Goal: Communication & Community: Answer question/provide support

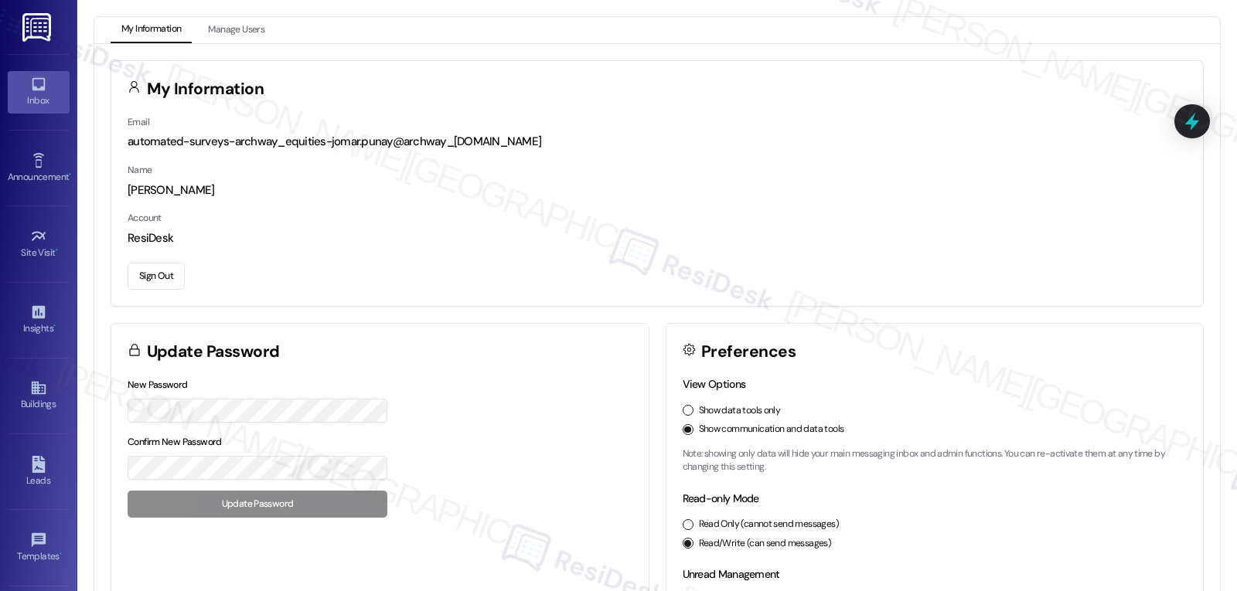
click at [41, 97] on div "Inbox" at bounding box center [38, 100] width 77 height 15
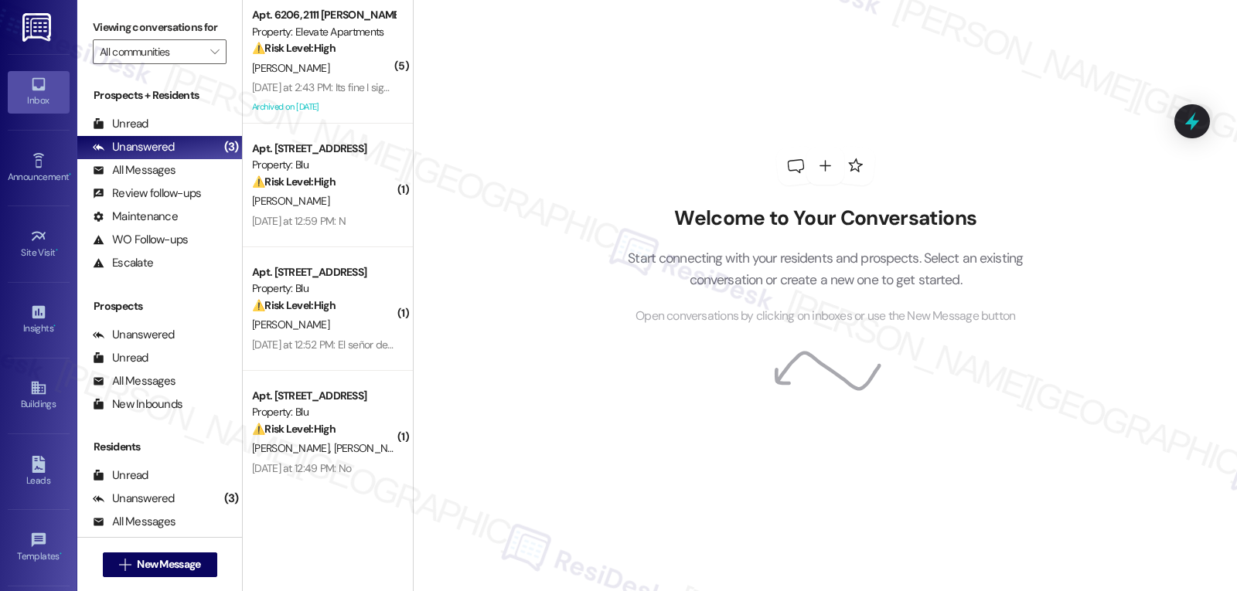
click at [332, 85] on div "[DATE] at 2:43 PM: Its fine I signed it thanks for the help along this though! …" at bounding box center [414, 87] width 325 height 14
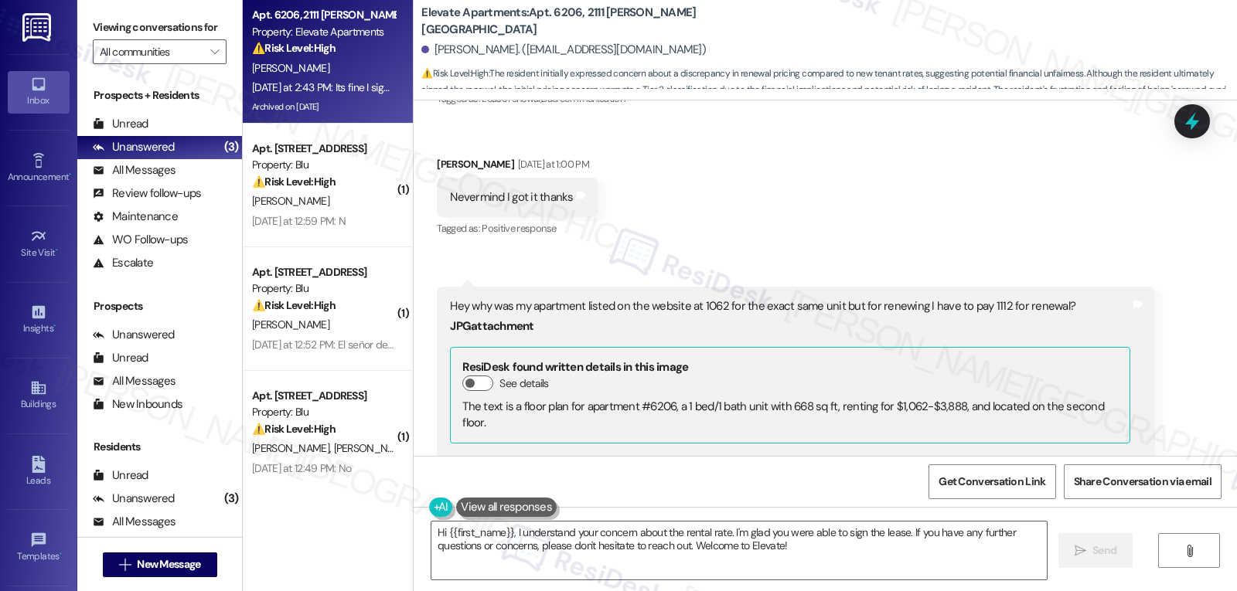
scroll to position [14270, 0]
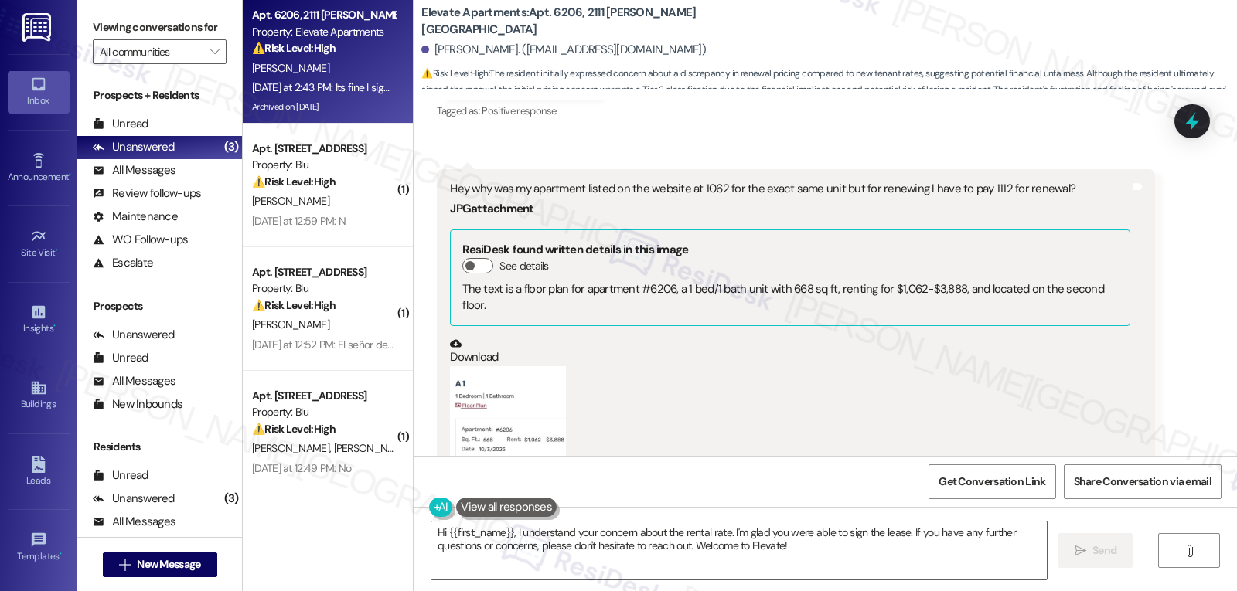
click at [486, 366] on button "Zoom image" at bounding box center [508, 438] width 116 height 145
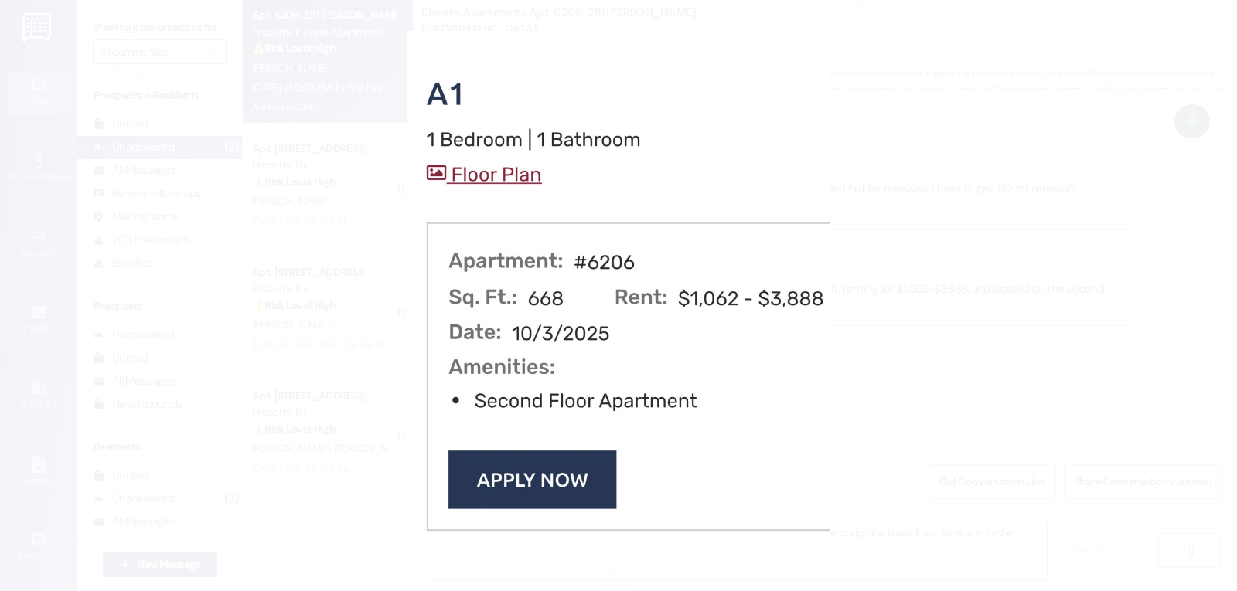
click at [905, 298] on button "Unzoom image" at bounding box center [618, 295] width 1237 height 591
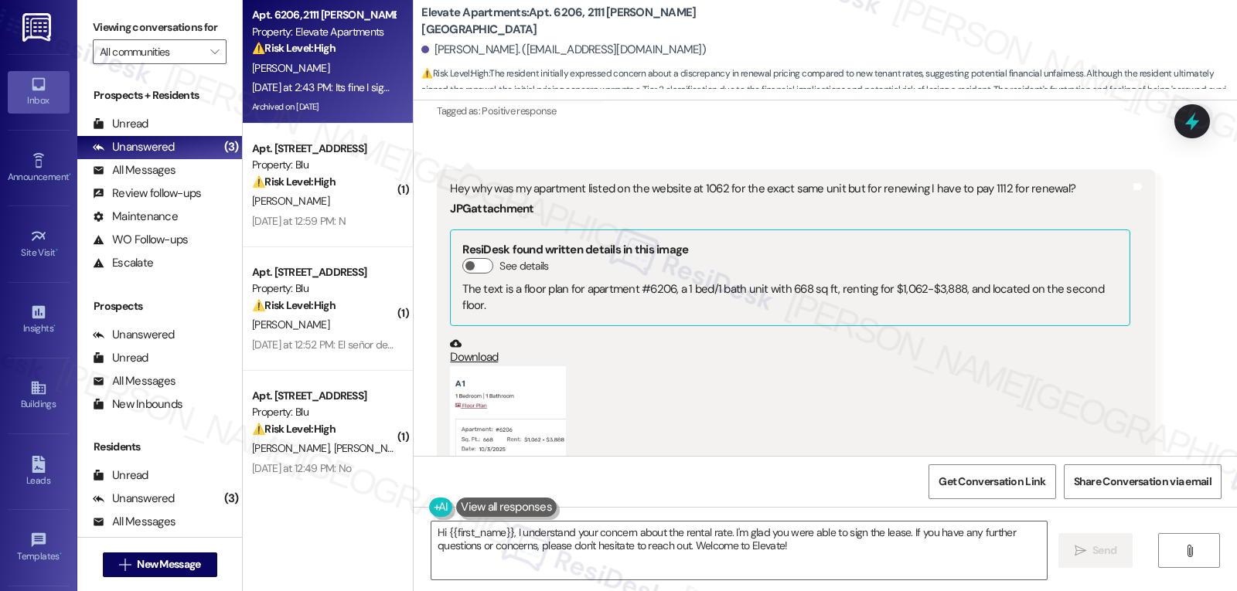
click at [452, 366] on button "Zoom image" at bounding box center [508, 438] width 116 height 145
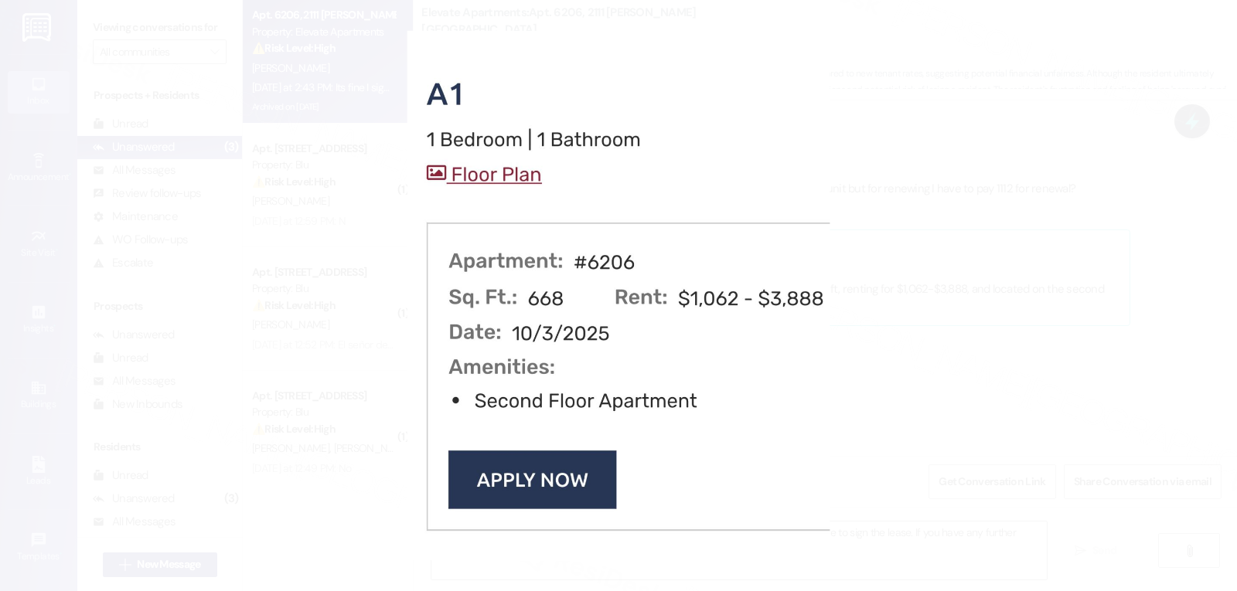
click at [985, 322] on button "Unzoom image" at bounding box center [618, 295] width 1237 height 591
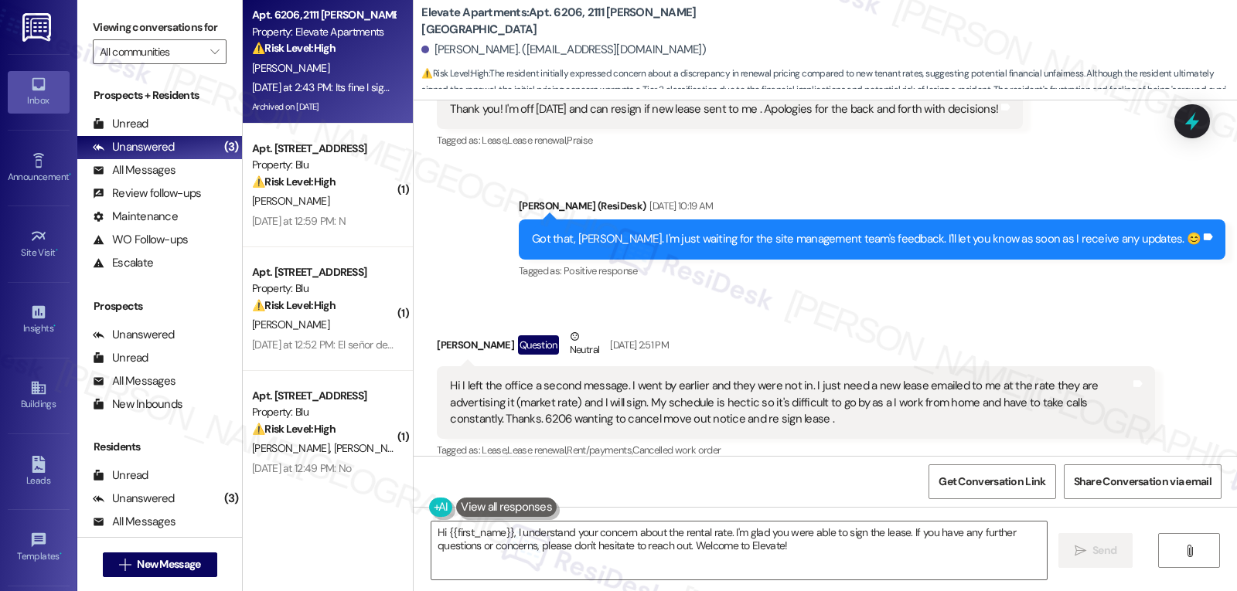
scroll to position [13187, 0]
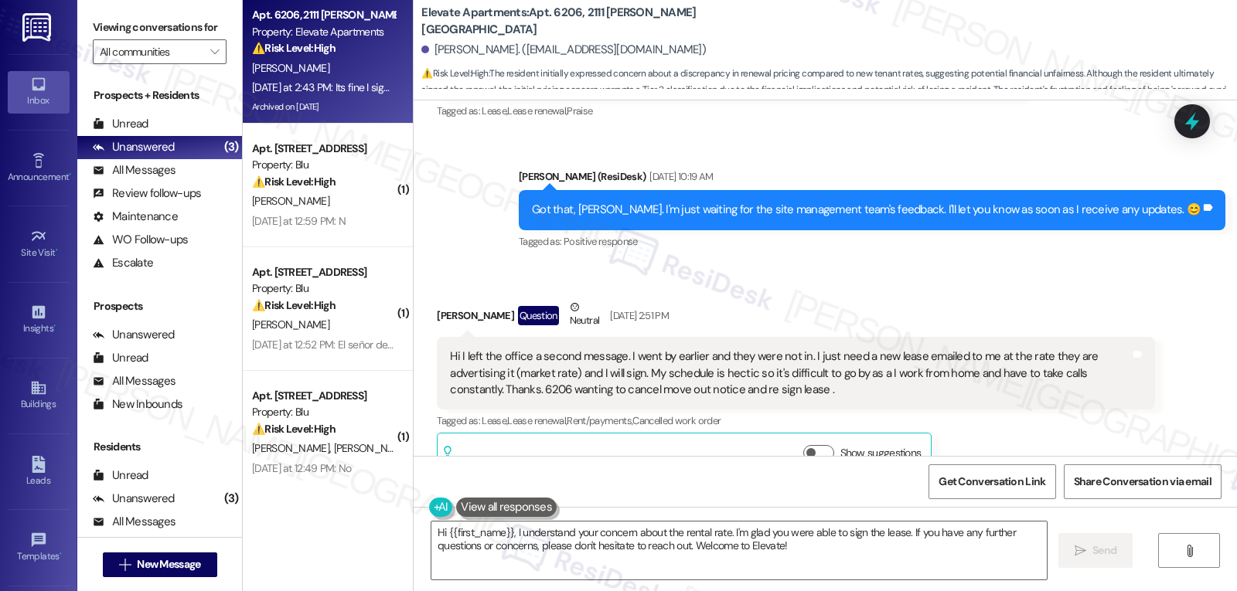
click at [828, 410] on div "Tagged as: Lease , Click to highlight conversations about Lease Lease renewal ,…" at bounding box center [795, 421] width 717 height 22
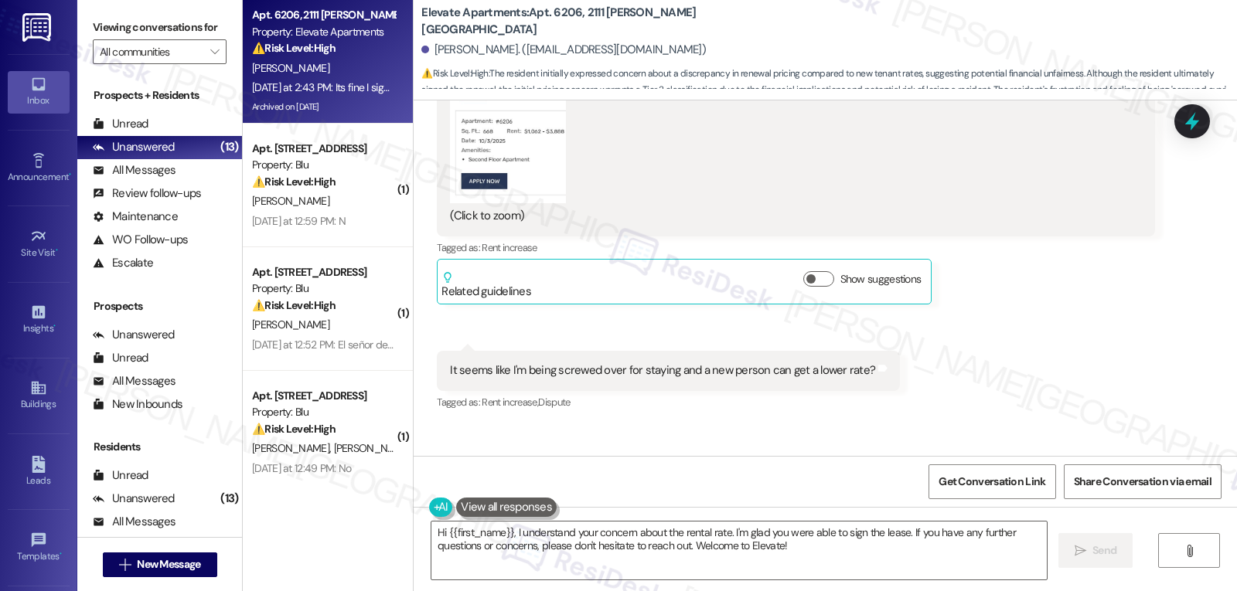
scroll to position [14579, 0]
click at [785, 559] on textarea "Hi {{first_name}}, I understand your concern about the rental rate. I'm glad yo…" at bounding box center [738, 551] width 615 height 58
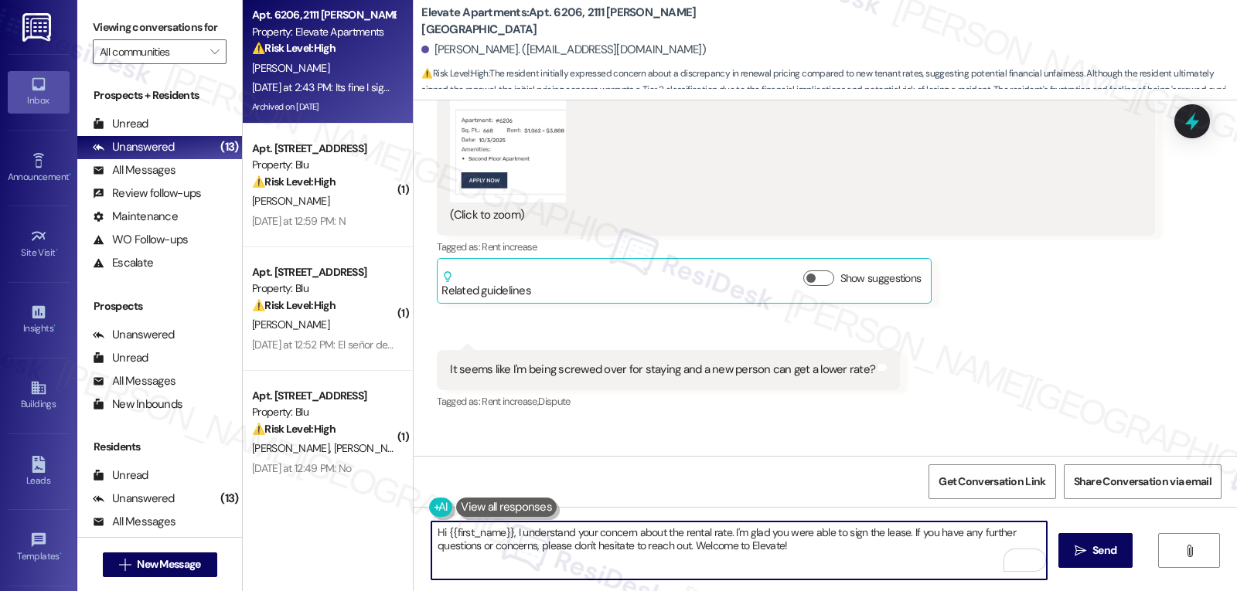
click at [683, 541] on textarea "Hi {{first_name}}, I understand your concern about the rental rate. I'm glad yo…" at bounding box center [738, 551] width 615 height 58
drag, startPoint x: 682, startPoint y: 545, endPoint x: 966, endPoint y: 567, distance: 285.3
click at [966, 567] on textarea "Hi {{first_name}}, I understand your concern about the rental rate. I'm glad yo…" at bounding box center [738, 551] width 615 height 58
type textarea "Hi {{first_name}}, I understand your concern about the rental rate. I'm glad yo…"
click at [1068, 542] on button " Send" at bounding box center [1095, 550] width 75 height 35
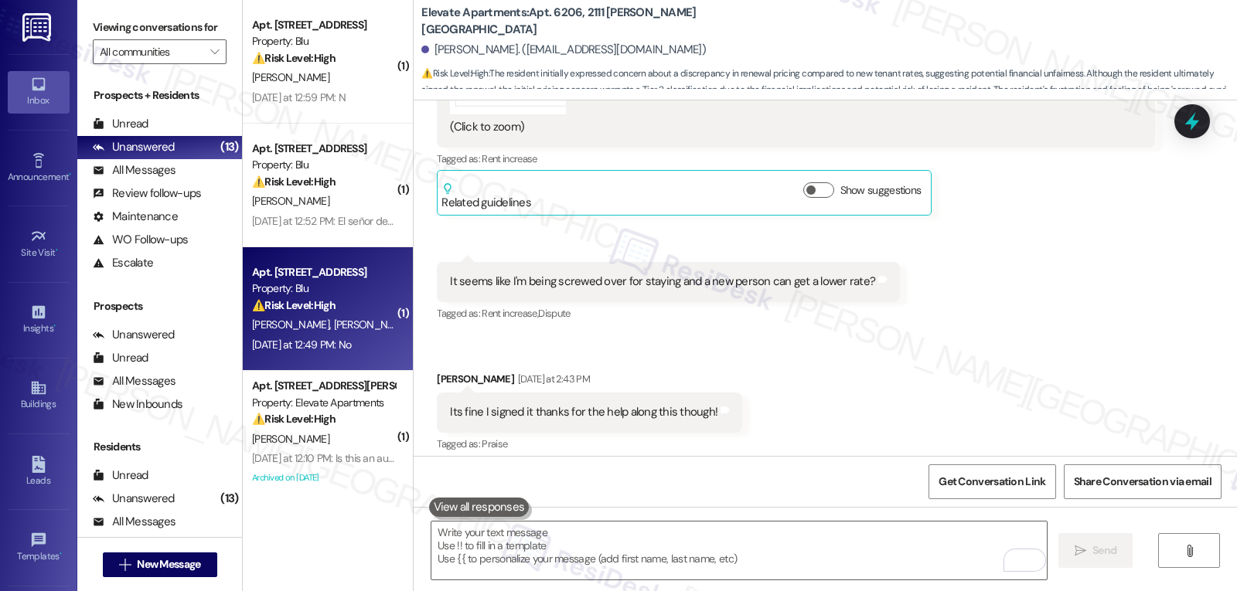
scroll to position [14703, 0]
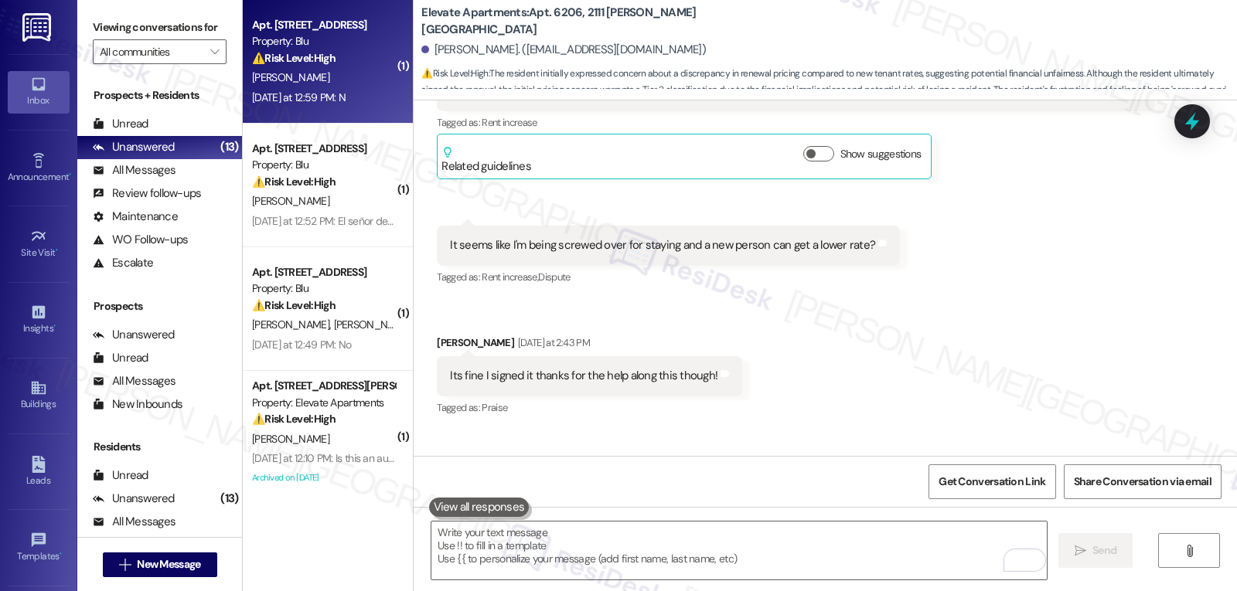
click at [333, 98] on div "[DATE] at 12:59 PM: N [DATE] at 12:59 PM: N" at bounding box center [299, 97] width 94 height 14
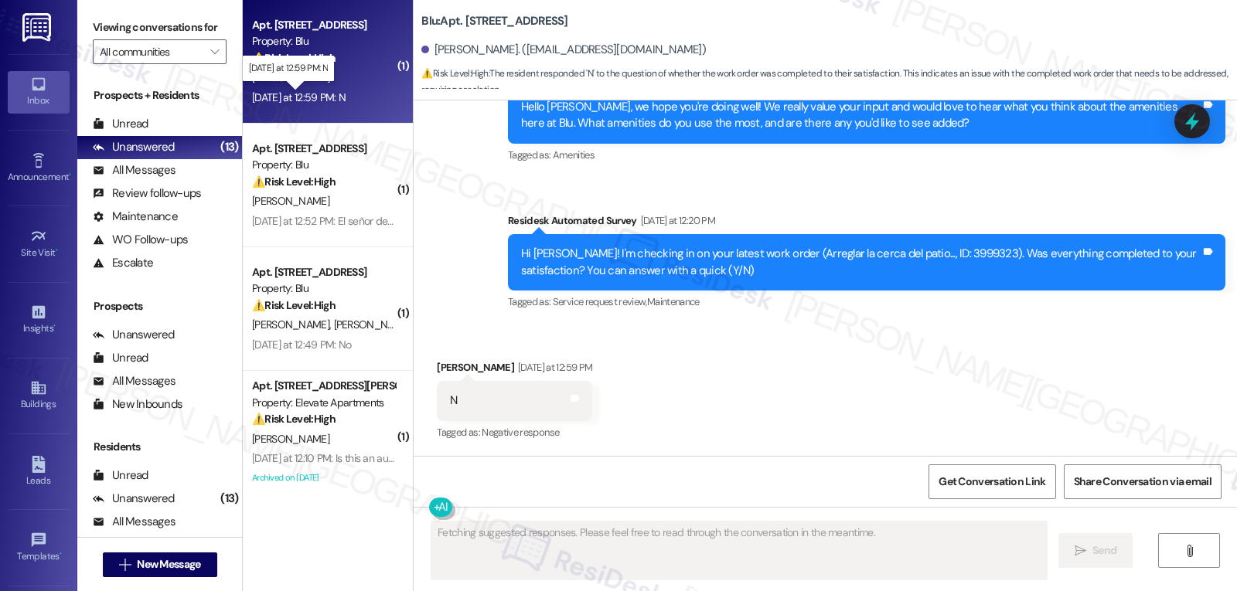
scroll to position [1039, 0]
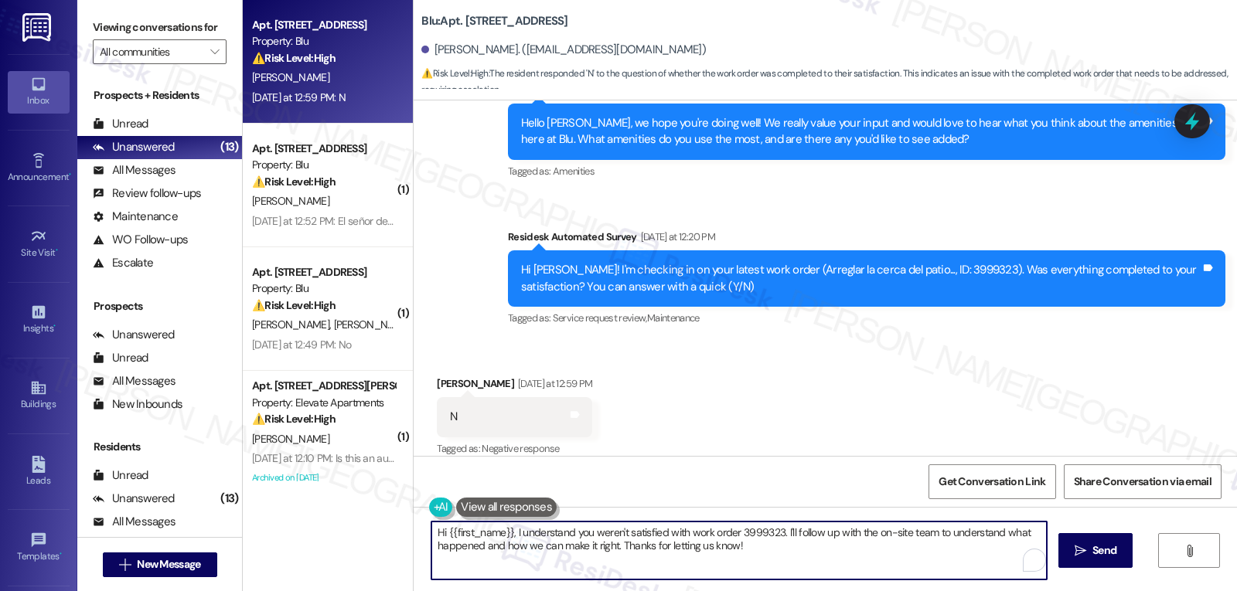
drag, startPoint x: 775, startPoint y: 533, endPoint x: 1116, endPoint y: 628, distance: 354.7
click at [1116, 591] on html "Inbox Go to Inbox Announcement • Send A Text Announcement Site Visit • Go to Si…" at bounding box center [618, 295] width 1237 height 591
click at [690, 563] on textarea "Hi {{first_name}}, I understand you weren't satisfied with work order 3999323. …" at bounding box center [738, 551] width 615 height 58
click at [500, 528] on textarea "Hi {{first_name}}, I understand you weren't satisfied with work order 3999323. …" at bounding box center [738, 551] width 615 height 58
click at [649, 547] on textarea "Hi [PERSON_NAME], I understand you weren't satisfied with work order 3999323. C…" at bounding box center [738, 551] width 615 height 58
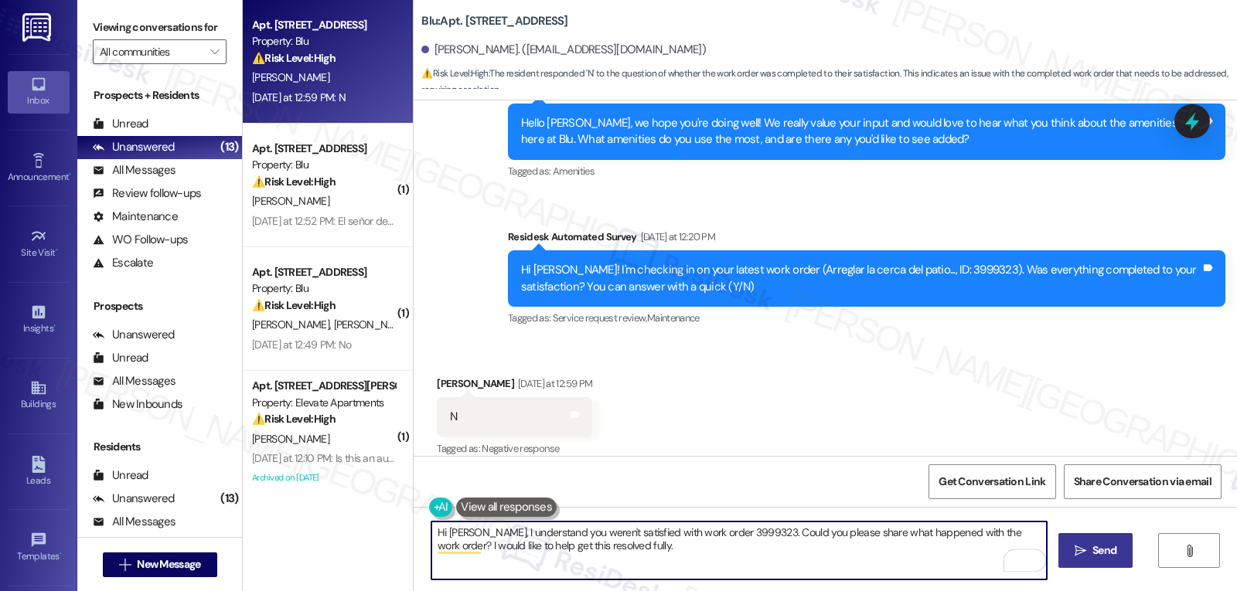
type textarea "Hi [PERSON_NAME], I understand you weren't satisfied with work order 3999323. C…"
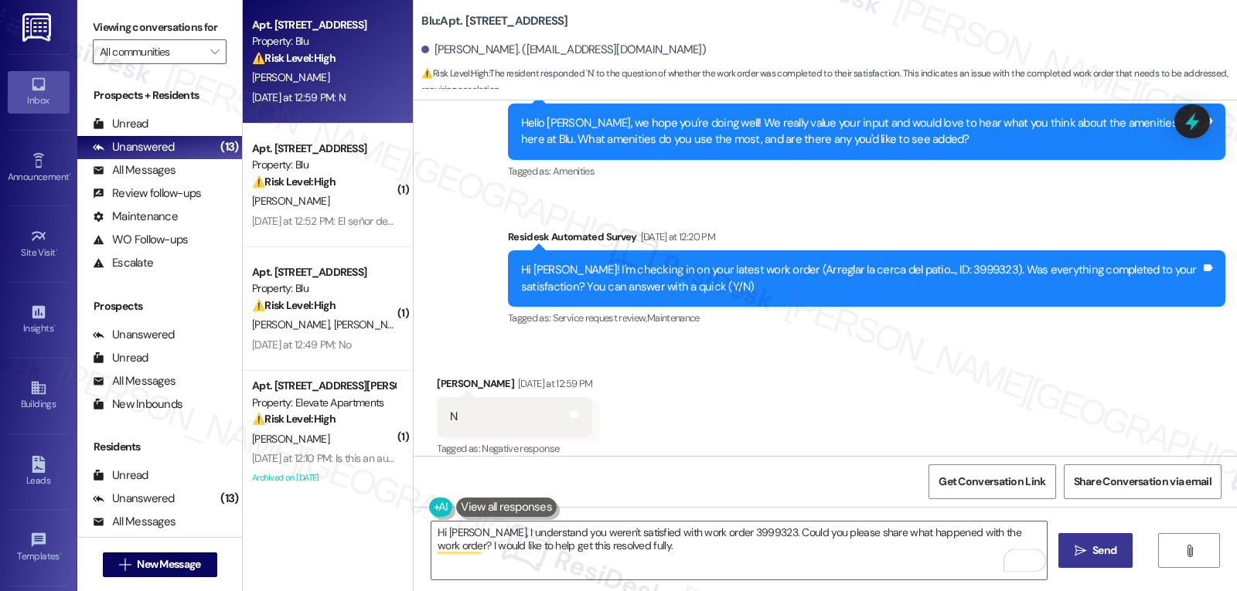
click at [1124, 560] on button " Send" at bounding box center [1095, 550] width 75 height 35
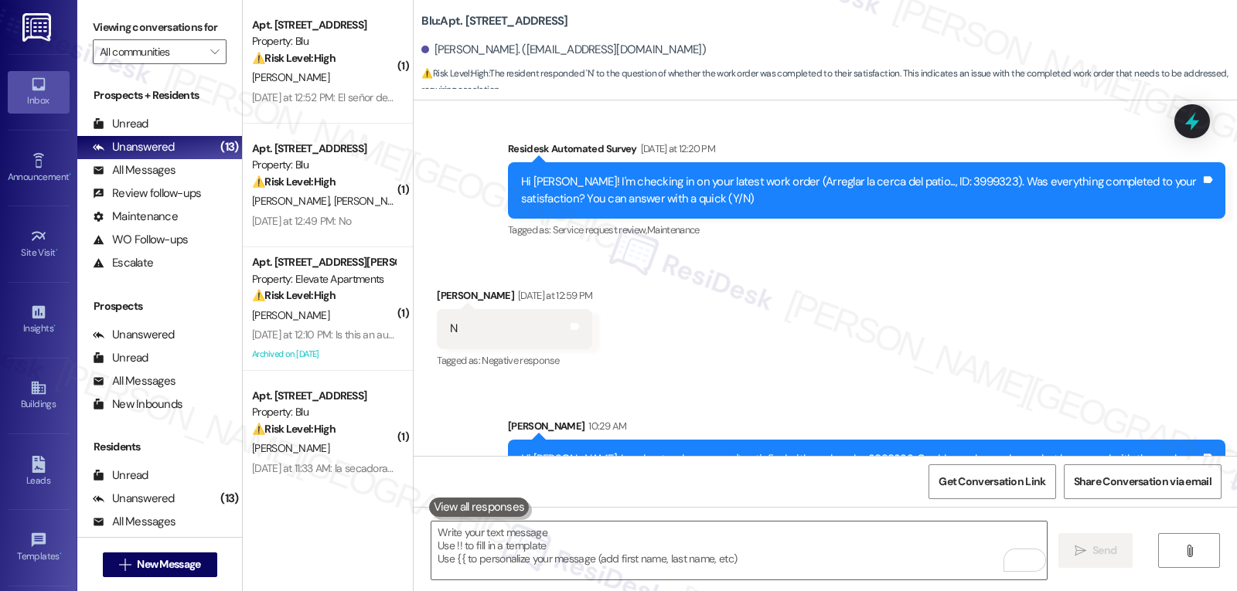
scroll to position [1164, 0]
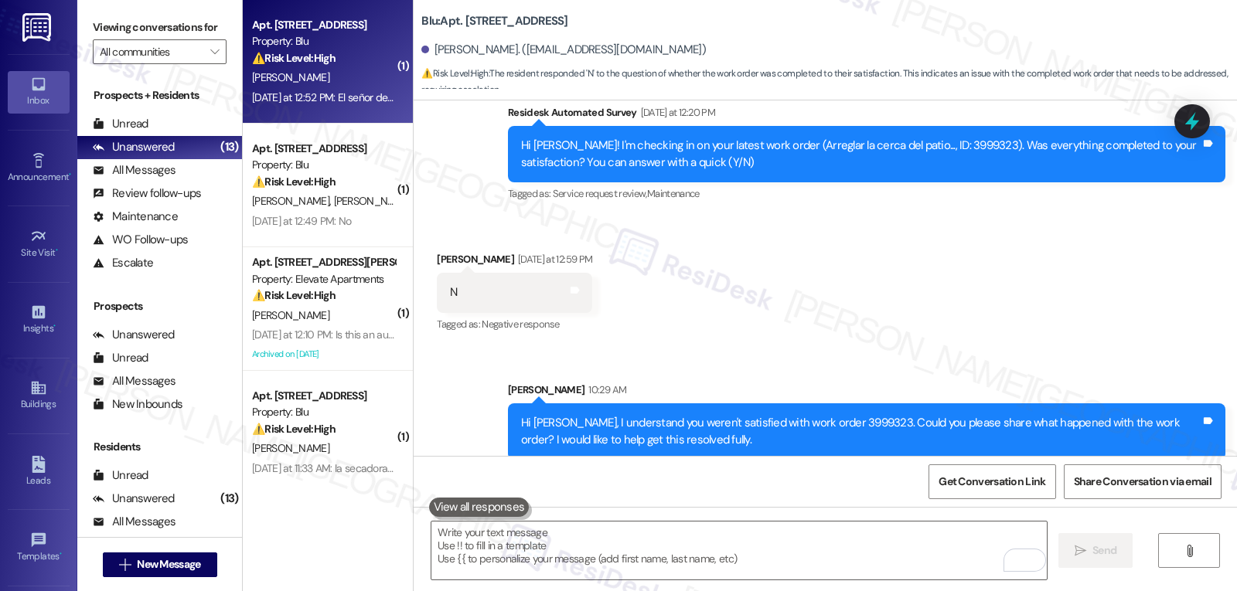
click at [326, 96] on div "[DATE] at 12:52 PM: El señor de mantenimiento me comentó que el sistema está tu…" at bounding box center [670, 97] width 836 height 14
type textarea "Fetching suggested responses. Please feel free to read through the conversation…"
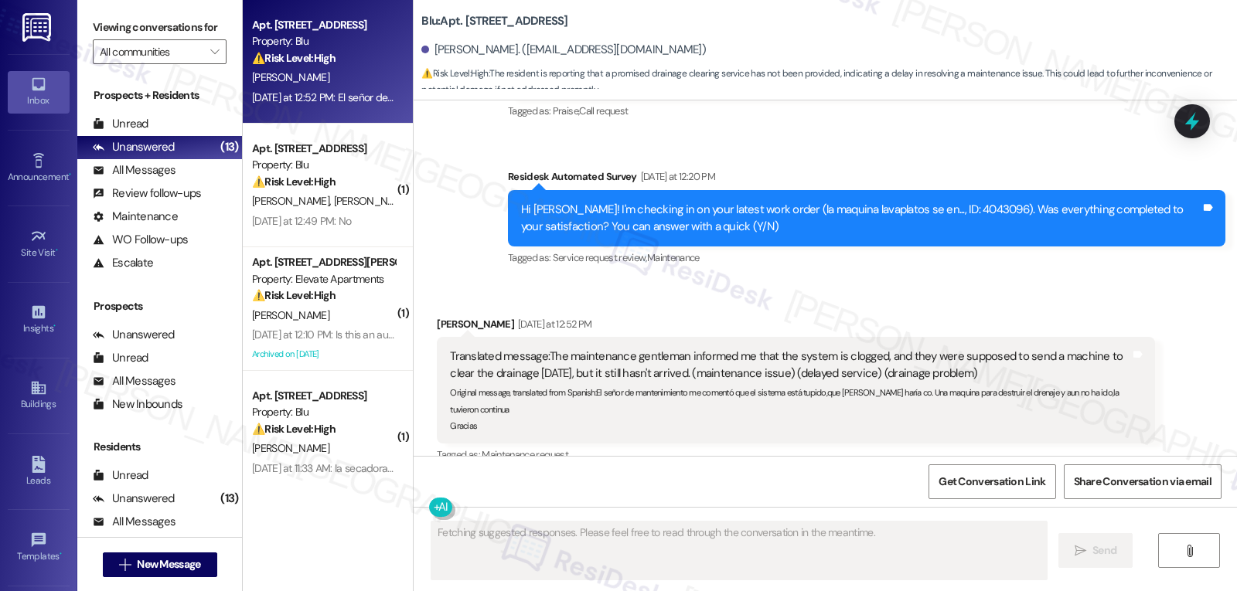
scroll to position [1069, 0]
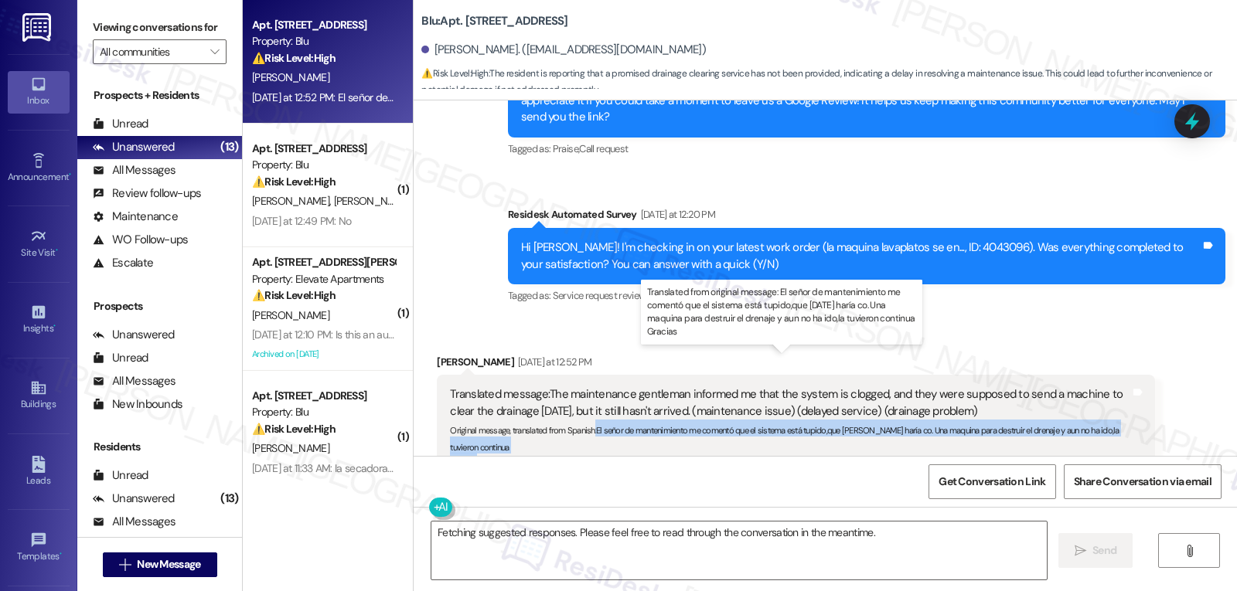
drag, startPoint x: 584, startPoint y: 395, endPoint x: 644, endPoint y: 431, distance: 70.4
click at [644, 431] on div "Original message, translated from Spanish : El señor de mantenimiento me coment…" at bounding box center [790, 444] width 680 height 49
copy sub ": El señor de mantenimiento me comentó que el sistema está tupido,que [DATE] ha…"
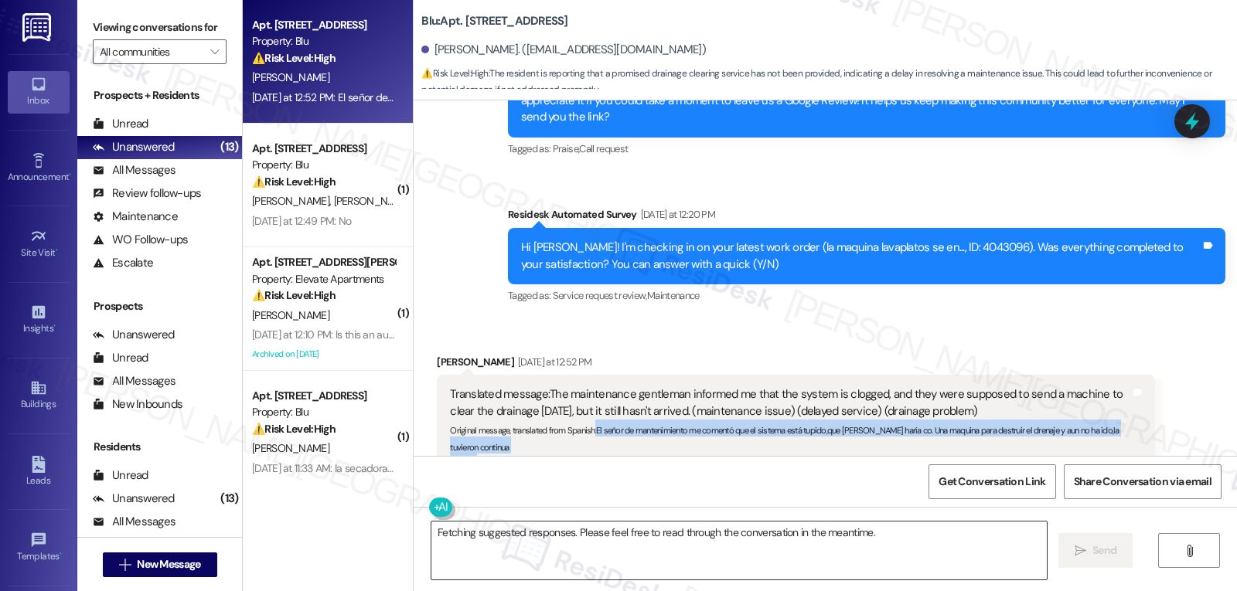
click at [621, 550] on textarea "Fetching suggested responses. Please feel free to read through the conversation…" at bounding box center [738, 551] width 615 height 58
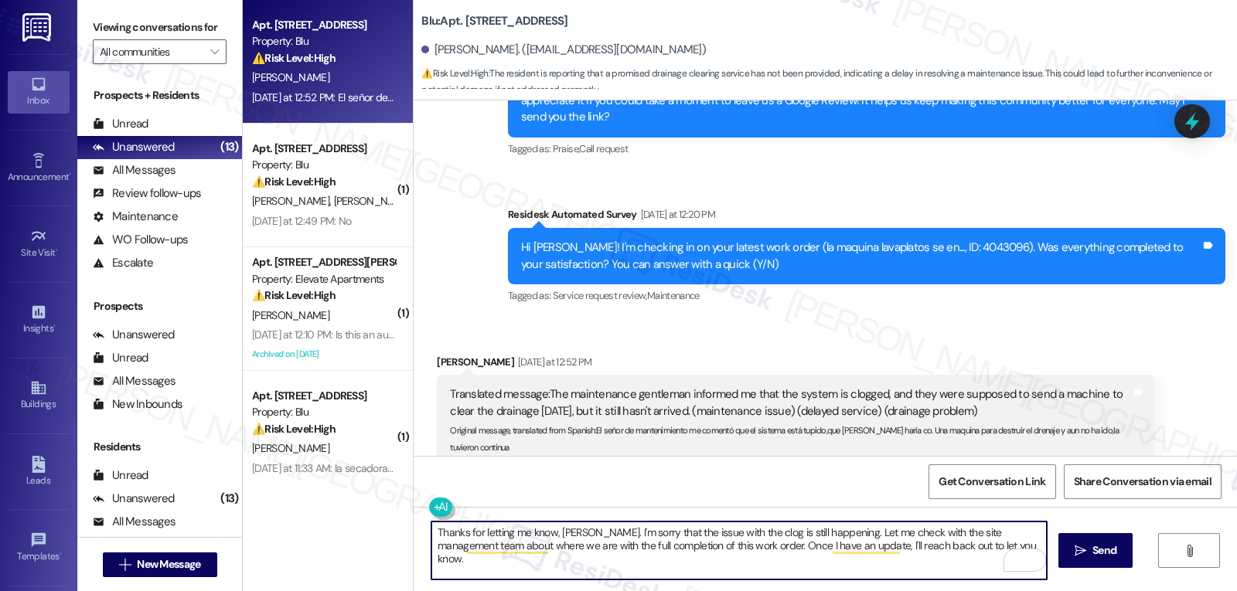
type textarea "Thanks for letting me know, [PERSON_NAME]. I'm sorry that the issue with the cl…"
click at [969, 552] on textarea "Thanks for letting me know, [PERSON_NAME]. I'm sorry that the issue with the cl…" at bounding box center [738, 551] width 615 height 58
click at [1109, 546] on span "Send" at bounding box center [1104, 551] width 24 height 16
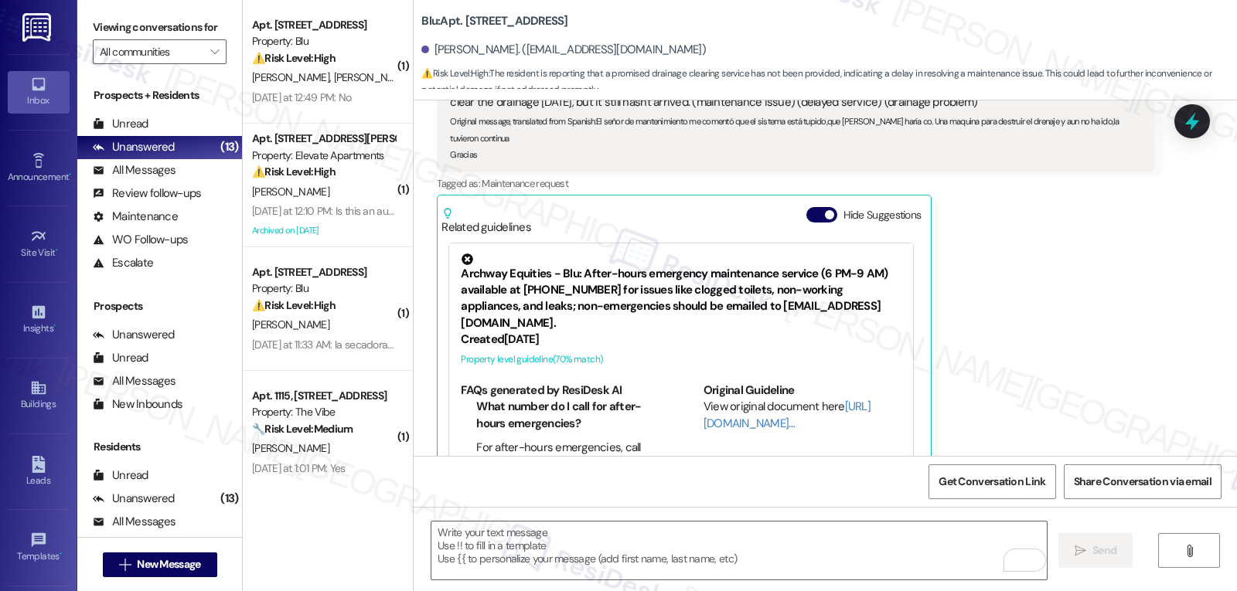
scroll to position [1503, 0]
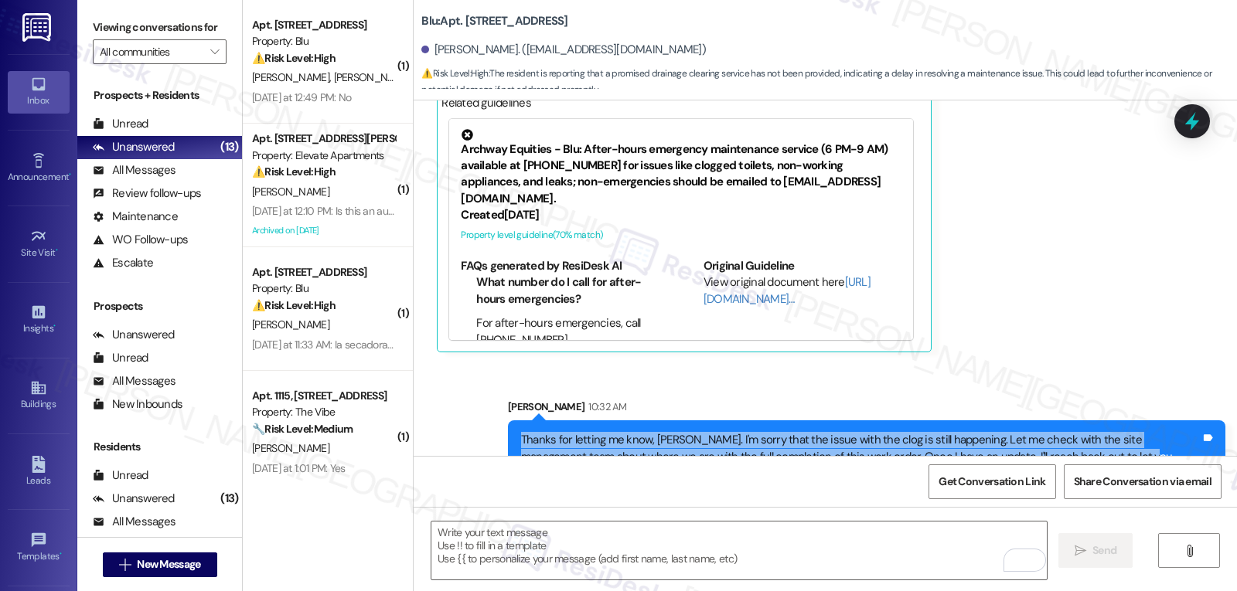
drag, startPoint x: 510, startPoint y: 406, endPoint x: 1108, endPoint y: 444, distance: 598.8
click at [1108, 444] on div "Thanks for letting me know, [PERSON_NAME]. I'm sorry that the issue with the cl…" at bounding box center [866, 457] width 717 height 73
copy div "Thanks for letting me know, [PERSON_NAME]. I'm sorry that the issue with the cl…"
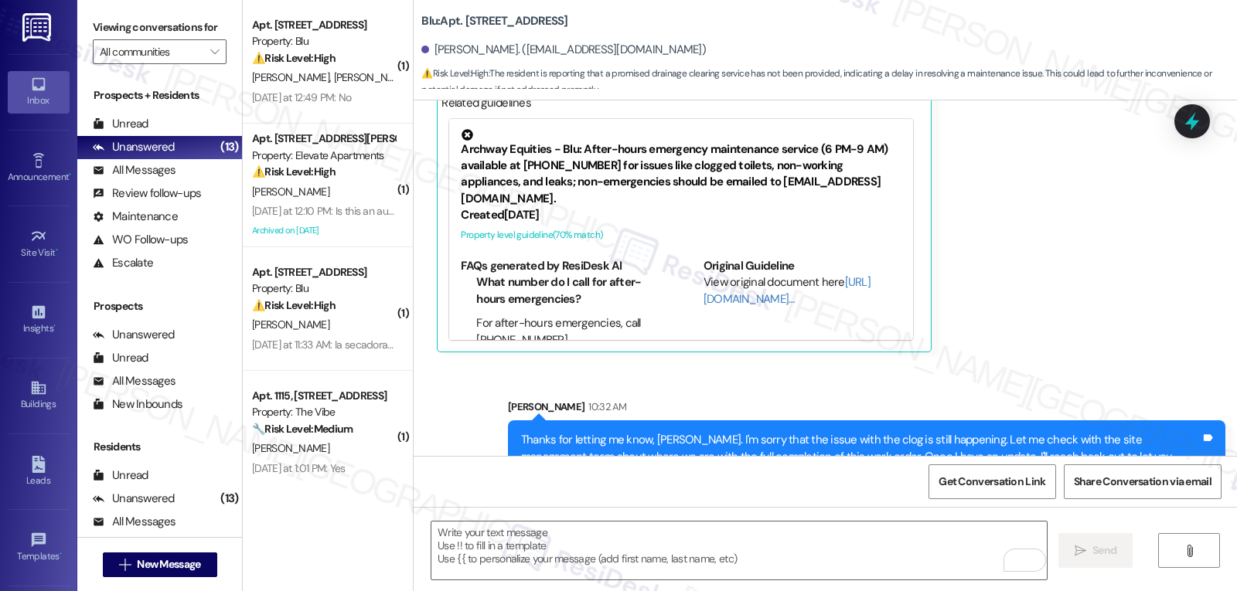
click at [455, 520] on div " Send " at bounding box center [825, 565] width 823 height 116
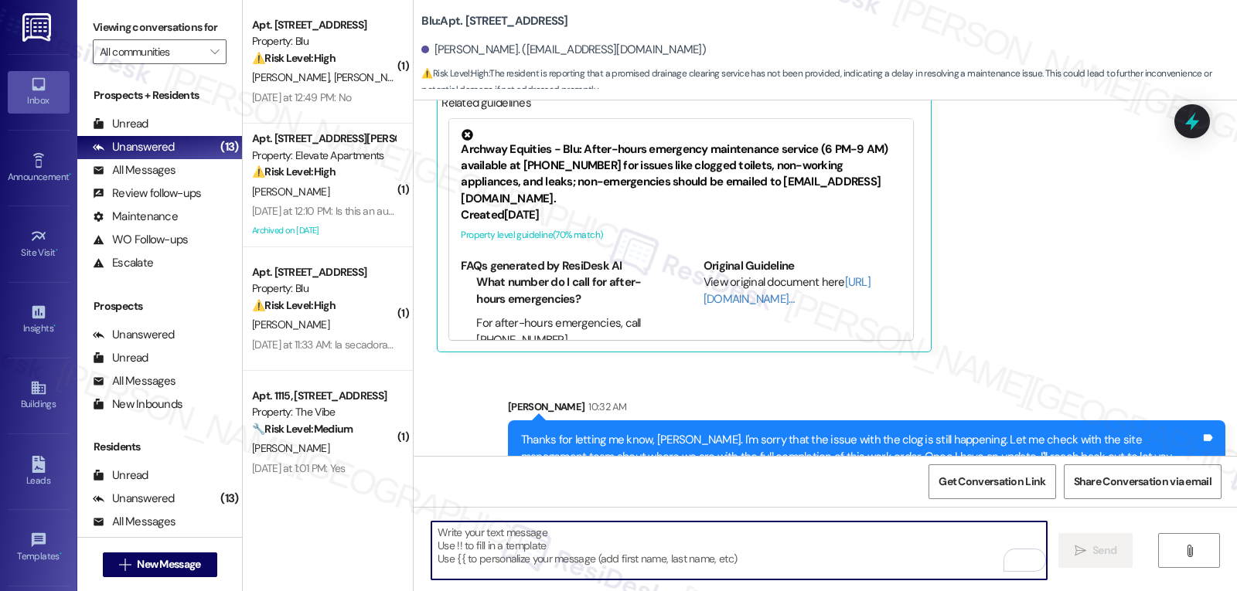
click at [456, 557] on textarea "To enrich screen reader interactions, please activate Accessibility in Grammarl…" at bounding box center [738, 551] width 615 height 58
paste textarea "Thanks for letting me know, [PERSON_NAME]. I'm sorry that the issue with the cl…"
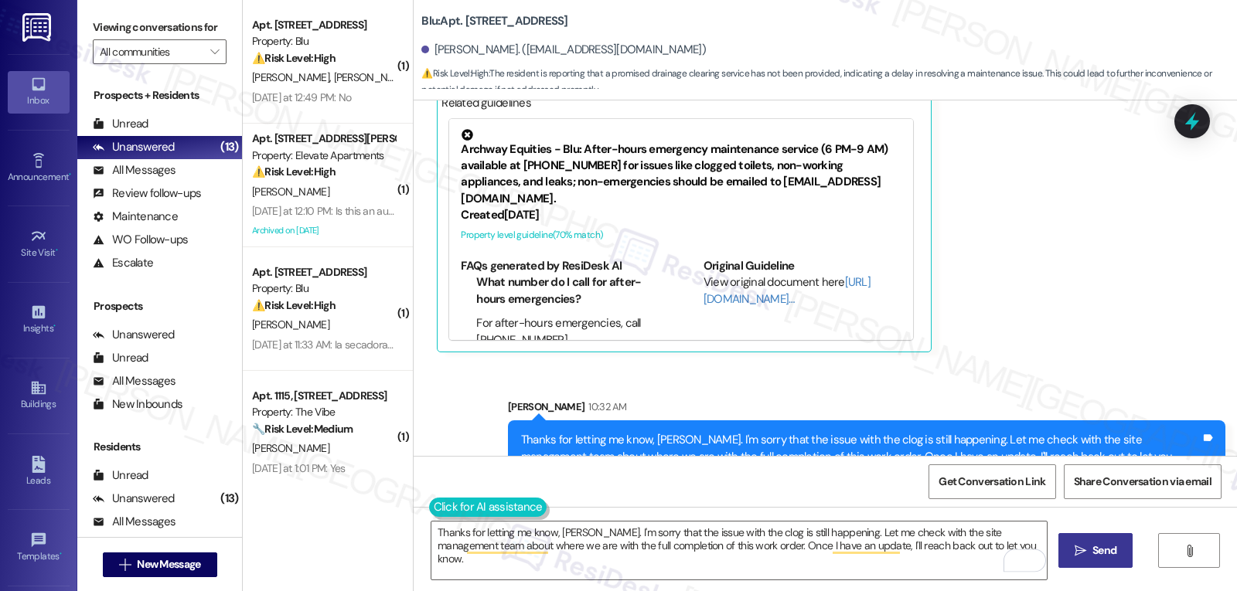
click at [429, 510] on button at bounding box center [488, 507] width 118 height 19
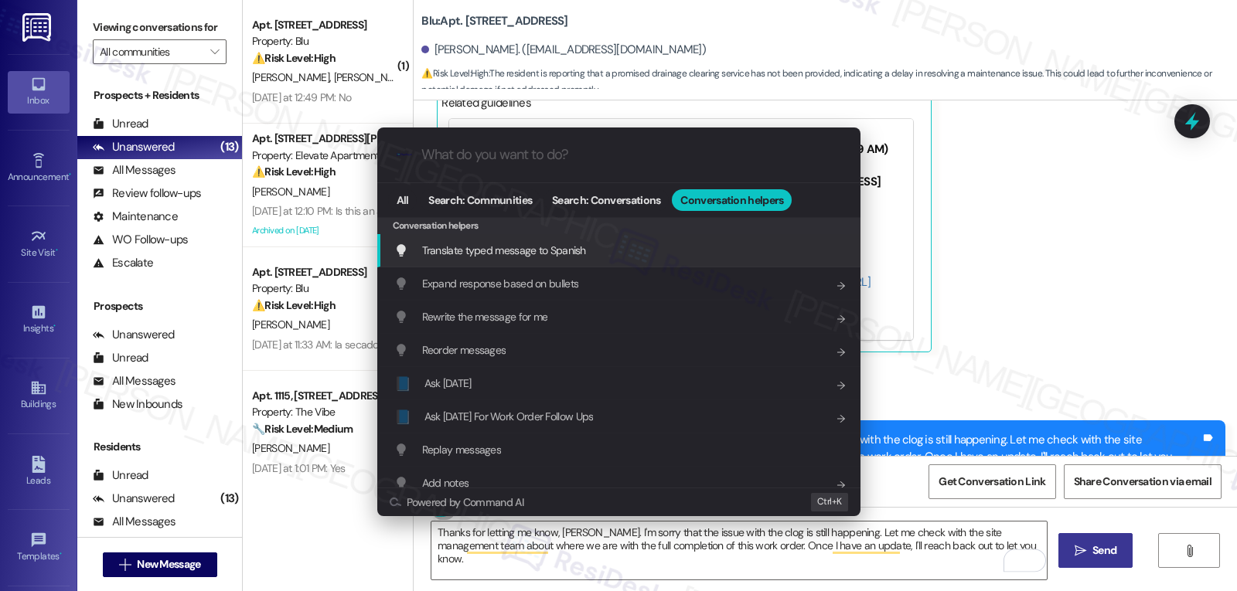
click at [561, 254] on span "Translate typed message to Spanish" at bounding box center [504, 251] width 164 height 14
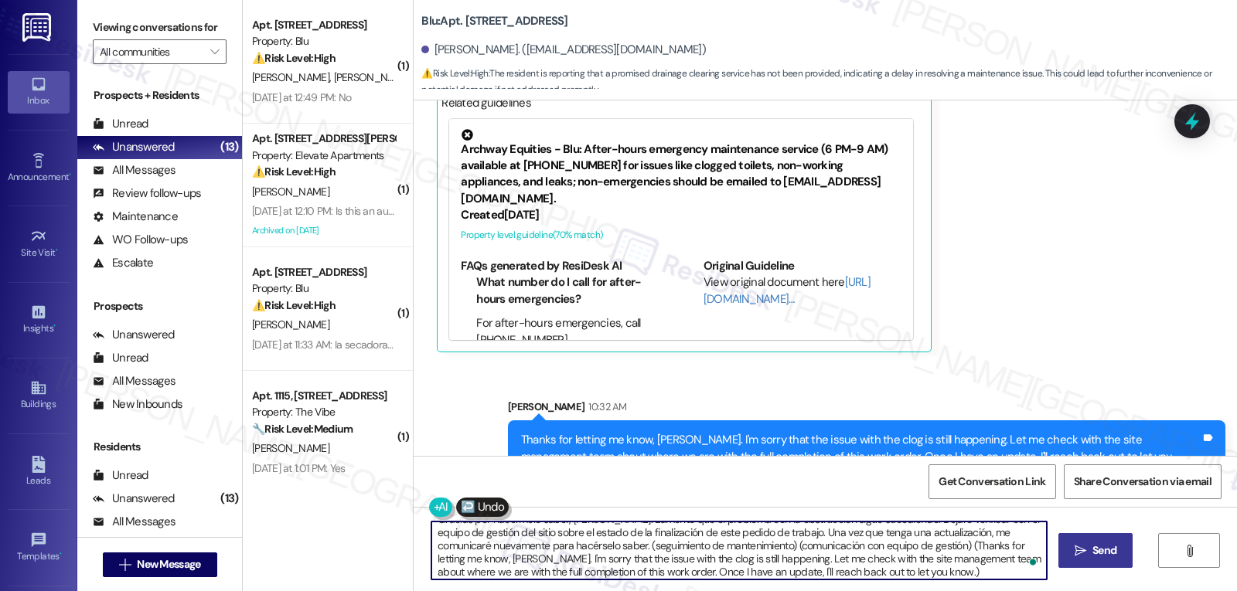
scroll to position [17, 0]
drag, startPoint x: 583, startPoint y: 547, endPoint x: 1236, endPoint y: 628, distance: 658.3
click at [1236, 591] on html "Inbox Go to Inbox Announcement • Send A Text Announcement Site Visit • Go to Si…" at bounding box center [618, 295] width 1237 height 591
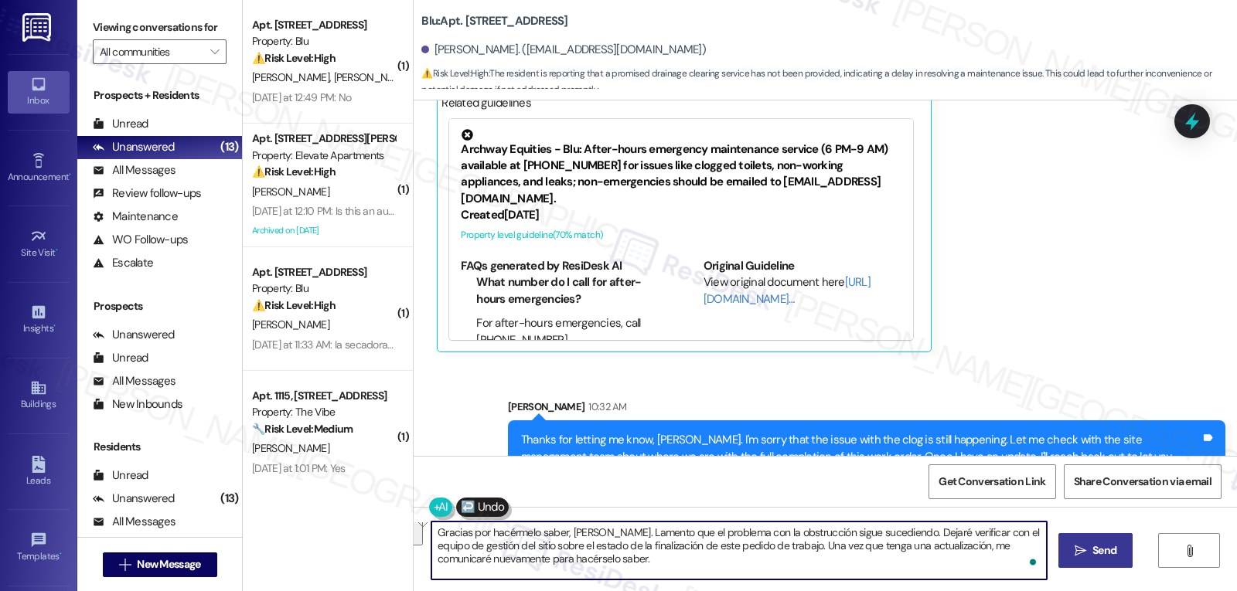
scroll to position [0, 0]
type textarea "Gracias por hacérmelo saber, [PERSON_NAME]. Lamento que el problema con la obst…"
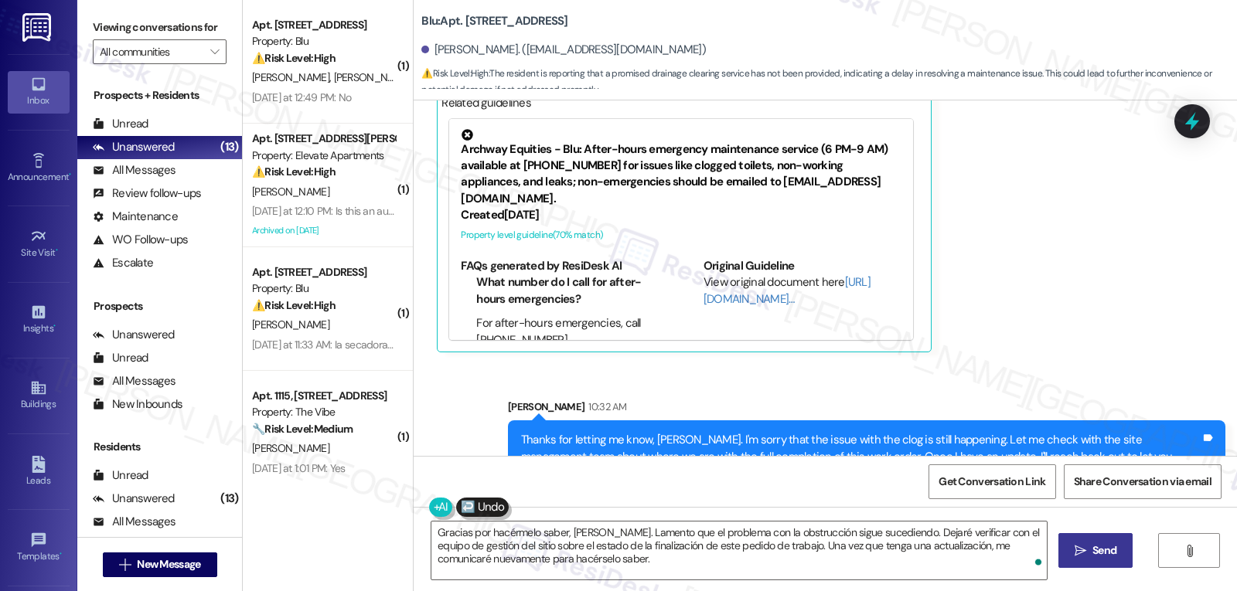
click at [1075, 547] on icon "" at bounding box center [1081, 551] width 12 height 12
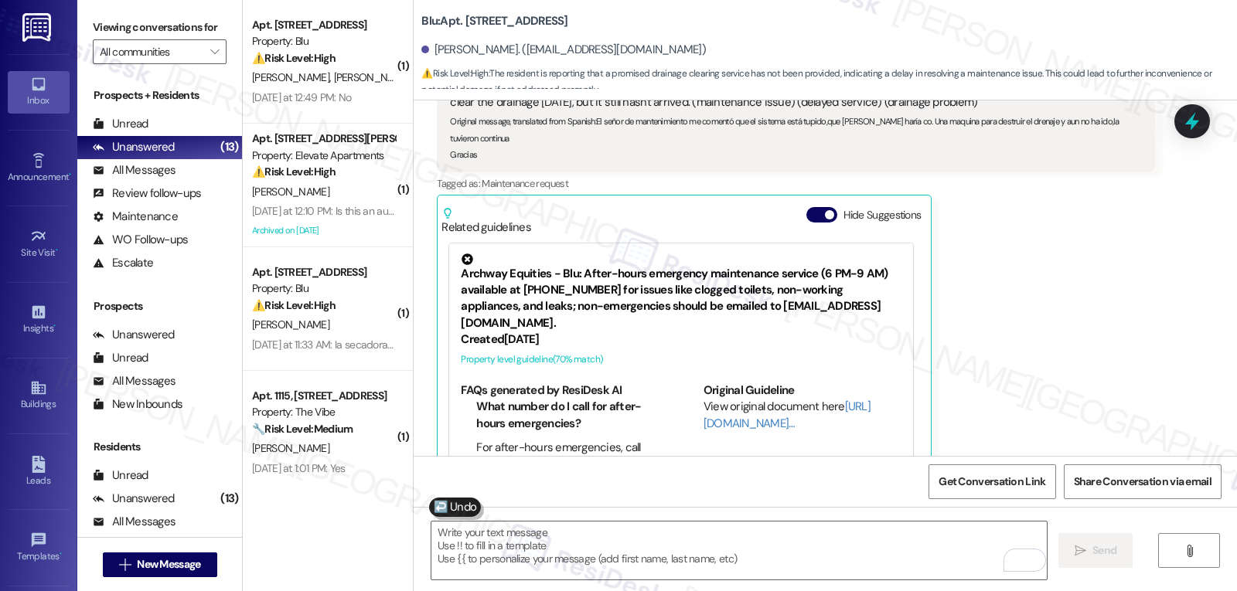
scroll to position [1069, 0]
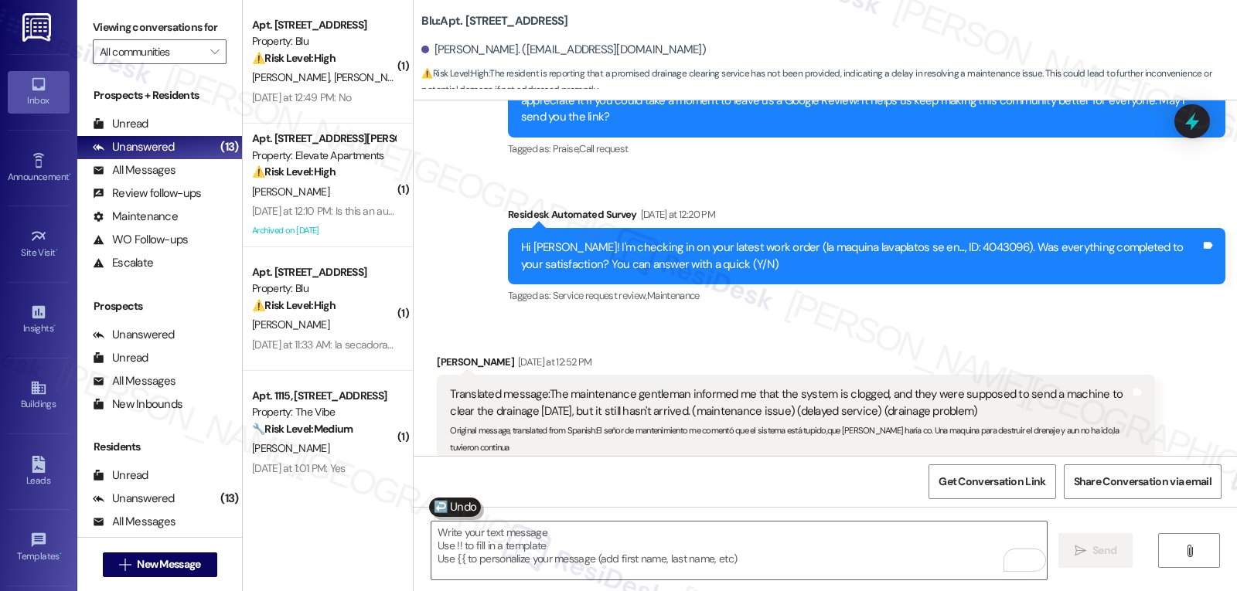
click at [926, 240] on div "Hi [PERSON_NAME]! I'm checking in on your latest work order (la maquina lavapla…" at bounding box center [861, 256] width 680 height 33
click at [925, 240] on div "Hi [PERSON_NAME]! I'm checking in on your latest work order (la maquina lavapla…" at bounding box center [861, 256] width 680 height 33
copy div "4043096"
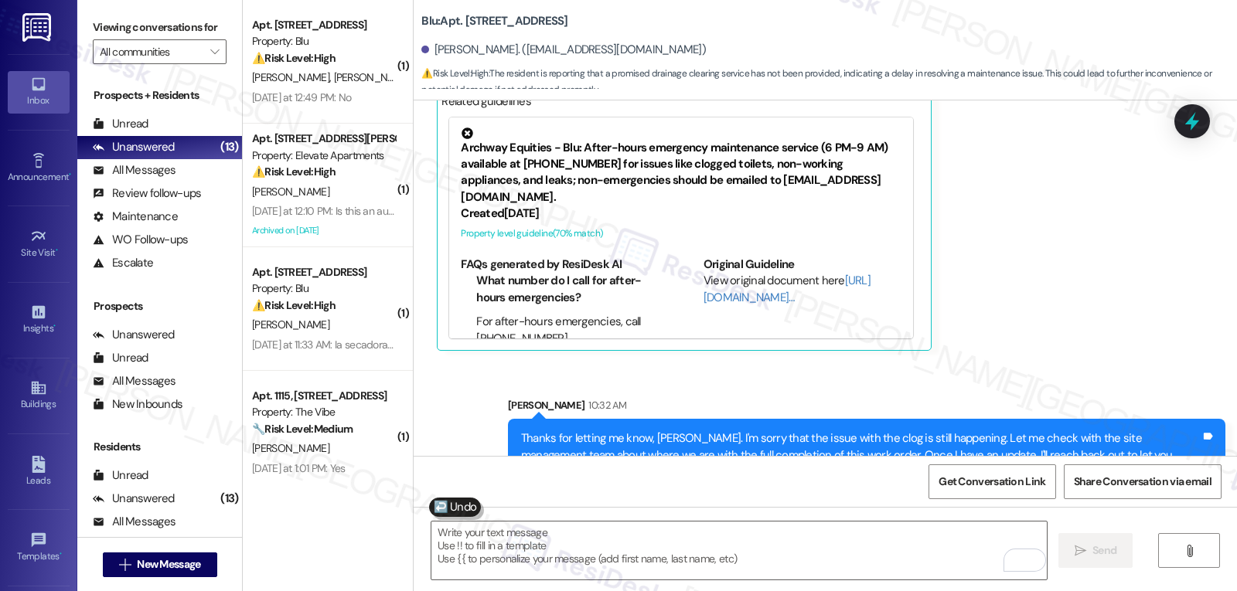
scroll to position [1644, 0]
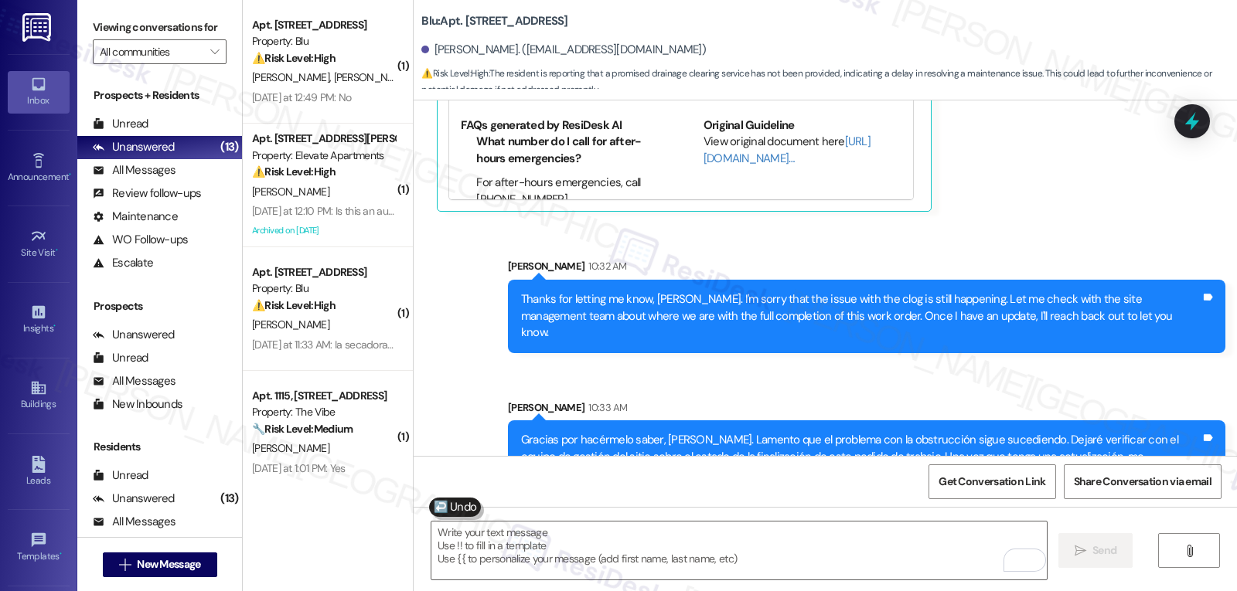
click at [1202, 114] on icon at bounding box center [1192, 121] width 20 height 20
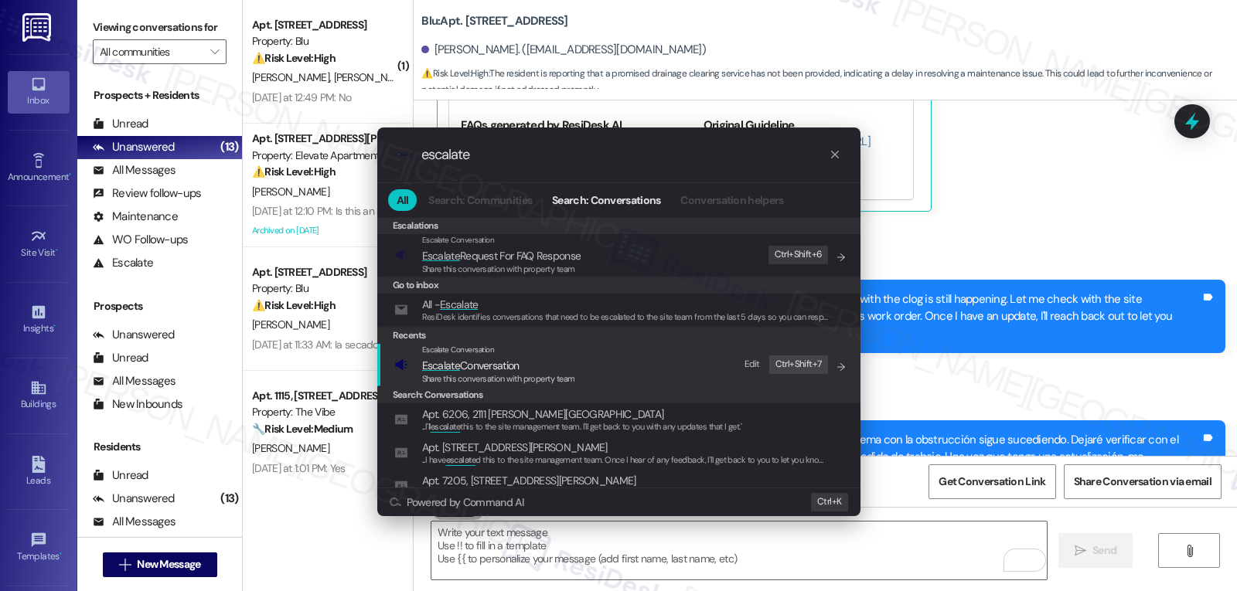
type input "escalate"
click at [519, 379] on span "Share this conversation with property team" at bounding box center [498, 378] width 153 height 11
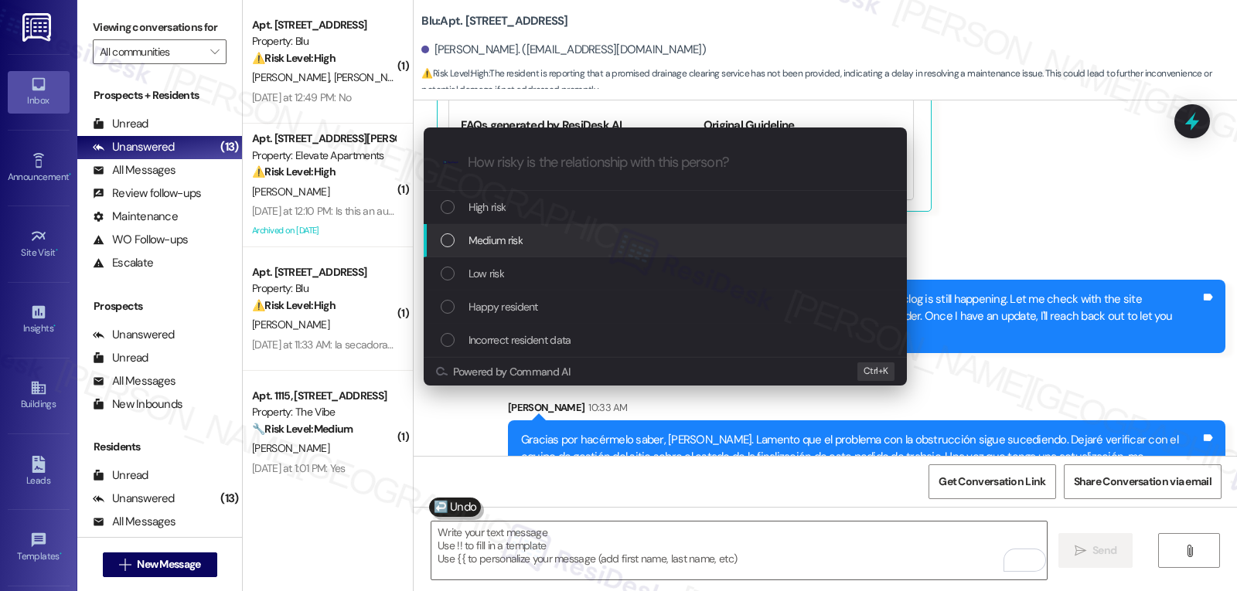
click at [557, 242] on div "Medium risk" at bounding box center [667, 240] width 452 height 17
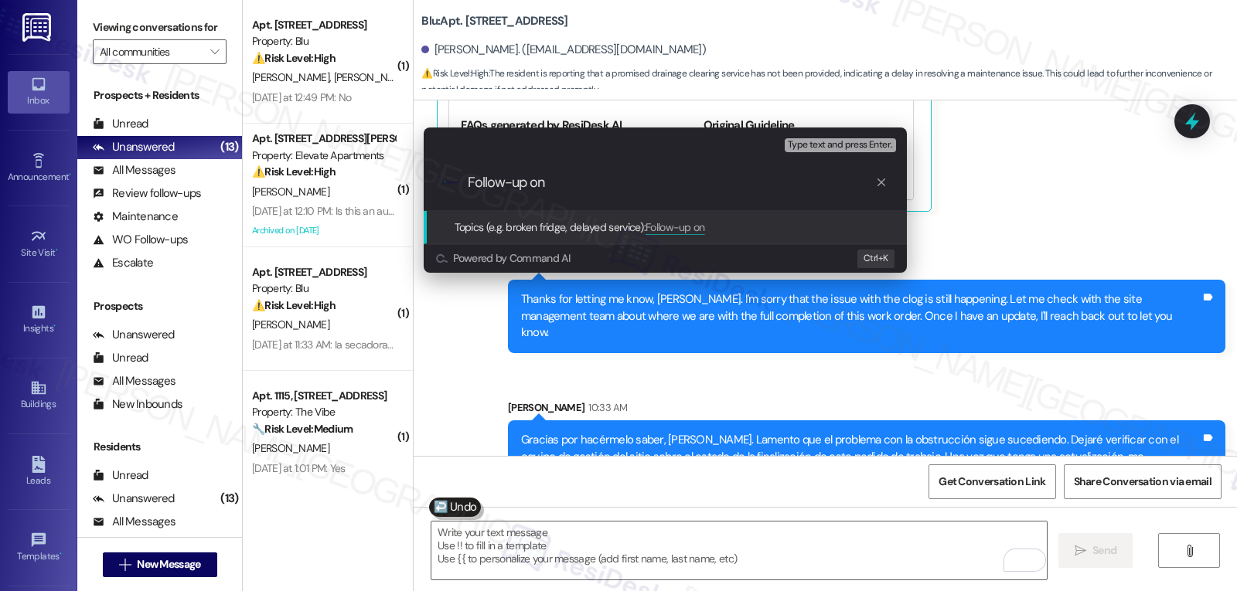
paste input "4043096"
type input "Follow-up on WO 4043096 - Dishwasher clog"
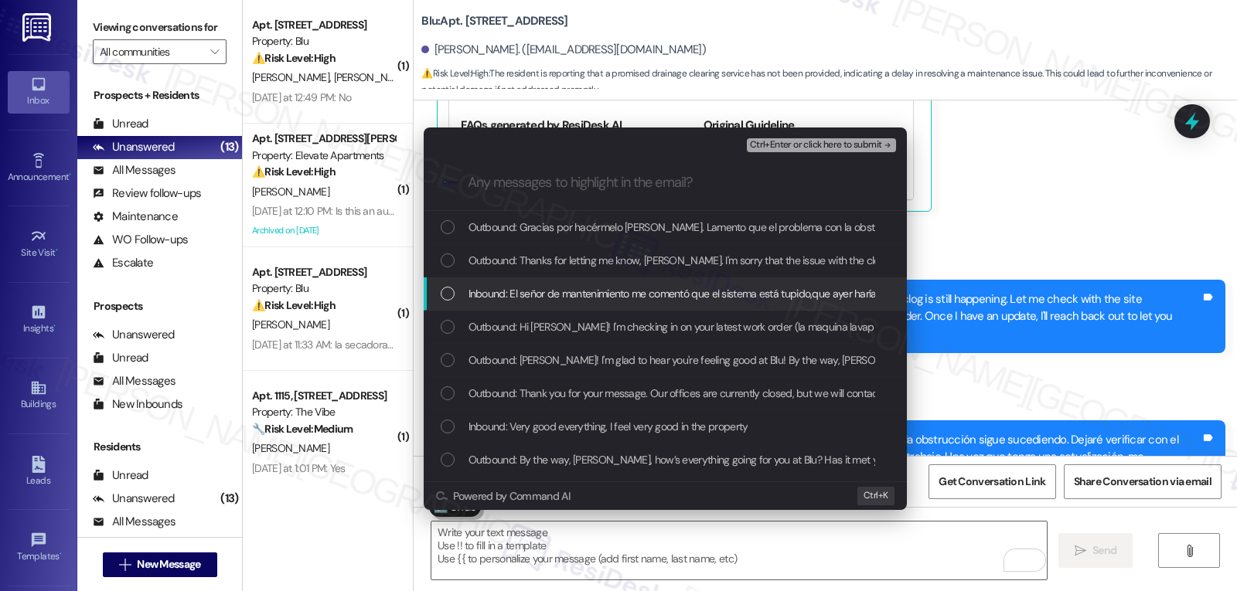
click at [532, 291] on span "Inbound: El señor de mantenimiento me comentó que el sistema está tupido,que ay…" at bounding box center [865, 293] width 792 height 17
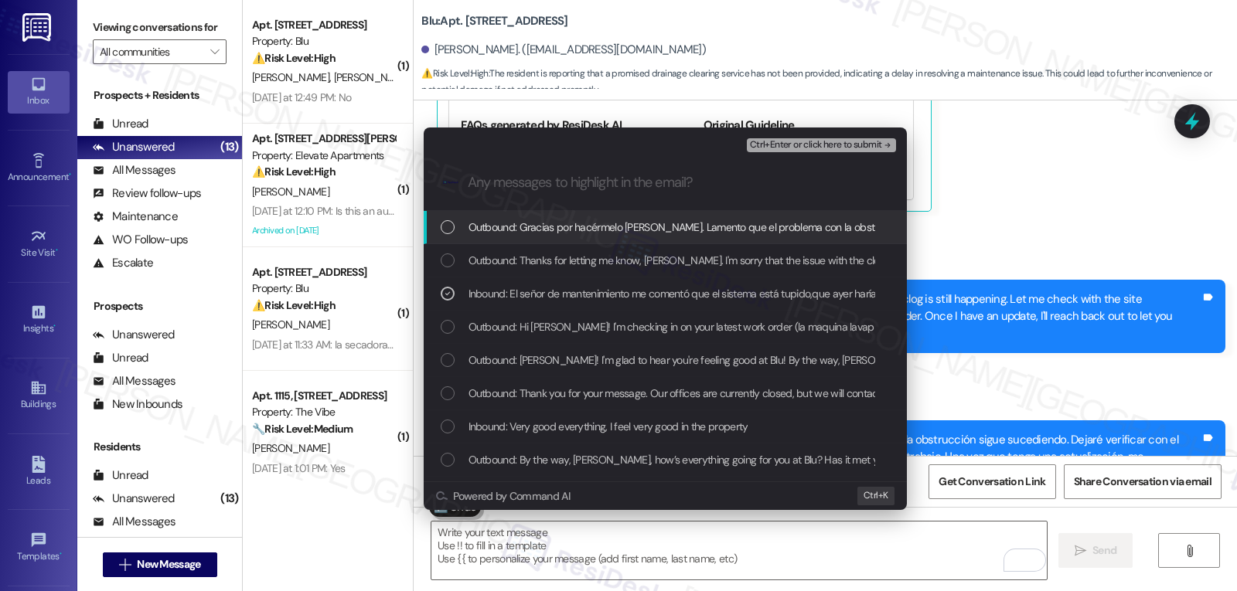
click at [838, 148] on span "Ctrl+Enter or click here to submit" at bounding box center [816, 145] width 132 height 11
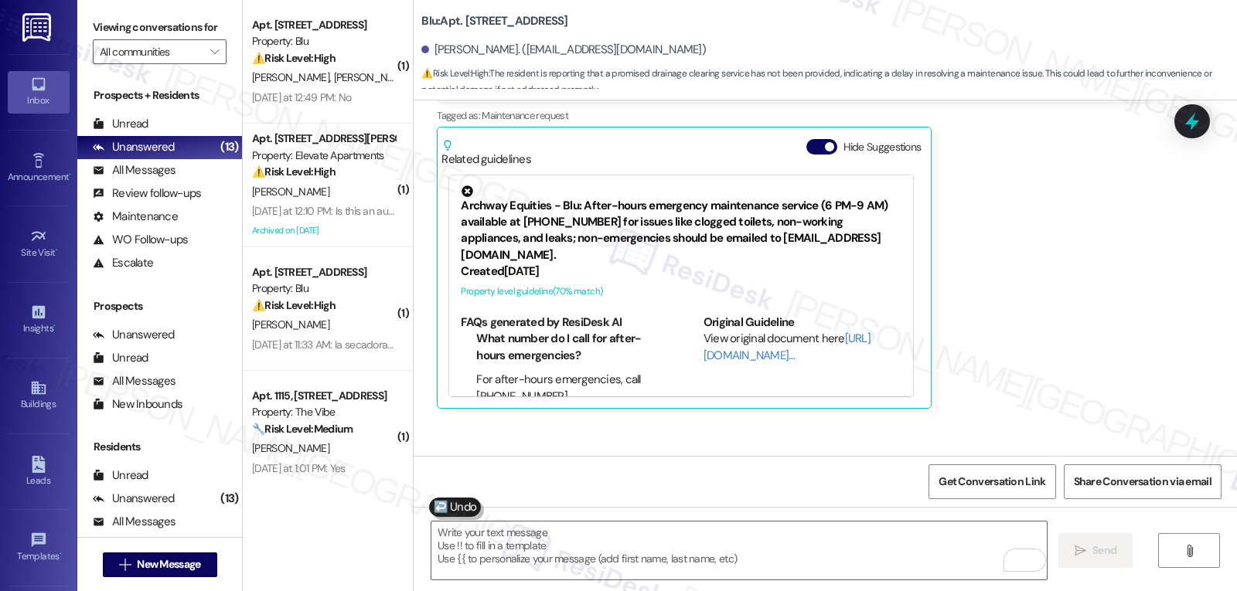
scroll to position [1378, 0]
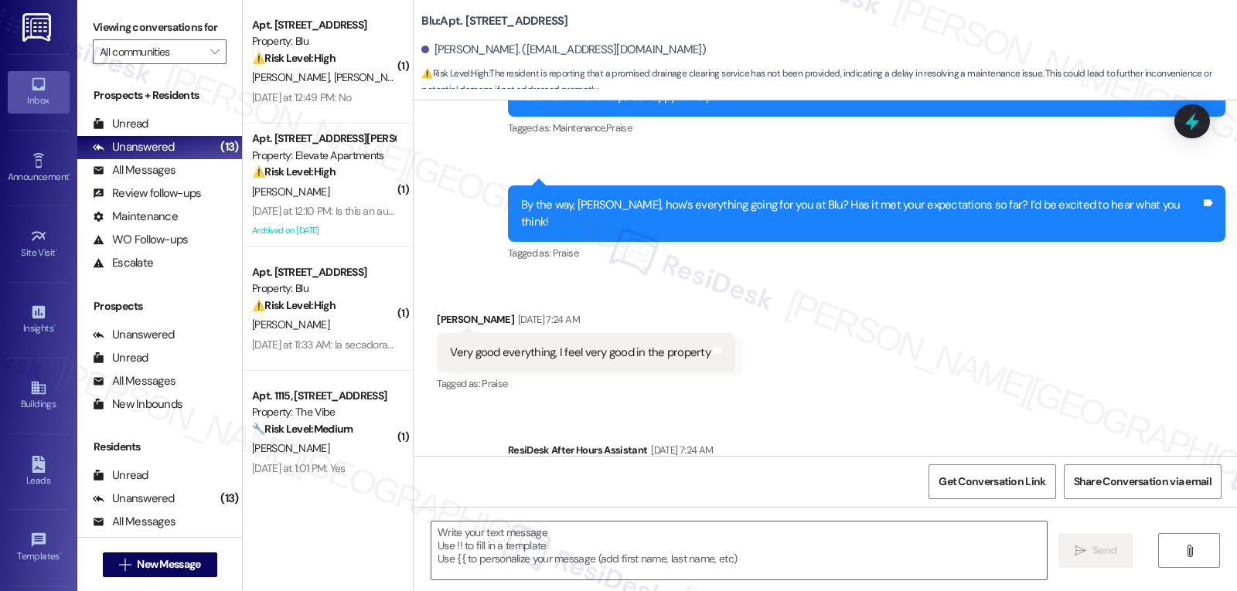
type textarea "Fetching suggested responses. Please feel free to read through the conversation…"
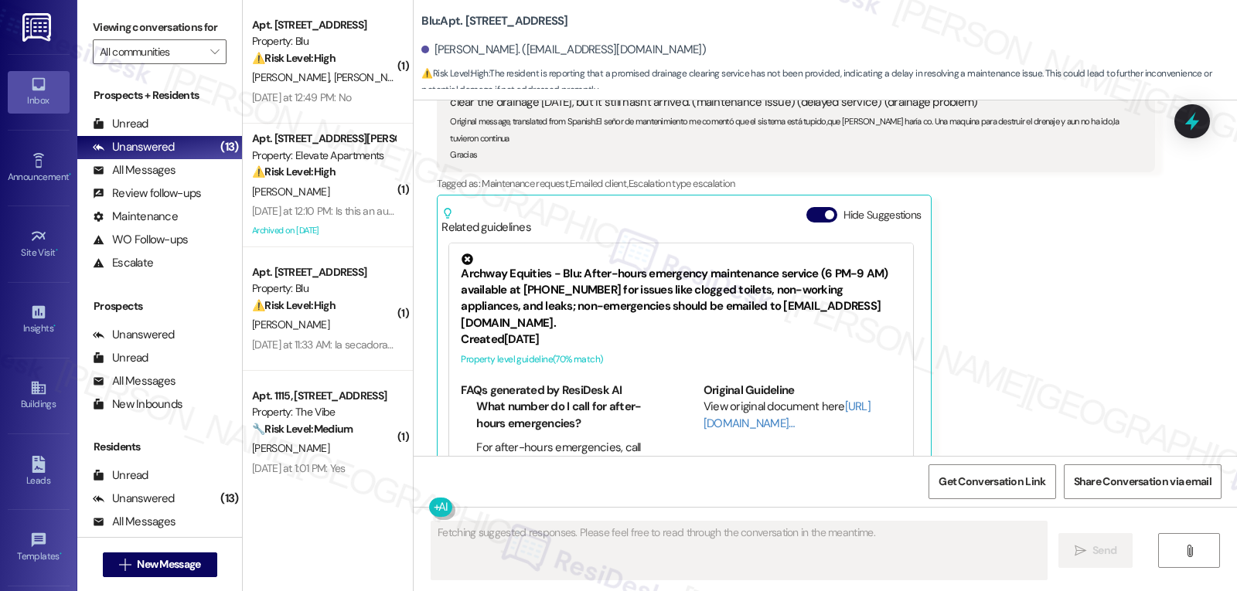
scroll to position [1701, 0]
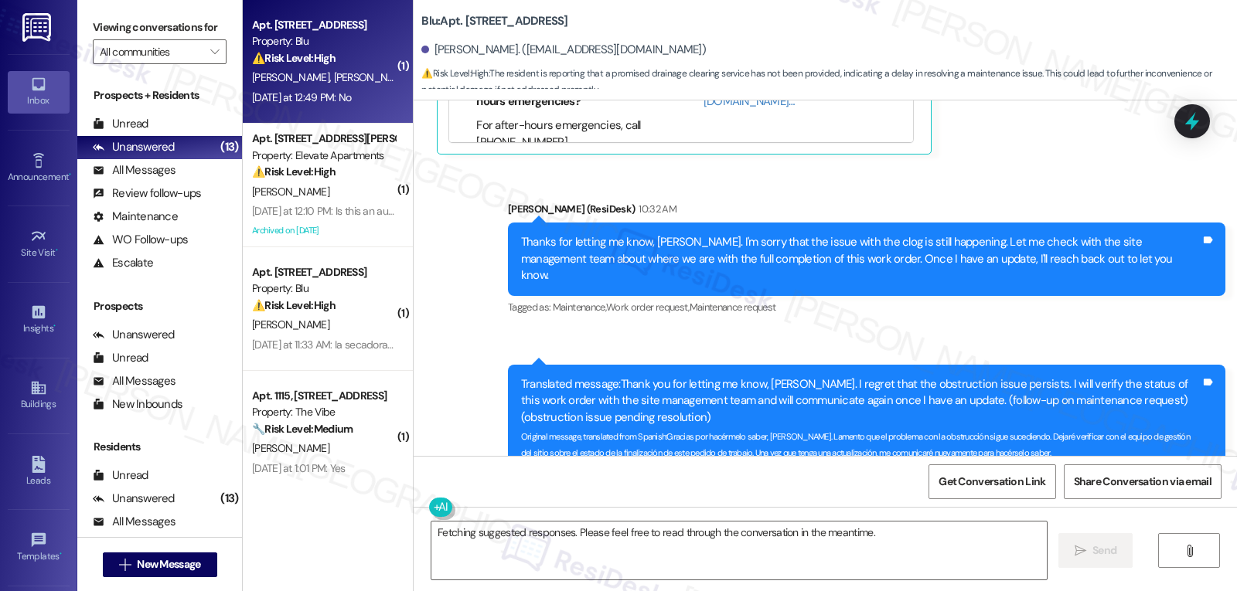
click at [349, 65] on div "⚠️ Risk Level: High The resident responded 'No' to the question of whether the …" at bounding box center [323, 58] width 143 height 16
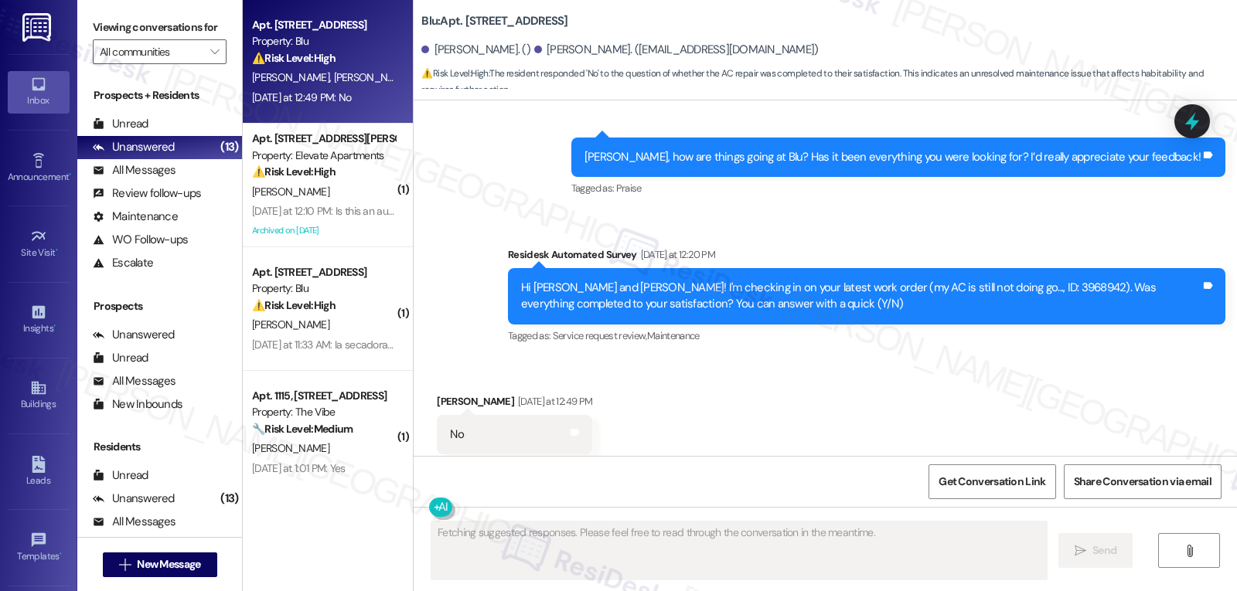
scroll to position [3528, 0]
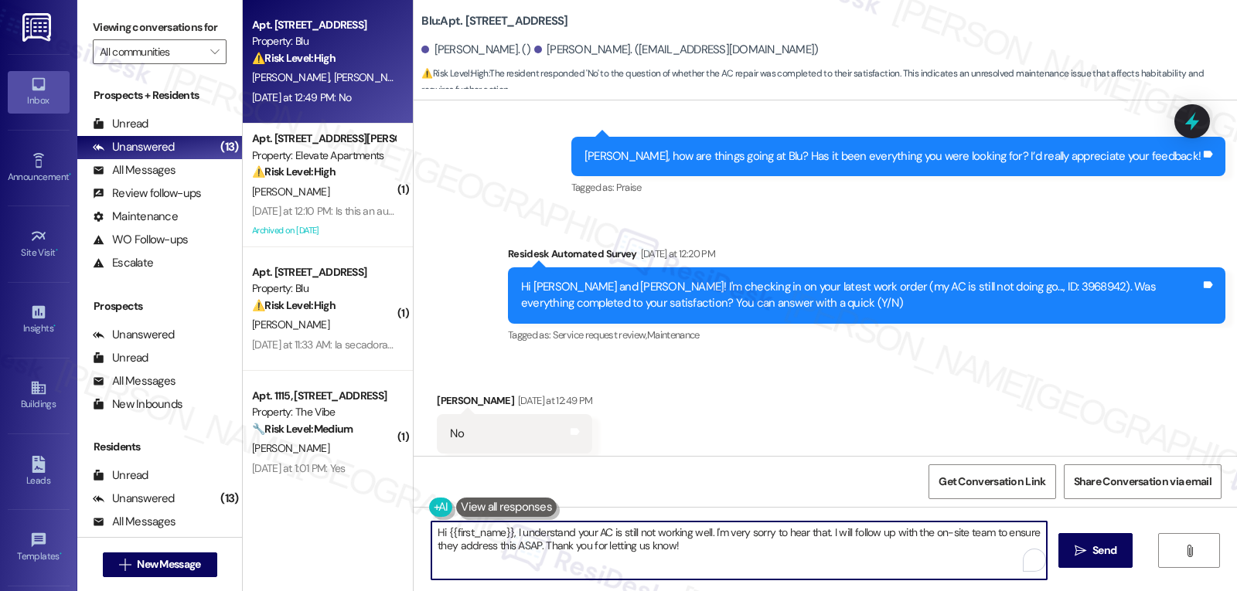
drag, startPoint x: 823, startPoint y: 533, endPoint x: 1236, endPoint y: 628, distance: 424.4
click at [1236, 591] on html "Inbox Go to Inbox Announcement • Send A Text Announcement Site Visit • Go to Si…" at bounding box center [618, 295] width 1237 height 591
drag, startPoint x: 437, startPoint y: 530, endPoint x: 503, endPoint y: 526, distance: 66.6
click at [503, 526] on textarea "Hi {{first_name}}, I understand your AC is still not working well. I'm very sor…" at bounding box center [738, 551] width 615 height 58
click at [719, 567] on textarea "Hi [PERSON_NAME], I understand your AC is still not working well. I'm very sorr…" at bounding box center [738, 551] width 615 height 58
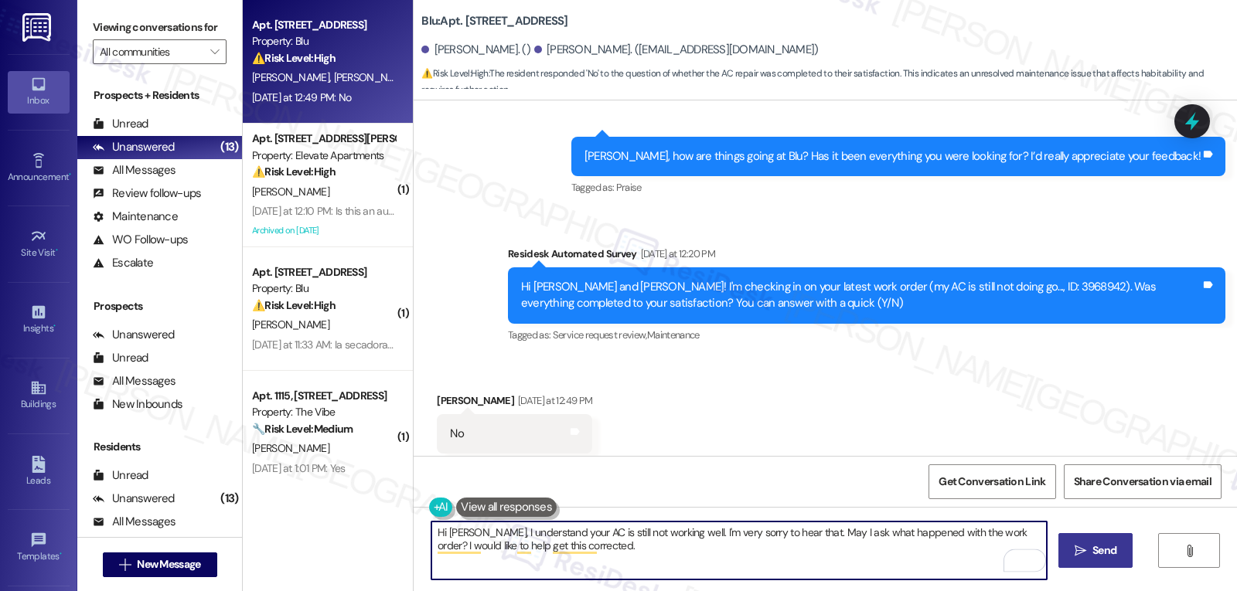
type textarea "Hi [PERSON_NAME], I understand your AC is still not working well. I'm very sorr…"
click at [1082, 547] on icon "" at bounding box center [1081, 551] width 12 height 12
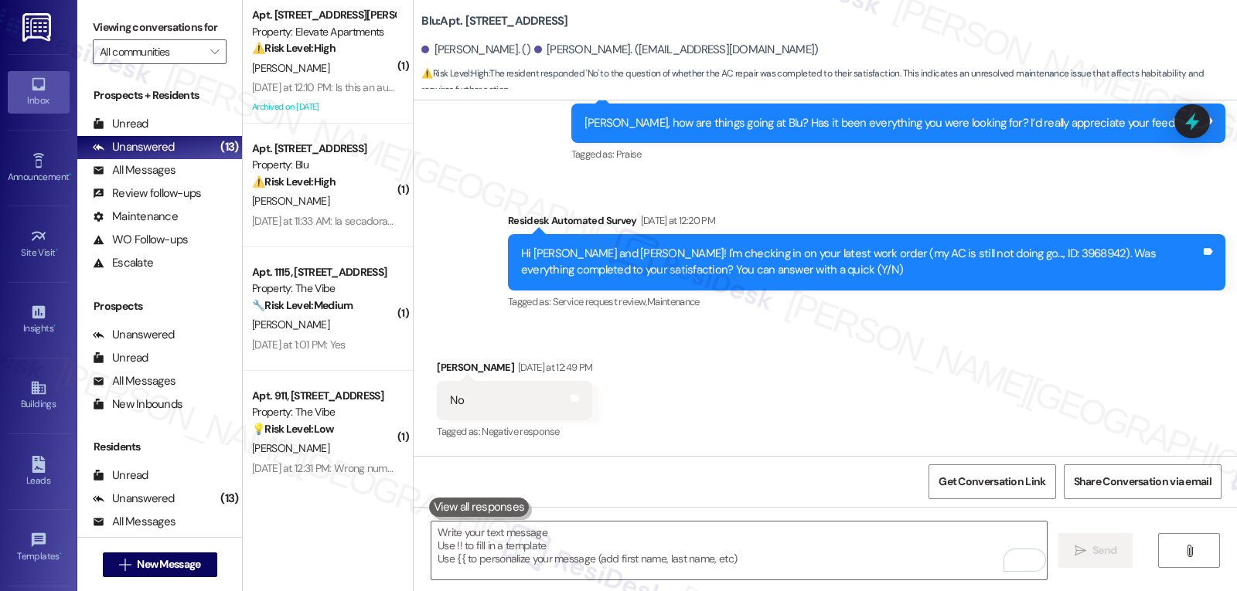
scroll to position [3652, 0]
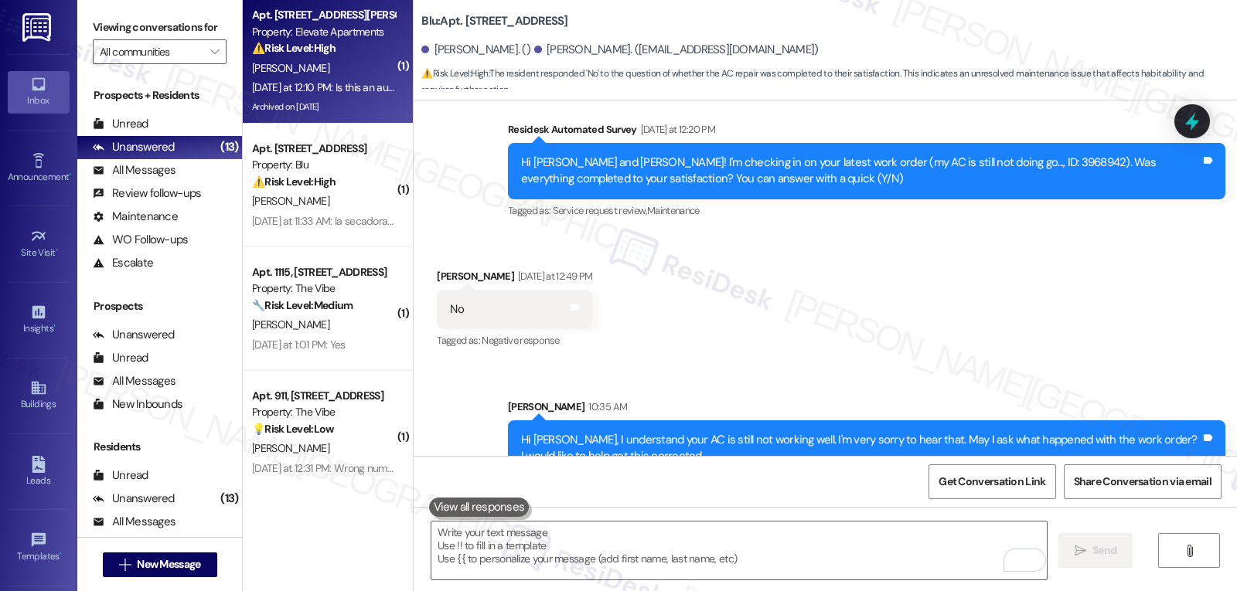
click at [327, 100] on div "Archived on [DATE]" at bounding box center [323, 106] width 146 height 19
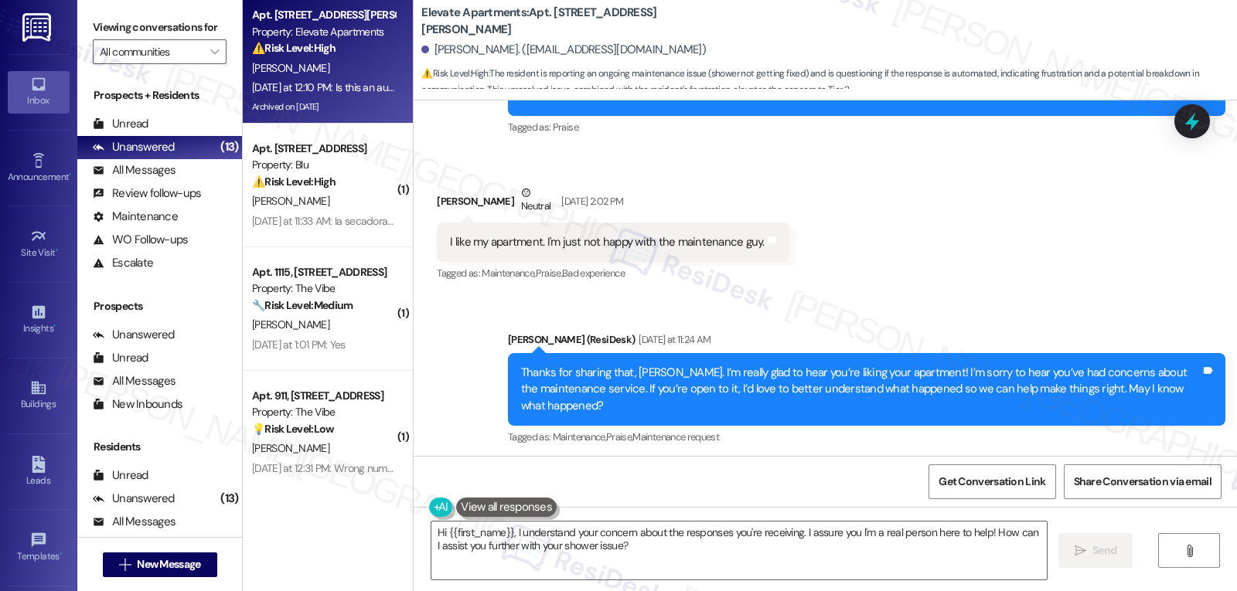
scroll to position [20355, 0]
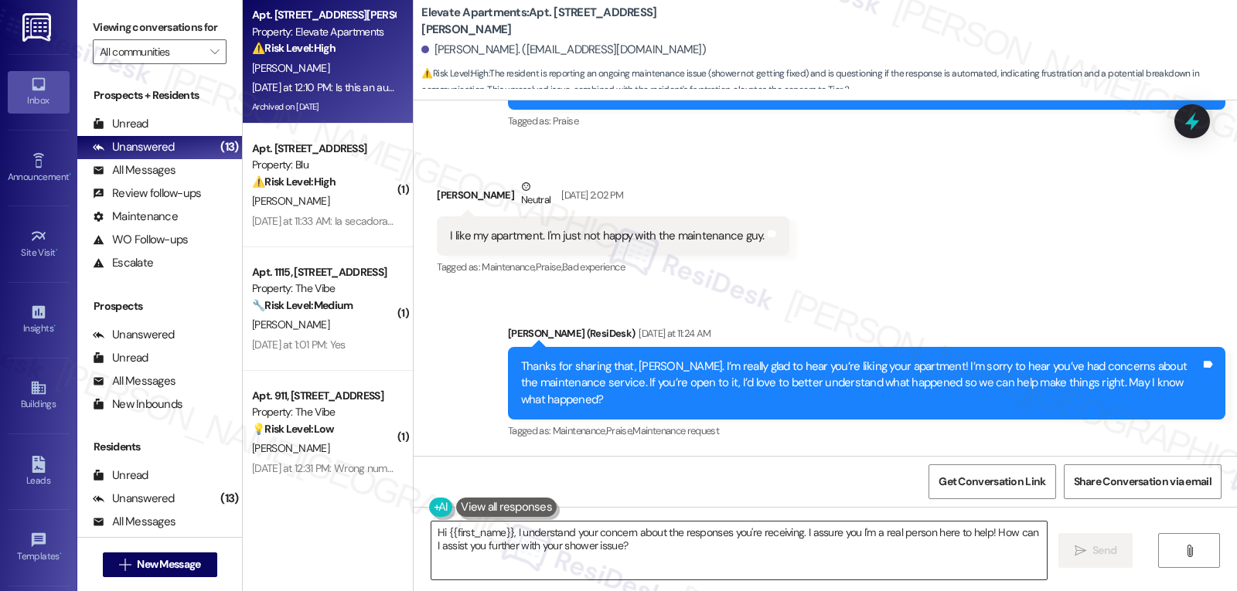
click at [628, 568] on textarea "Hi {{first_name}}, I understand your concern about the responses you're receivi…" at bounding box center [738, 551] width 615 height 58
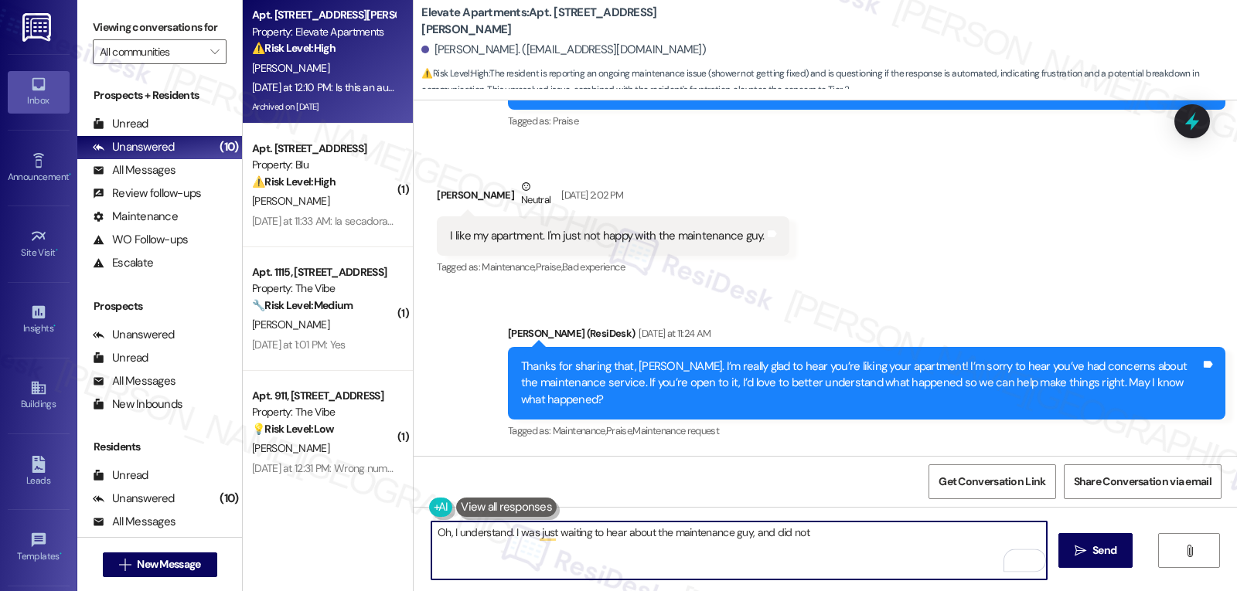
click at [503, 535] on textarea "Oh, I understand. I was just waiting to hear about the maintenance guy, and did…" at bounding box center [738, 551] width 615 height 58
click at [609, 564] on textarea "Oh, I understand. Sorry, I was just waiting to hear about the maintenance guy, …" at bounding box center [738, 551] width 615 height 58
click at [502, 534] on textarea "Oh, I understand. Sorry, I was just waiting to hear about the maintenance guy, …" at bounding box center [738, 551] width 615 height 58
click at [872, 565] on textarea "Oh, I understand, [PERSON_NAME].. Sorry, I was just waiting to hear about the m…" at bounding box center [738, 551] width 615 height 58
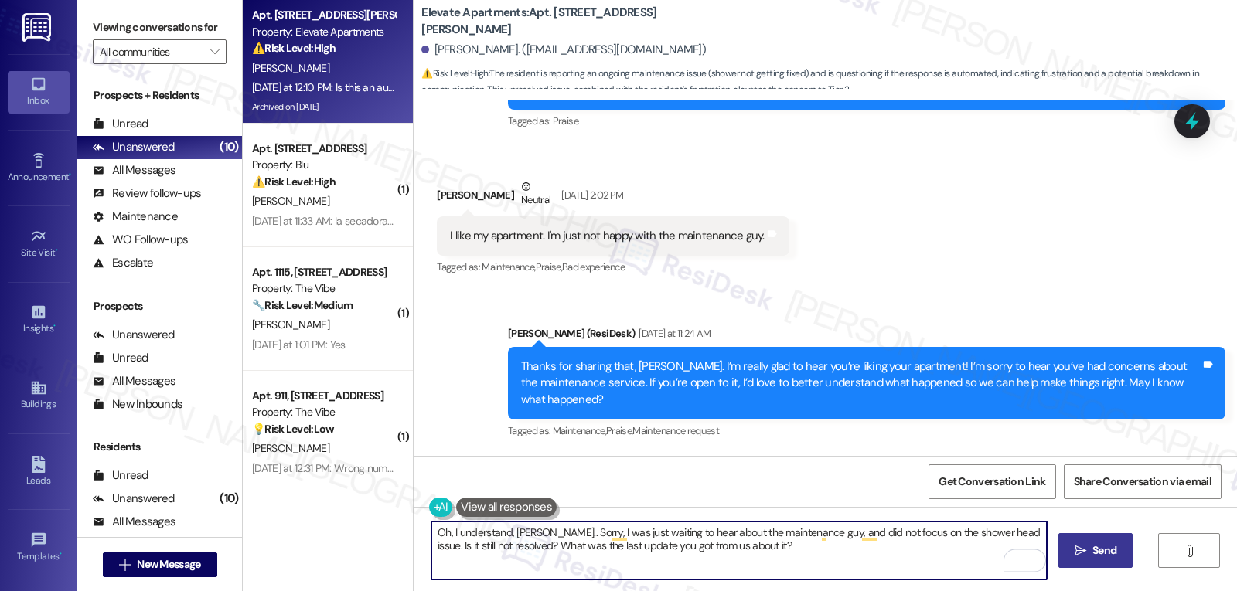
type textarea "Oh, I understand, [PERSON_NAME].. Sorry, I was just waiting to hear about the m…"
click at [1106, 544] on span "Send" at bounding box center [1104, 551] width 24 height 16
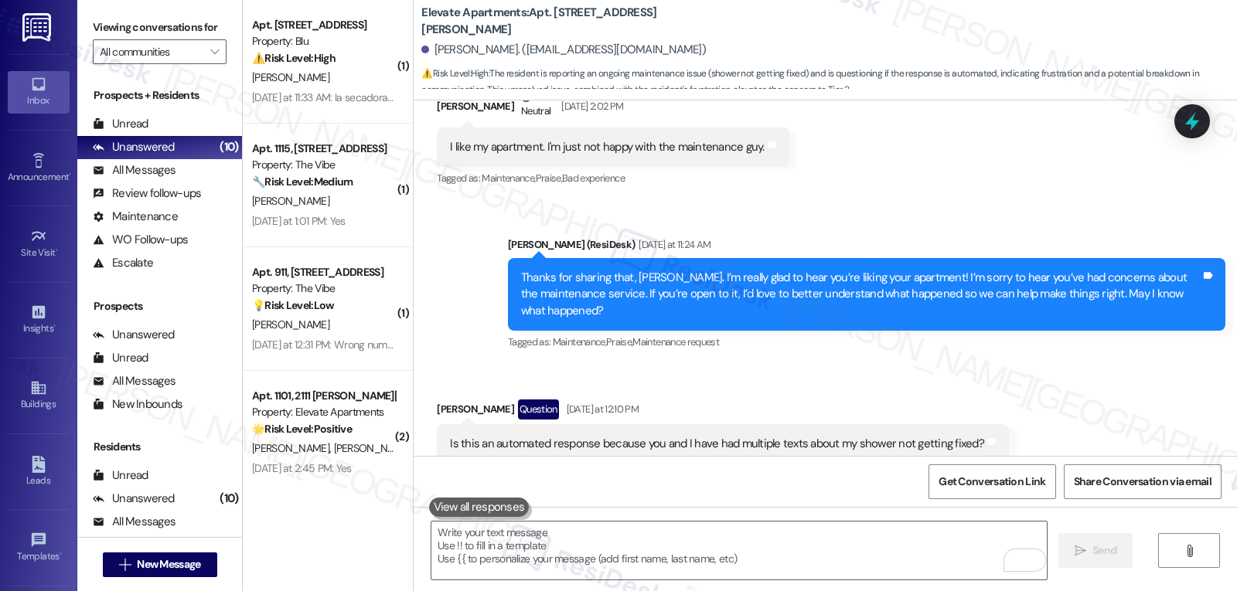
scroll to position [20479, 0]
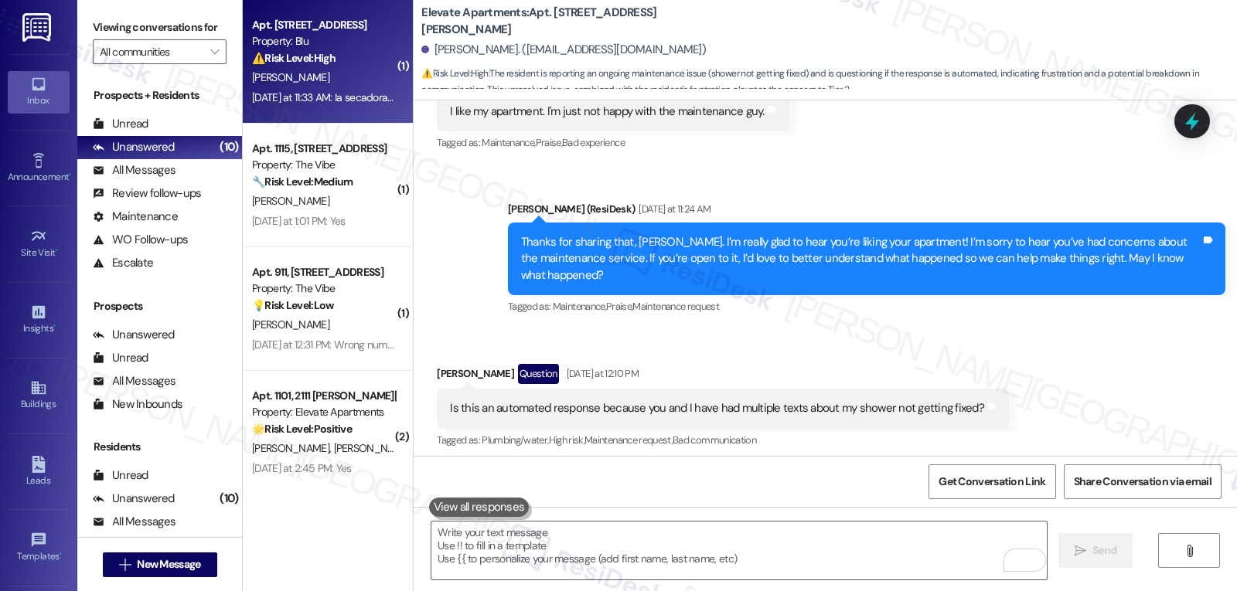
click at [369, 106] on div "[DATE] at 11:33 AM: Ia secadora barea por beses solo perende en el 10 i calinta…" at bounding box center [323, 97] width 146 height 19
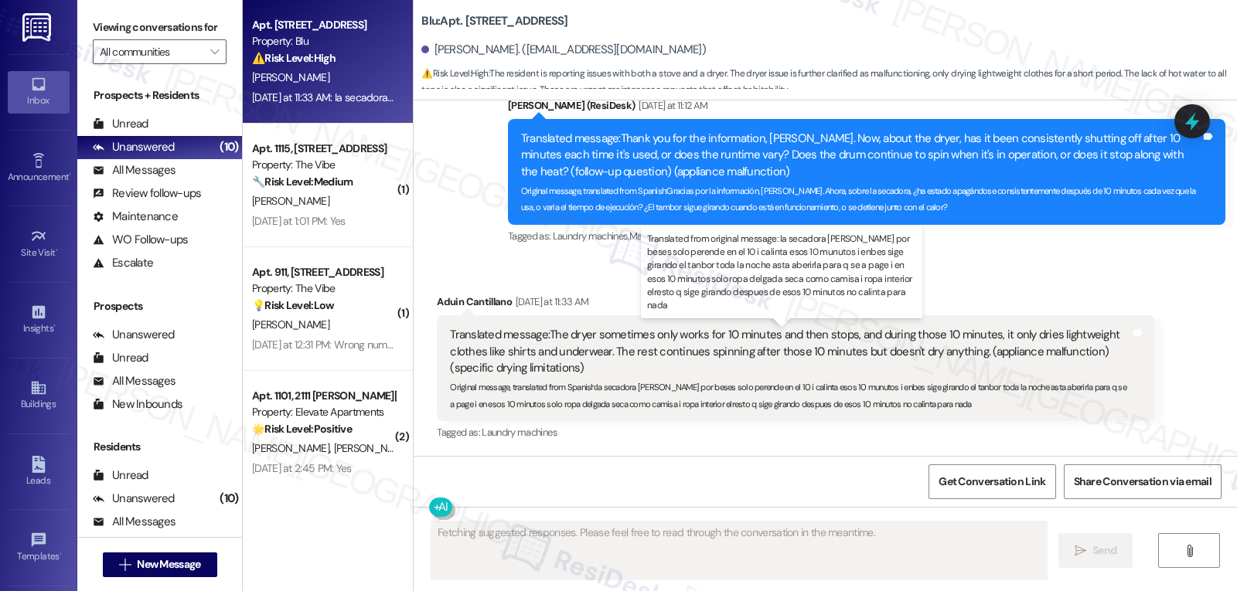
scroll to position [1832, 0]
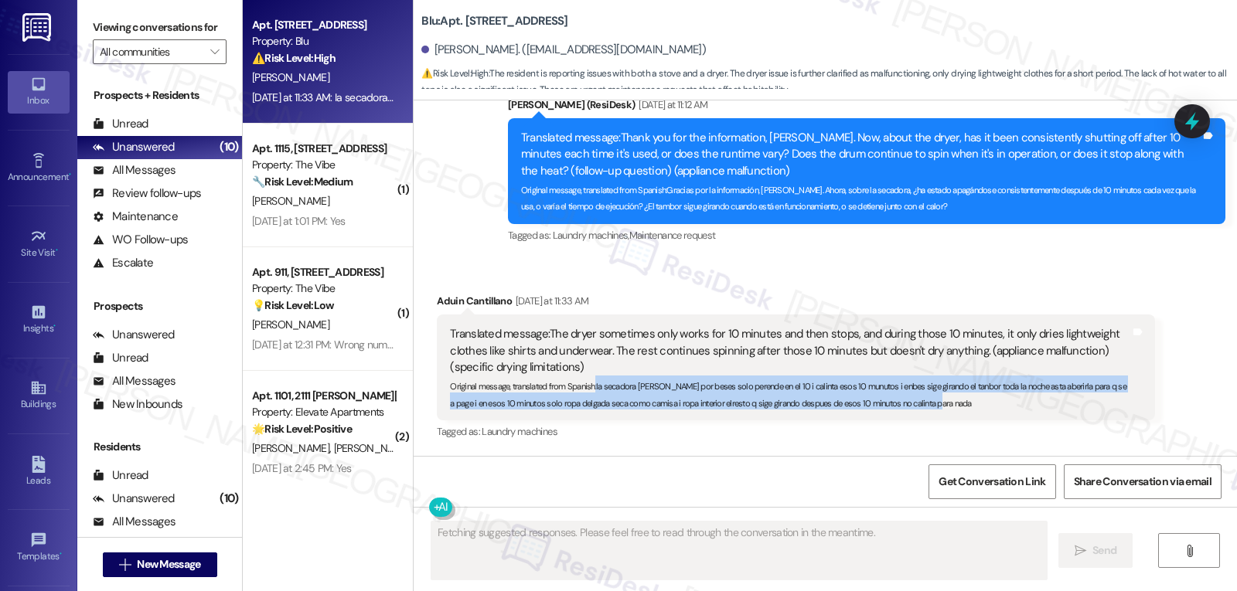
drag, startPoint x: 584, startPoint y: 383, endPoint x: 1018, endPoint y: 418, distance: 435.1
click at [1018, 418] on div "Translated message: The dryer sometimes only works for 10 minutes and then stop…" at bounding box center [795, 368] width 717 height 106
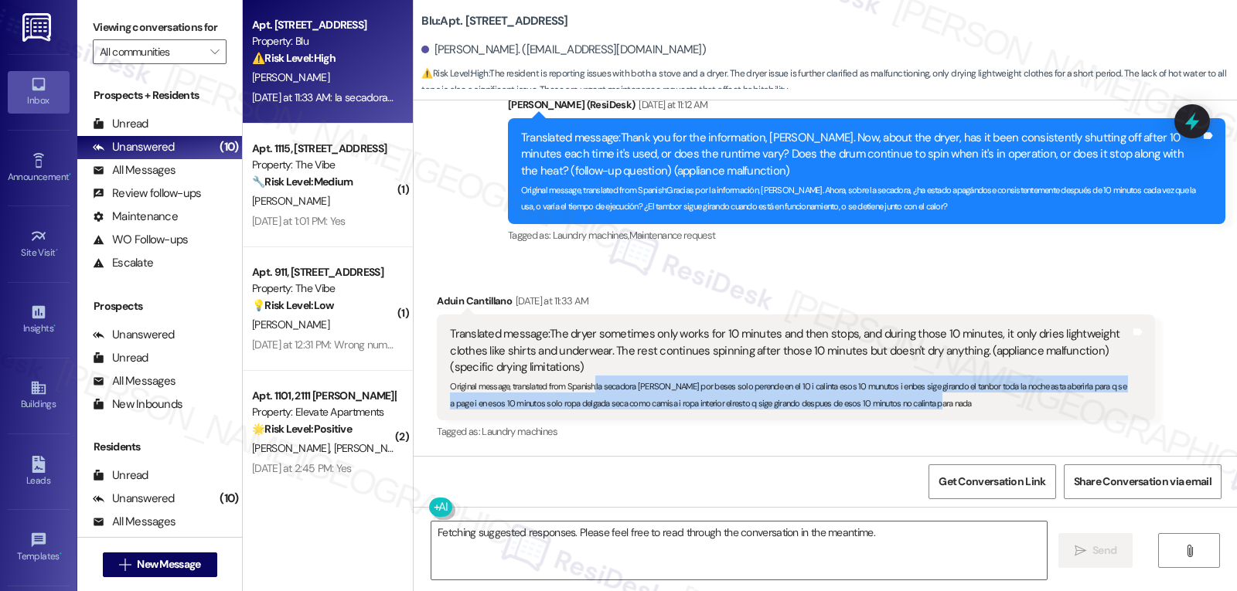
copy sub ": Ia secadora [PERSON_NAME] por beses solo perende en el 10 i calinta esos 10 m…"
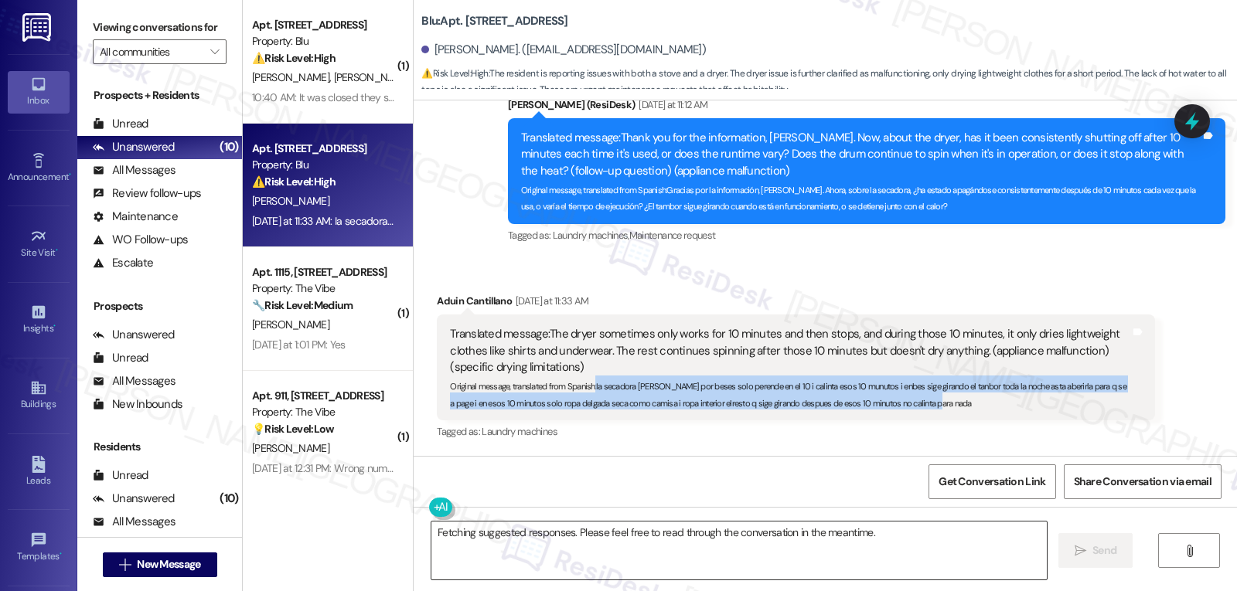
click at [518, 551] on textarea "Fetching suggested responses. Please feel free to read through the conversation…" at bounding box center [738, 551] width 615 height 58
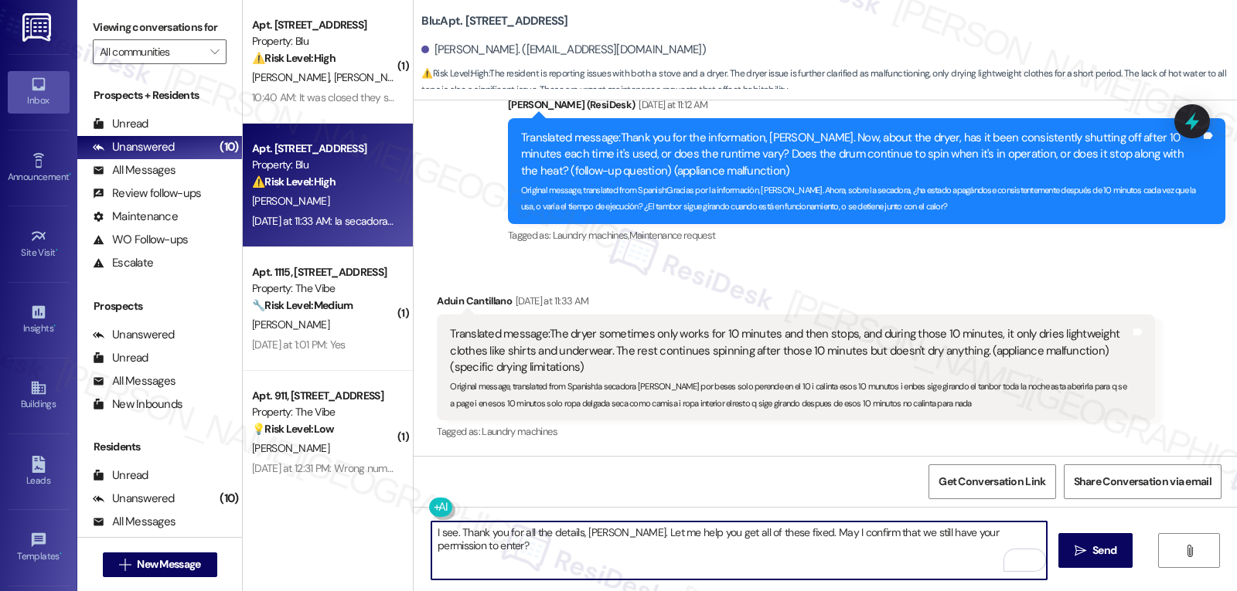
click at [1036, 537] on textarea "I see. Thank you for all the details, [PERSON_NAME]. Let me help you get all of…" at bounding box center [738, 551] width 615 height 58
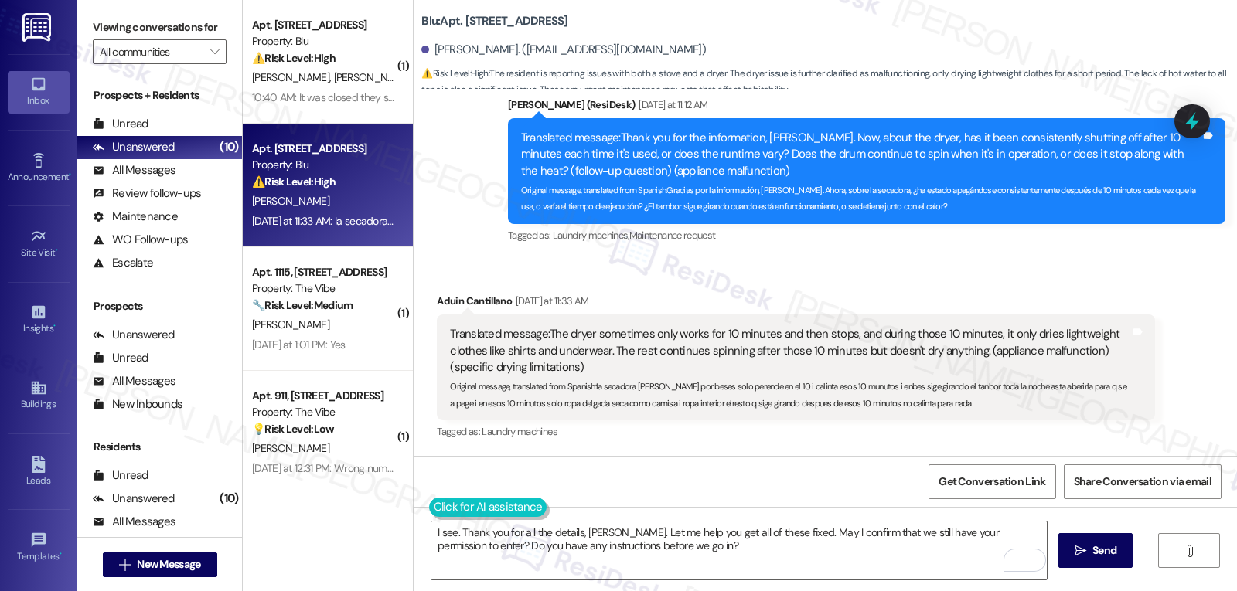
click at [431, 516] on button at bounding box center [488, 507] width 118 height 19
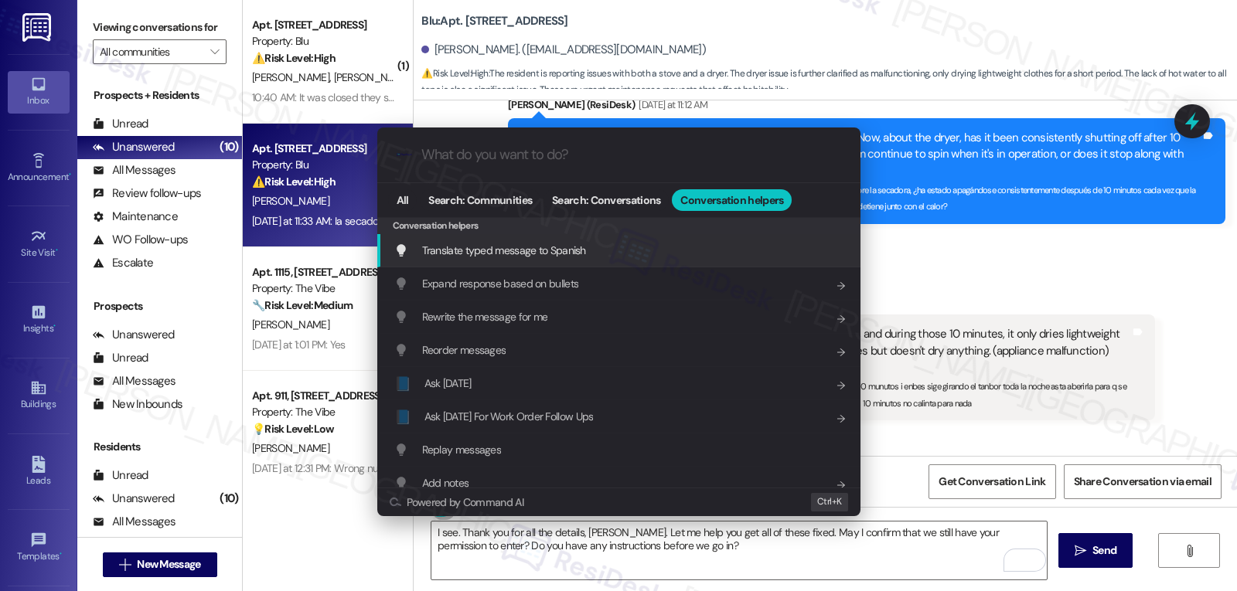
click at [600, 254] on div "Translate typed message to Spanish Add shortcut" at bounding box center [620, 250] width 452 height 17
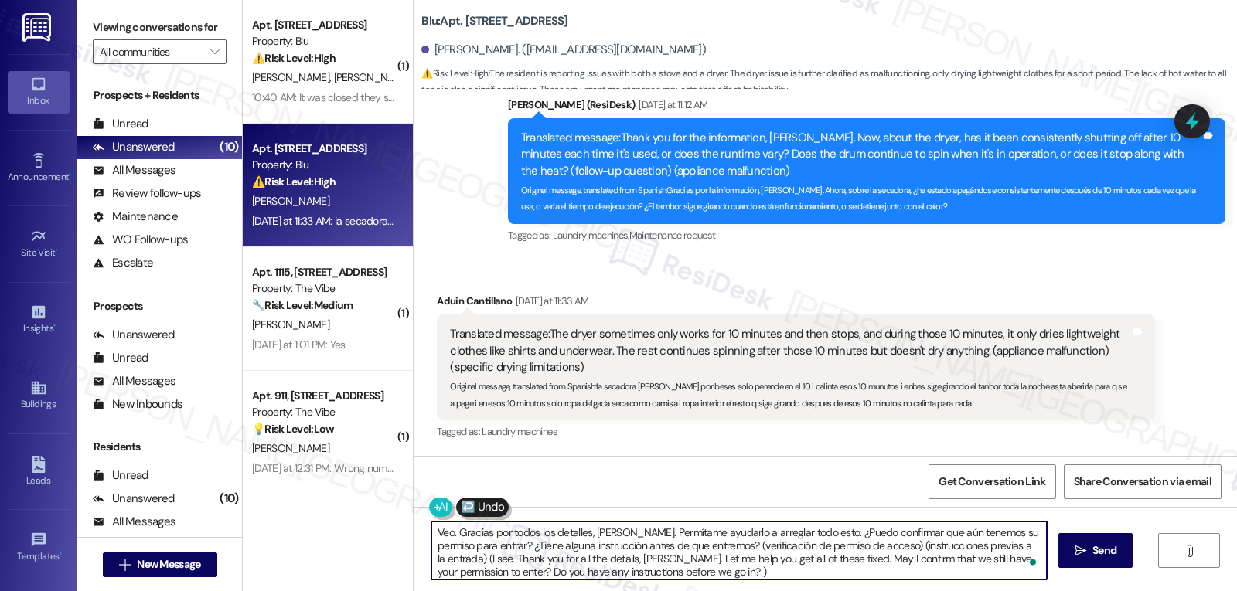
drag, startPoint x: 713, startPoint y: 549, endPoint x: 1060, endPoint y: 628, distance: 356.0
click at [1060, 591] on html "Inbox Go to Inbox Announcement • Send A Text Announcement Site Visit • Go to Si…" at bounding box center [618, 295] width 1237 height 591
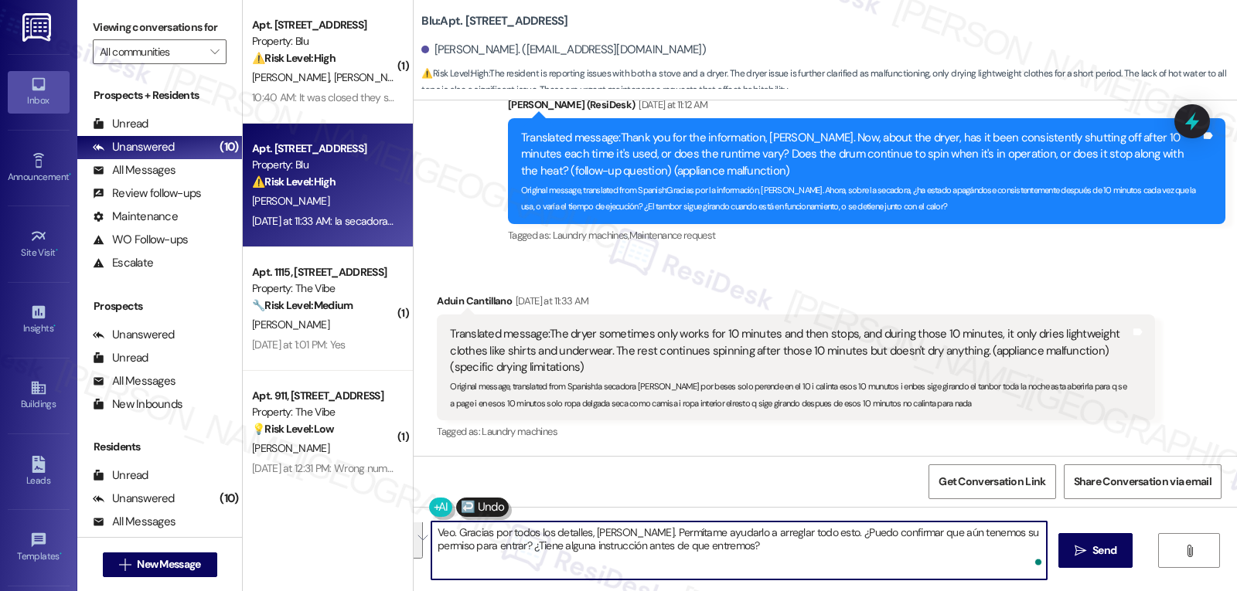
scroll to position [0, 0]
type textarea "Veo. Gracias por todos los detalles, [PERSON_NAME]. Permítame ayudarlo a arregl…"
click at [1111, 551] on span "Send" at bounding box center [1104, 551] width 24 height 16
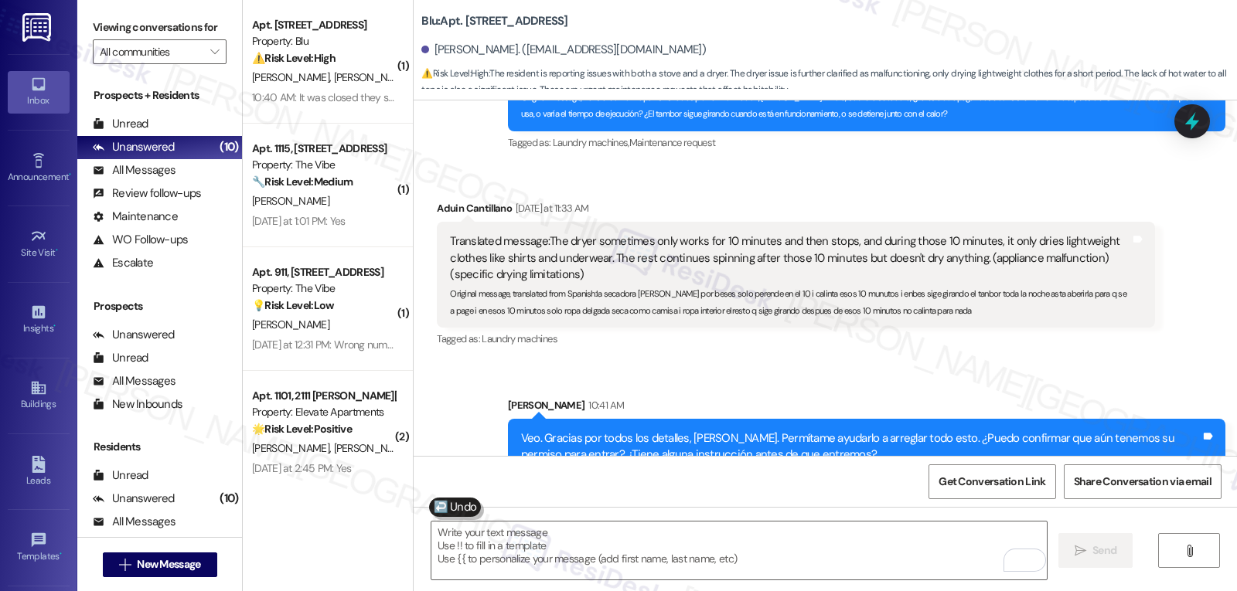
scroll to position [1957, 0]
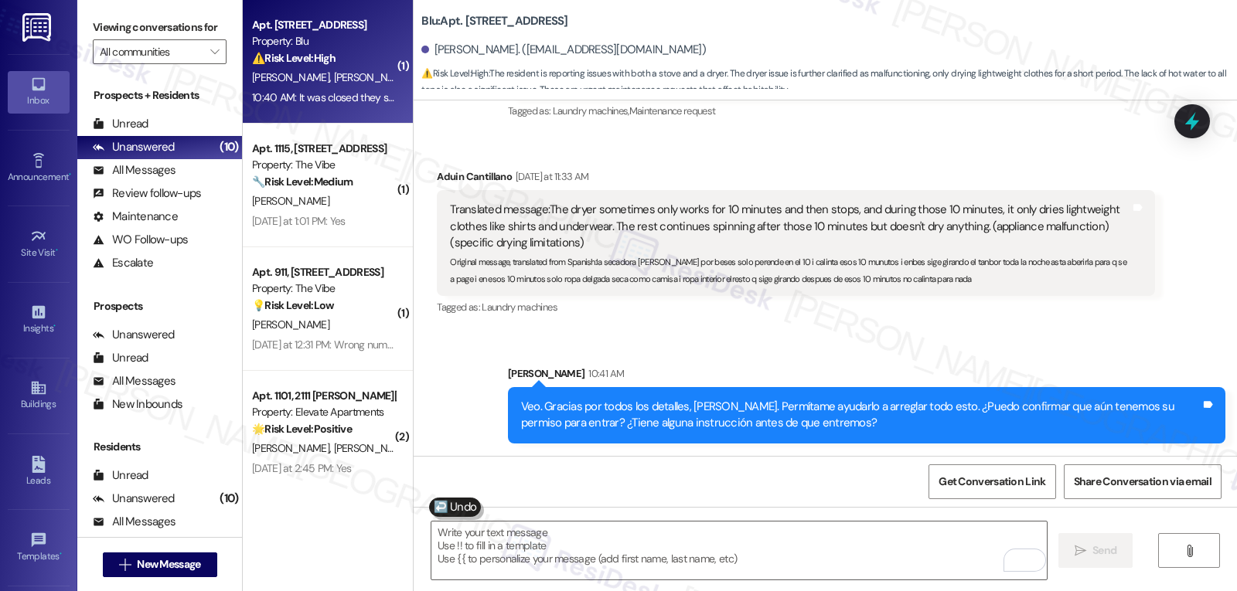
click at [311, 90] on div "10:40 AM: It was closed they say it works it works but it does not stay cold in…" at bounding box center [437, 97] width 370 height 14
type textarea "Fetching suggested responses. Please feel free to read through the conversation…"
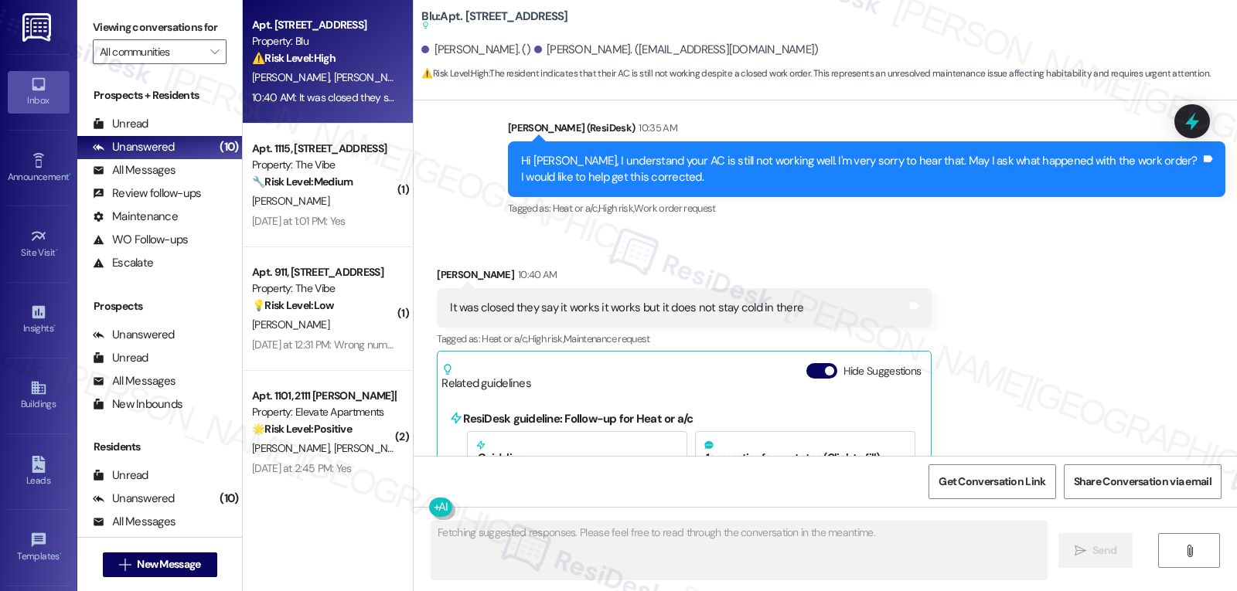
scroll to position [3894, 0]
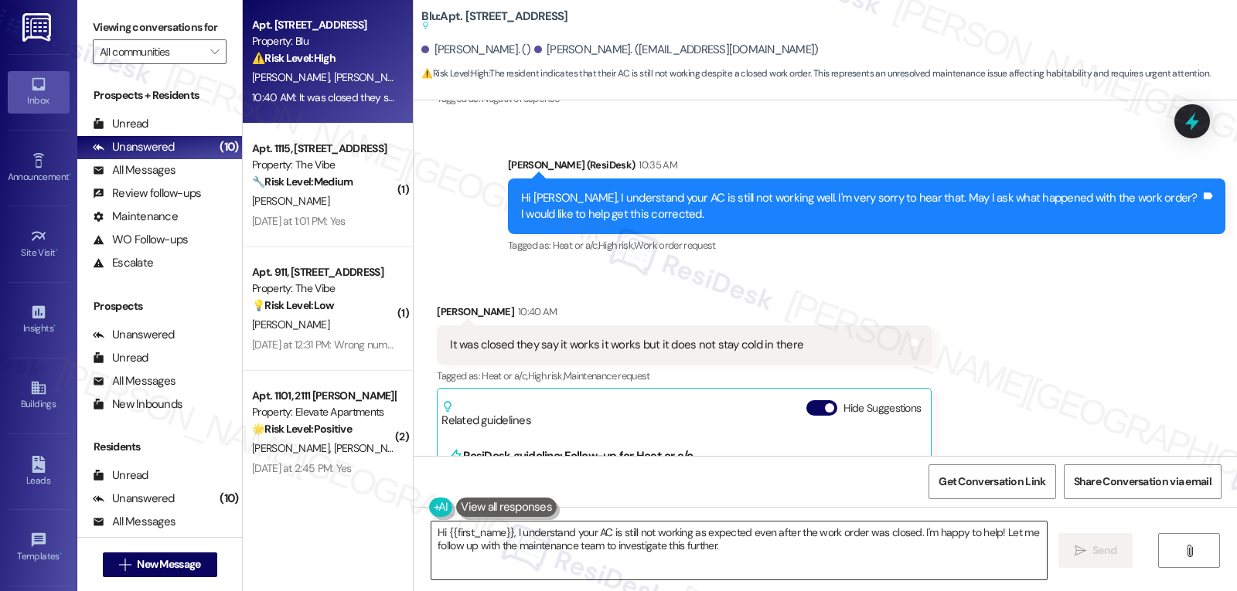
click at [695, 559] on textarea "Hi {{first_name}}, I understand your AC is still not working as expected even a…" at bounding box center [738, 551] width 615 height 58
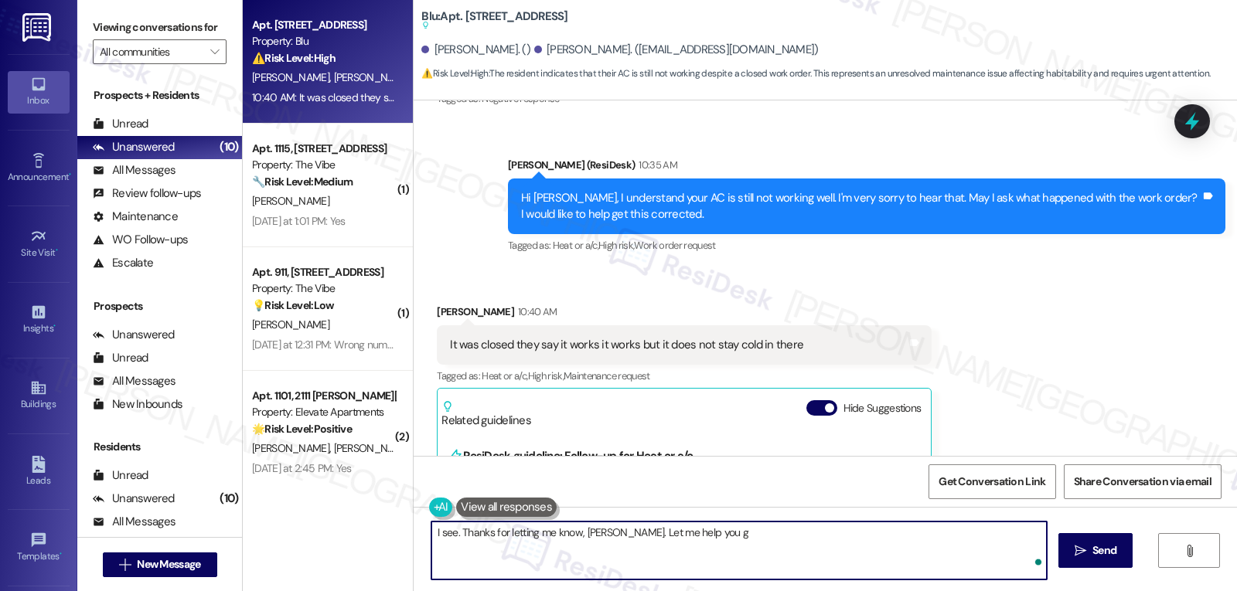
type textarea "I see. Thanks for letting me know, [PERSON_NAME]. Let me help you ge"
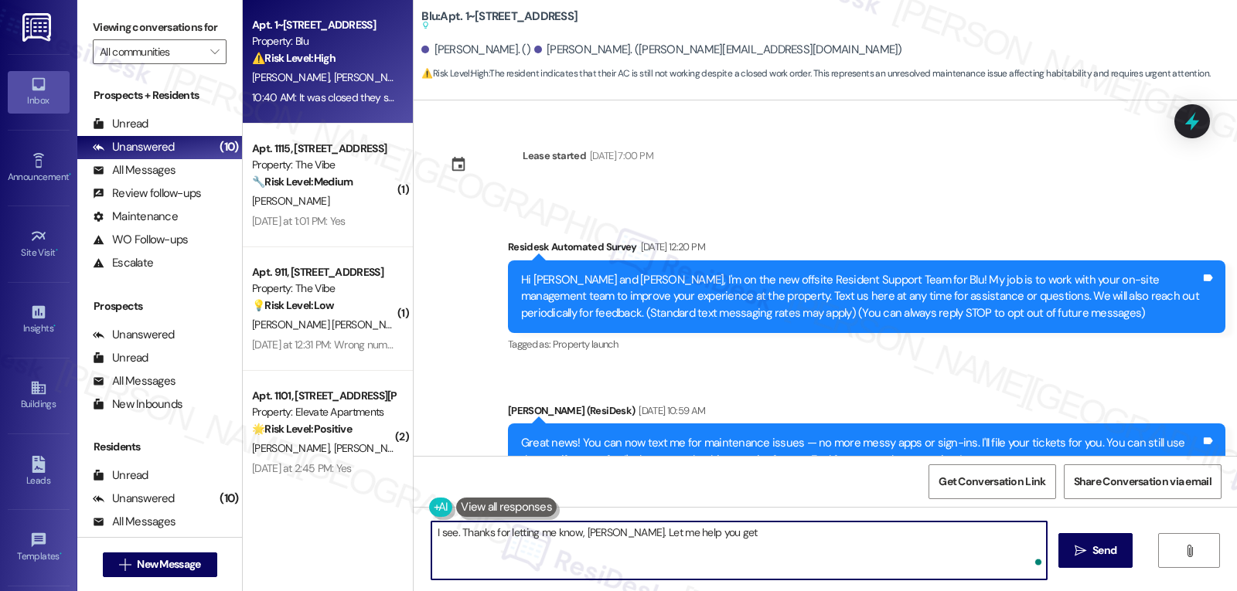
scroll to position [3894, 0]
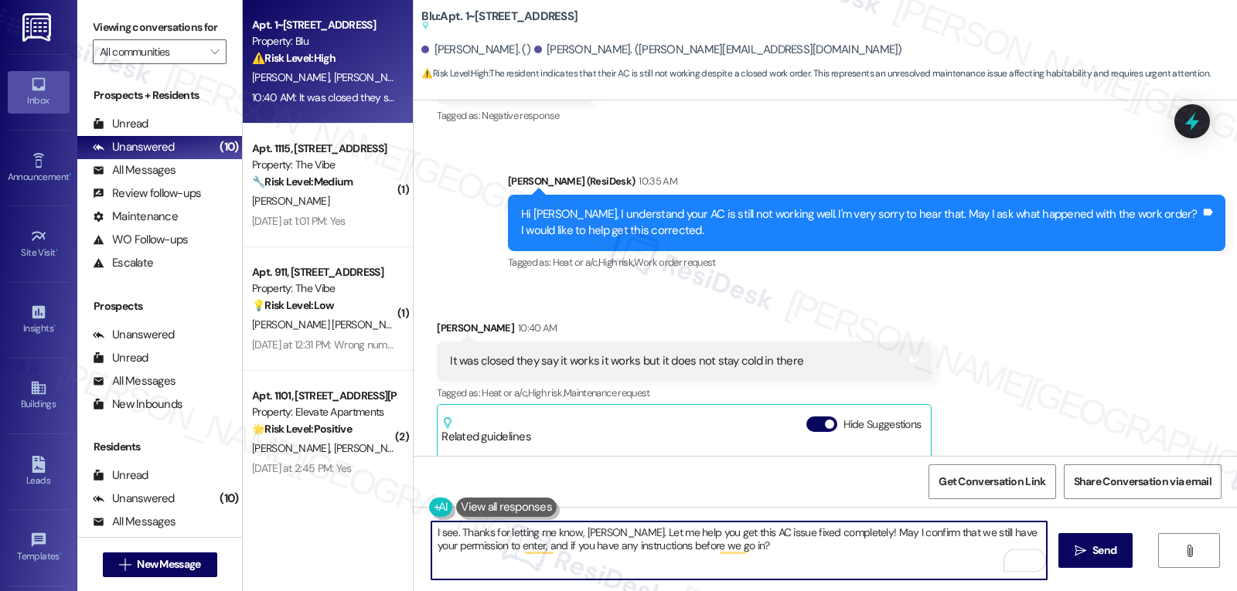
click at [774, 555] on textarea "I see. Thanks for letting me know, Guadalupe. Let me help you get this AC issue…" at bounding box center [738, 551] width 615 height 58
type textarea "I see. Thanks for letting me know, Guadalupe. Let me help you get this AC issue…"
click at [1086, 545] on span " Send" at bounding box center [1096, 551] width 49 height 16
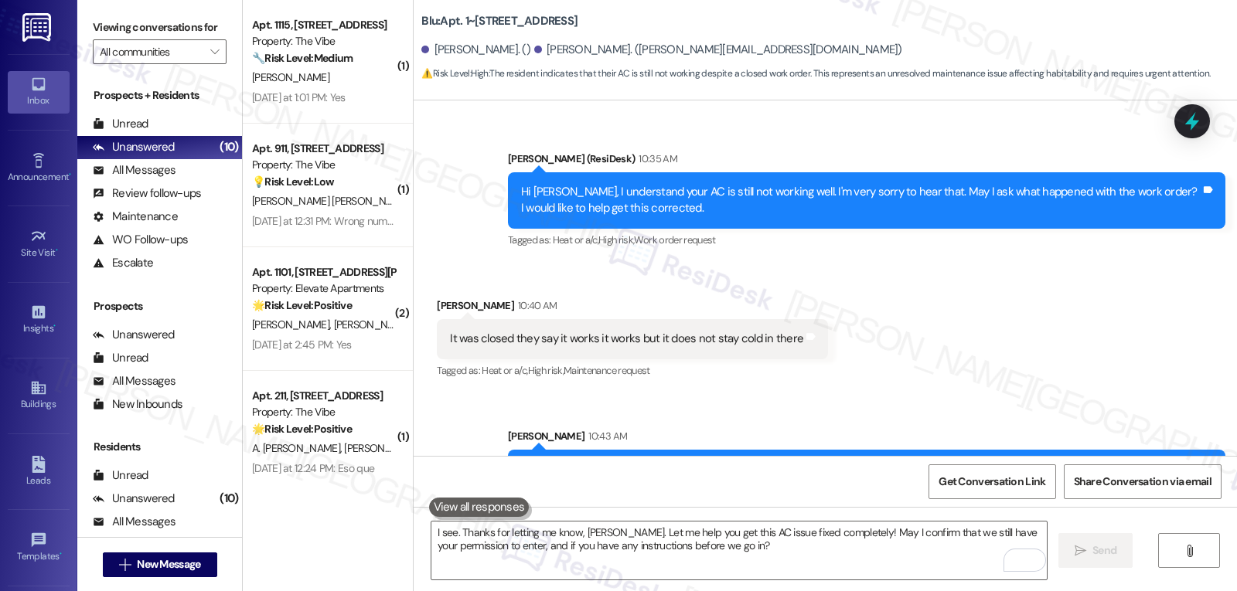
scroll to position [3930, 0]
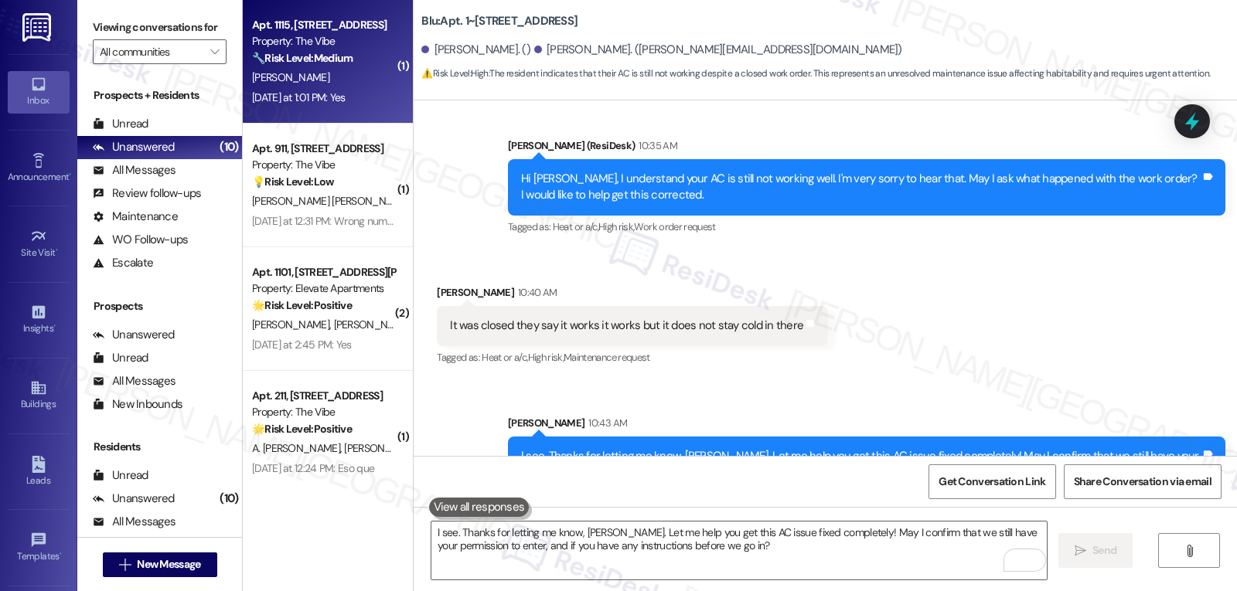
click at [291, 93] on div "Yesterday at 1:01 PM: Yes Yesterday at 1:01 PM: Yes" at bounding box center [299, 97] width 94 height 14
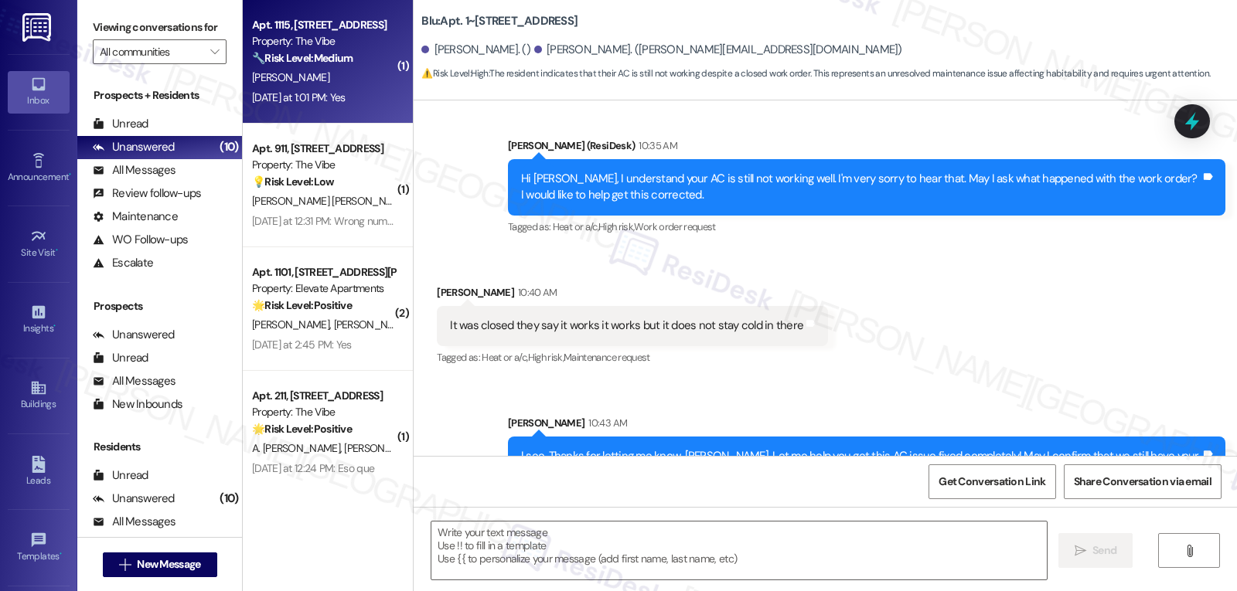
type textarea "Fetching suggested responses. Please feel free to read through the conversation…"
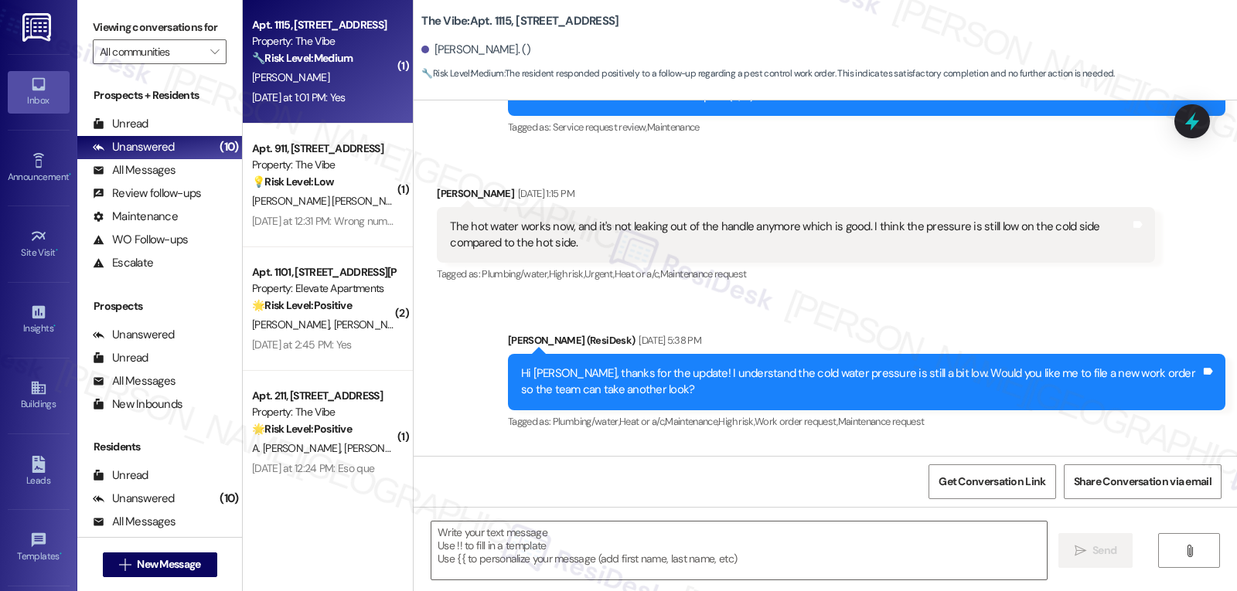
type textarea "Fetching suggested responses. Please feel free to read through the conversation…"
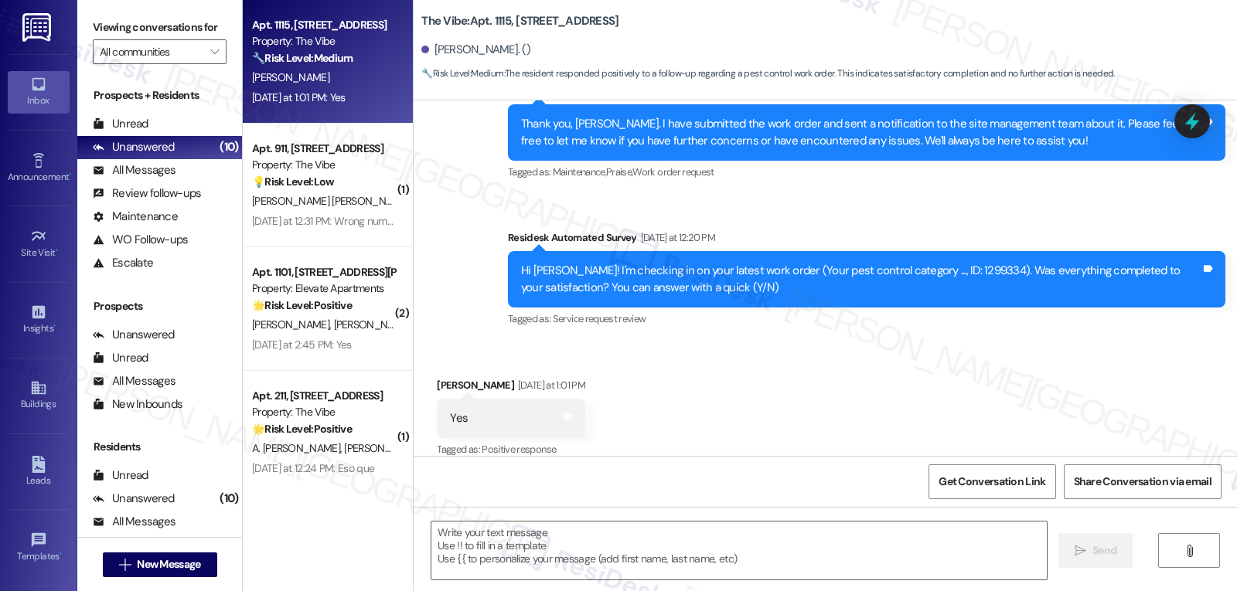
scroll to position [1502, 0]
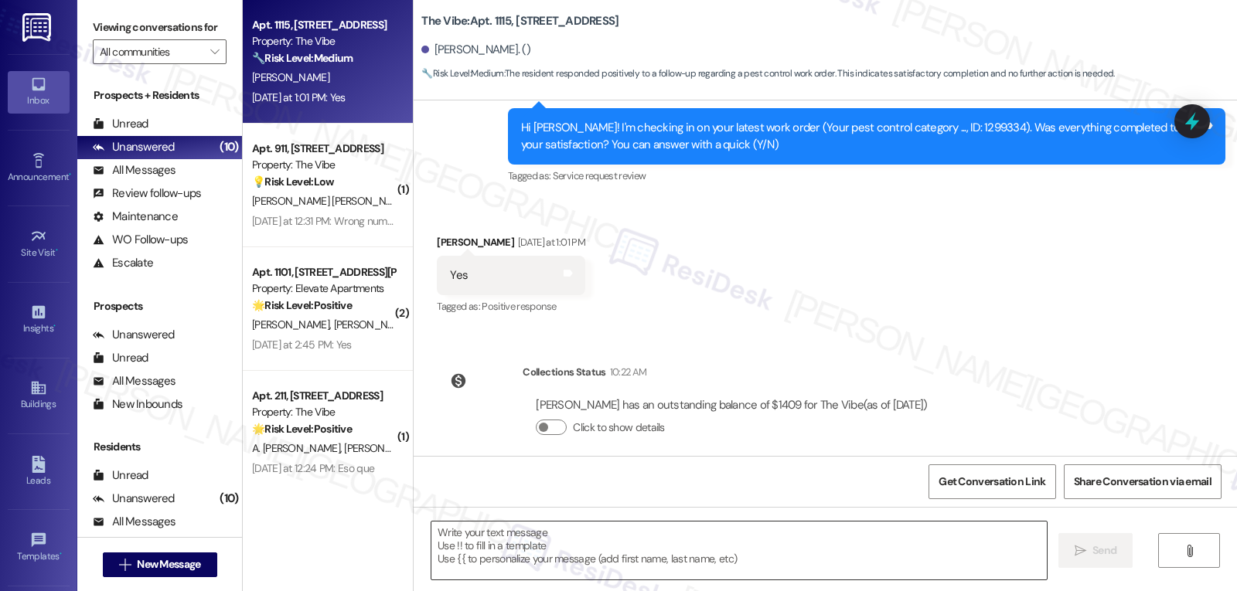
click at [649, 550] on textarea at bounding box center [738, 551] width 615 height 58
click at [683, 569] on textarea "To enrich screen reader interactions, please activate Accessibility in Grammarl…" at bounding box center [738, 551] width 615 height 58
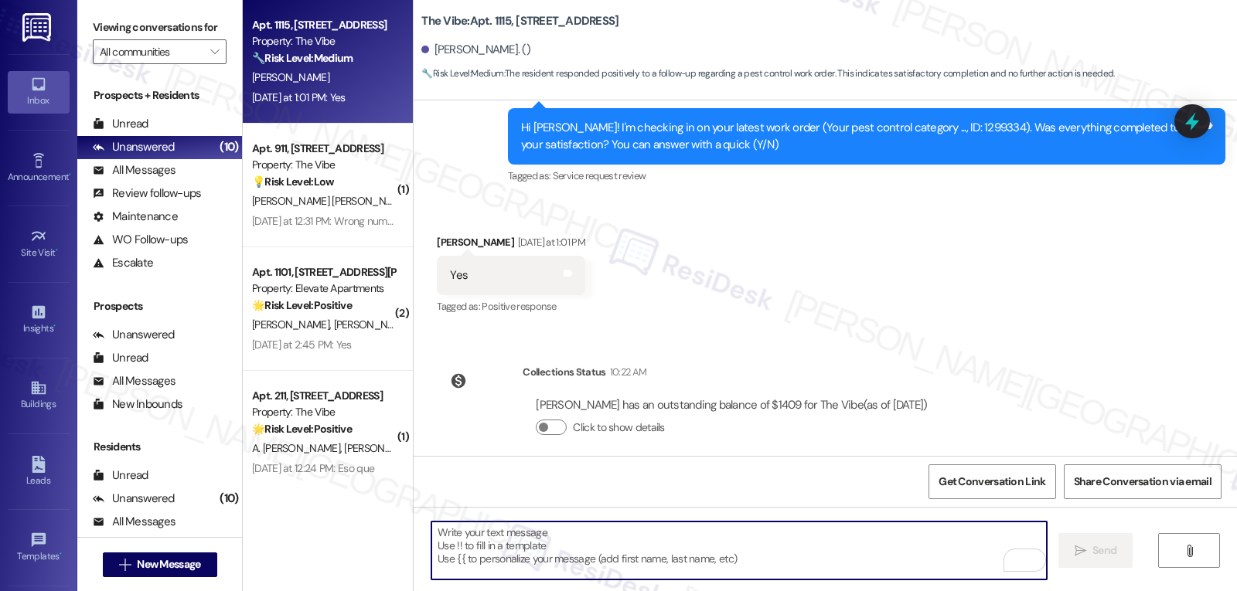
paste textarea "Thanks so much for letting us know, {{first_name}}! I’m happy to hear everythin…"
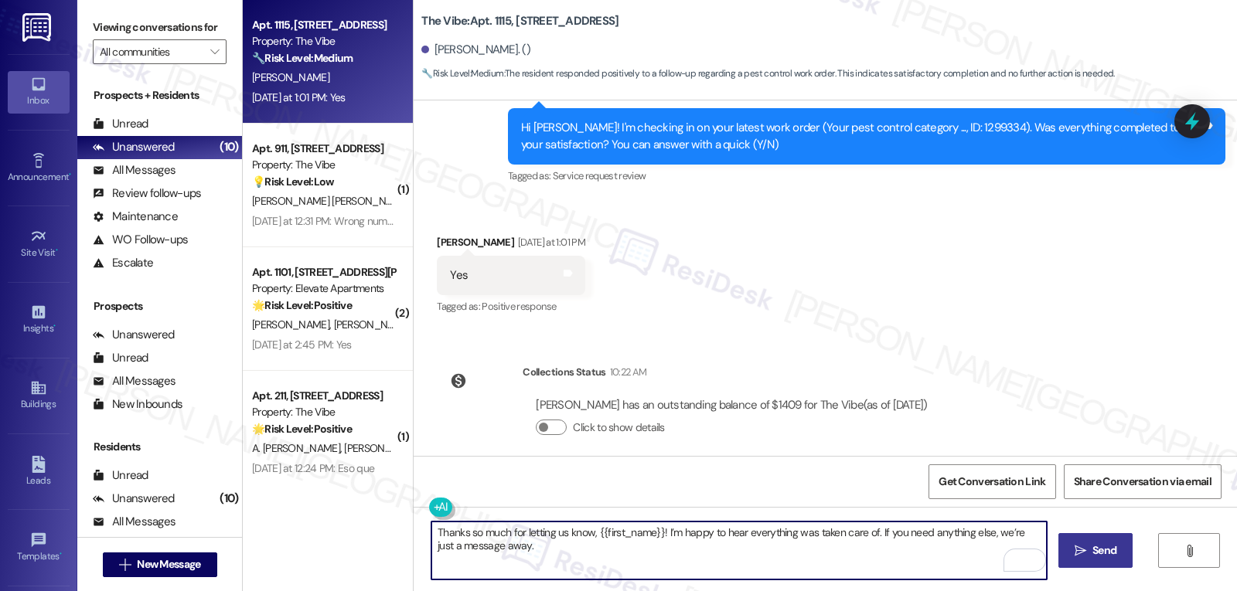
type textarea "Thanks so much for letting us know, {{first_name}}! I’m happy to hear everythin…"
click at [1086, 558] on span " Send" at bounding box center [1096, 551] width 49 height 16
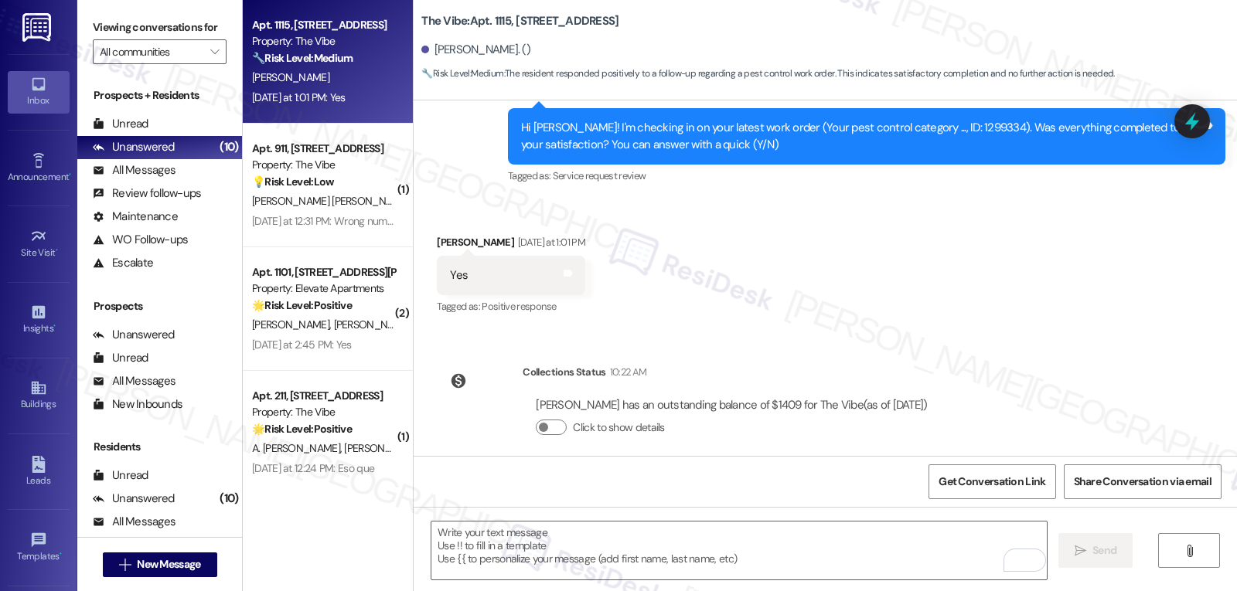
scroll to position [1359, 0]
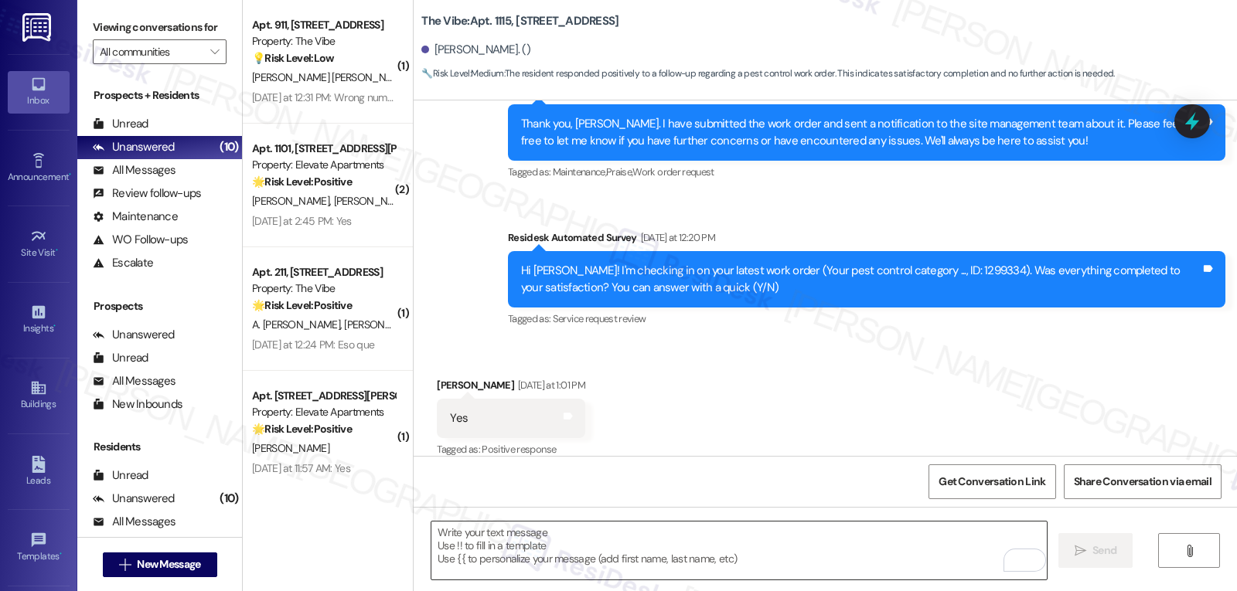
click at [710, 540] on textarea "To enrich screen reader interactions, please activate Accessibility in Grammarl…" at bounding box center [738, 551] width 615 height 58
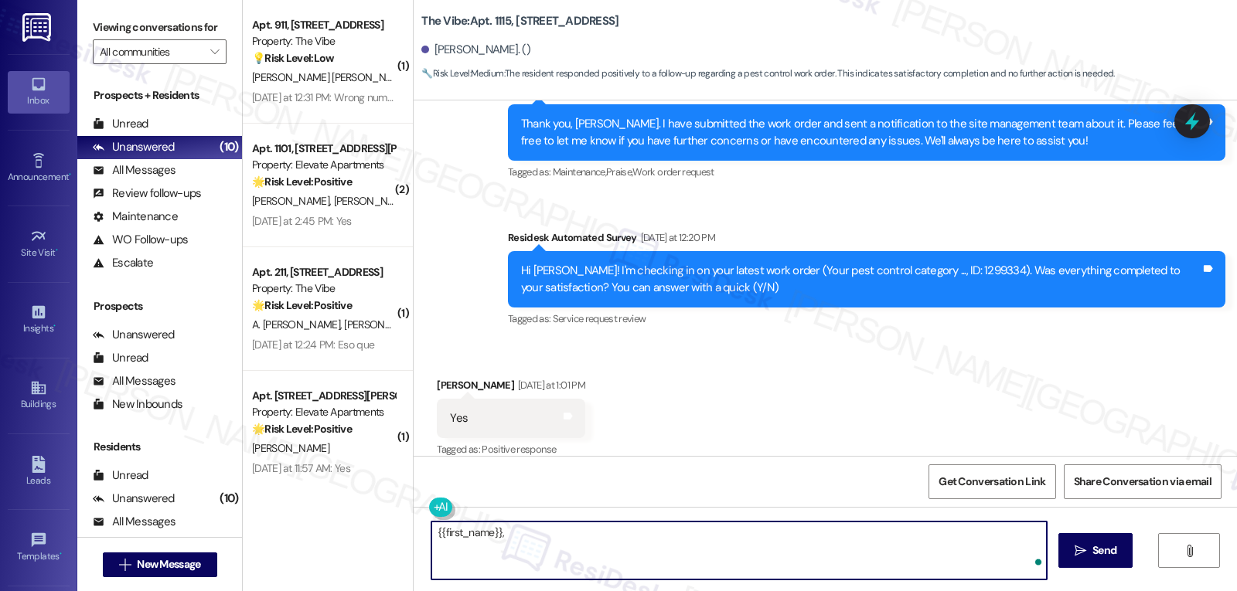
paste textarea "just curious—has {{property}} been everything you hoped for? I’d love to hear y…"
type textarea "{{first_name}}, just curious—has {{property}} been everything you hoped for? I’…"
click at [1100, 549] on span "Send" at bounding box center [1104, 551] width 24 height 16
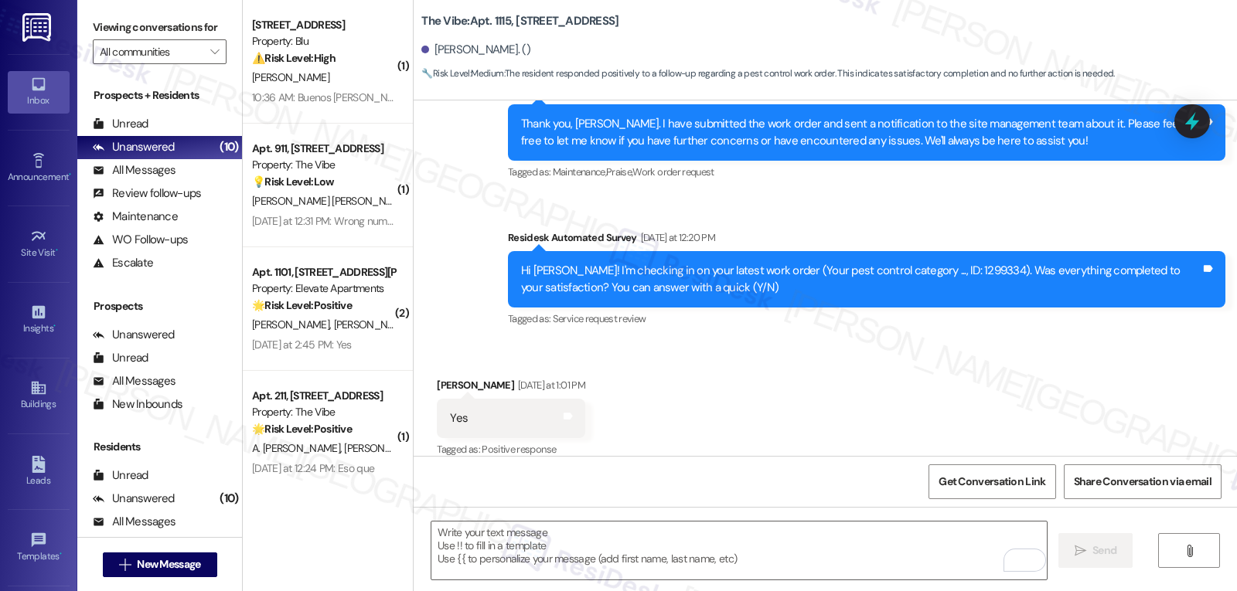
scroll to position [1734, 0]
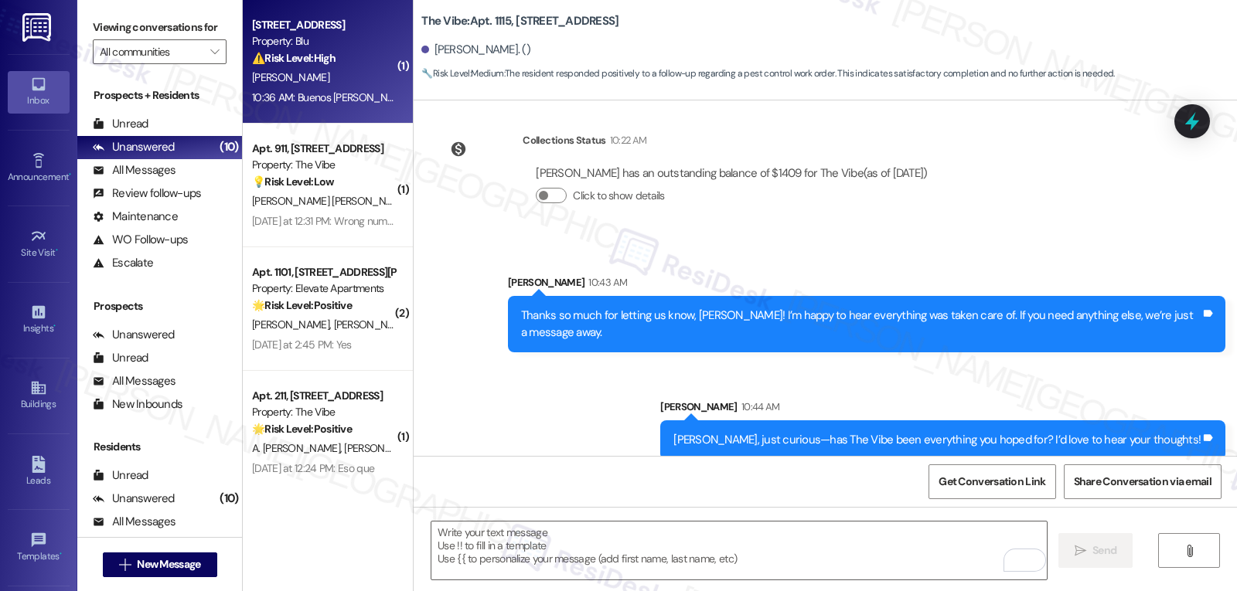
click at [366, 86] on div "[PERSON_NAME]" at bounding box center [323, 77] width 146 height 19
type textarea "Fetching suggested responses. Please feel free to read through the conversation…"
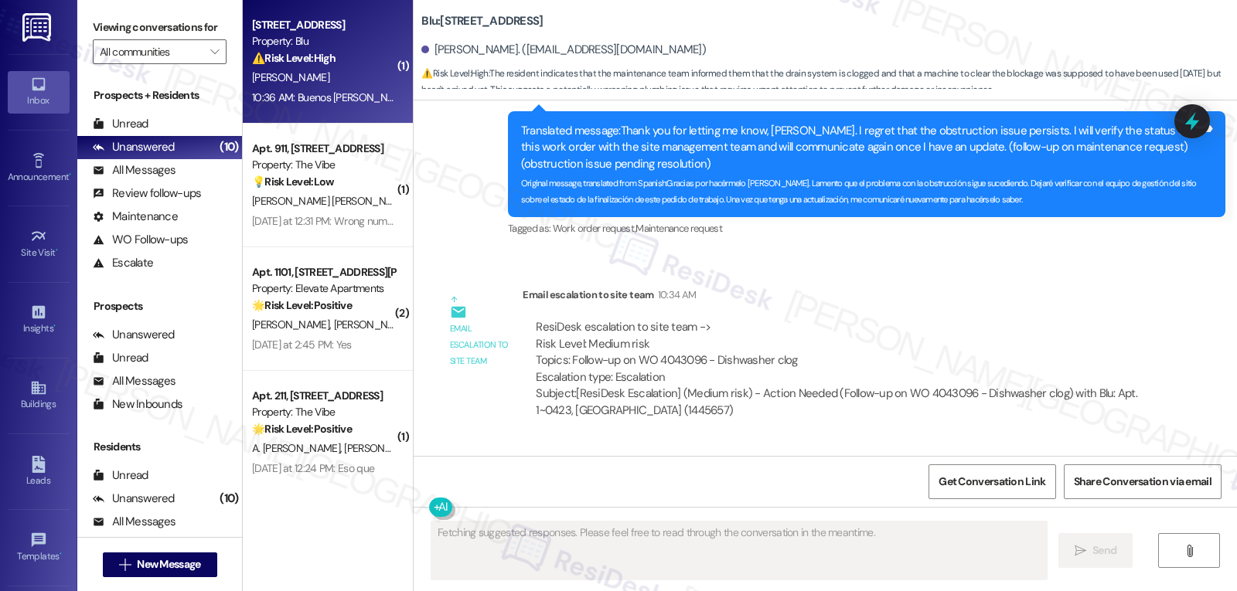
scroll to position [1818, 0]
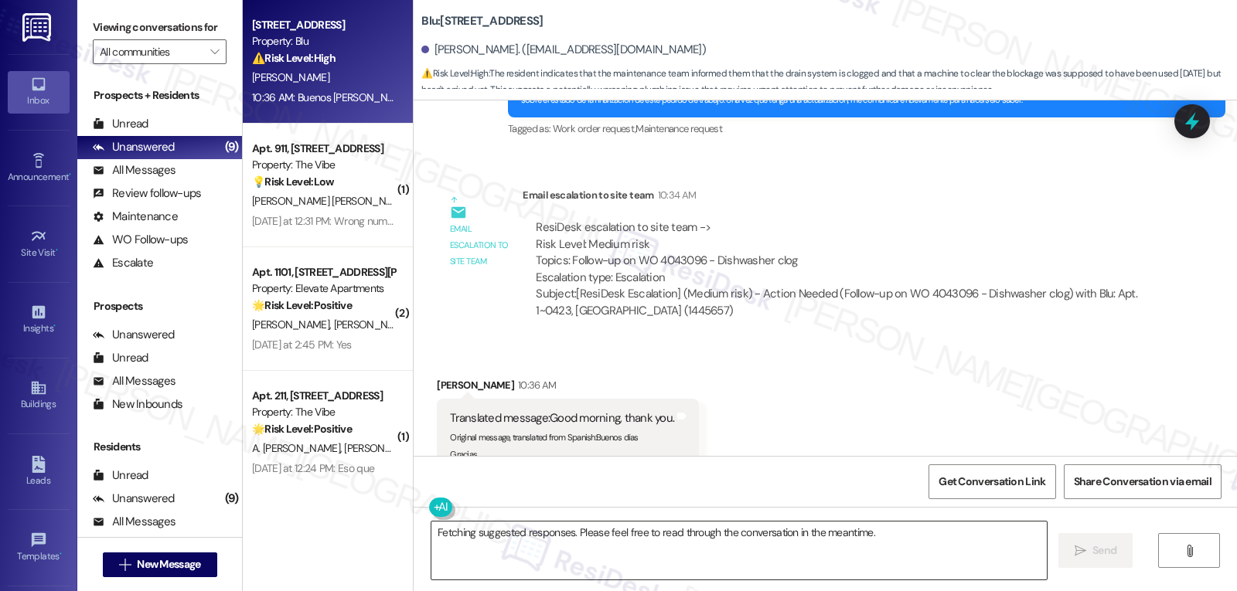
click at [545, 537] on textarea "Fetching suggested responses. Please feel free to read through the conversation…" at bounding box center [738, 551] width 615 height 58
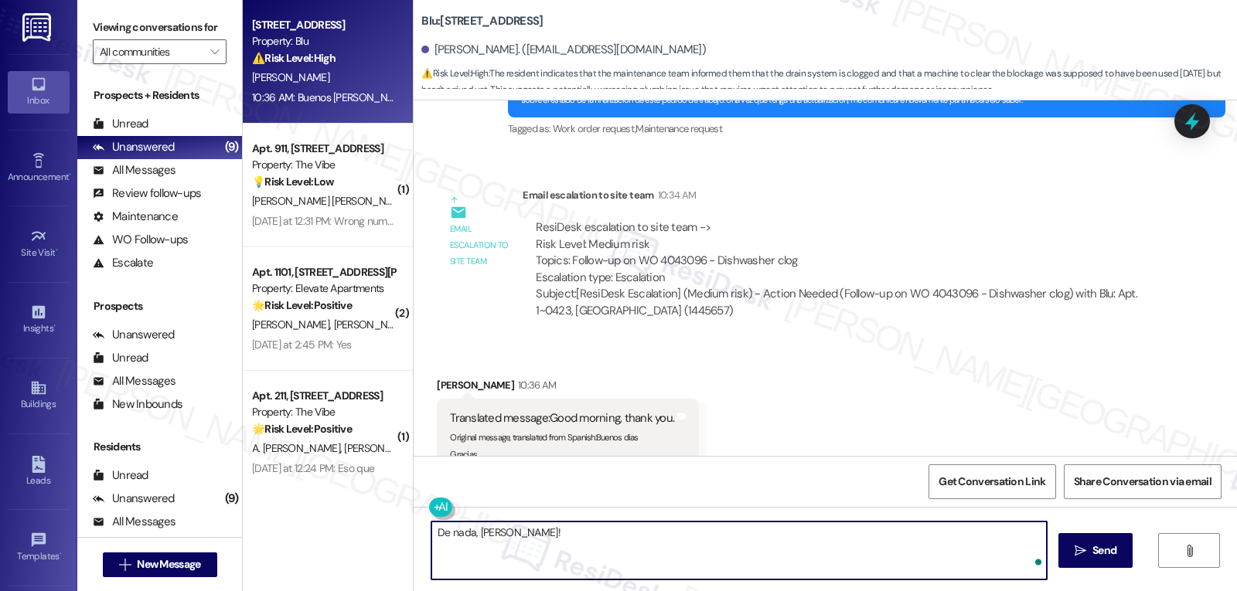
type textarea "De nada, Julio!"
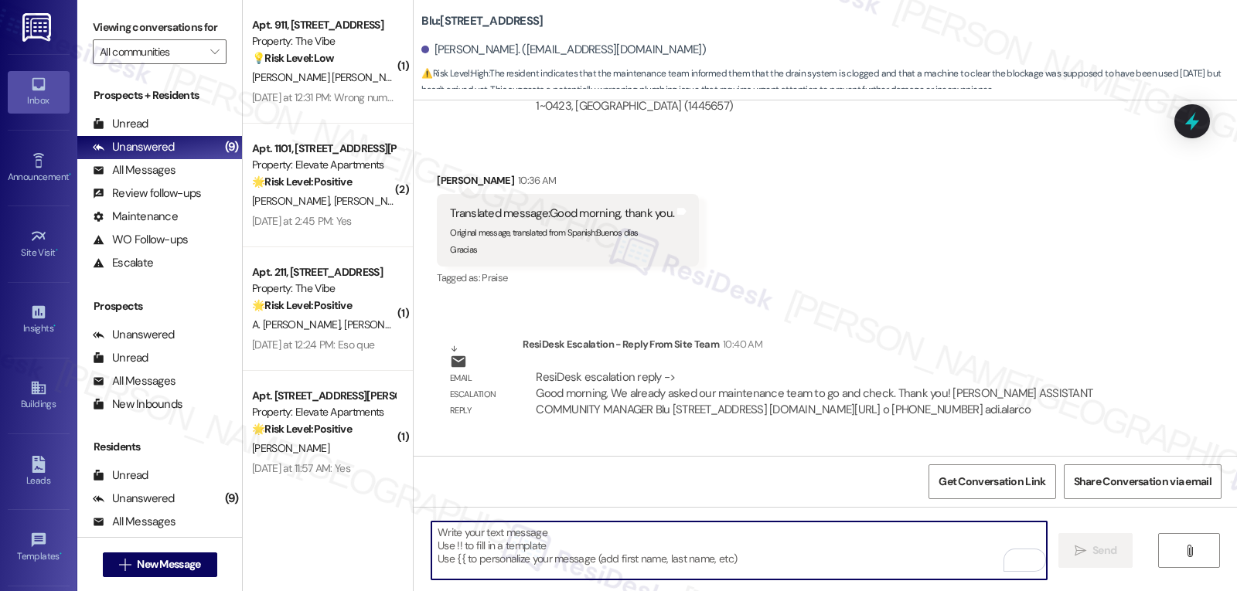
scroll to position [2067, 0]
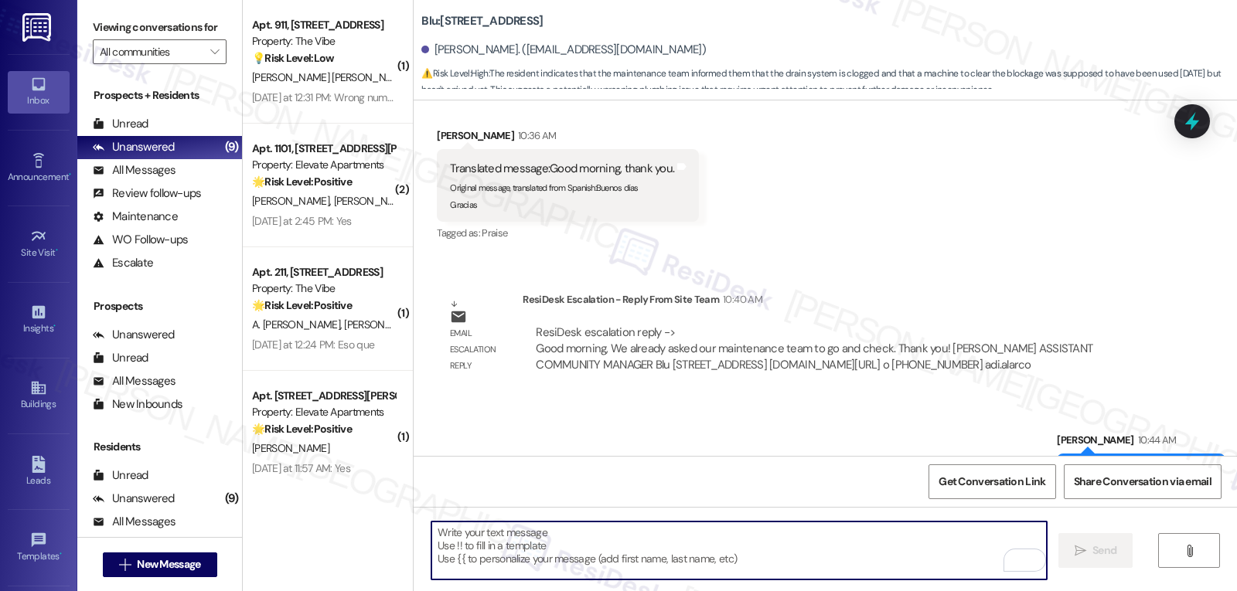
click at [620, 563] on textarea "To enrich screen reader interactions, please activate Accessibility in Grammarl…" at bounding box center [738, 551] width 615 height 58
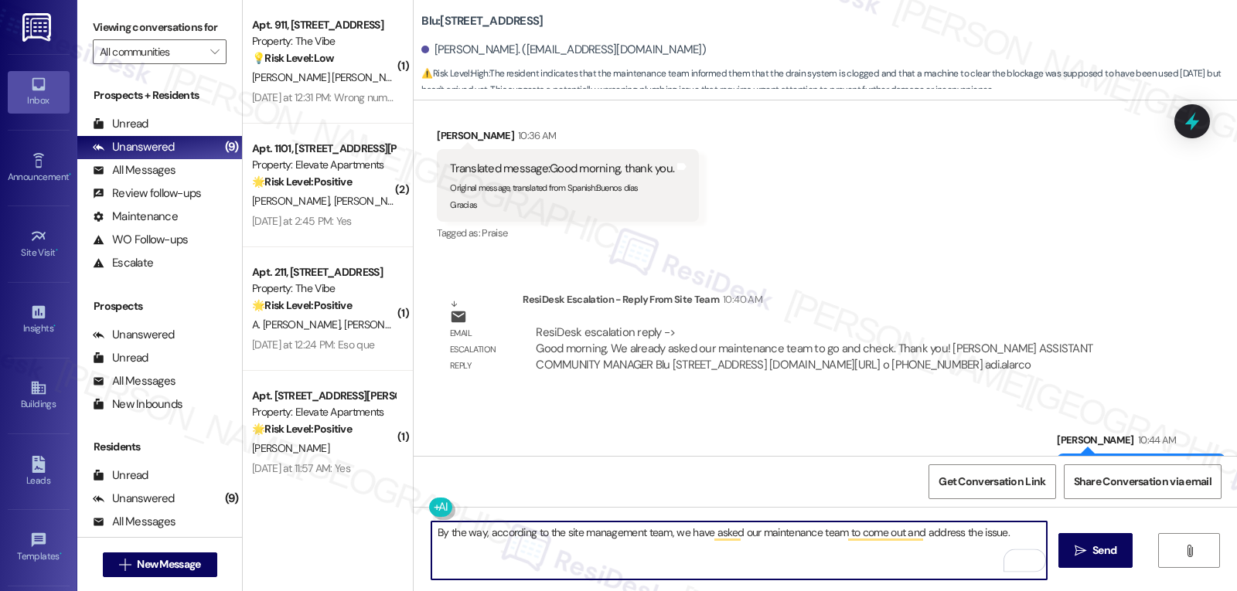
click at [480, 532] on textarea "By the way, according to the site management team, we have asked our maintenanc…" at bounding box center [738, 551] width 615 height 58
type textarea "By the way, Julio, according to the site management team, we have asked our mai…"
click at [1080, 550] on icon "" at bounding box center [1081, 551] width 12 height 12
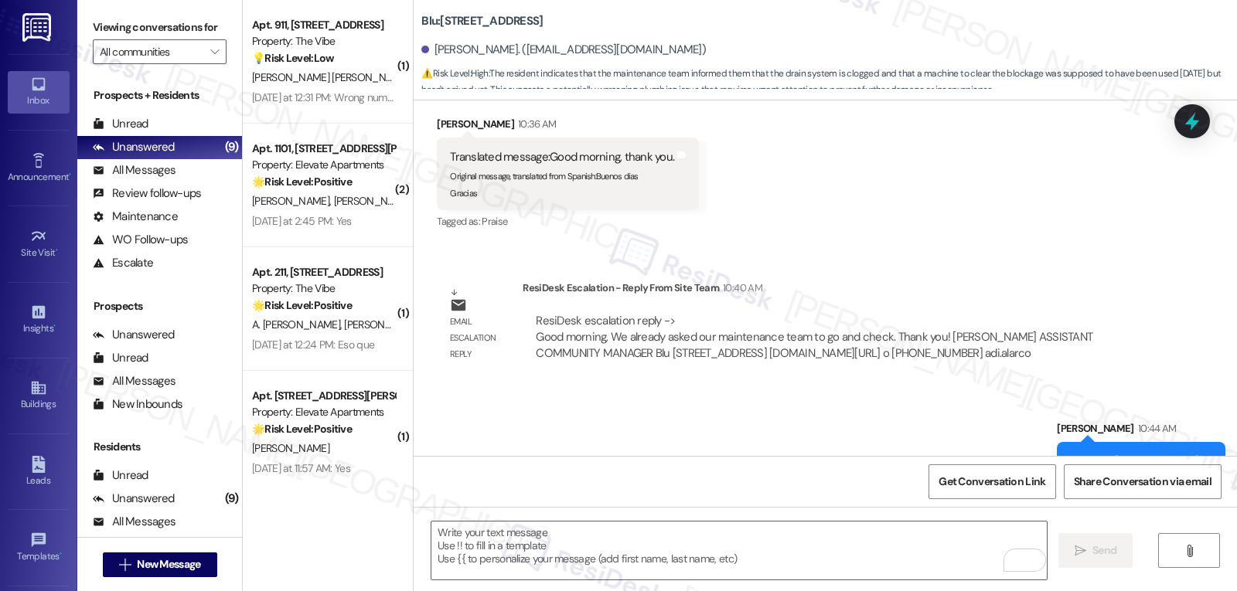
scroll to position [2175, 0]
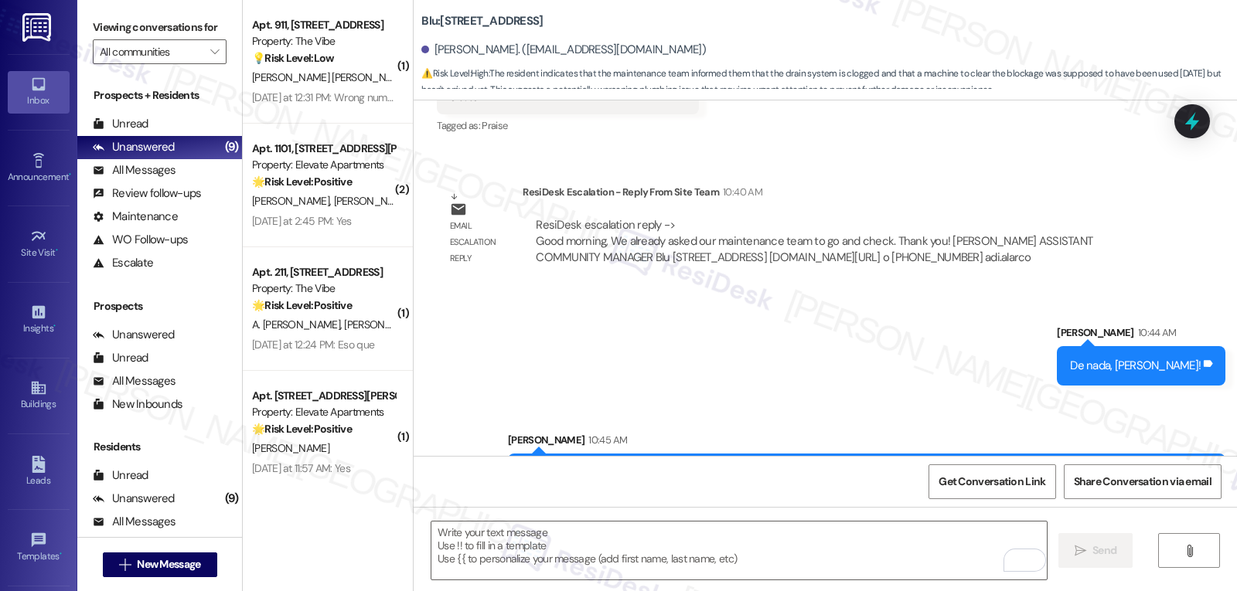
drag, startPoint x: 556, startPoint y: 428, endPoint x: 1200, endPoint y: 428, distance: 644.0
click at [1200, 454] on div "By the way, Julio, according to the site management team, we have asked our mai…" at bounding box center [866, 482] width 717 height 56
copy div "By the way, Julio, according to the site management team, we have asked our mai…"
click at [594, 555] on textarea "To enrich screen reader interactions, please activate Accessibility in Grammarl…" at bounding box center [738, 551] width 615 height 58
paste textarea "By the way, Julio, according to the site management team, we have asked our mai…"
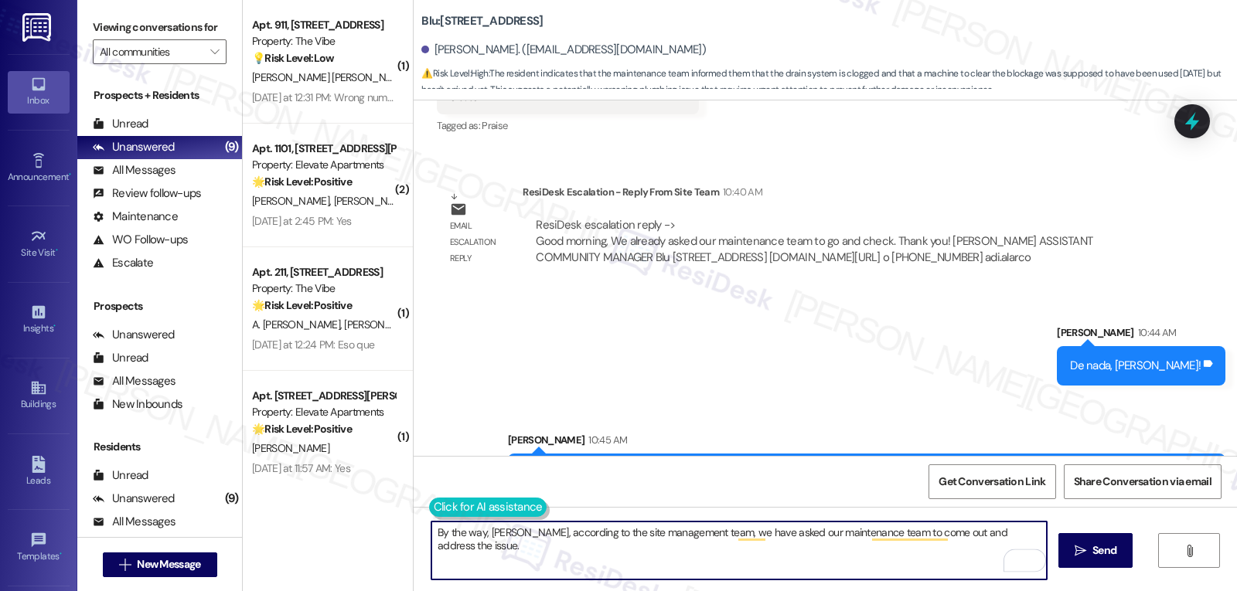
click at [429, 509] on button at bounding box center [488, 507] width 118 height 19
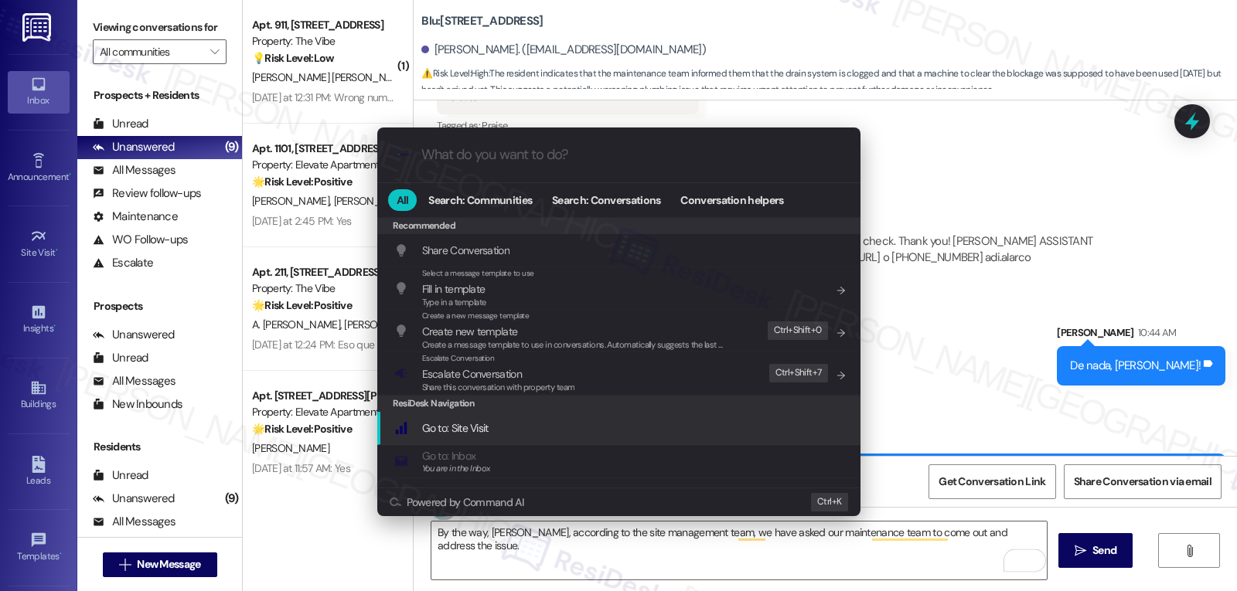
click at [604, 541] on div ".cls-1{fill:#0a055f;}.cls-2{fill:#0cc4c4;} resideskLogoBlueOrange All Search: C…" at bounding box center [618, 295] width 1237 height 591
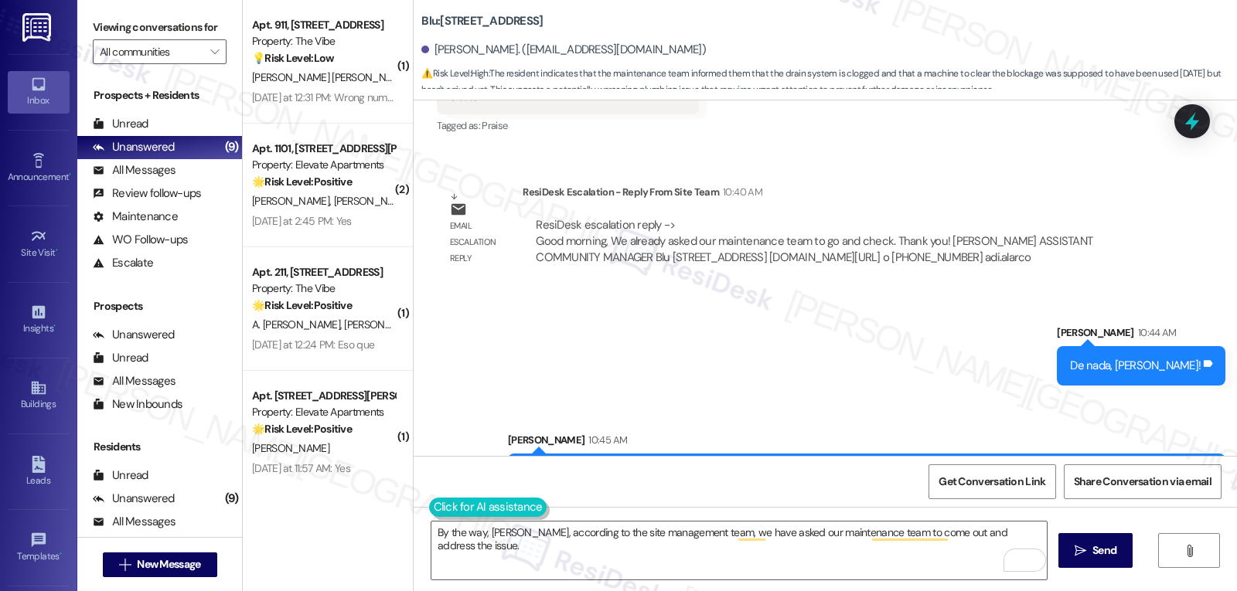
click at [429, 516] on button at bounding box center [488, 507] width 118 height 19
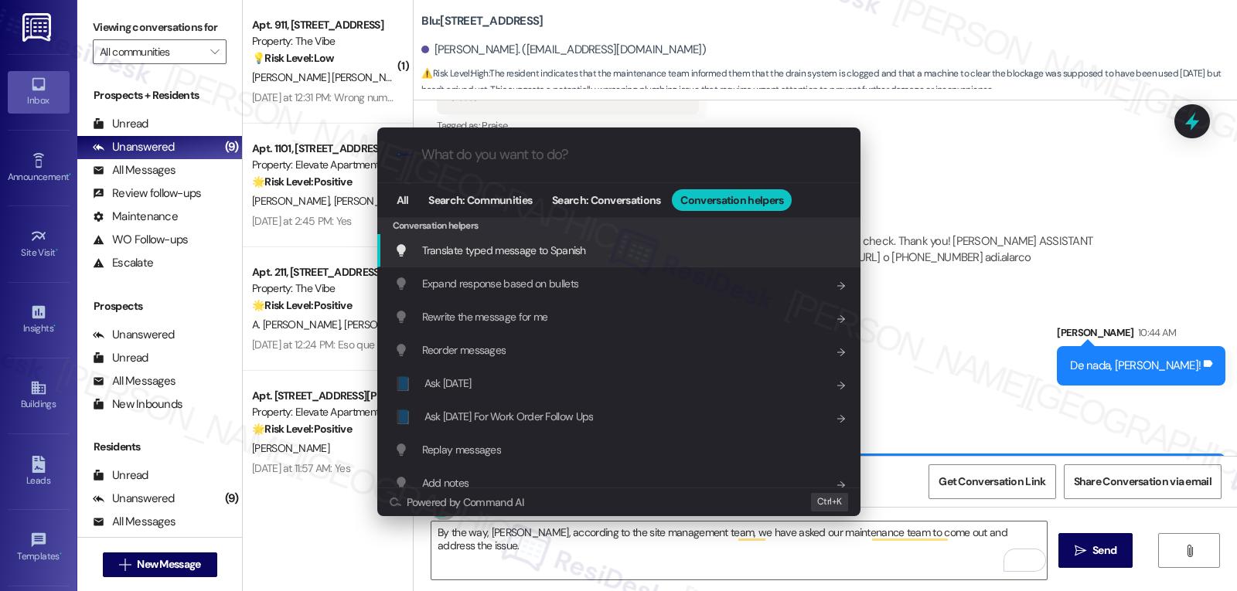
click at [580, 248] on span "Translate typed message to Spanish" at bounding box center [504, 251] width 164 height 14
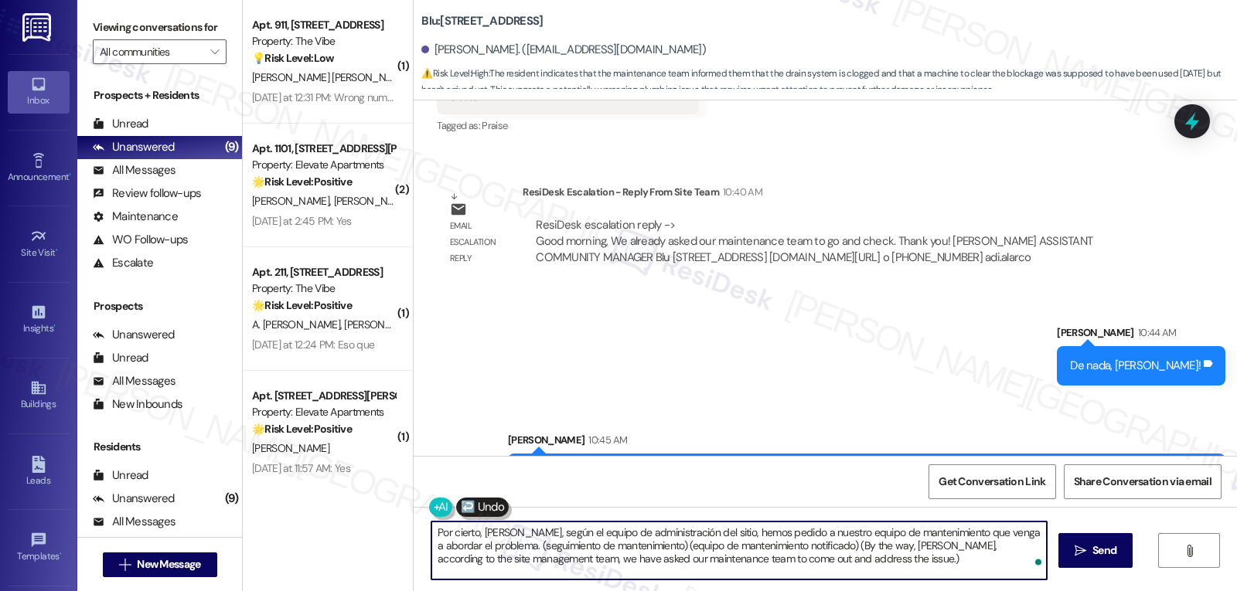
drag, startPoint x: 473, startPoint y: 547, endPoint x: 1236, endPoint y: 628, distance: 767.3
click at [1236, 591] on html "Translating By the way, Julio, according to the site management team, we have a…" at bounding box center [618, 295] width 1237 height 591
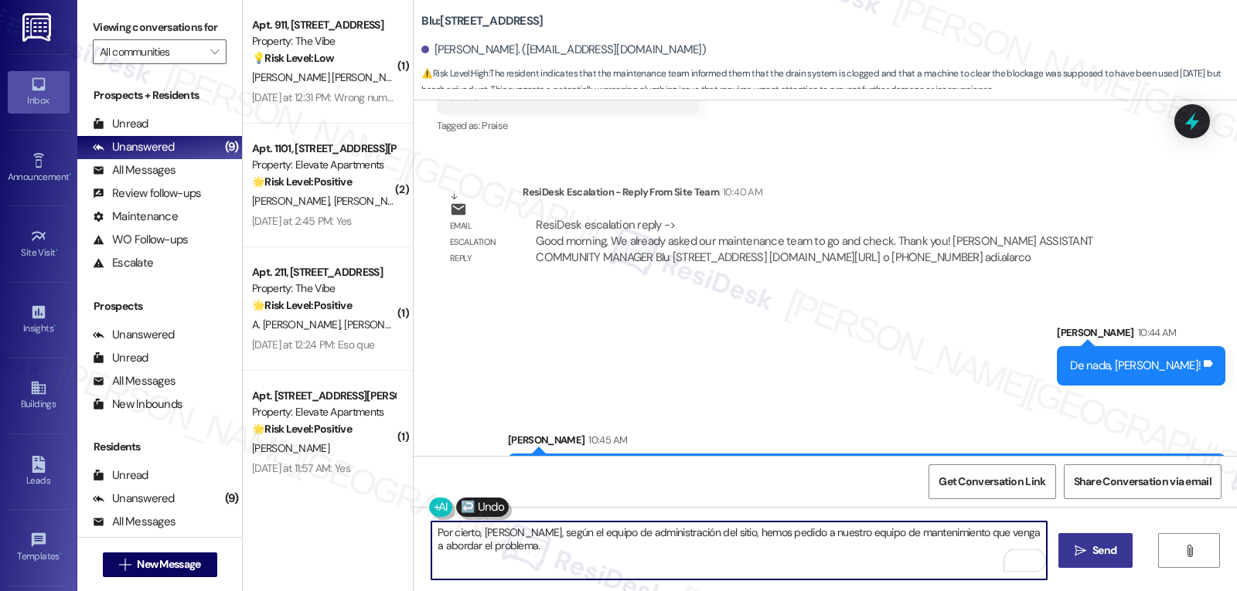
type textarea "Por cierto, Julio, según el equipo de administración del sitio, hemos pedido a …"
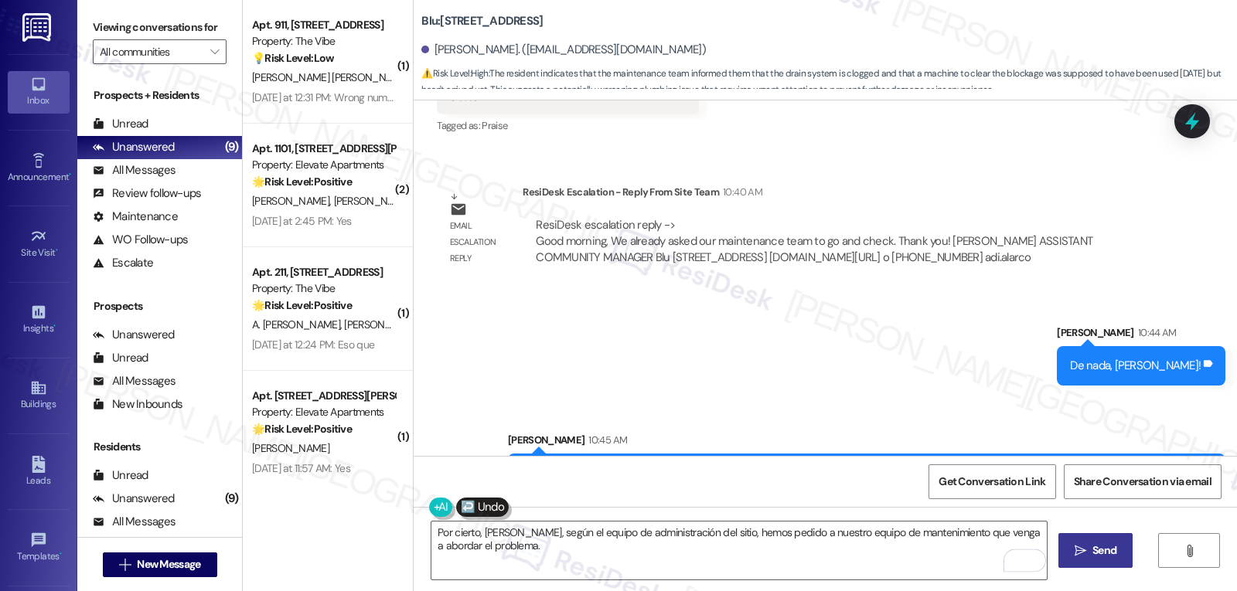
click at [1069, 566] on button " Send" at bounding box center [1095, 550] width 75 height 35
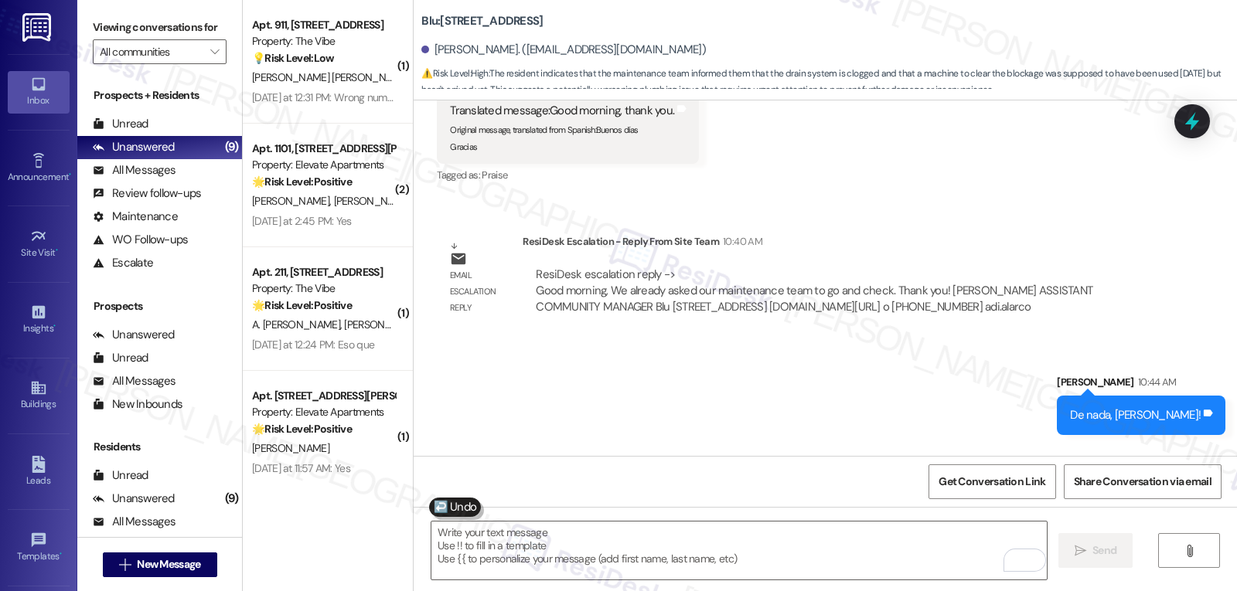
scroll to position [2299, 0]
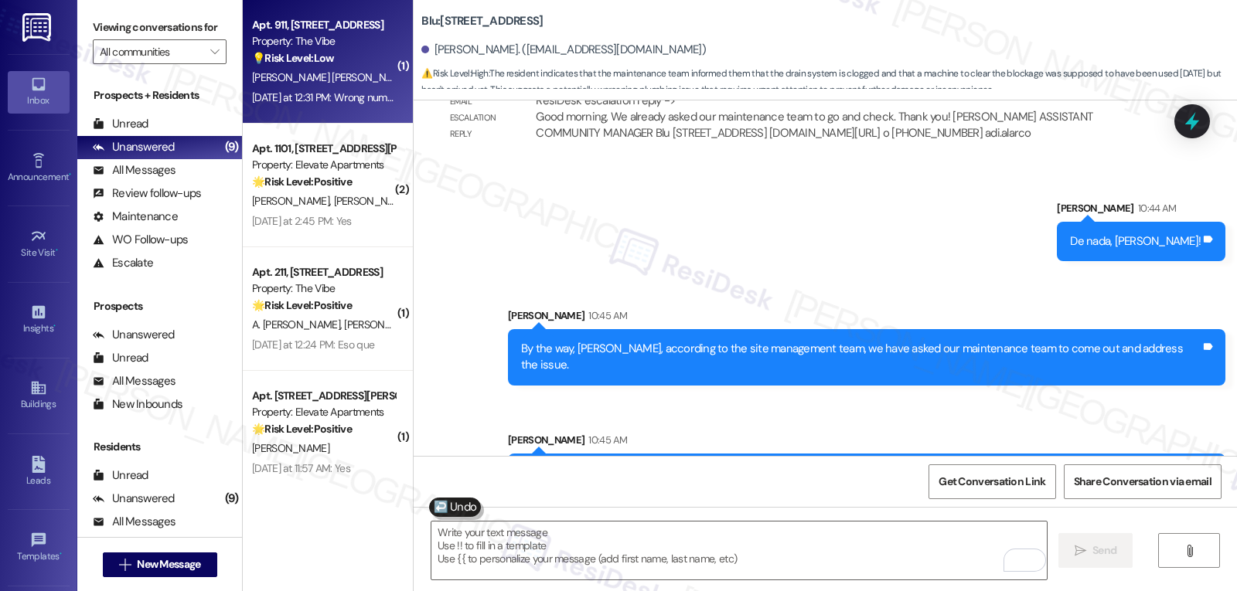
click at [308, 79] on span "[PERSON_NAME]" at bounding box center [330, 77] width 157 height 14
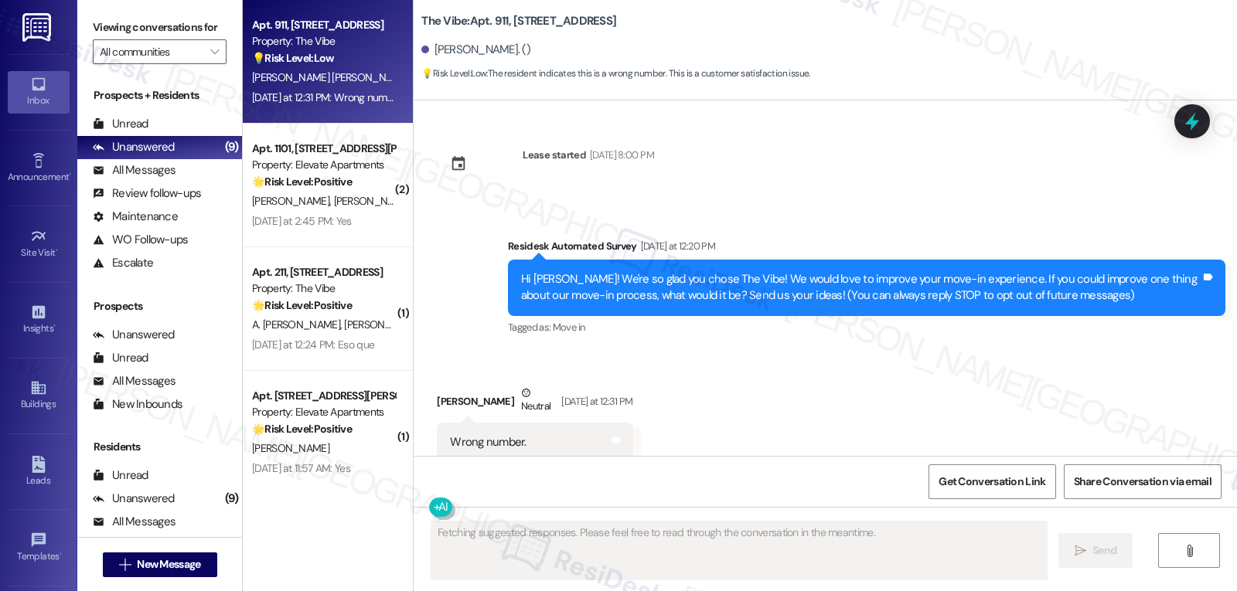
scroll to position [0, 0]
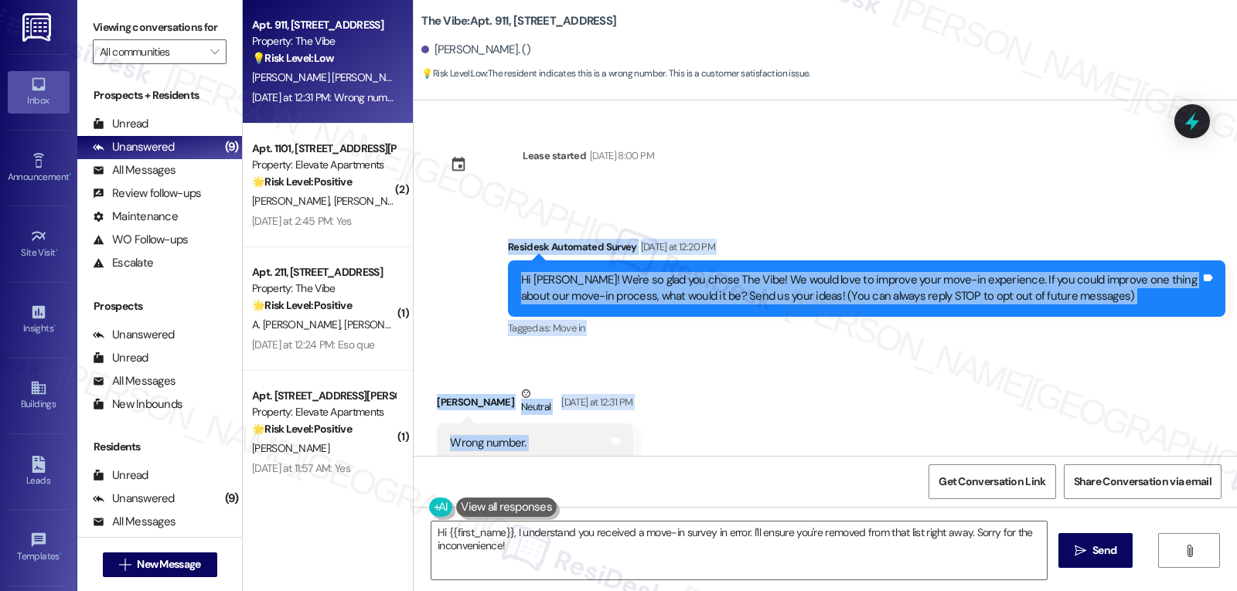
drag, startPoint x: 493, startPoint y: 254, endPoint x: 685, endPoint y: 434, distance: 262.6
click at [685, 434] on div "Lease started Aug 19, 2025 at 8:00 PM Survey, sent via SMS Residesk Automated S…" at bounding box center [825, 279] width 823 height 356
copy div "Residesk Automated Survey Yesterday at 12:20 PM Hi Sandra! We're so glad you ch…"
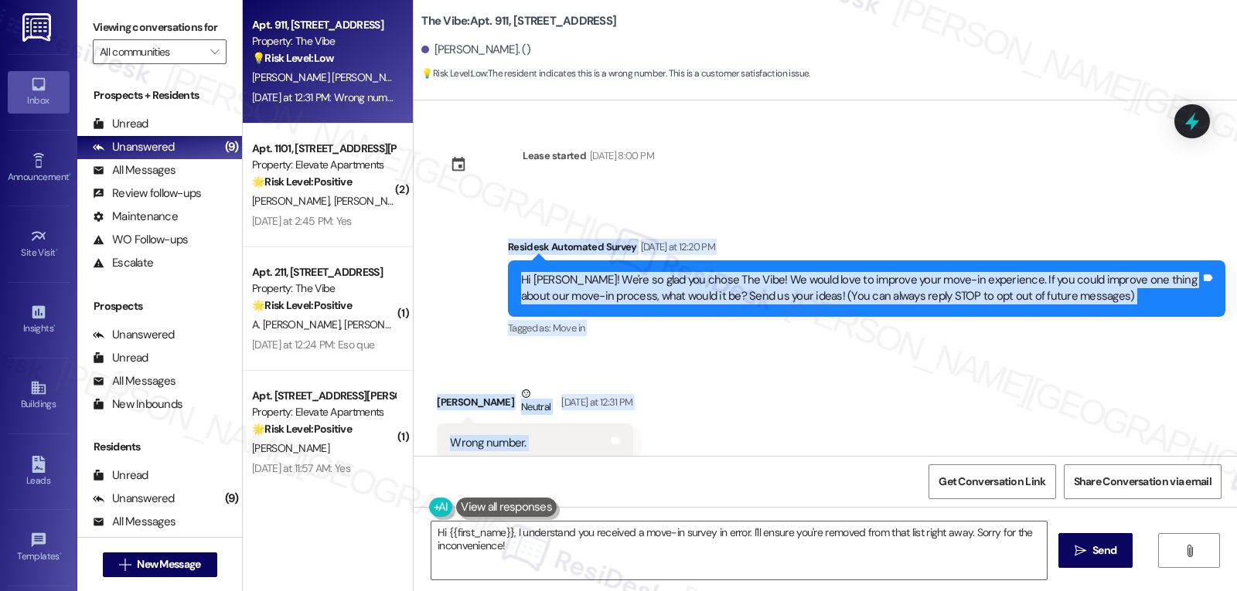
scroll to position [185, 0]
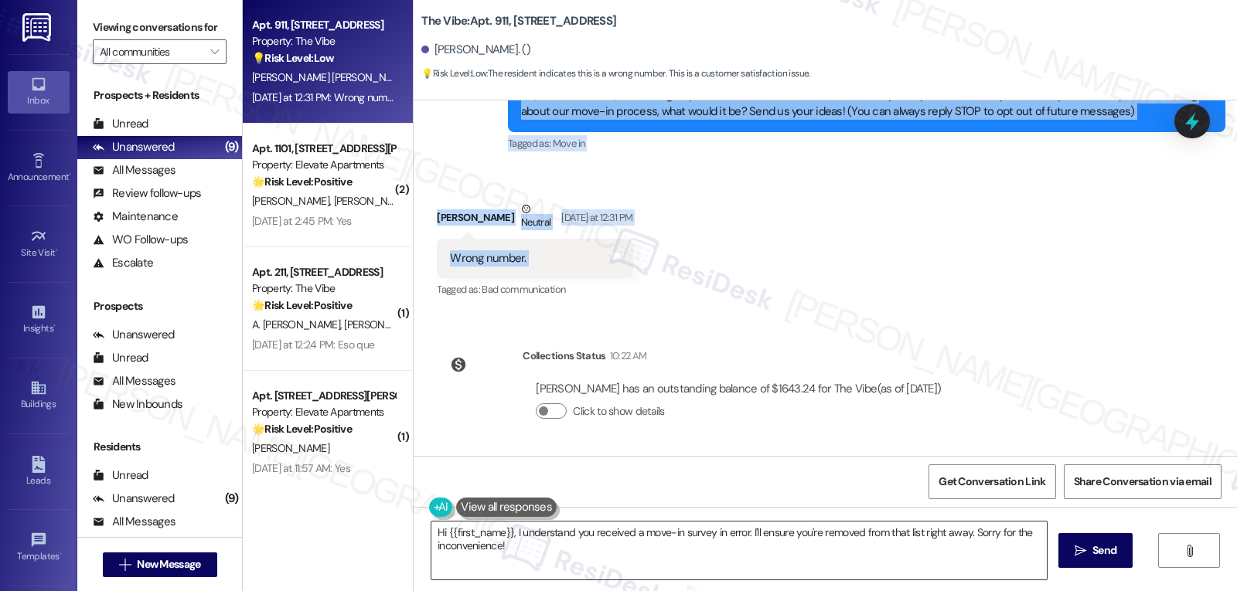
click at [562, 568] on textarea "Hi {{first_name}}, I understand you received a move-in survey in error. I'll en…" at bounding box center [738, 551] width 615 height 58
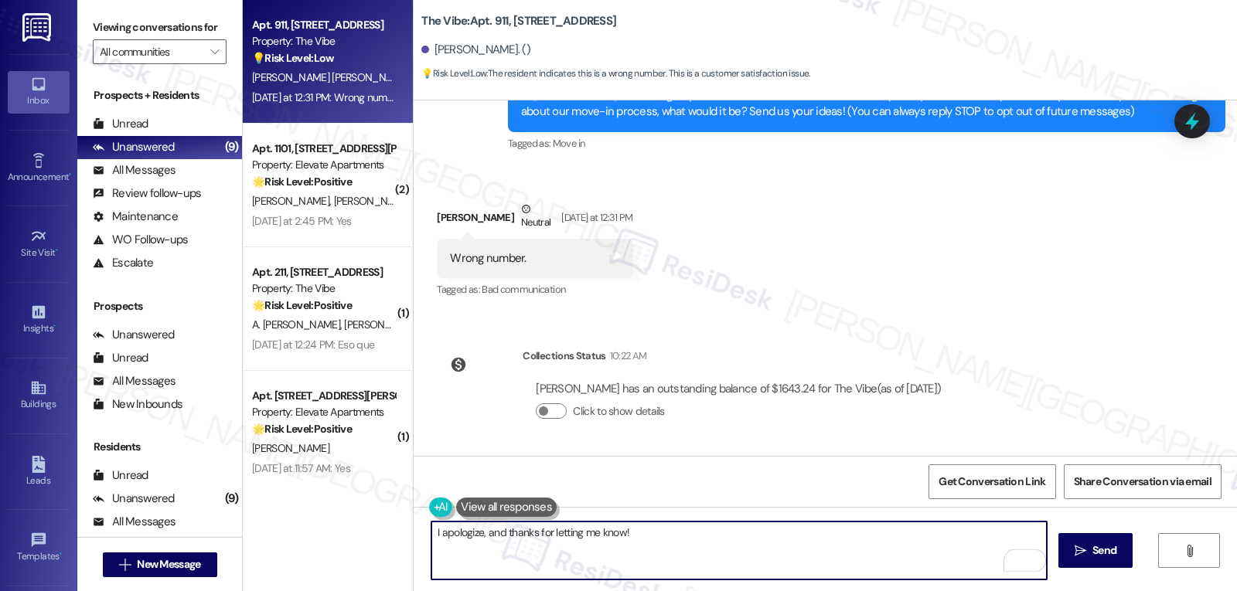
click at [683, 550] on textarea "I apologize, and thanks for letting me know!" at bounding box center [738, 551] width 615 height 58
type textarea "I apologize, and thanks for letting me know!"
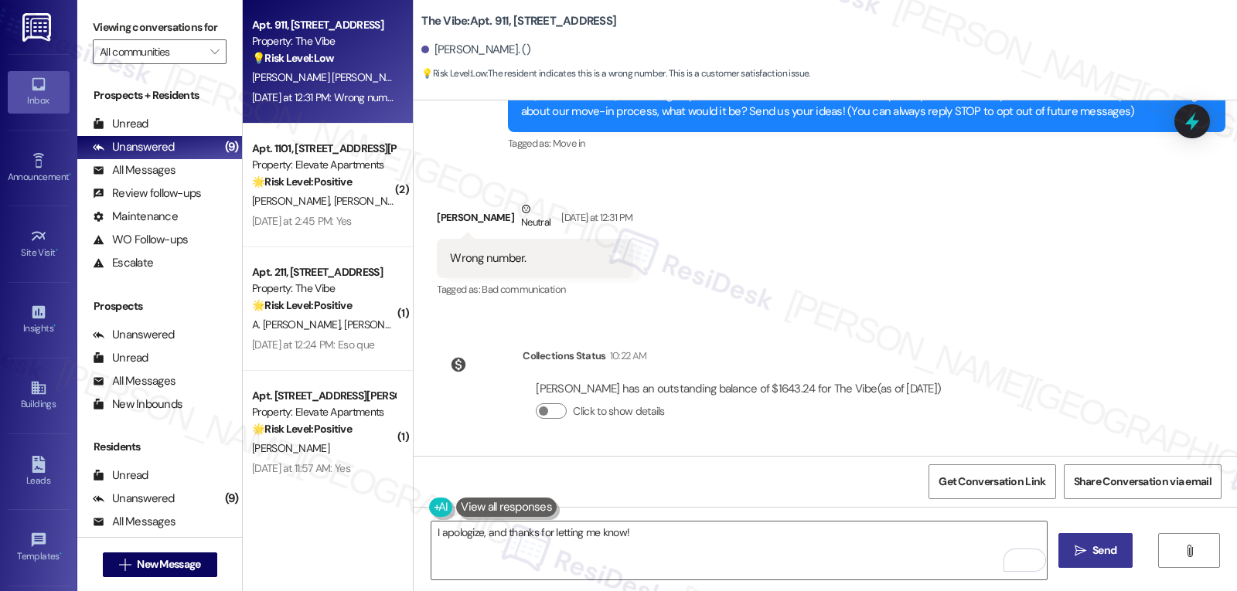
click at [1076, 557] on icon "" at bounding box center [1081, 551] width 12 height 12
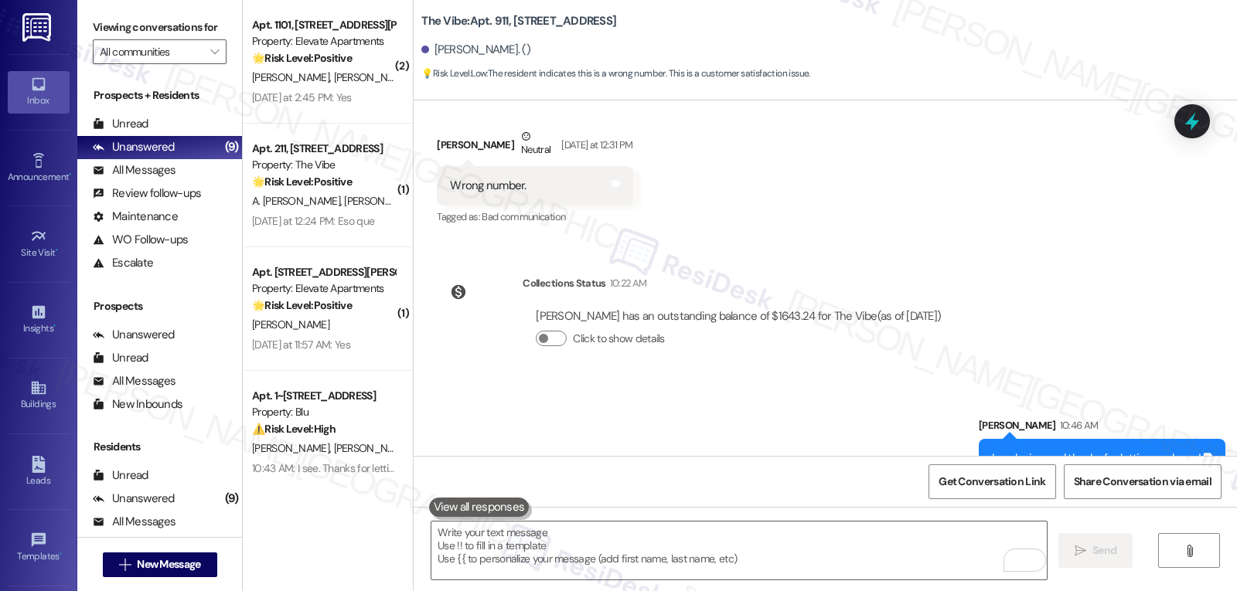
scroll to position [292, 0]
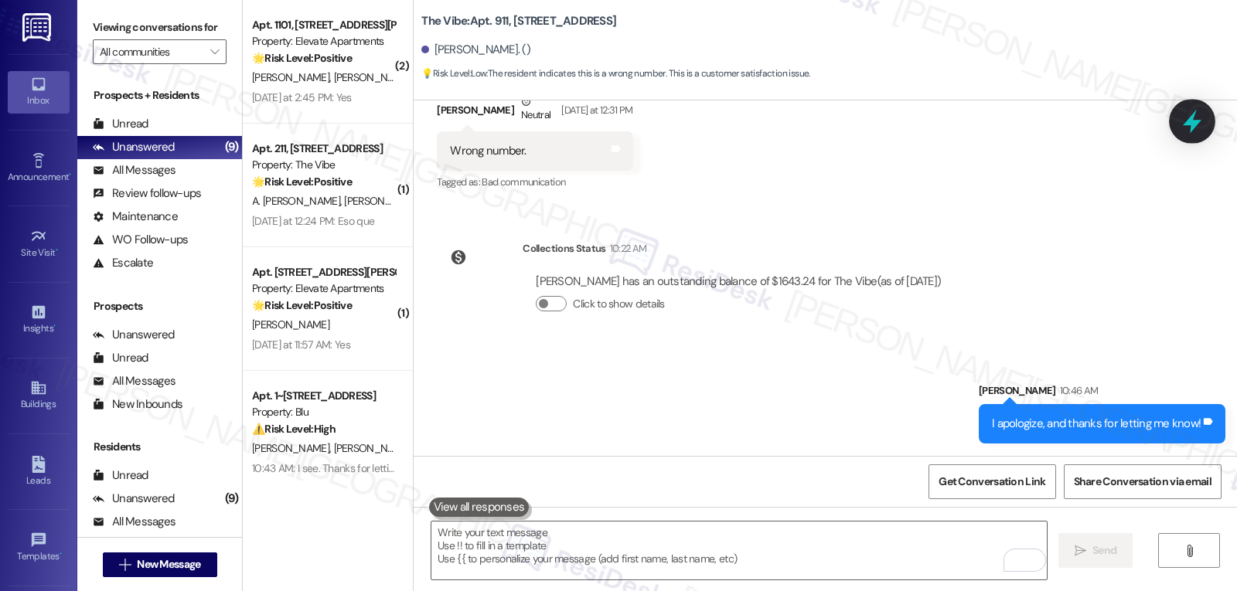
click at [1191, 121] on icon at bounding box center [1192, 122] width 19 height 24
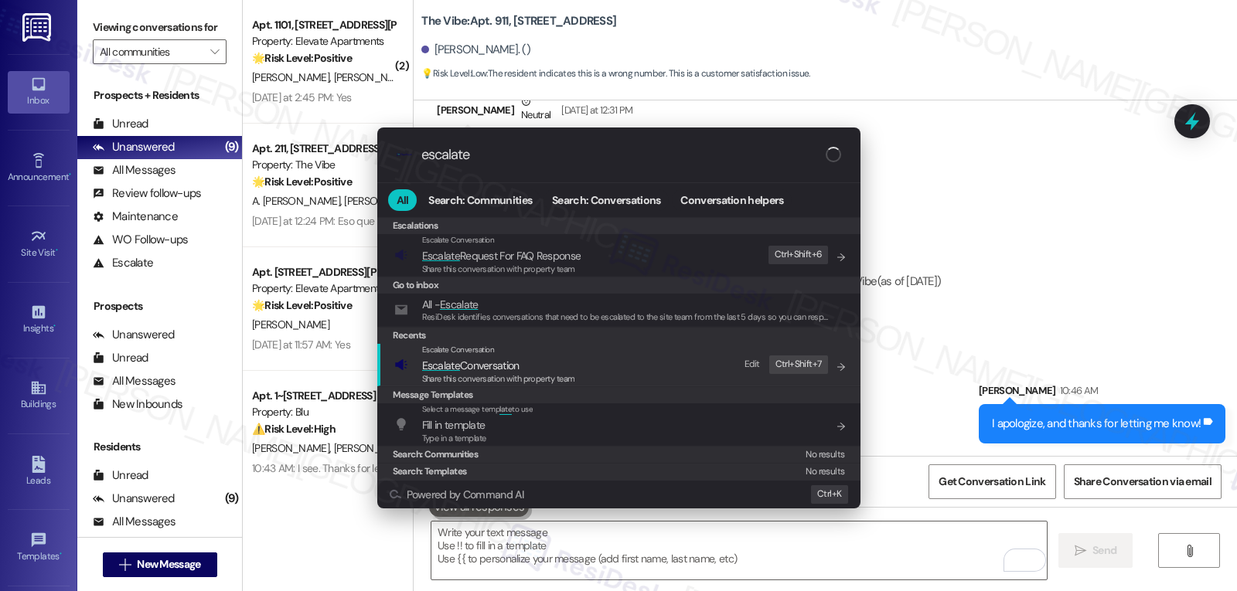
type input "escalate"
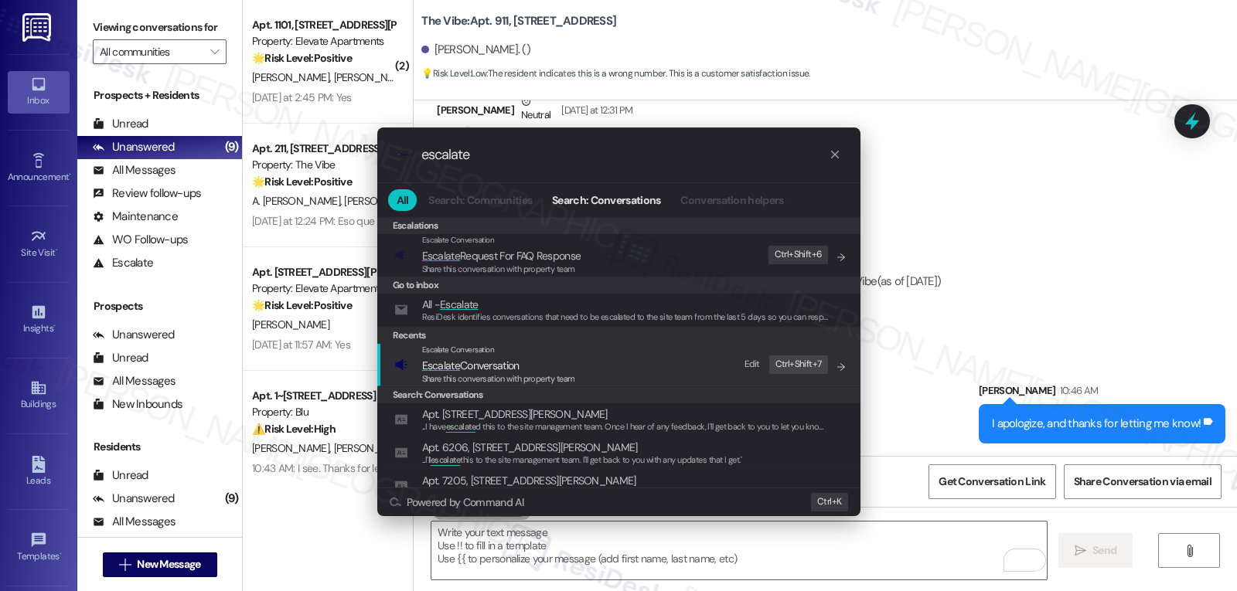
click at [465, 369] on span "Escalate Conversation" at bounding box center [470, 366] width 97 height 14
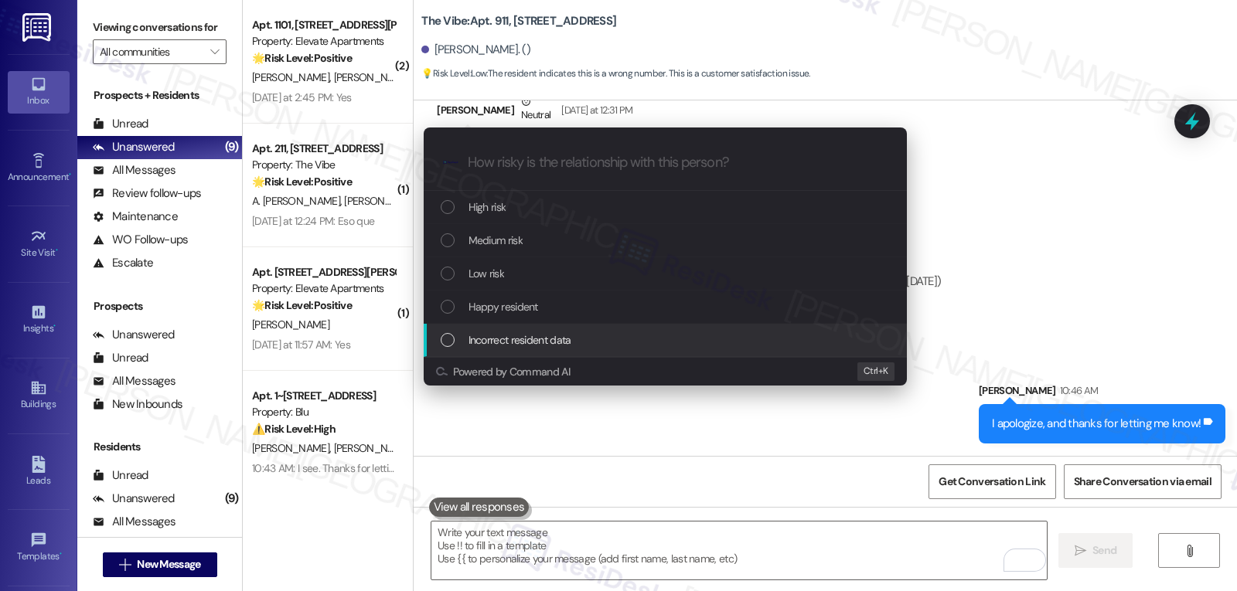
click at [537, 346] on span "Incorrect resident data" at bounding box center [520, 340] width 103 height 17
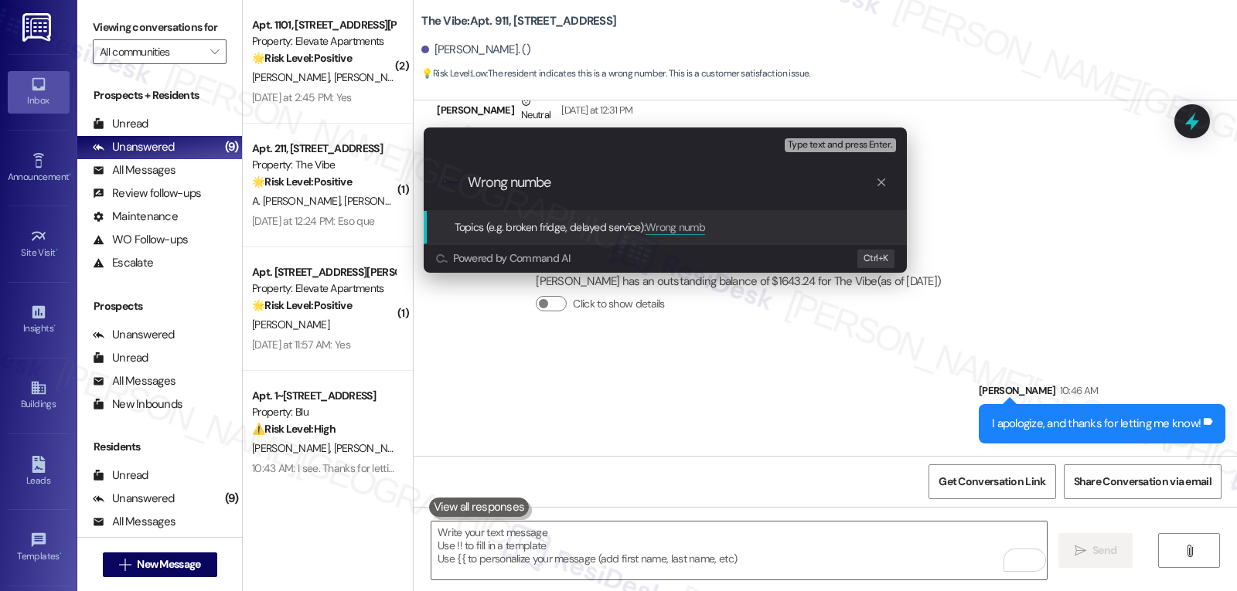
type input "Wrong number"
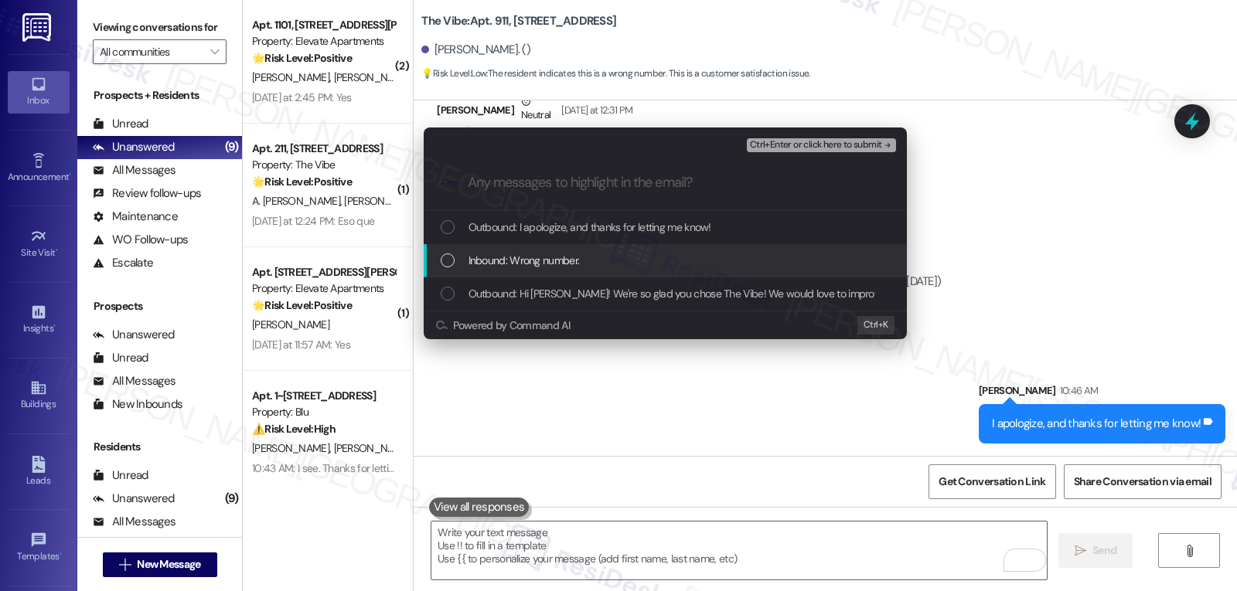
click at [531, 254] on span "Inbound: Wrong number." at bounding box center [524, 260] width 111 height 17
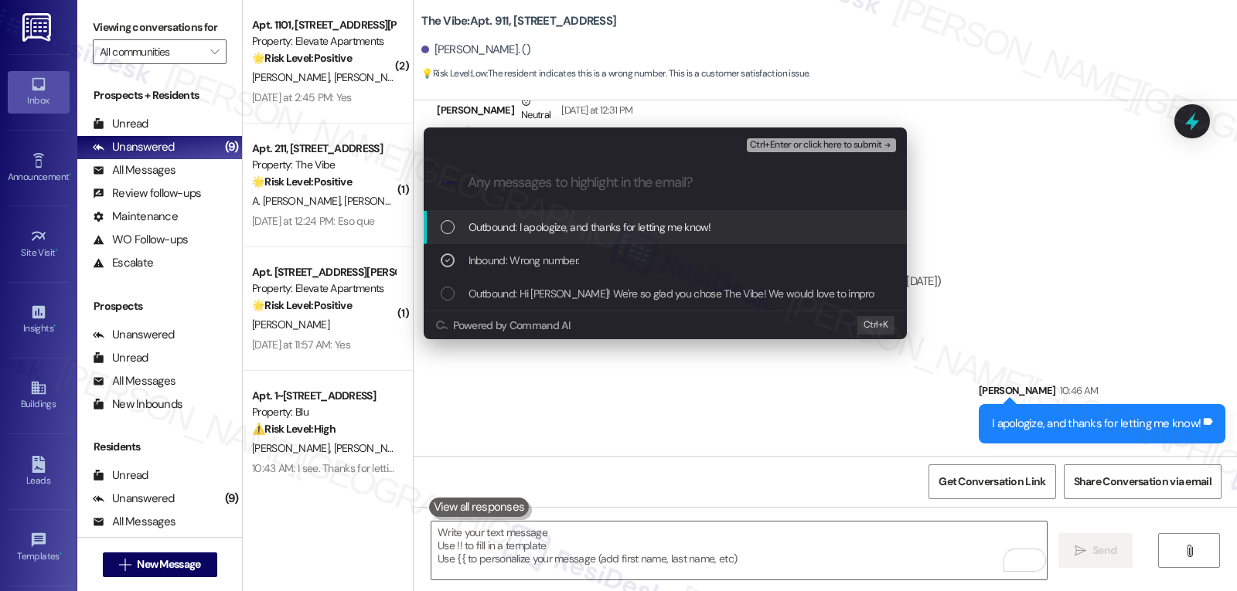
click at [809, 148] on span "Ctrl+Enter or click here to submit" at bounding box center [816, 145] width 132 height 11
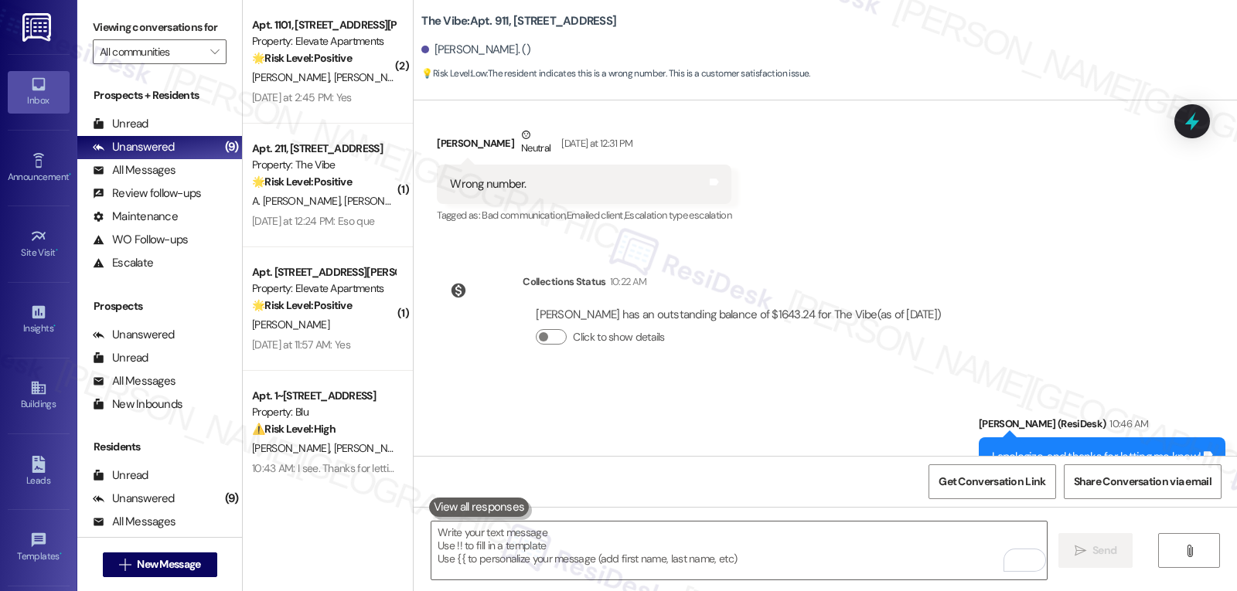
scroll to position [315, 0]
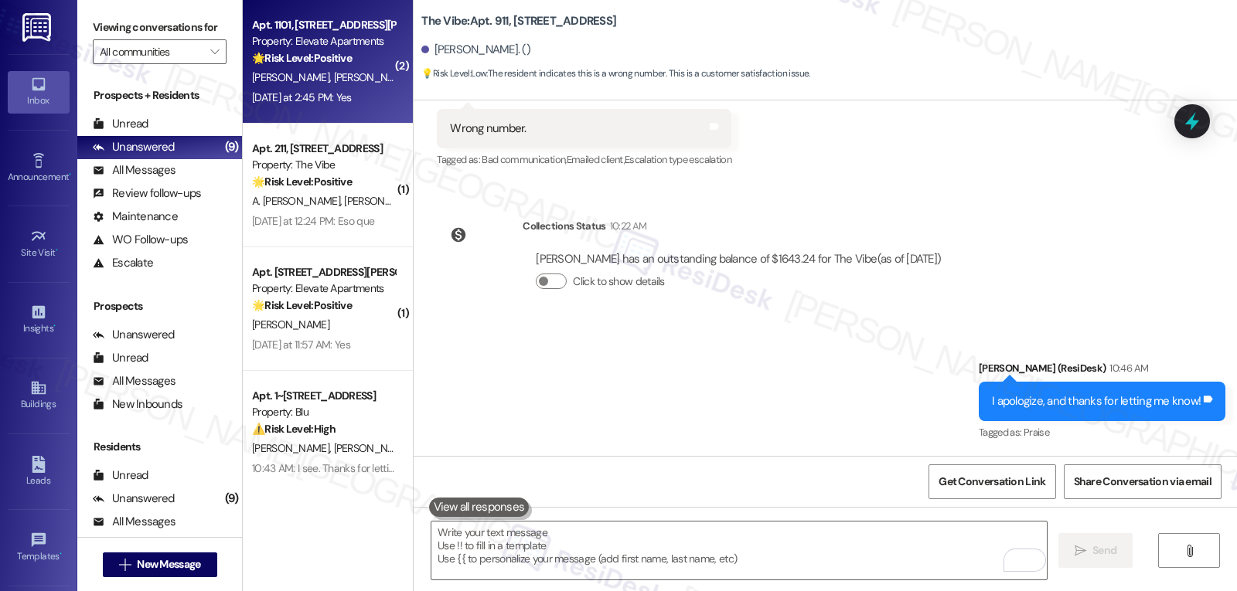
click at [360, 93] on div "Yesterday at 2:45 PM: Yes Yesterday at 2:45 PM: Yes" at bounding box center [323, 97] width 146 height 19
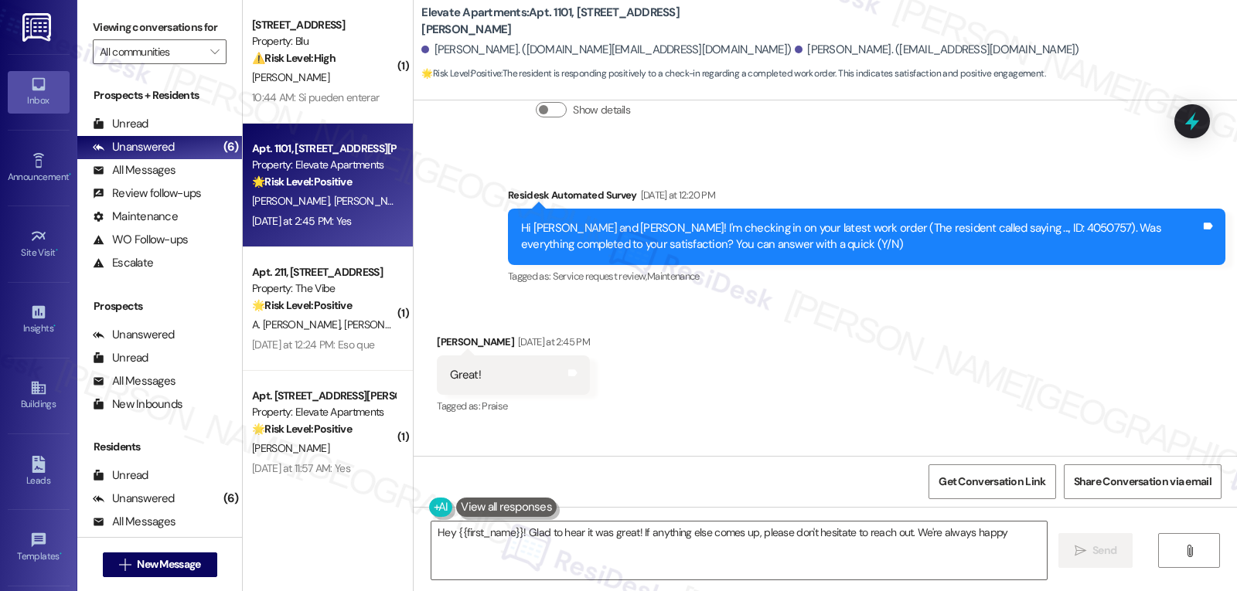
scroll to position [1716, 0]
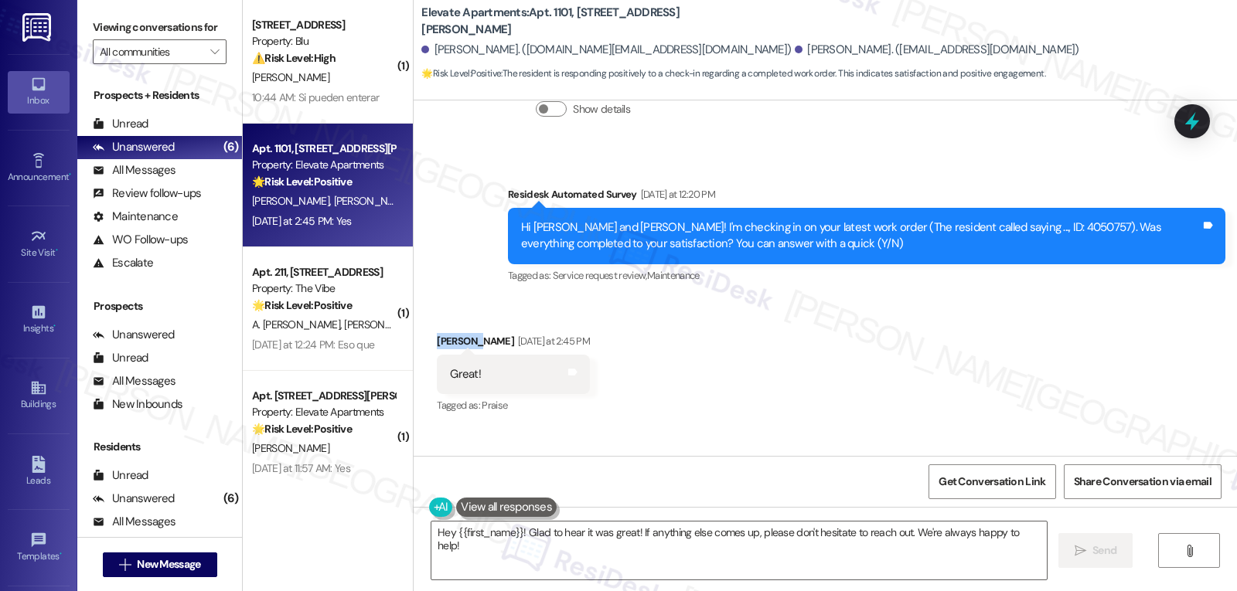
drag, startPoint x: 463, startPoint y: 256, endPoint x: 414, endPoint y: 261, distance: 48.9
click at [425, 322] on div "Received via SMS Johnnie Hill Yesterday at 2:45 PM Great! Tags and notes Tagged…" at bounding box center [513, 375] width 176 height 107
copy div "Johnnie"
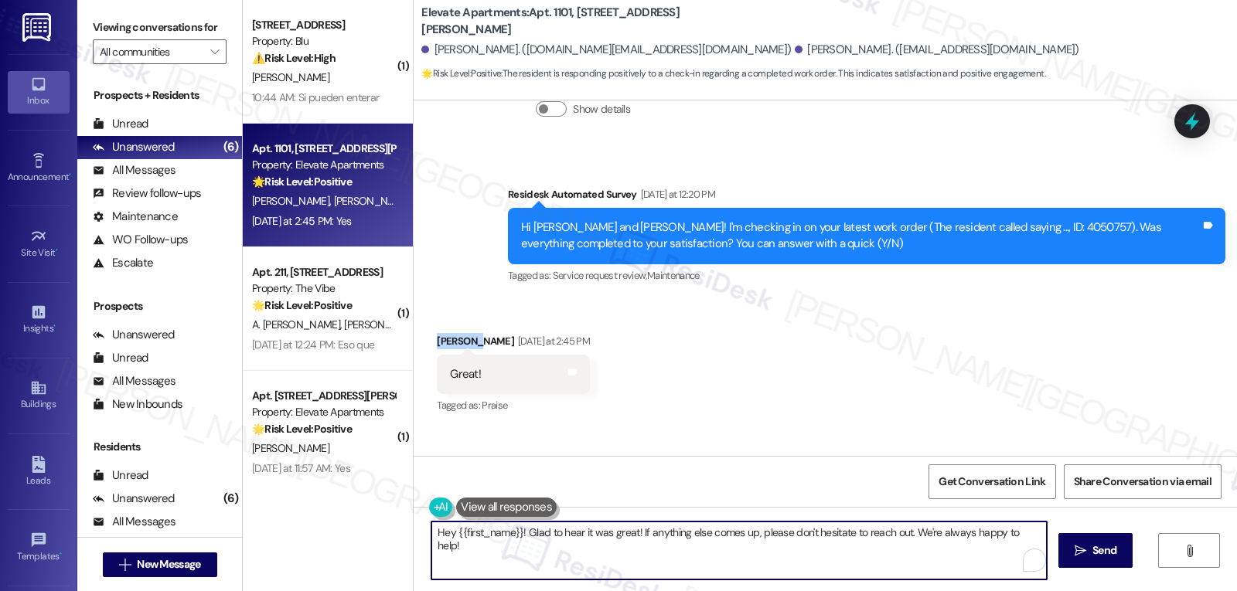
click at [448, 533] on textarea "Hey {{first_name}}! Glad to hear it was great! If anything else comes up, pleas…" at bounding box center [738, 551] width 615 height 58
paste textarea "Johnnie"
type textarea "Hey Johnnie! Glad to hear it was great! If anything else comes up, please don't…"
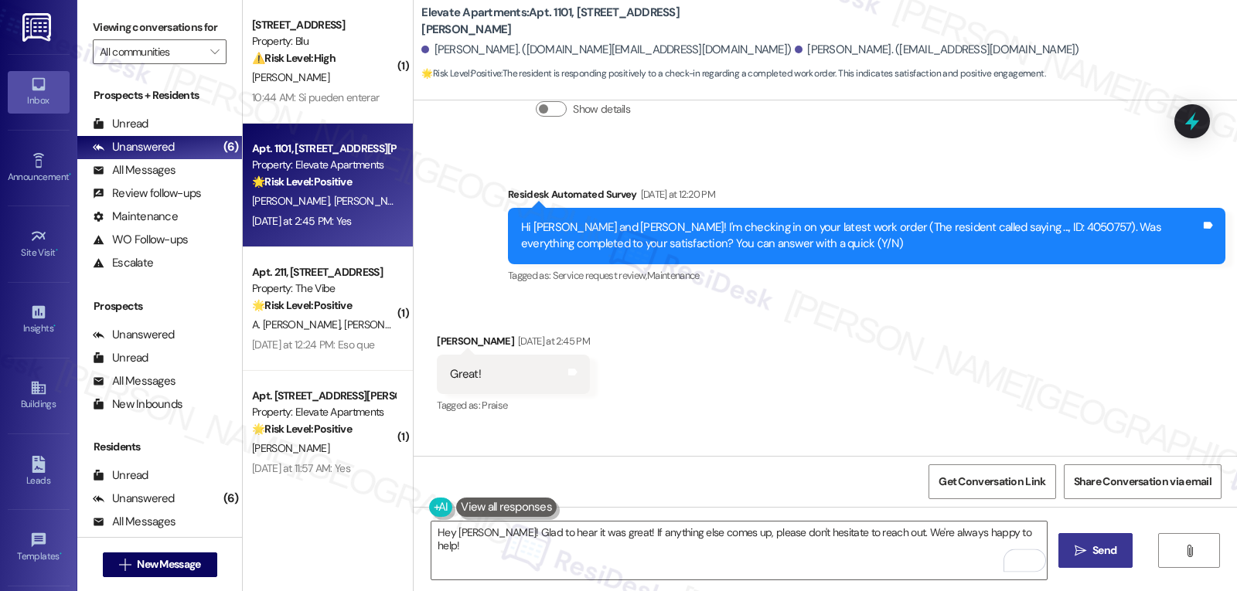
click at [1089, 557] on span "Send" at bounding box center [1104, 551] width 30 height 16
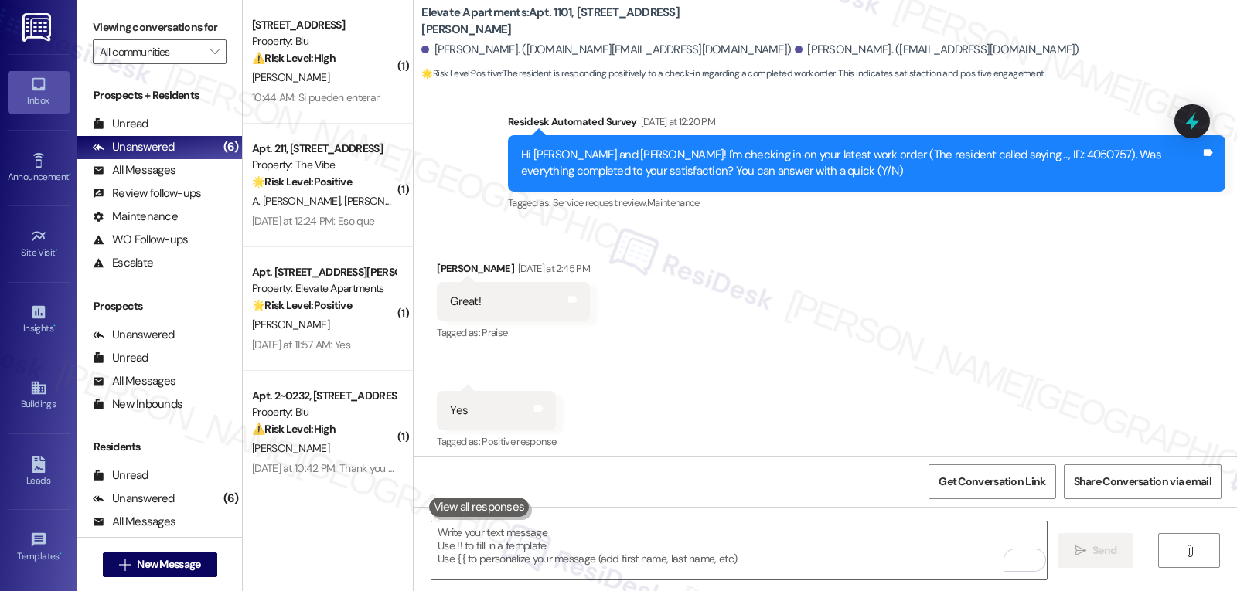
scroll to position [1824, 0]
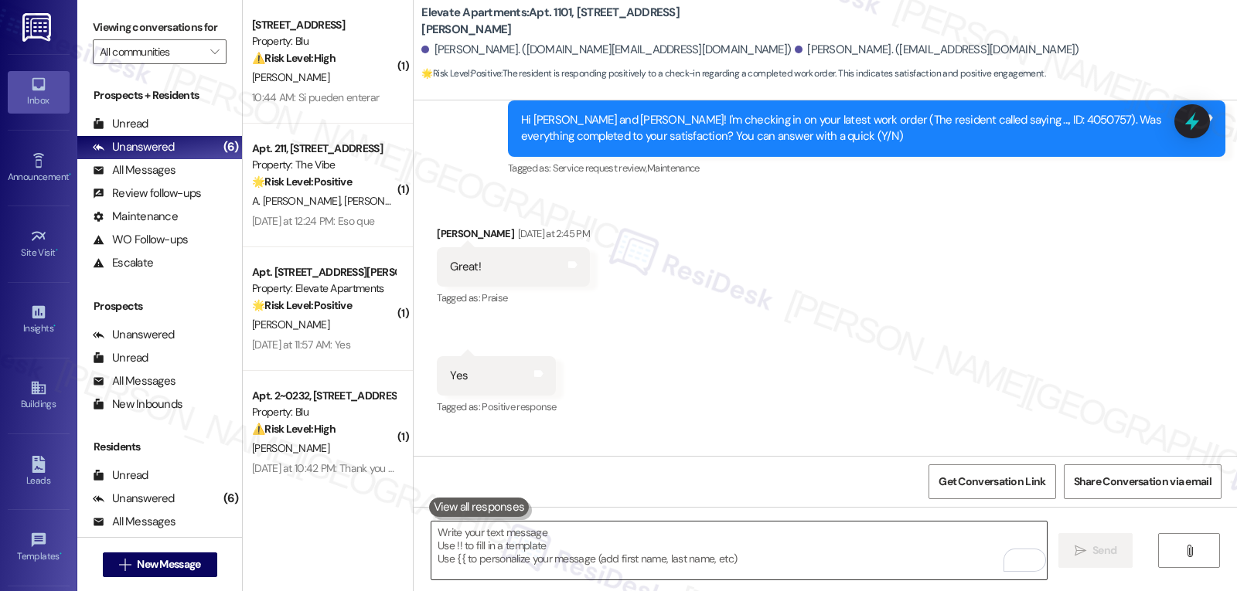
click at [845, 559] on textarea "To enrich screen reader interactions, please activate Accessibility in Grammarl…" at bounding box center [738, 551] width 615 height 58
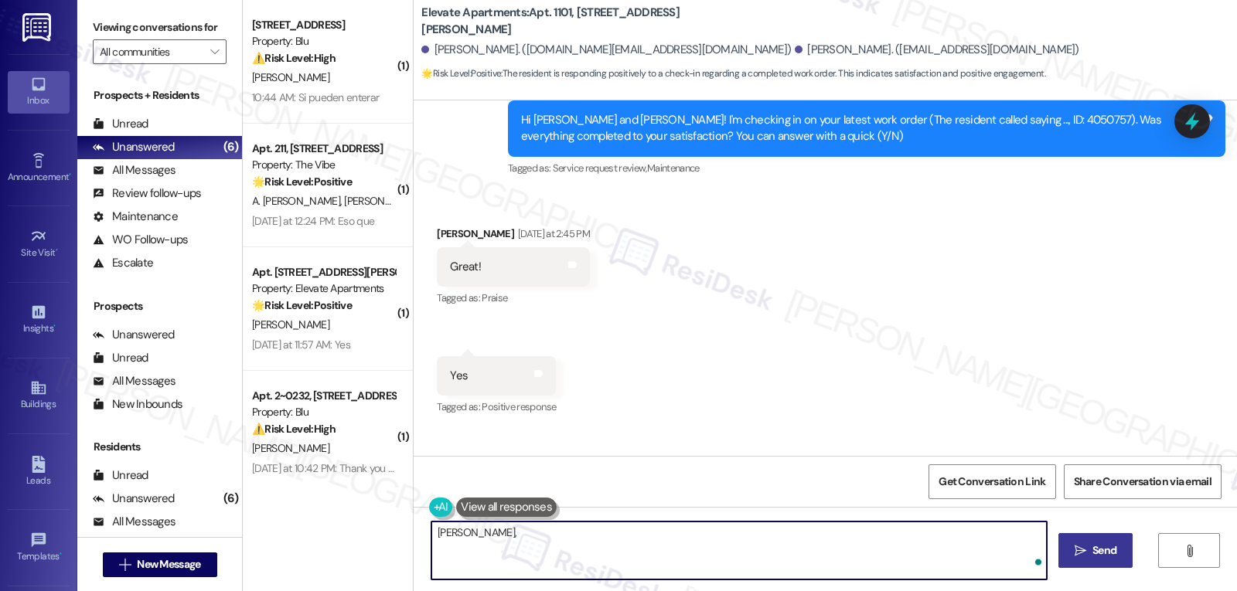
paste textarea "I hope you’re enjoying your time at {{property}}! Has it been meeting your expe…"
type textarea "Johnnie, I hope you’re enjoying your time at {{property}}! Has it been meeting …"
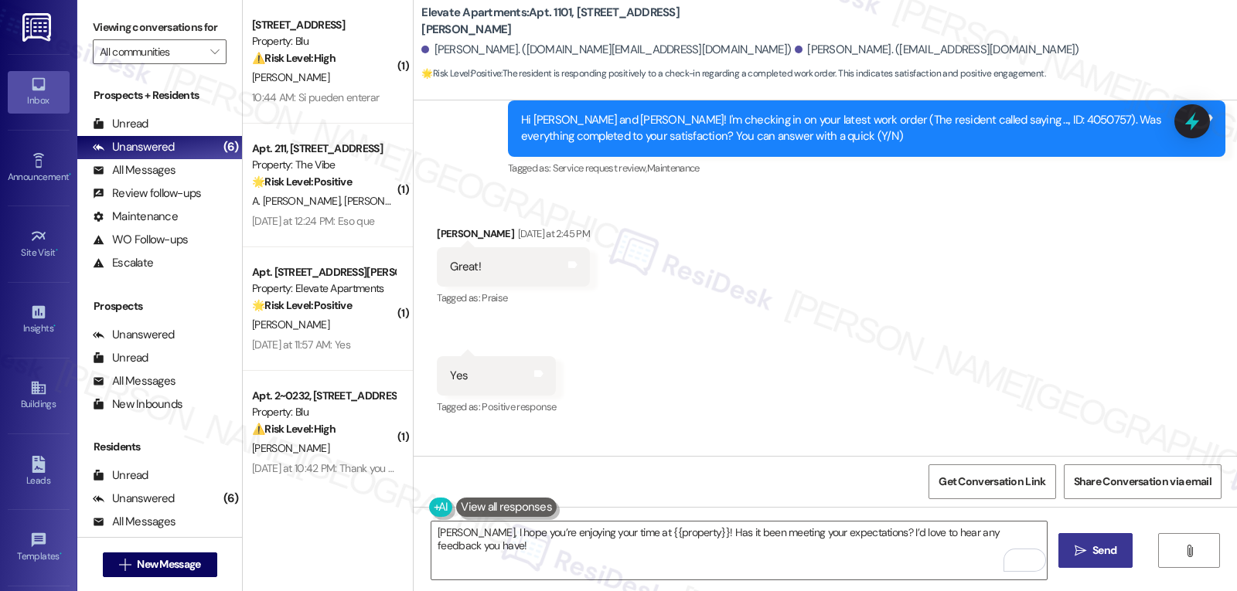
click at [1089, 550] on span "Send" at bounding box center [1104, 551] width 30 height 16
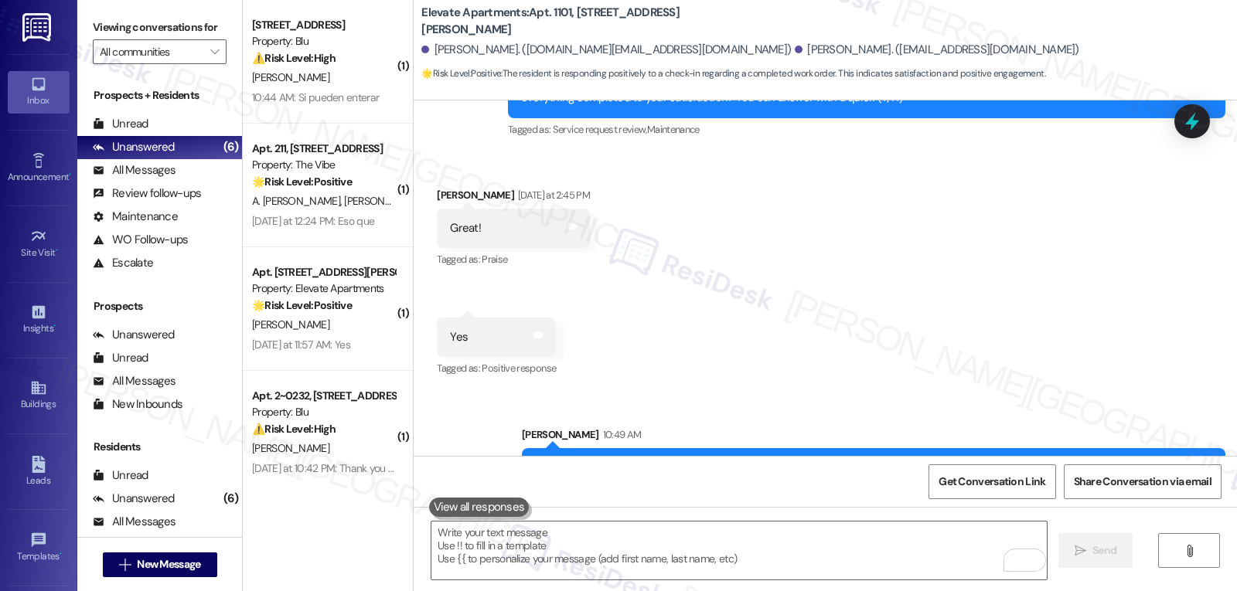
scroll to position [1948, 0]
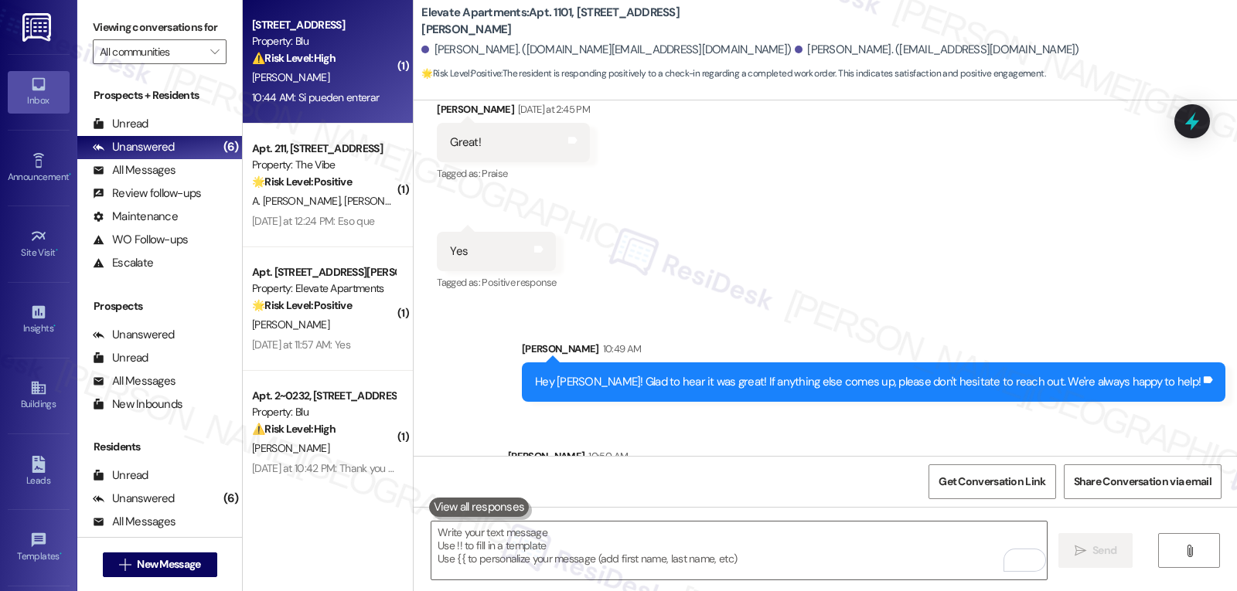
click at [333, 68] on div "[PERSON_NAME]" at bounding box center [323, 77] width 146 height 19
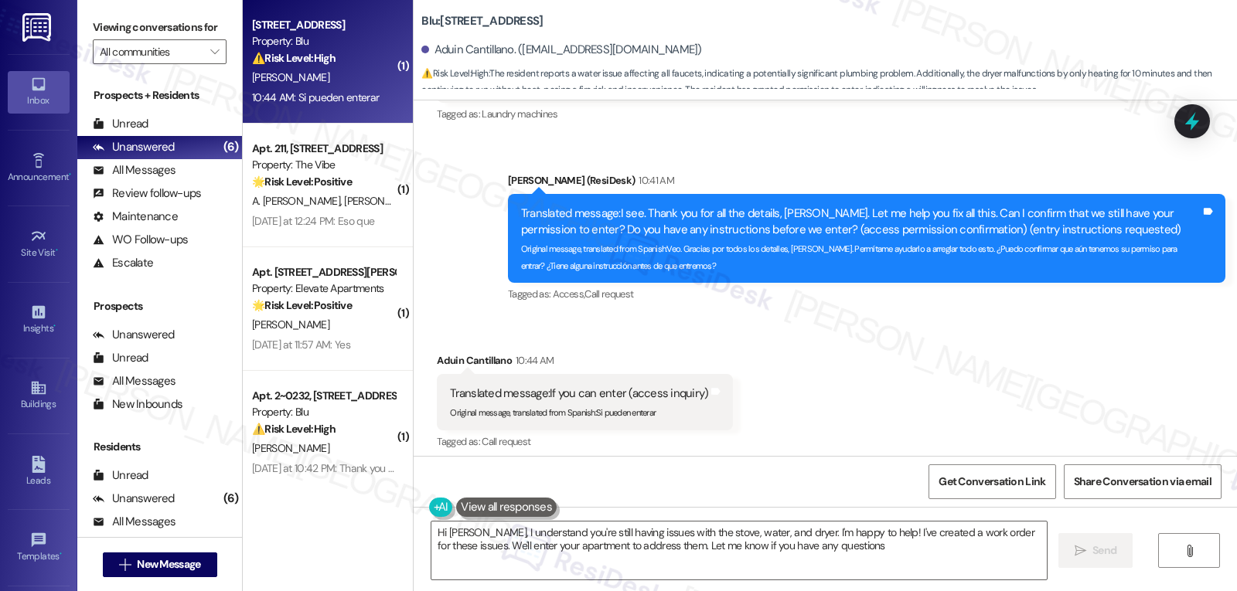
type textarea "Hi Aduin, I understand you're still having issues with the stove, water, and dr…"
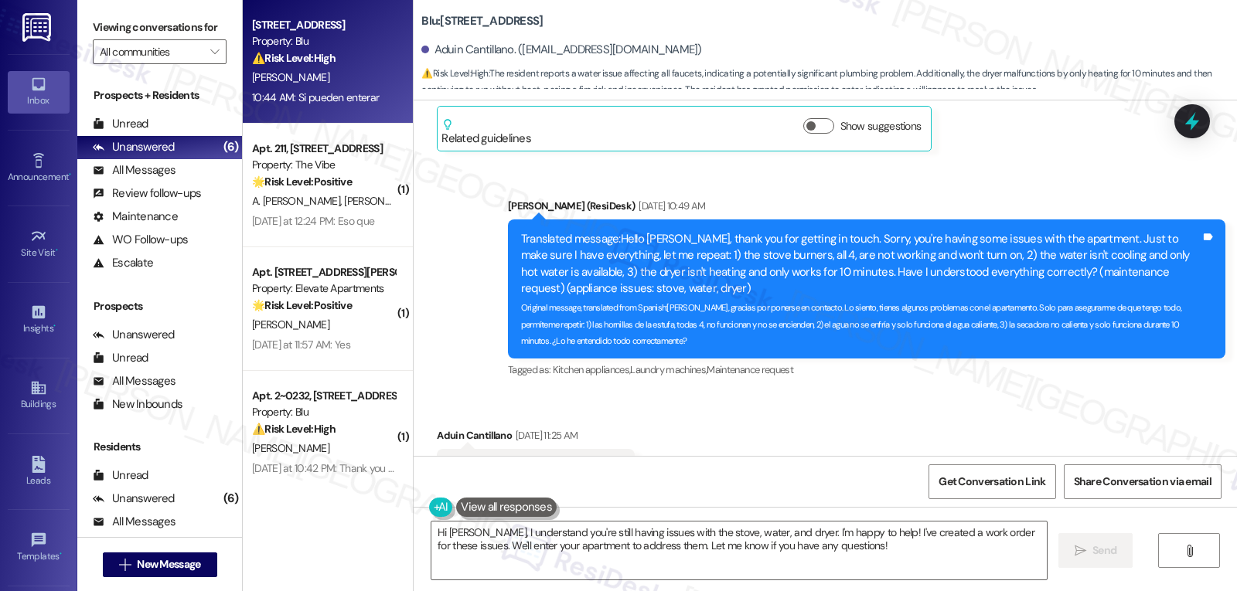
scroll to position [303, 0]
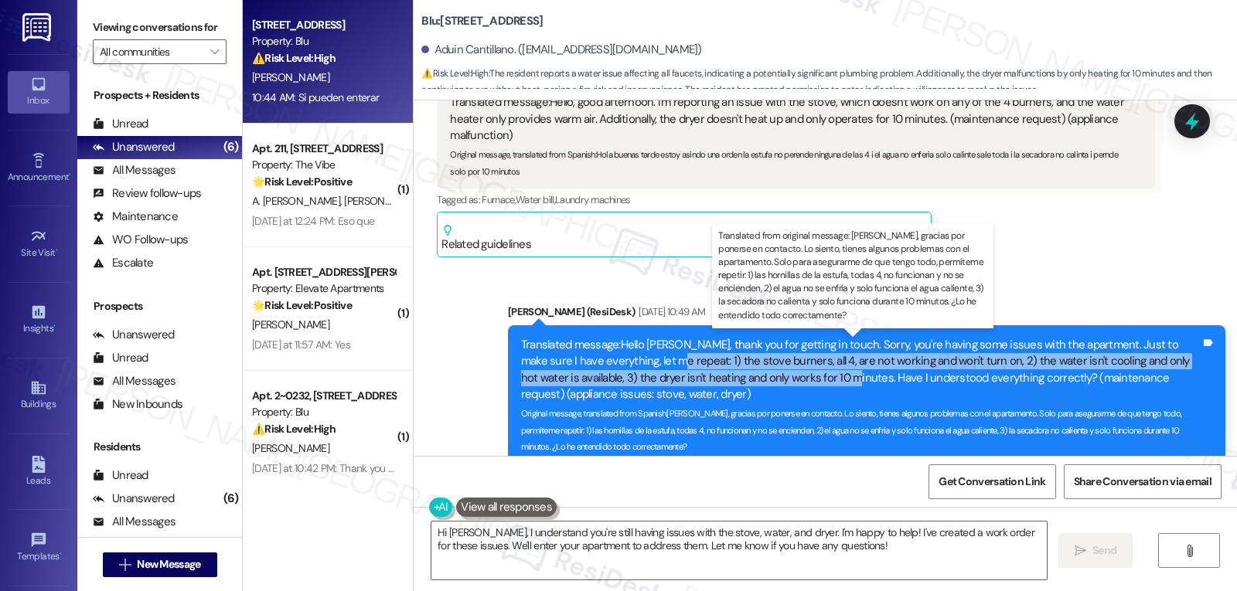
drag, startPoint x: 630, startPoint y: 362, endPoint x: 762, endPoint y: 378, distance: 132.4
click at [762, 378] on div "Translated message: Hello Aduin, thank you for getting in touch. Sorry, you're …" at bounding box center [861, 370] width 680 height 66
copy div ": 1) the stove burners, all 4, are not working and won't turn on, 2) the water …"
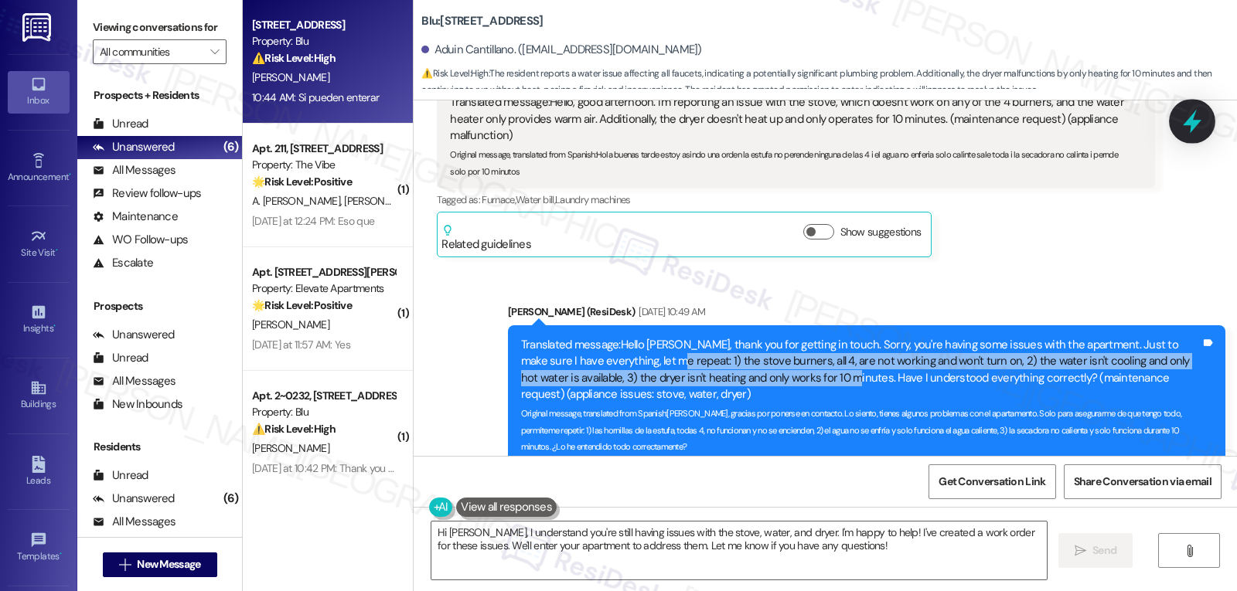
click at [1203, 118] on icon at bounding box center [1192, 121] width 26 height 26
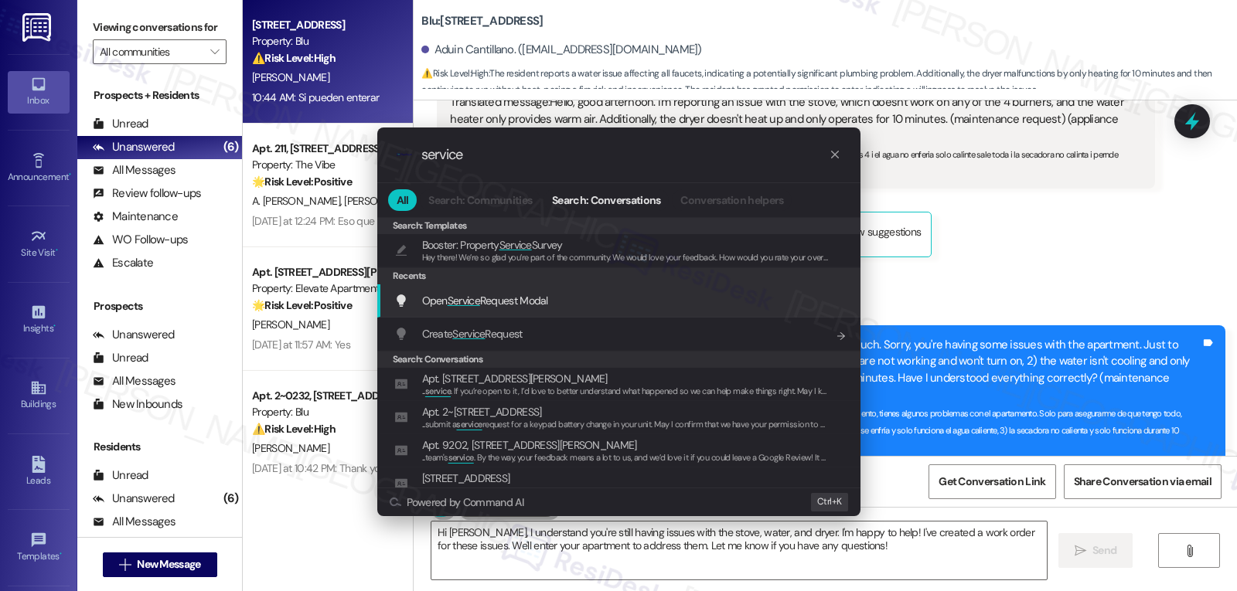
click at [527, 299] on span "Open Service Request Modal" at bounding box center [485, 301] width 126 height 14
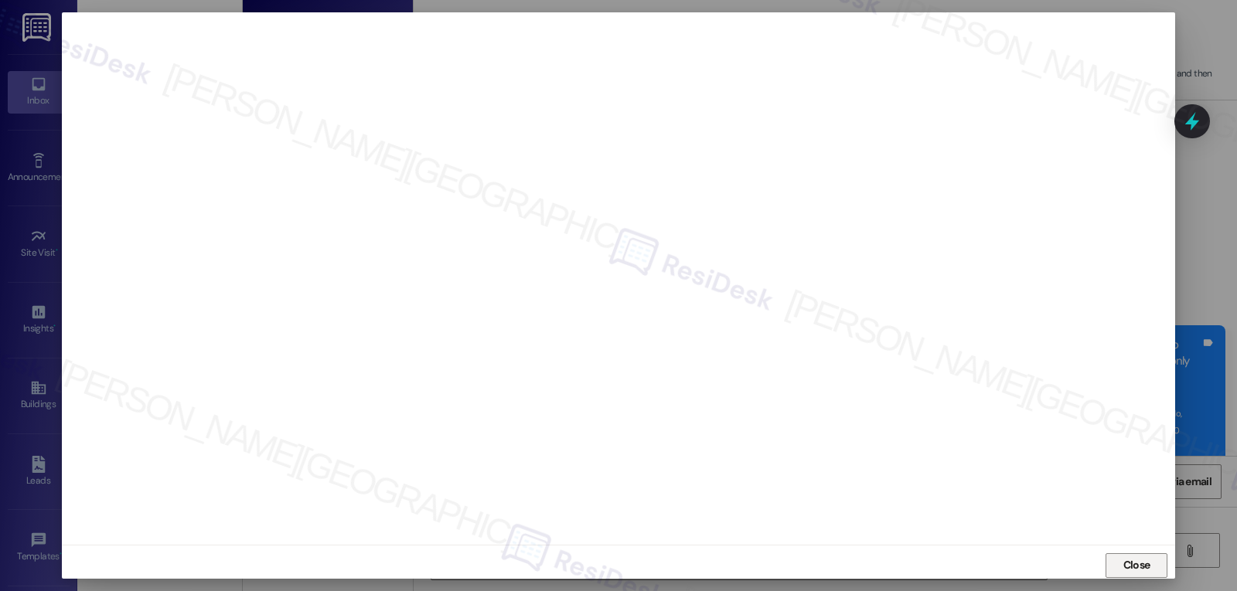
click at [1133, 573] on span "Close" at bounding box center [1136, 565] width 27 height 16
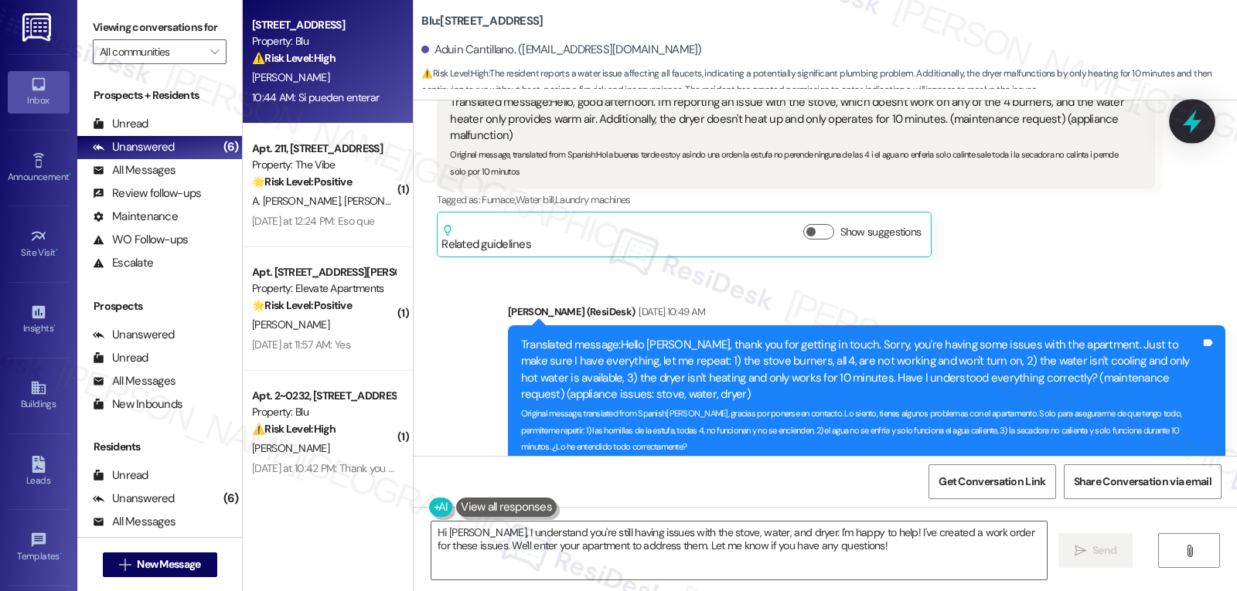
click at [1202, 120] on icon at bounding box center [1192, 121] width 26 height 26
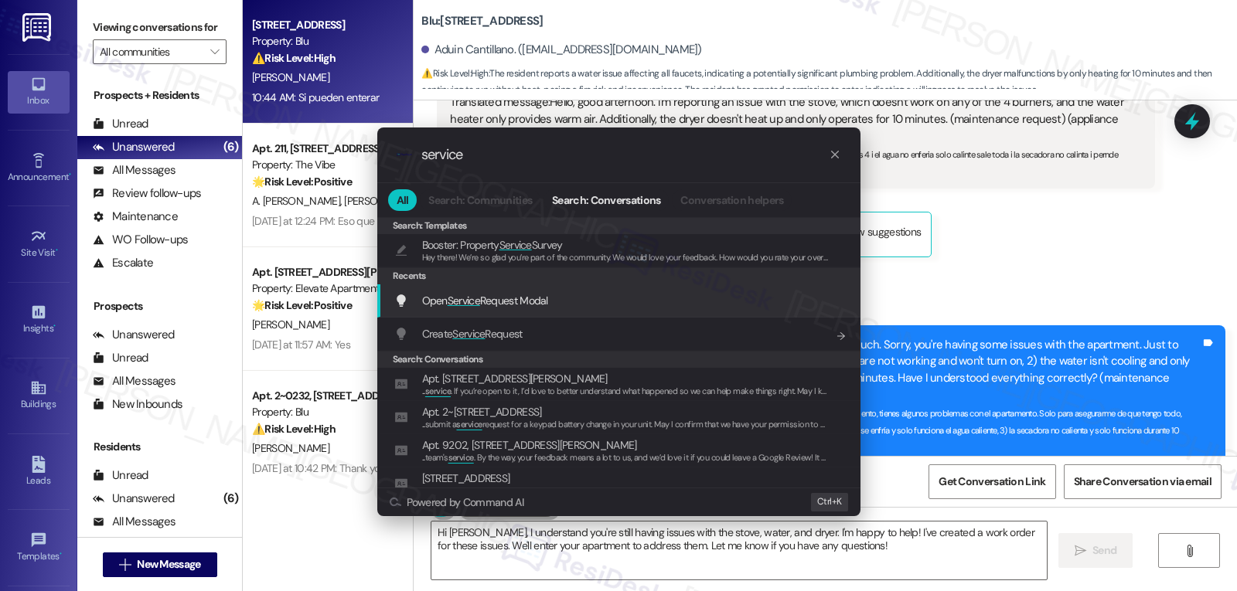
click at [572, 312] on div "Open Service Request Modal Add shortcut" at bounding box center [618, 301] width 483 height 33
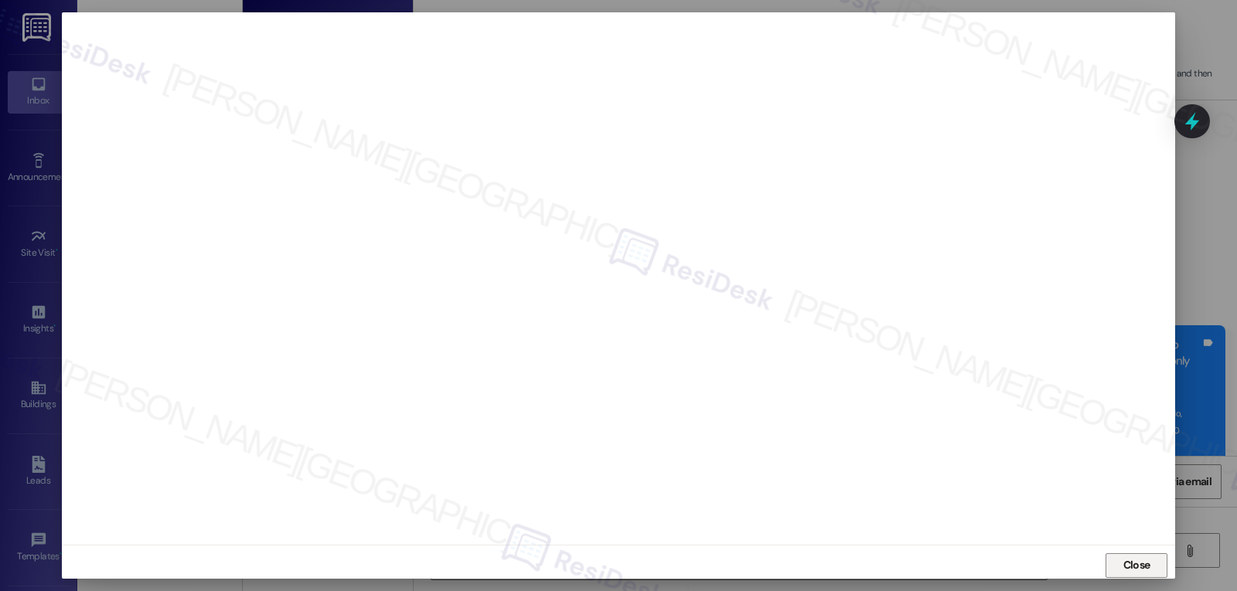
click at [1131, 574] on span "Close" at bounding box center [1136, 565] width 33 height 23
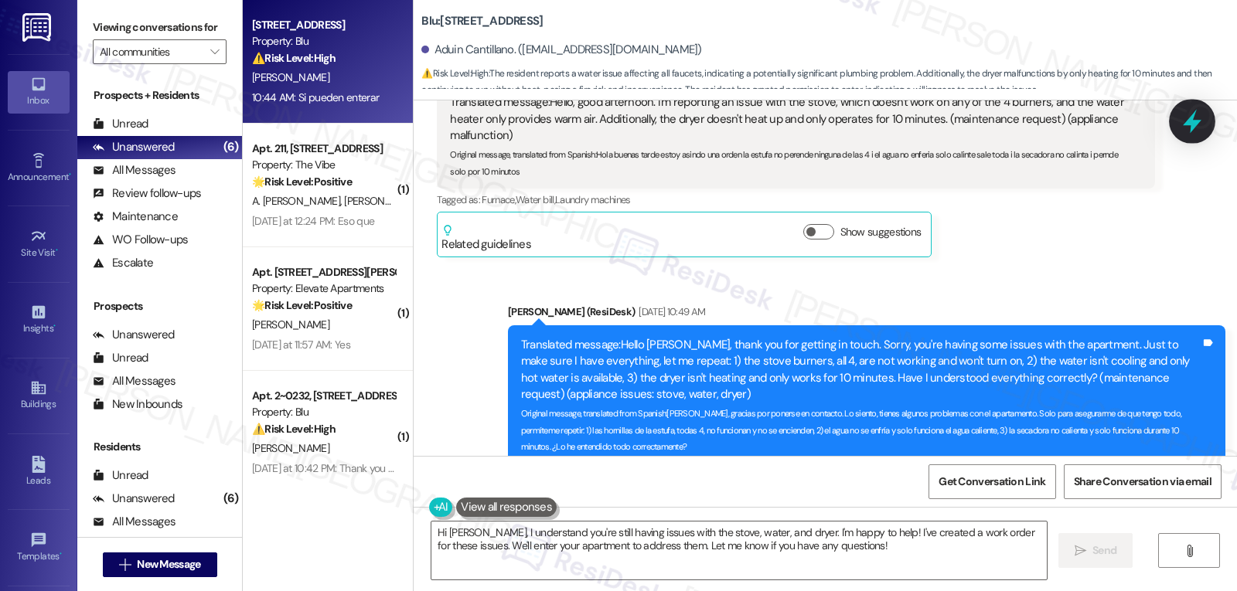
click at [1190, 124] on icon at bounding box center [1192, 122] width 19 height 24
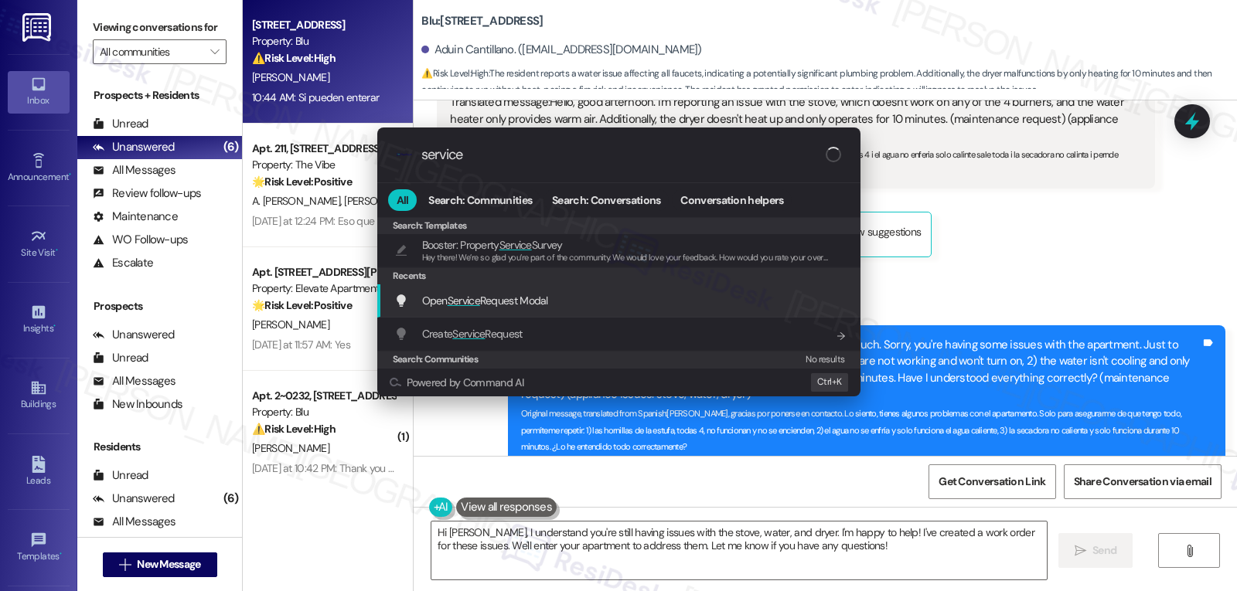
click at [547, 305] on span "Open Service Request Modal" at bounding box center [485, 301] width 126 height 14
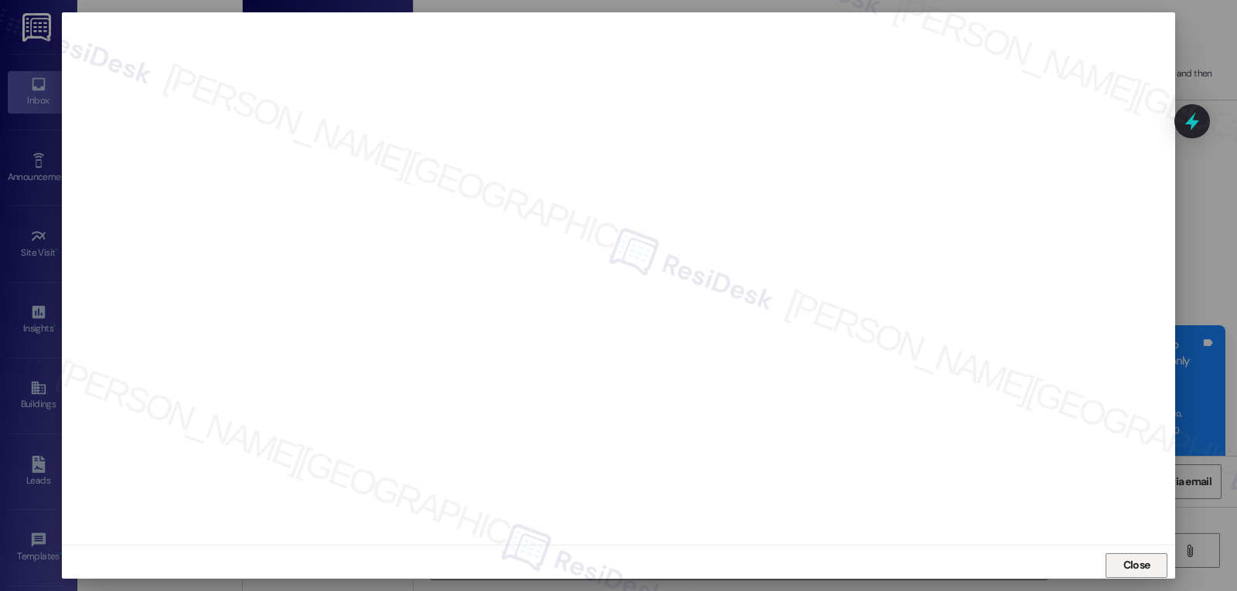
click at [1143, 572] on span "Close" at bounding box center [1136, 565] width 27 height 16
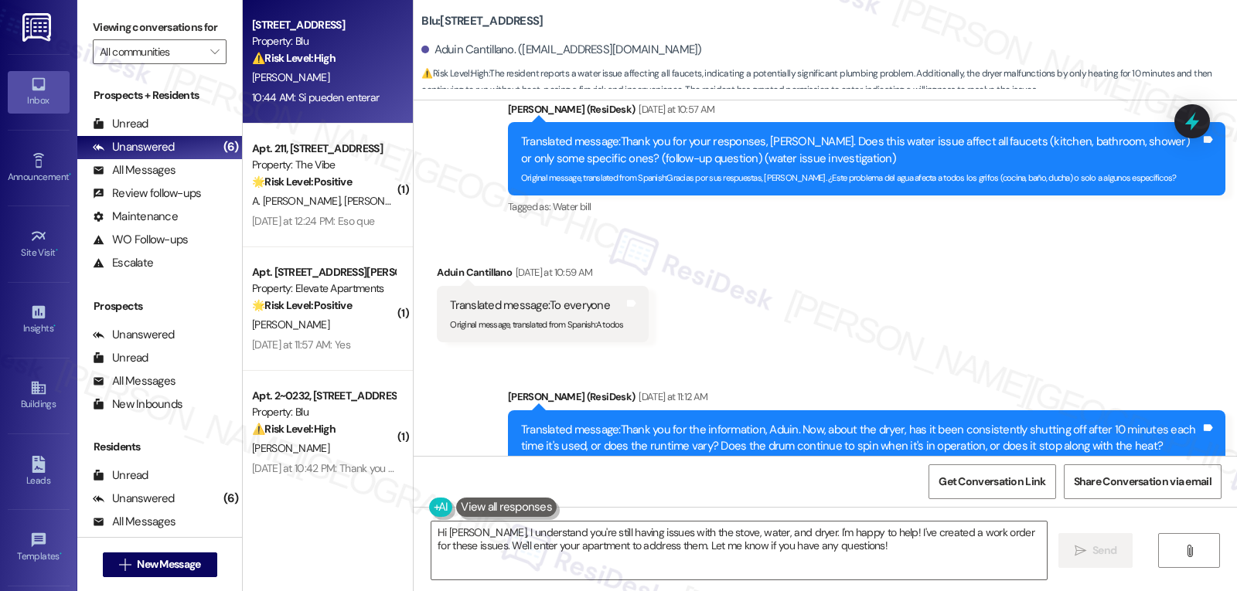
scroll to position [2159, 0]
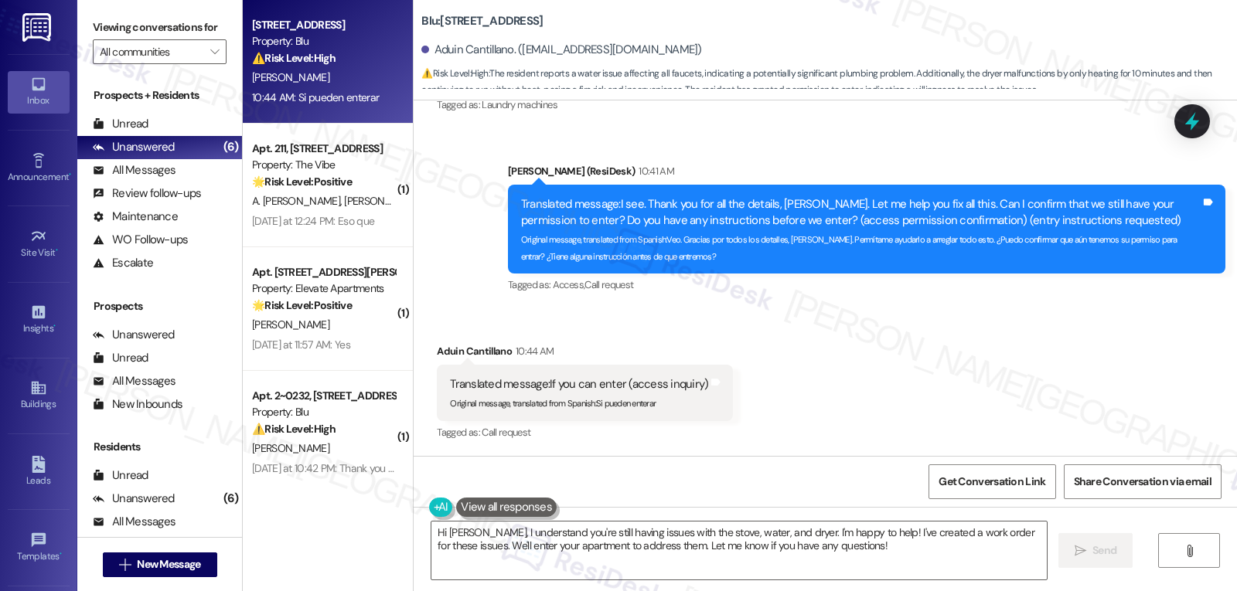
click at [1211, 111] on div "Received via SMS Aduin Cantillano Yesterday at 11:33 AM Translated message: The…" at bounding box center [825, 29] width 823 height 196
click at [1199, 124] on icon at bounding box center [1192, 121] width 20 height 20
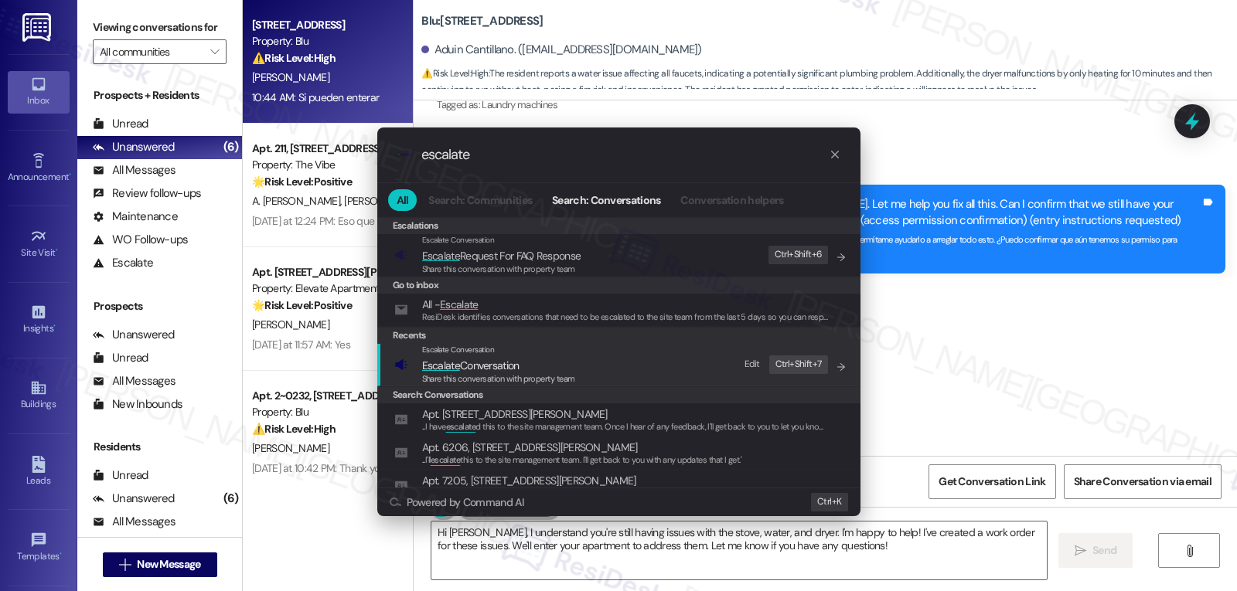
type input "escalate"
click at [482, 376] on span "Share this conversation with property team" at bounding box center [498, 378] width 153 height 11
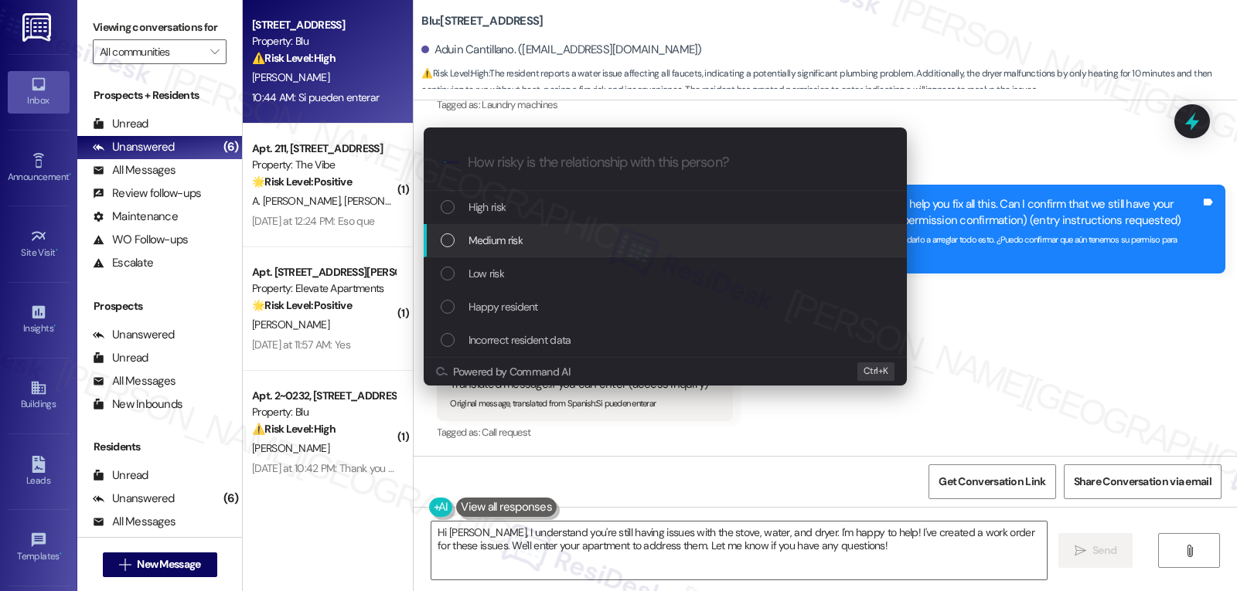
click at [470, 249] on span "Medium risk" at bounding box center [496, 240] width 54 height 17
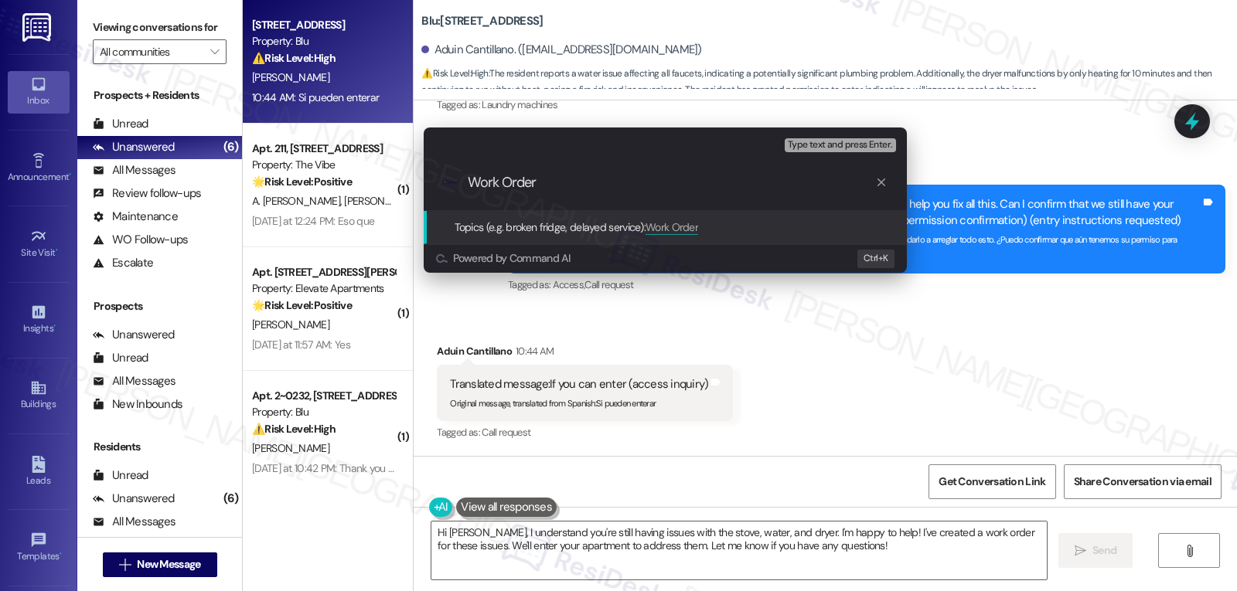
paste input "4059522"
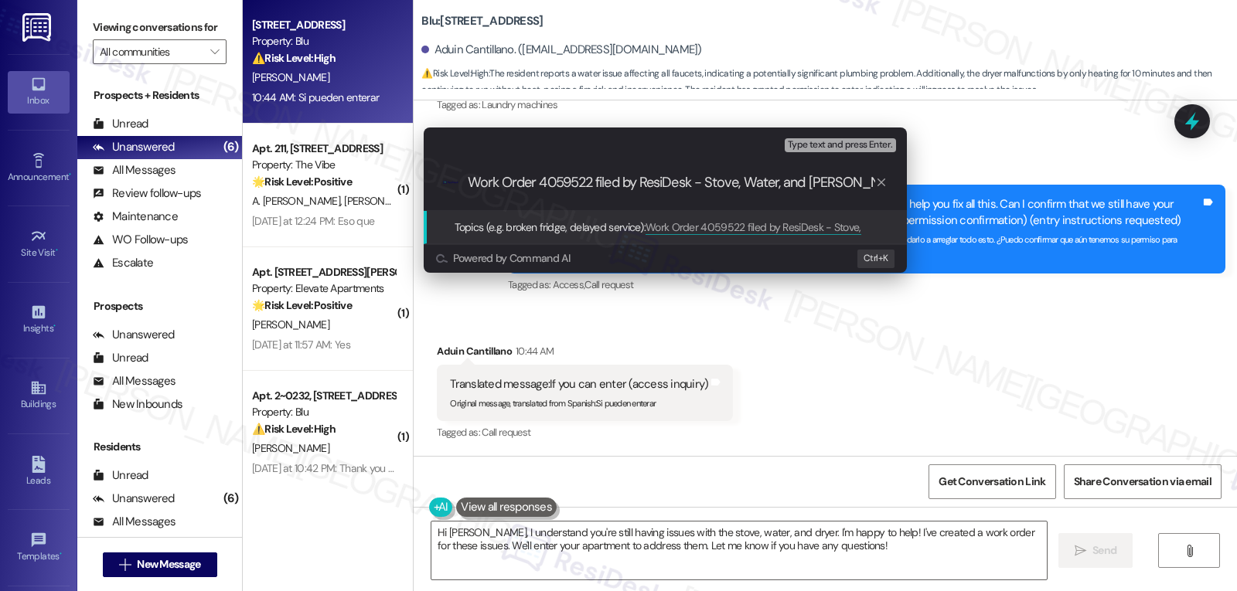
type input "Work Order 4059522 filed by ResiDesk - Stove, Water, and Dryer"
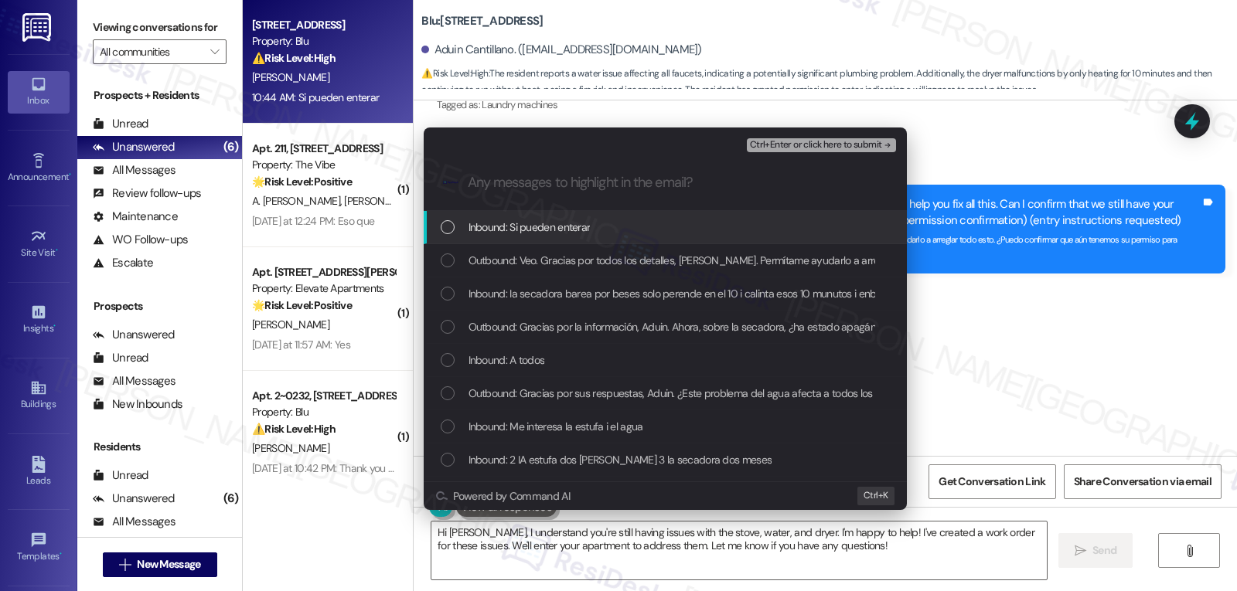
click at [580, 230] on span "Inbound: Si pueden enterar" at bounding box center [530, 227] width 122 height 17
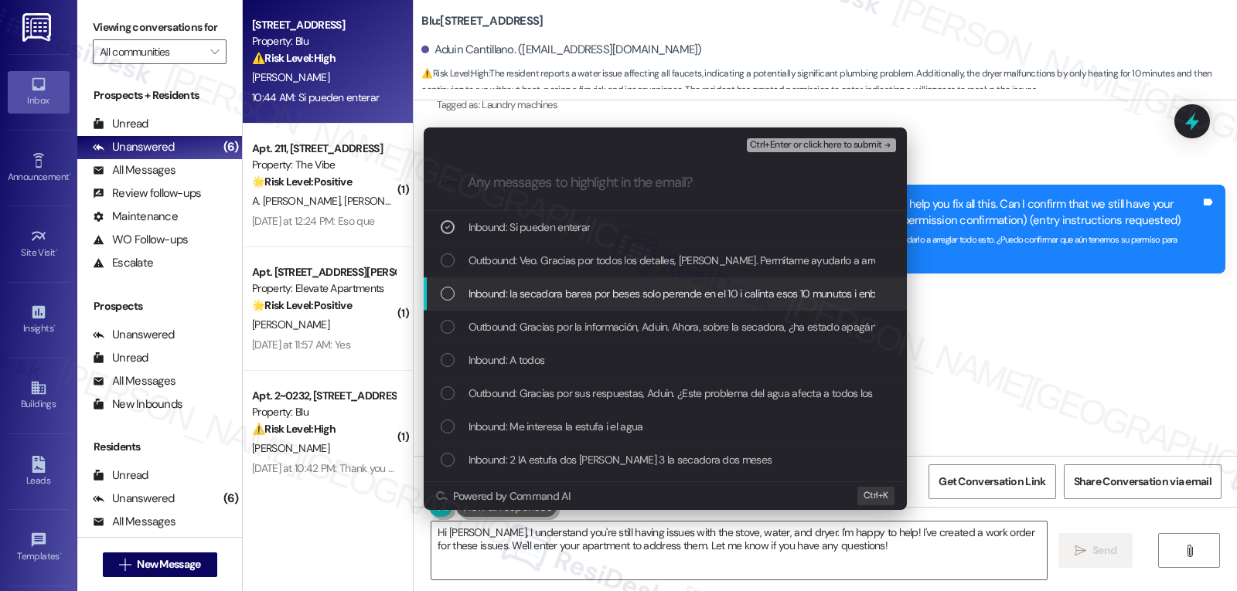
click at [537, 295] on span "Inbound: Ia secadora barea por beses solo perende en el 10 i calinta esos 10 mu…" at bounding box center [1154, 293] width 1370 height 17
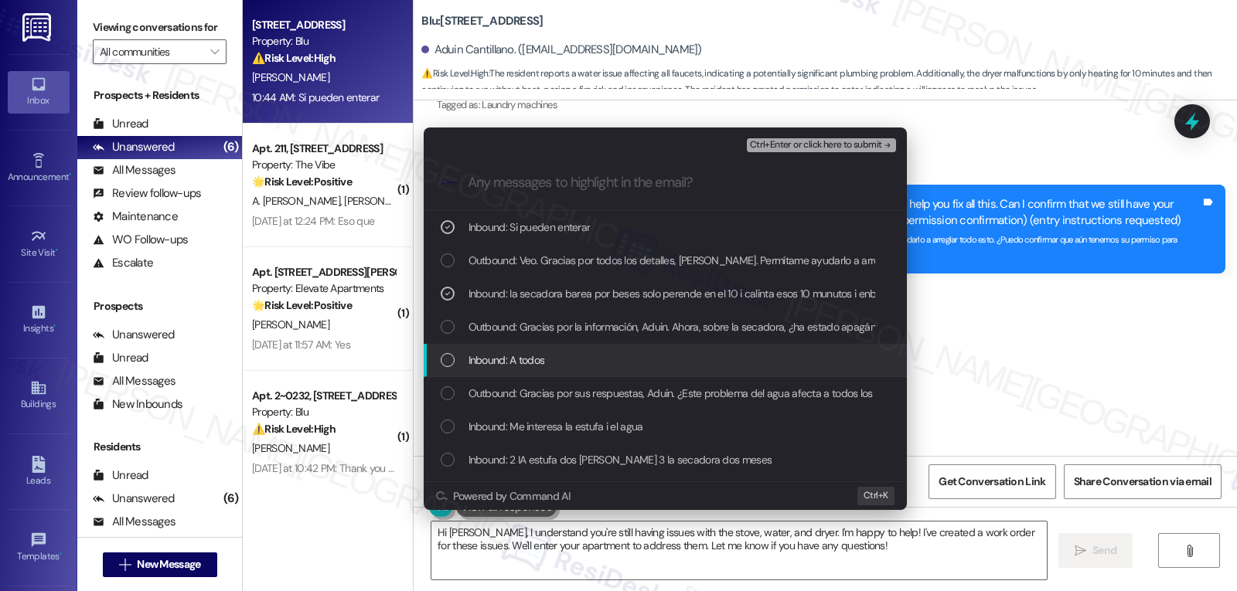
click at [536, 360] on span "Inbound: A todos" at bounding box center [507, 360] width 77 height 17
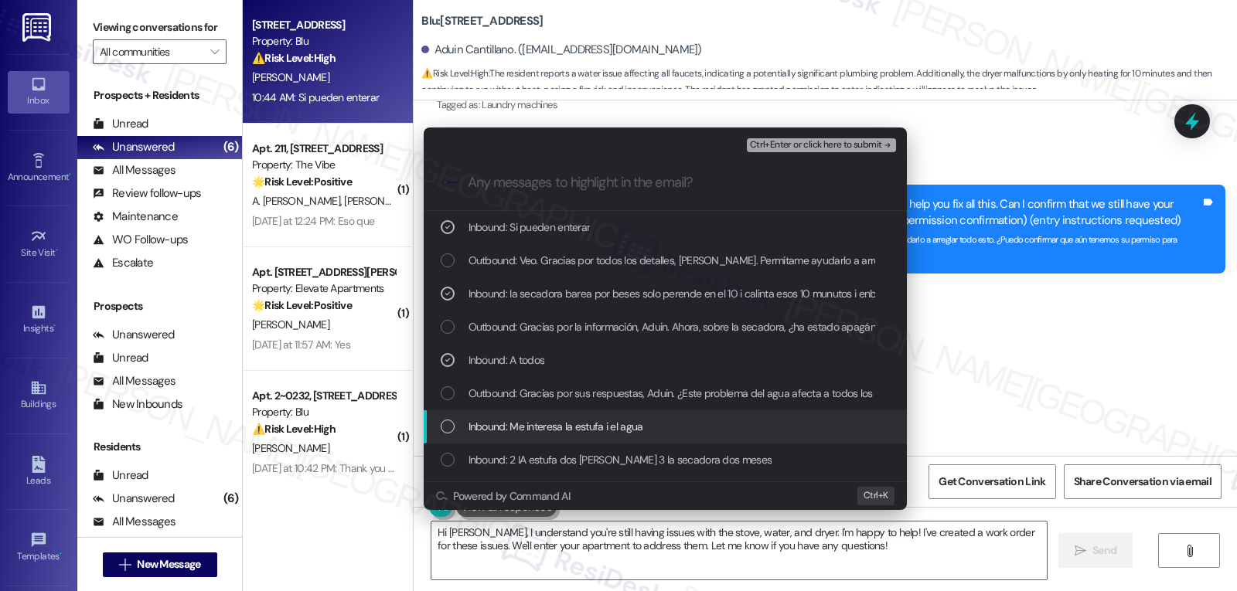
click at [574, 434] on span "Inbound: Me interesa la estufa i el agua" at bounding box center [556, 426] width 175 height 17
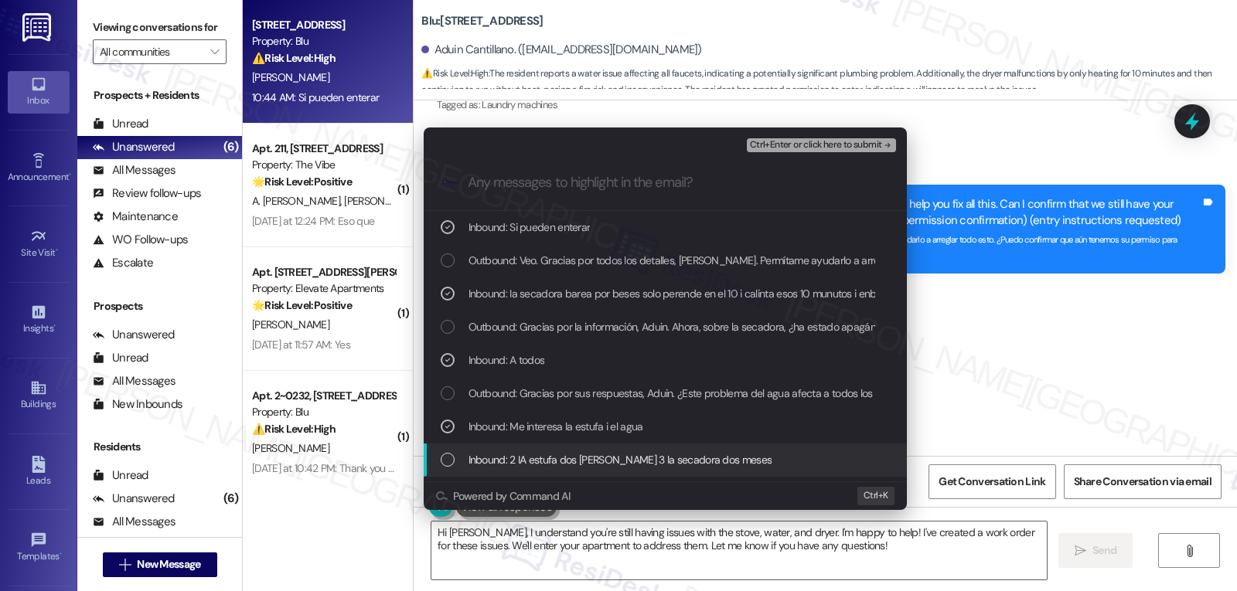
click at [568, 468] on span "Inbound: 2 IA estufa dos dias 3 la secadora dos meses" at bounding box center [621, 460] width 304 height 17
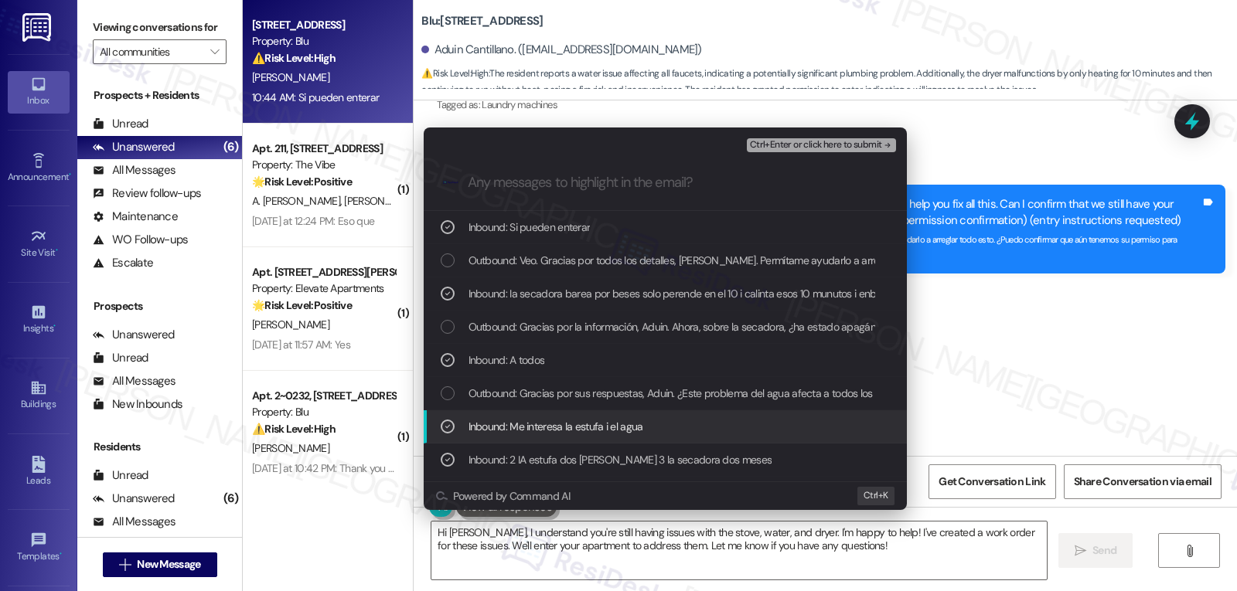
scroll to position [155, 0]
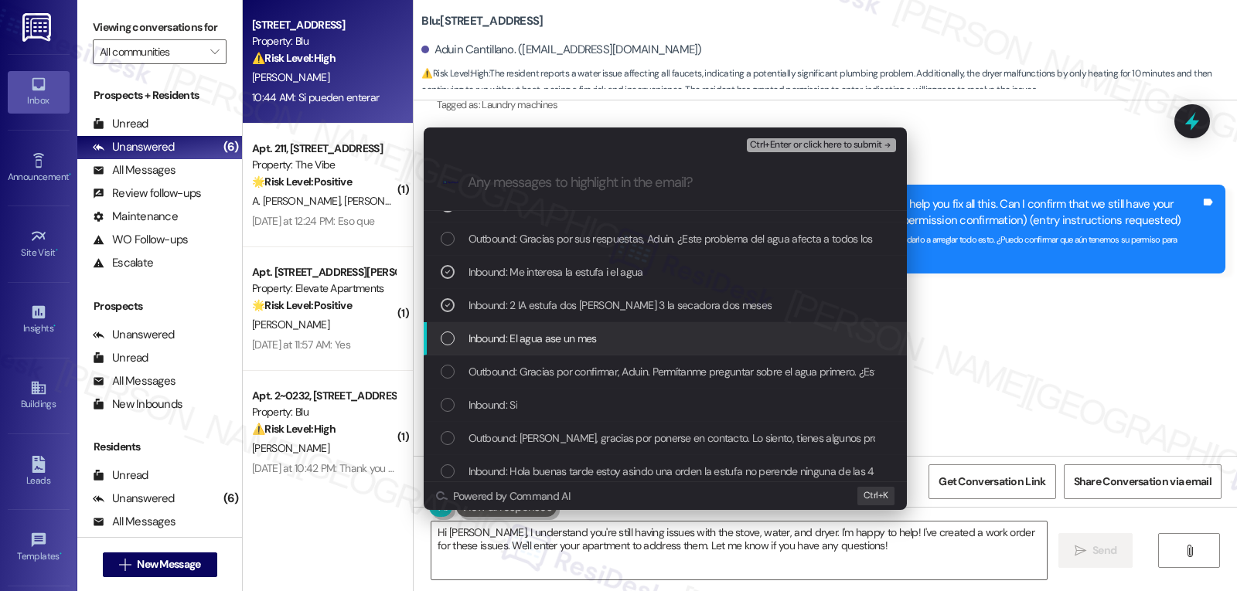
click at [444, 348] on div "Inbound: El agua ase un mes" at bounding box center [665, 338] width 483 height 33
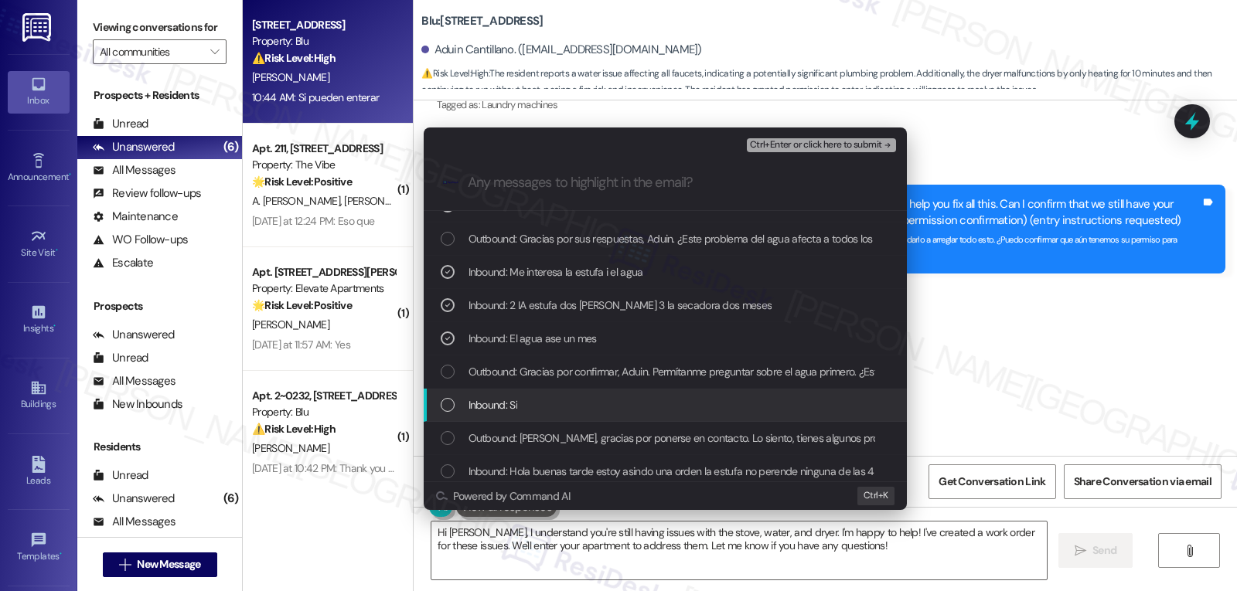
click at [455, 407] on div "Inbound: Si" at bounding box center [667, 405] width 452 height 17
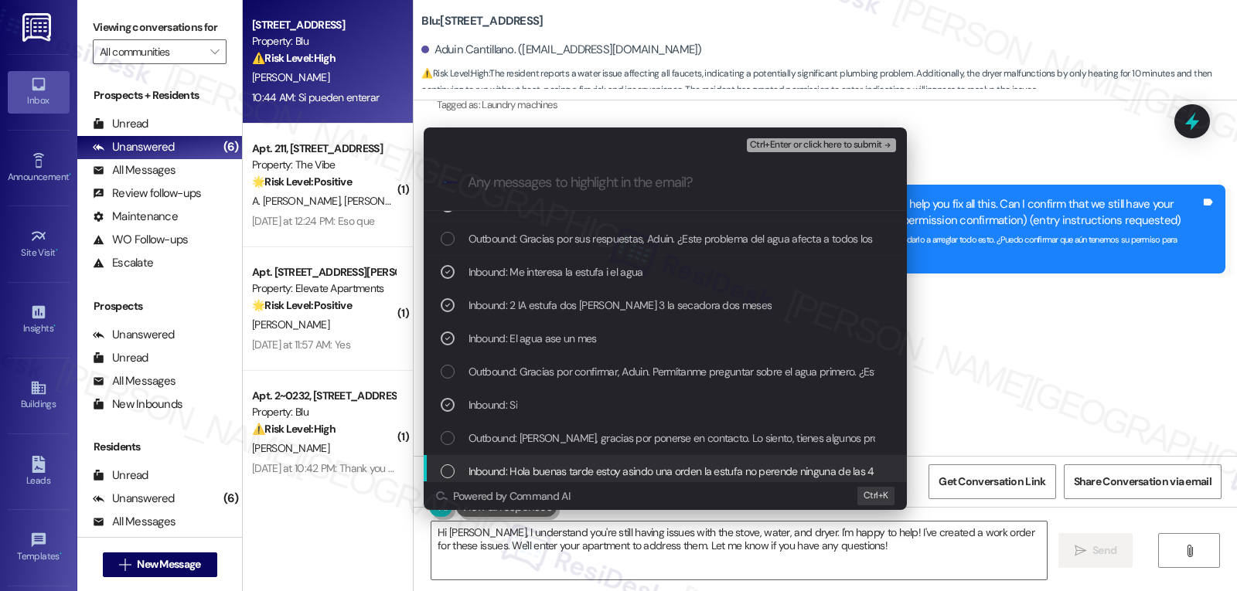
click at [458, 466] on div "Inbound: Hola buenas tarde estoy asindo una orden la estufa no perende ninguna …" at bounding box center [667, 471] width 452 height 17
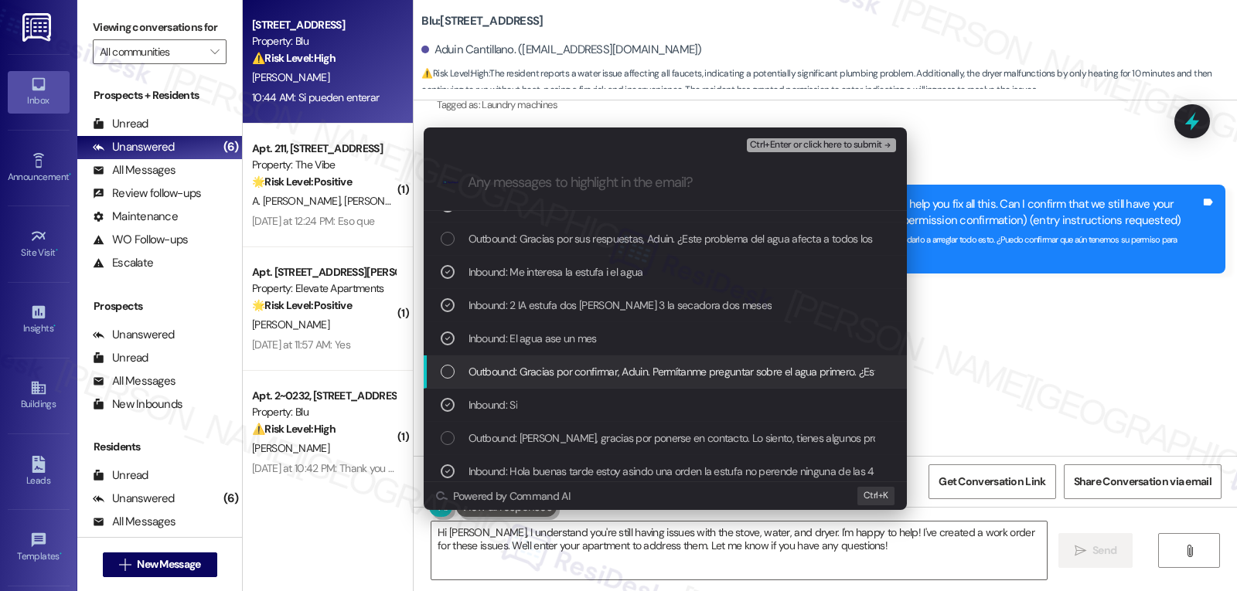
scroll to position [195, 0]
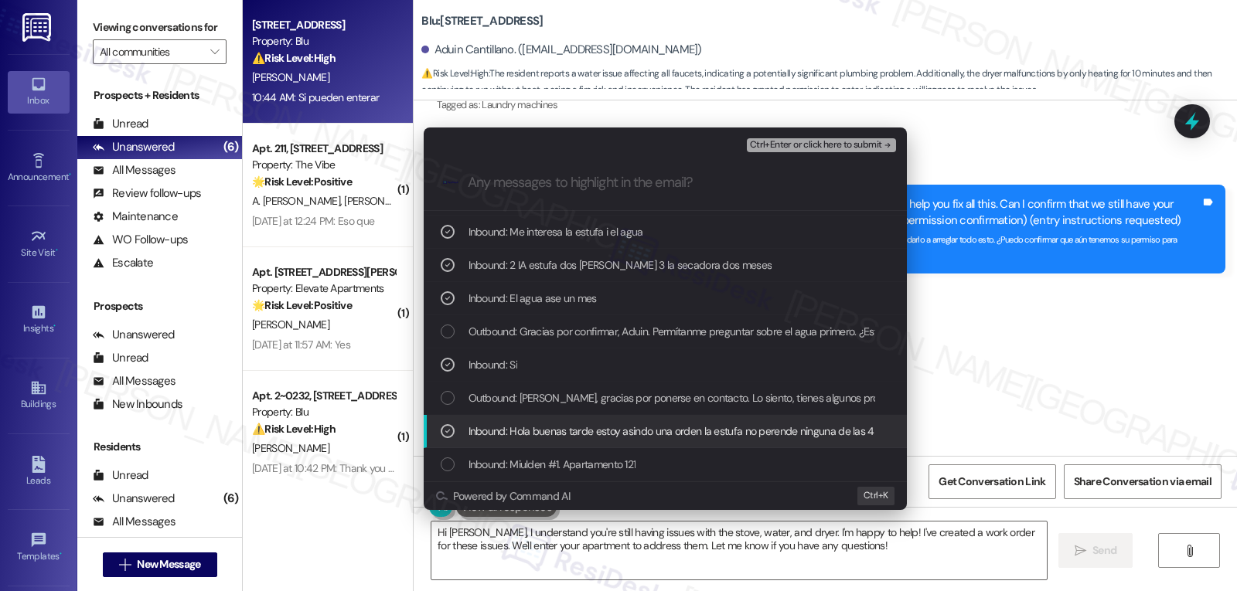
click at [451, 426] on icon "List of options" at bounding box center [447, 431] width 11 height 11
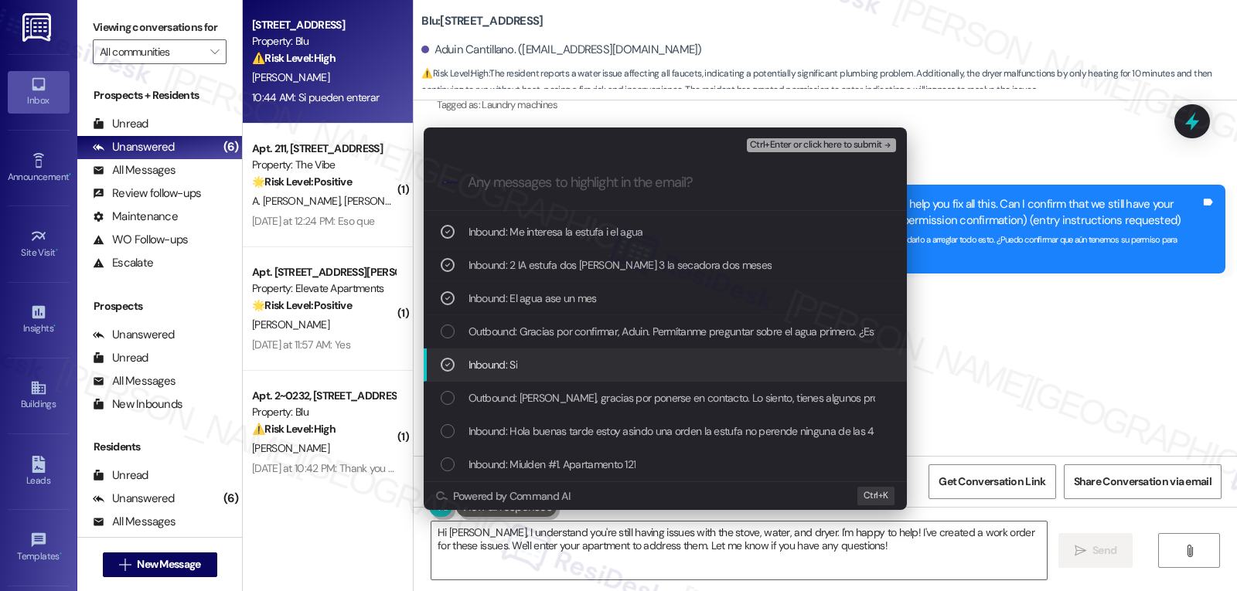
click at [449, 366] on icon "List of options" at bounding box center [447, 365] width 11 height 11
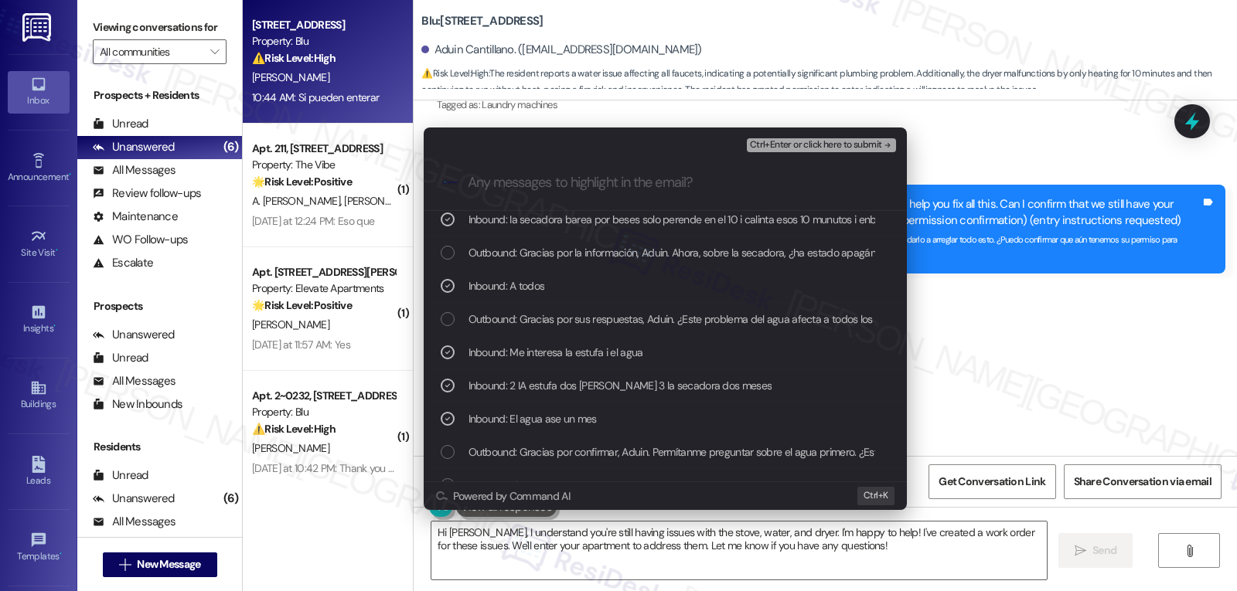
scroll to position [40, 0]
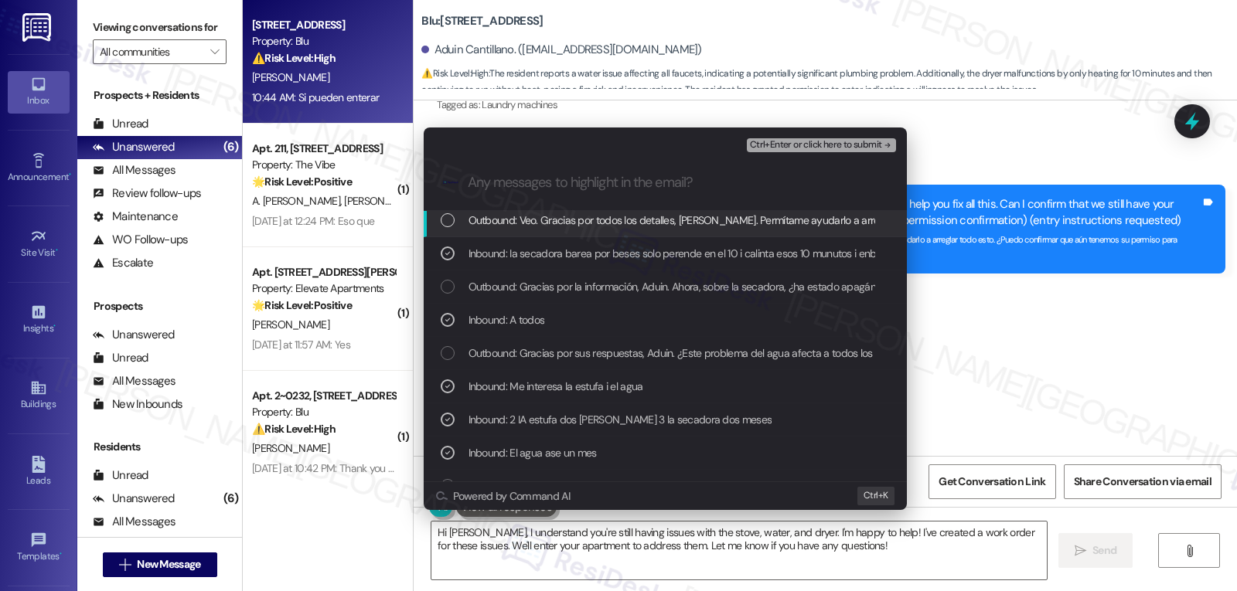
click at [809, 142] on span "Ctrl+Enter or click here to submit" at bounding box center [816, 145] width 132 height 11
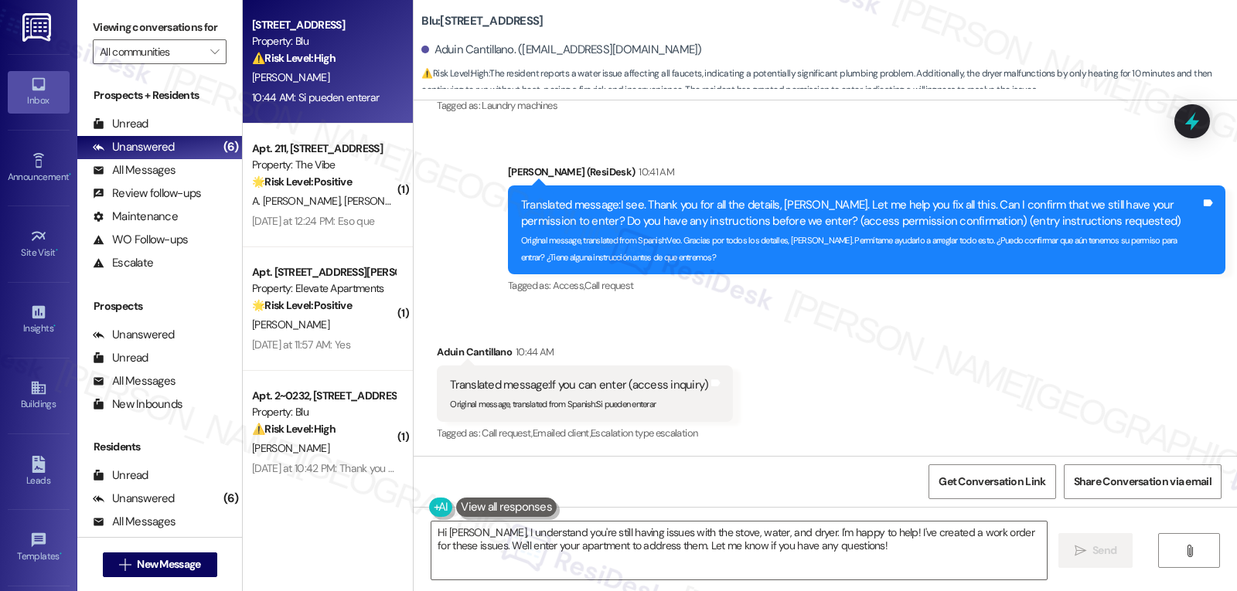
scroll to position [2159, 0]
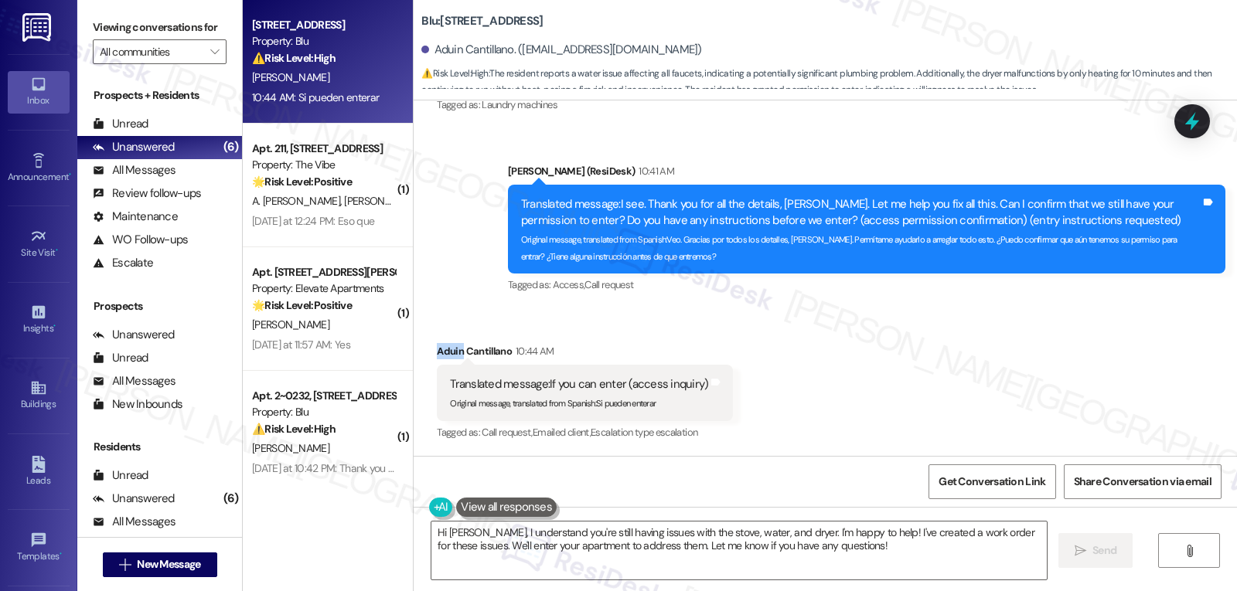
drag, startPoint x: 450, startPoint y: 350, endPoint x: 425, endPoint y: 356, distance: 25.3
click at [425, 356] on div "Received via SMS Aduin Cantillano 10:44 AM Translated message: If you can enter…" at bounding box center [584, 394] width 319 height 124
copy div "Aduin"
click at [511, 565] on textarea "Hi Aduin, I understand you're still having issues with the stove, water, and dr…" at bounding box center [738, 551] width 615 height 58
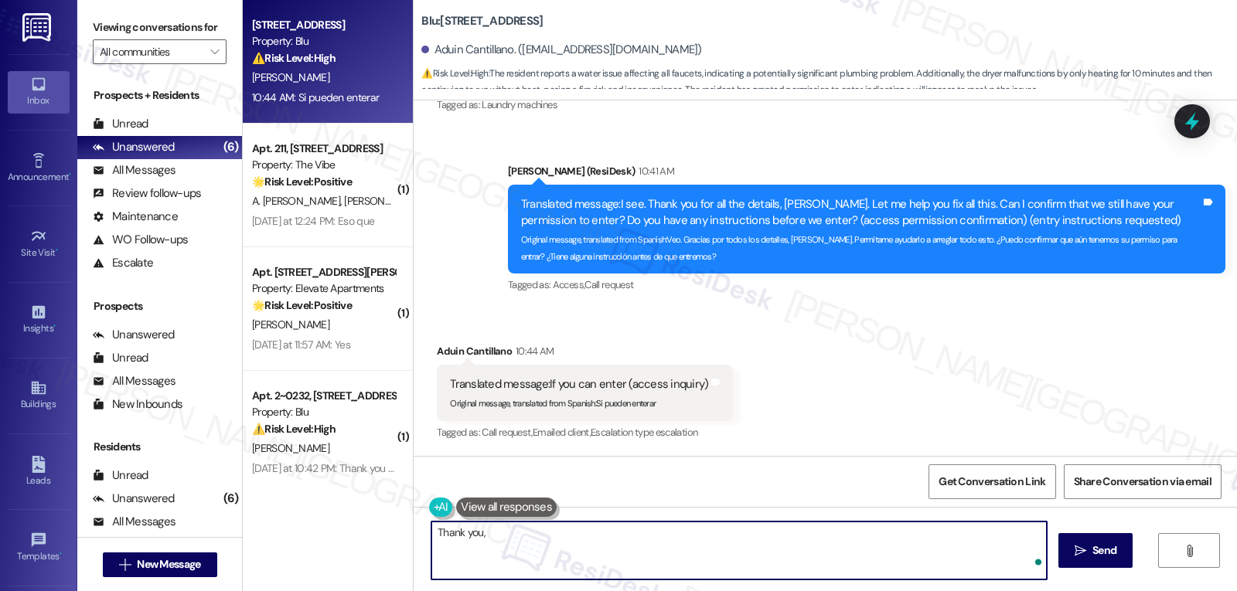
paste textarea "Aduin"
type textarea "Thank you, Aduin. I have submitted the work order and notified the site managem…"
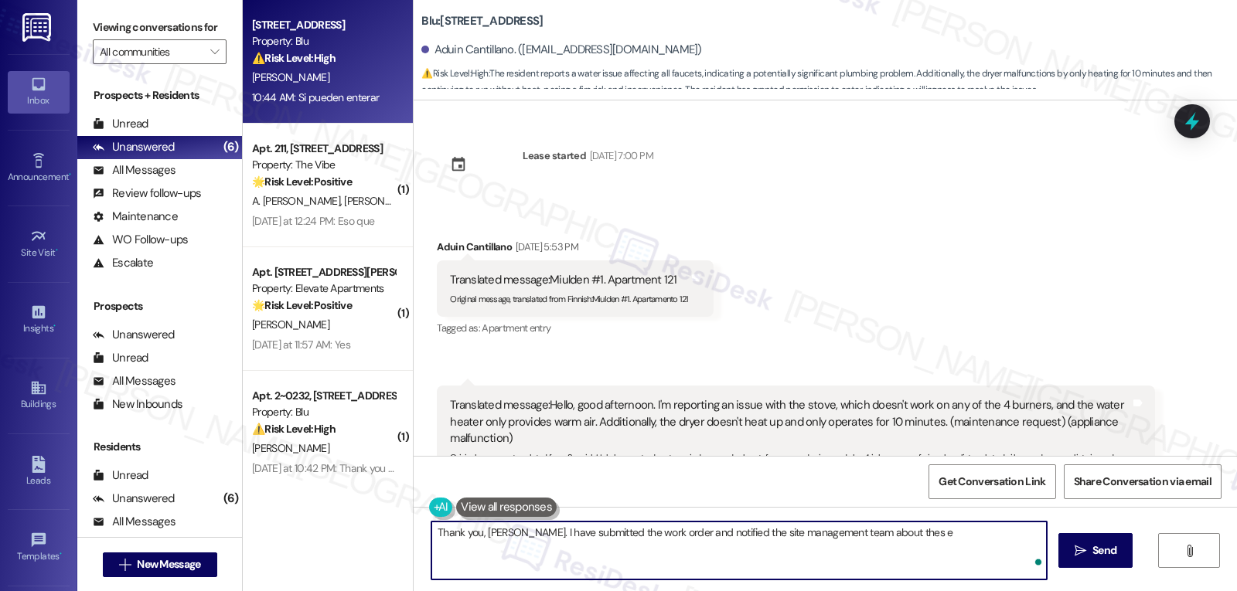
scroll to position [2159, 0]
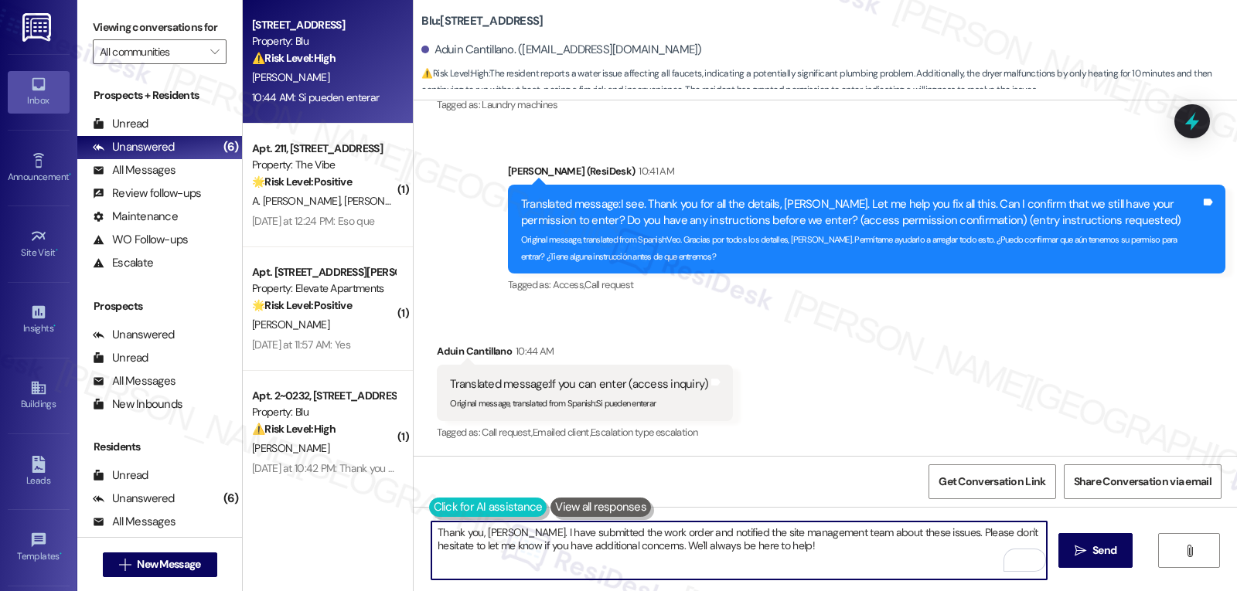
click at [429, 508] on button at bounding box center [488, 507] width 118 height 19
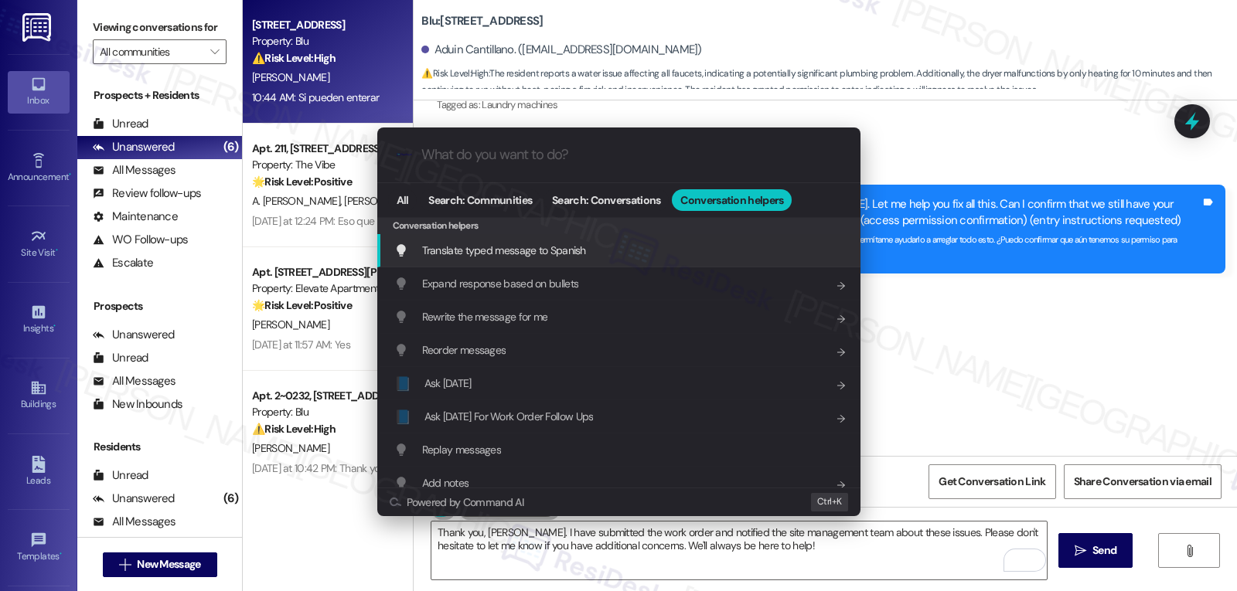
click at [517, 252] on span "Translate typed message to Spanish" at bounding box center [504, 251] width 164 height 14
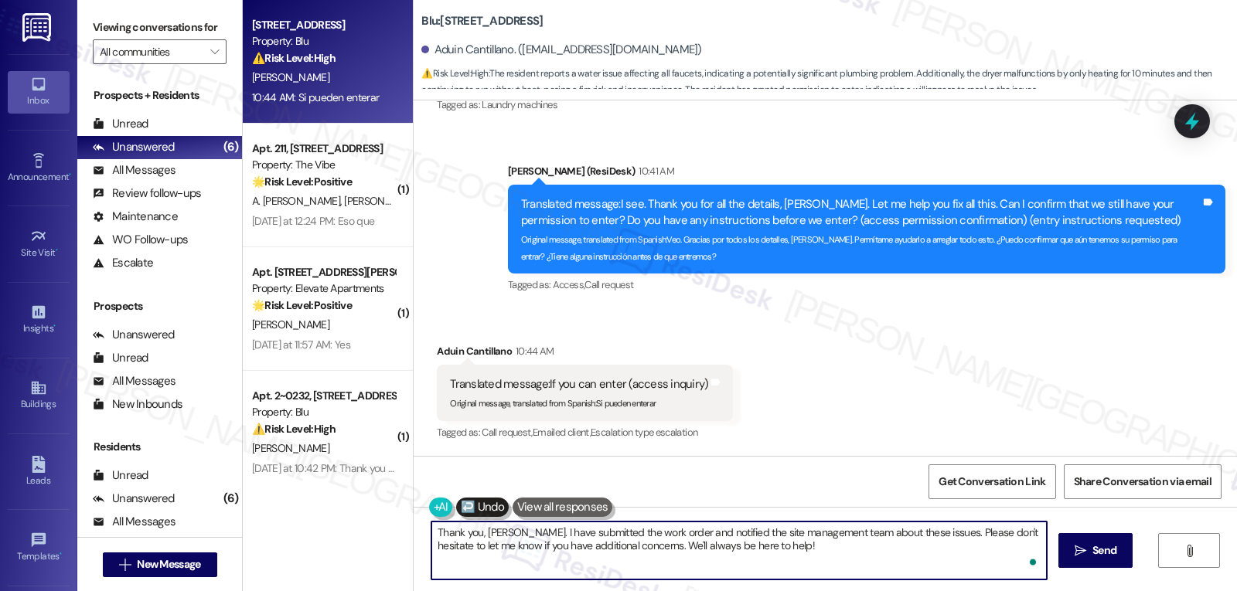
drag, startPoint x: 840, startPoint y: 550, endPoint x: 1164, endPoint y: 628, distance: 334.0
click at [1164, 591] on html "Inbox Go to Inbox Announcement • Send A Text Announcement Site Visit • Go to Si…" at bounding box center [618, 295] width 1237 height 591
type textarea "Gracias, Aduin. He presentado la orden de trabajo y notificado al equipo de ges…"
click at [1108, 554] on span "Send" at bounding box center [1104, 551] width 24 height 16
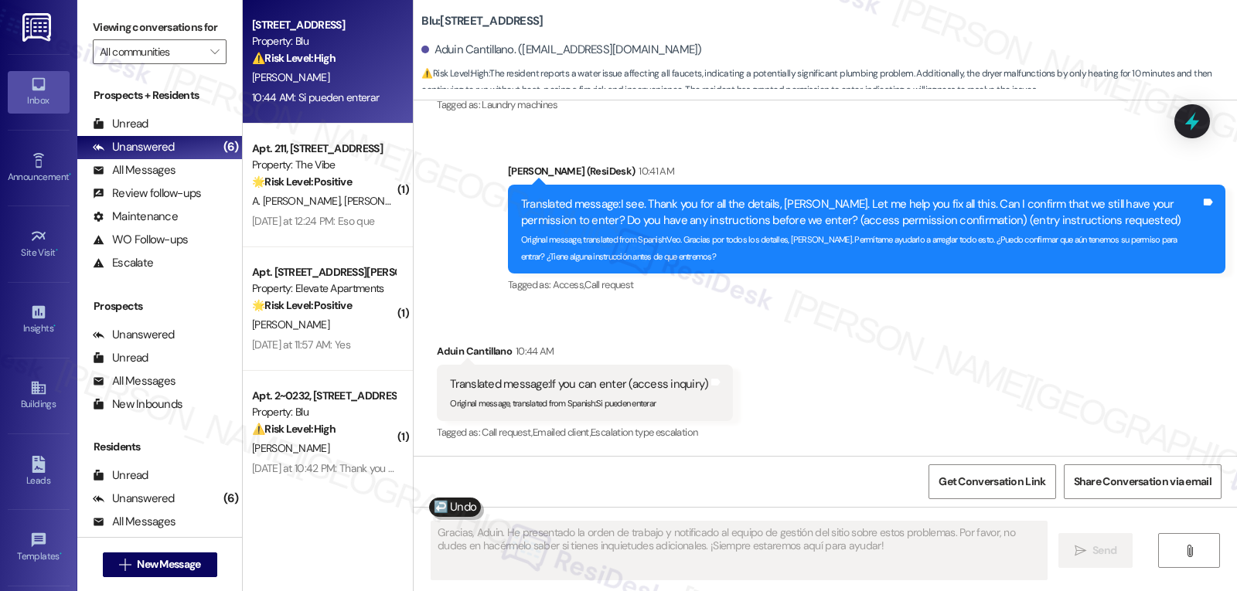
scroll to position [2159, 0]
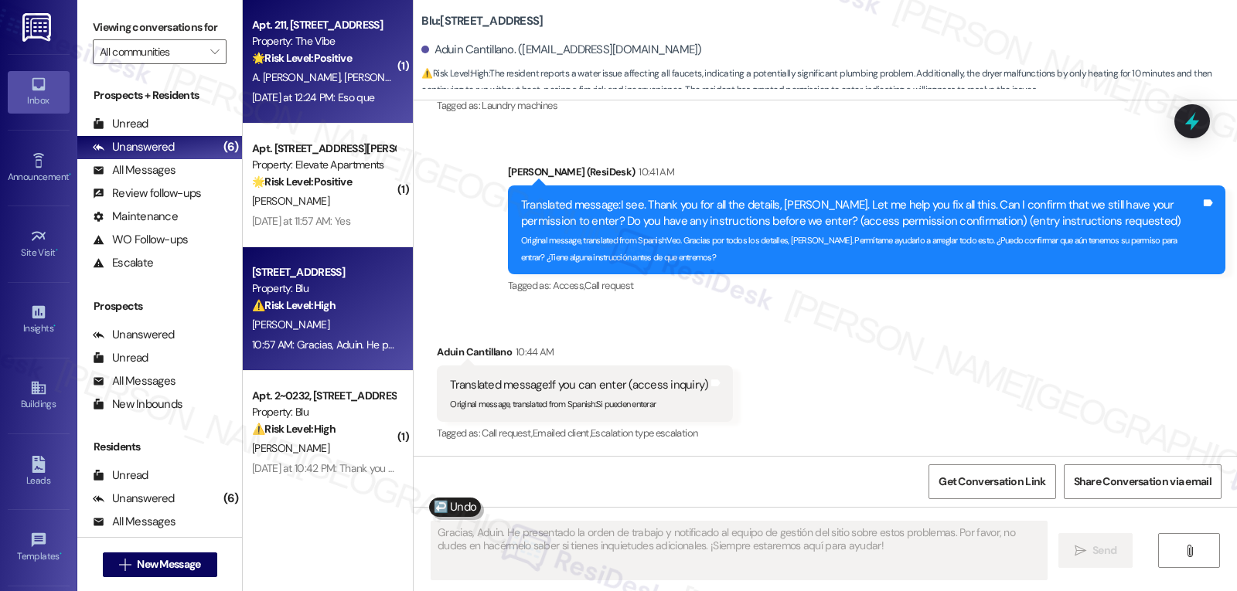
click at [298, 77] on span "[PERSON_NAME]" at bounding box center [298, 77] width 92 height 14
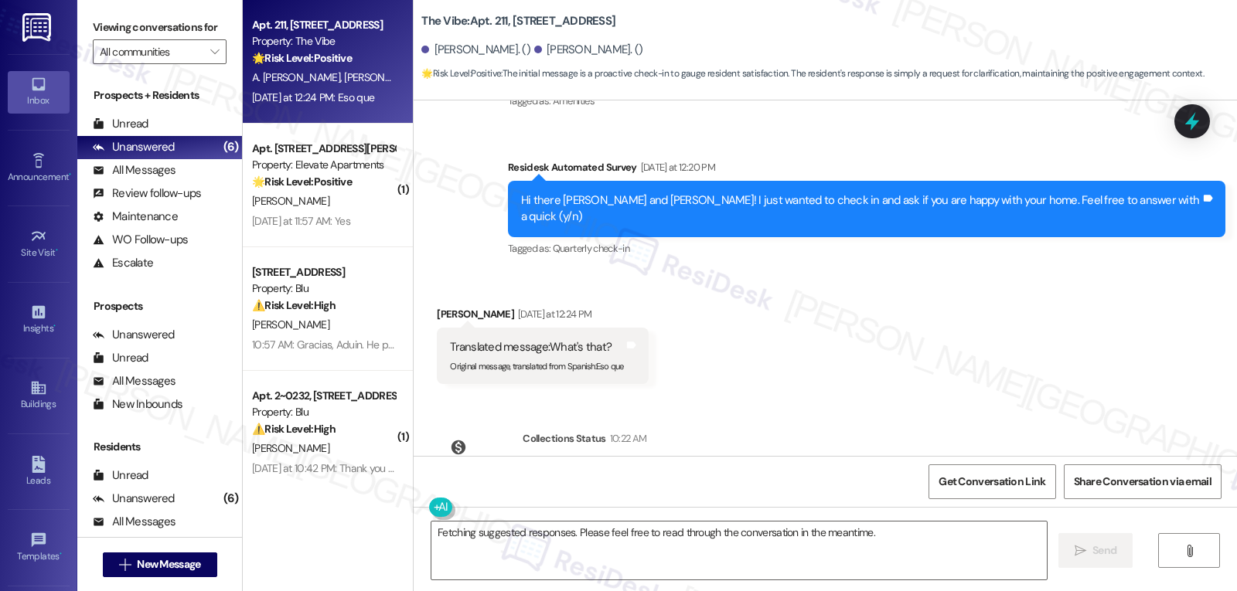
scroll to position [840, 0]
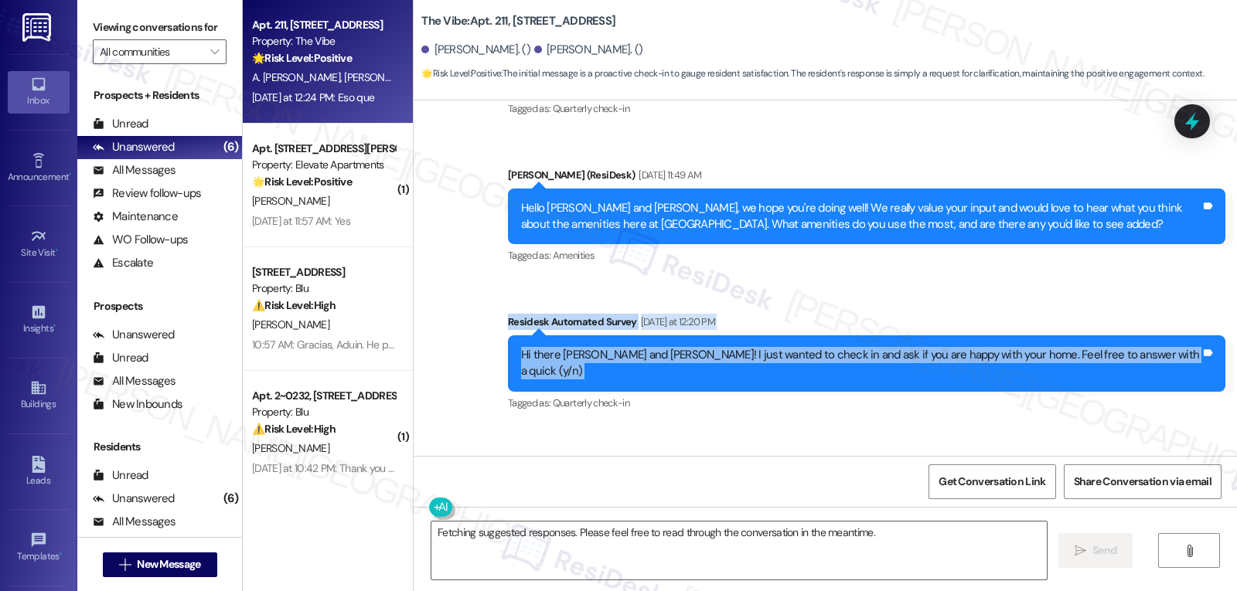
drag, startPoint x: 542, startPoint y: 254, endPoint x: 1217, endPoint y: 295, distance: 676.2
click at [1217, 302] on div "Survey, sent via SMS Residesk Automated Survey Yesterday at 12:20 PM Hi there P…" at bounding box center [866, 364] width 741 height 124
copy div "Residesk Automated Survey Yesterday at 12:20 PM Hi there Pedro and Alejandro! I…"
click at [543, 540] on textarea "Fetching suggested responses. Please feel free to read through the conversation…" at bounding box center [738, 551] width 615 height 58
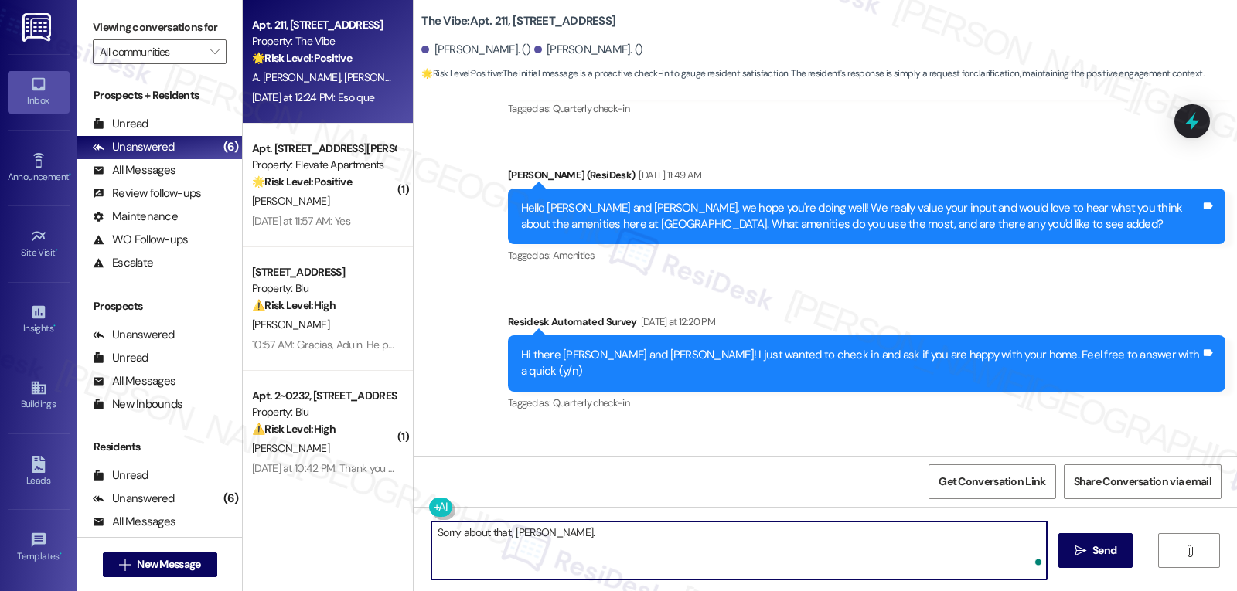
paste textarea "Residesk Automated Survey Yesterday at 12:20 PM Hi there Pedro and Alejandro! I…"
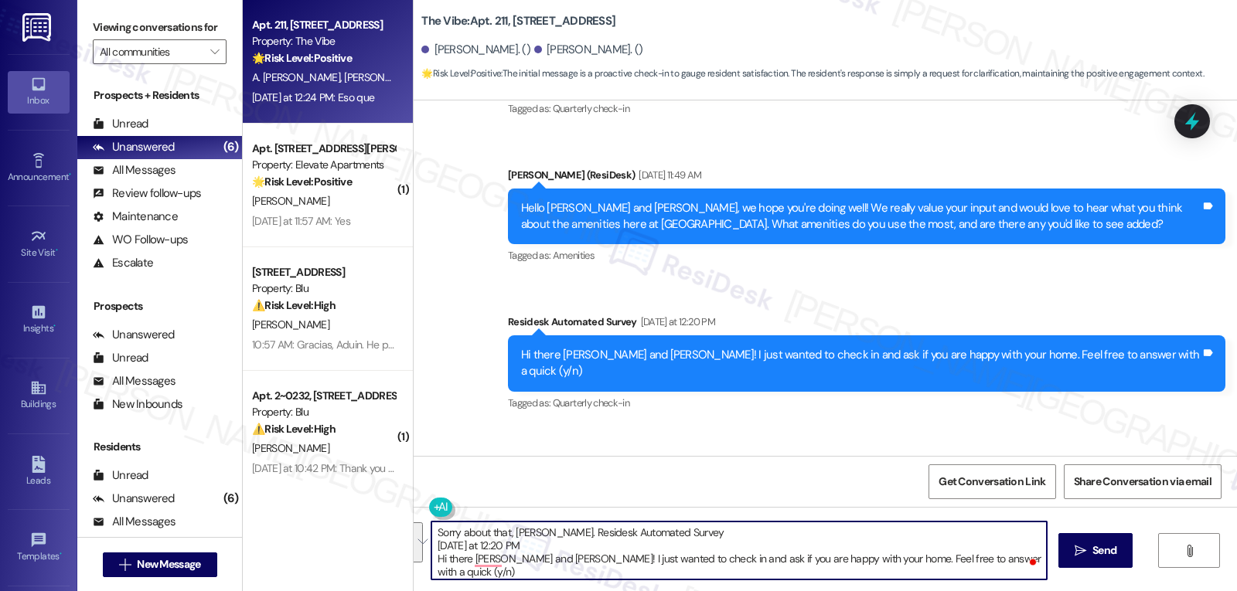
drag, startPoint x: 557, startPoint y: 557, endPoint x: 536, endPoint y: 534, distance: 31.2
click at [536, 534] on textarea "Sorry about that, Pedro. Residesk Automated Survey Yesterday at 12:20 PM Hi the…" at bounding box center [738, 551] width 615 height 58
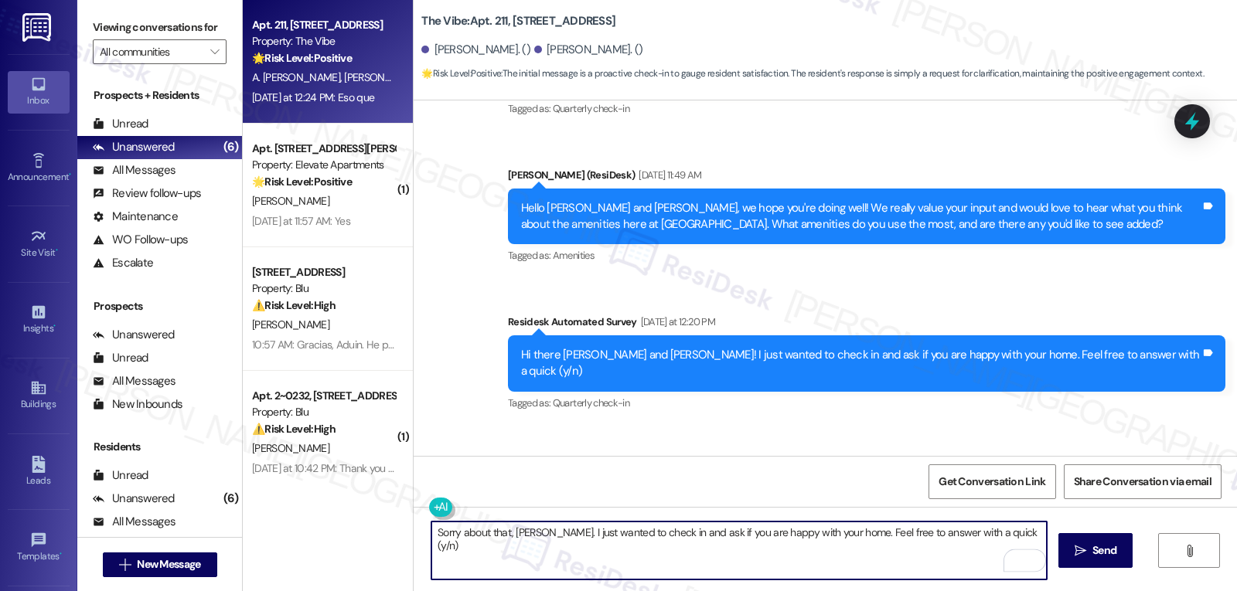
click at [779, 569] on textarea "Sorry about that, Pedro. I just wanted to check in and ask if you are happy wit…" at bounding box center [738, 551] width 615 height 58
click at [429, 511] on button at bounding box center [488, 507] width 118 height 19
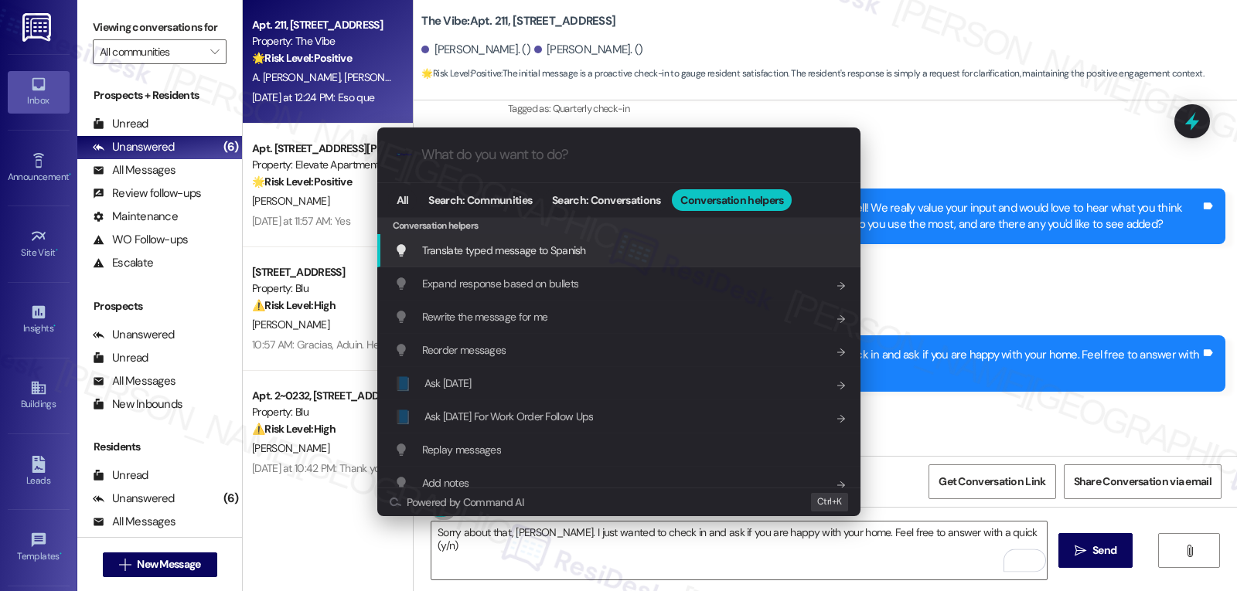
click at [569, 254] on span "Translate typed message to Spanish" at bounding box center [504, 251] width 164 height 14
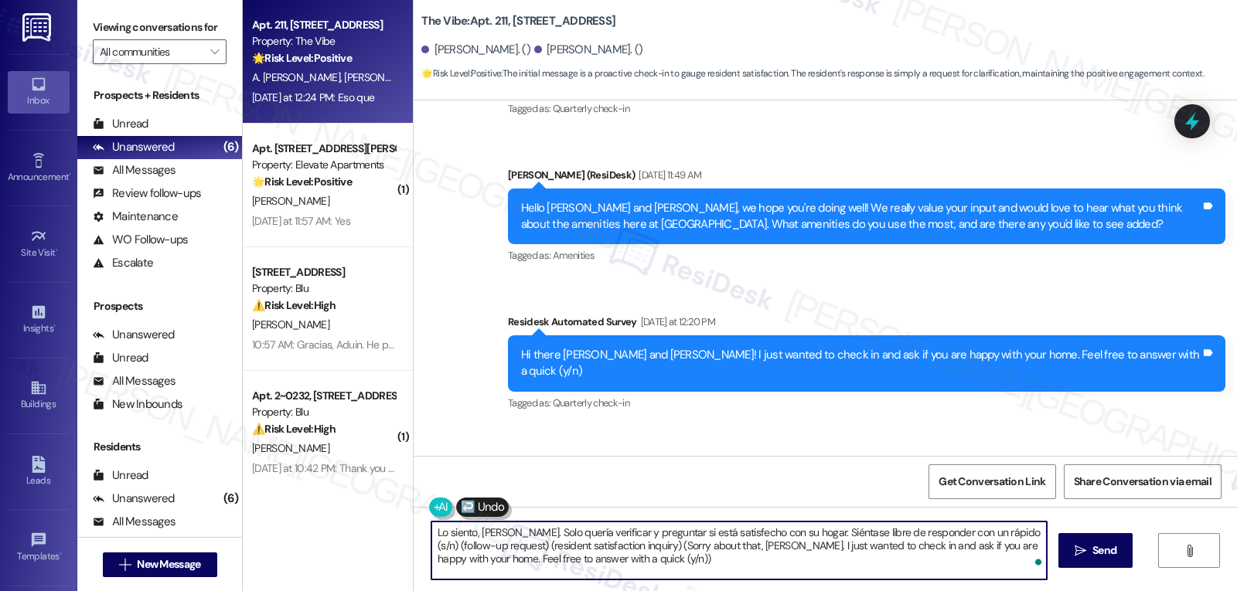
drag, startPoint x: 1000, startPoint y: 530, endPoint x: 1085, endPoint y: 628, distance: 128.8
click at [1085, 591] on html "Inbox Go to Inbox Announcement • Send A Text Announcement Site Visit • Go to Si…" at bounding box center [618, 295] width 1237 height 591
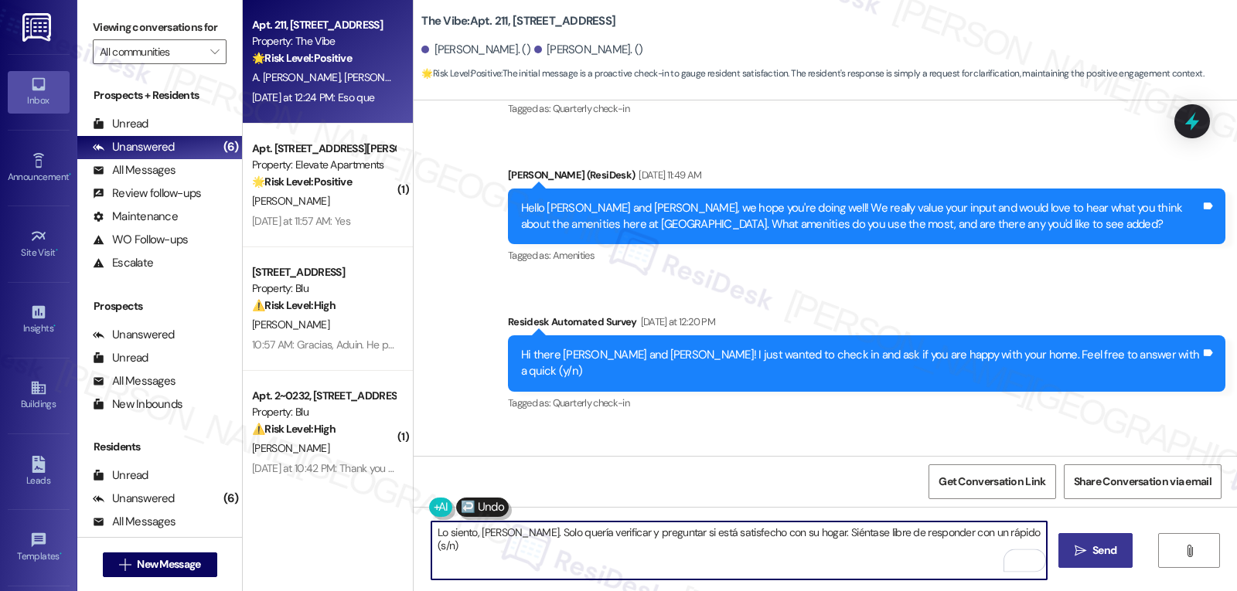
type textarea "Lo siento, Pedro. Solo quería verificar y preguntar si está satisfecho con su h…"
click at [1089, 557] on span "Send" at bounding box center [1104, 551] width 30 height 16
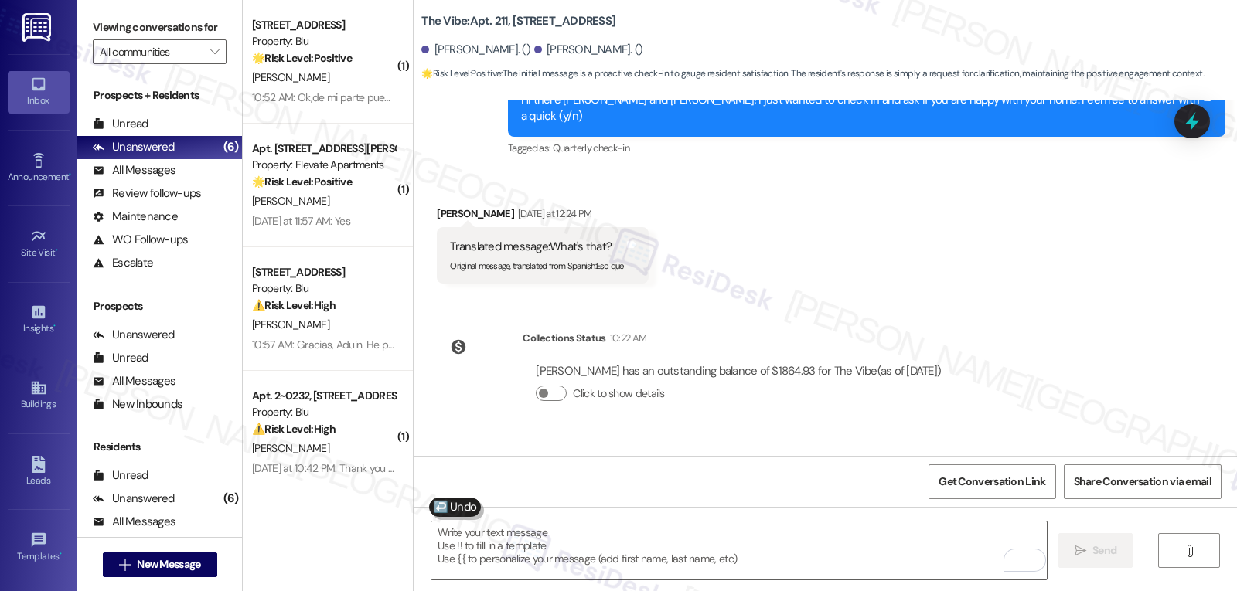
scroll to position [1102, 0]
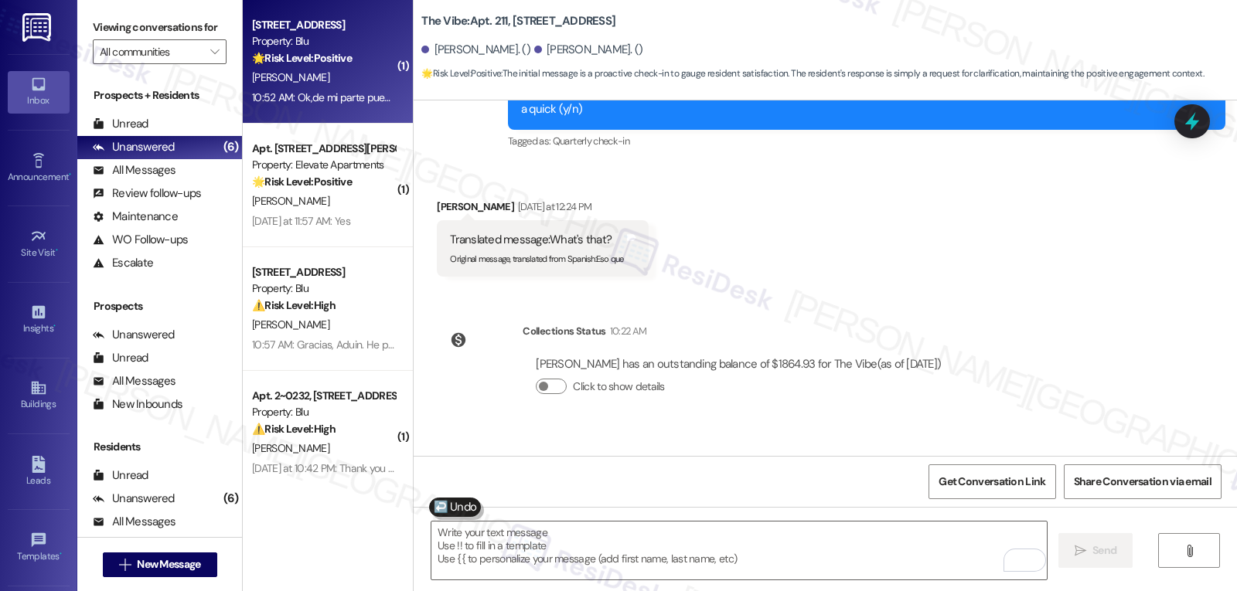
click at [334, 98] on div "10:52 AM: Ok,de mi parte puedo entender que el equipo de mantenimiento puede te…" at bounding box center [966, 97] width 1429 height 14
type textarea "Fetching suggested responses. Please feel free to read through the conversation…"
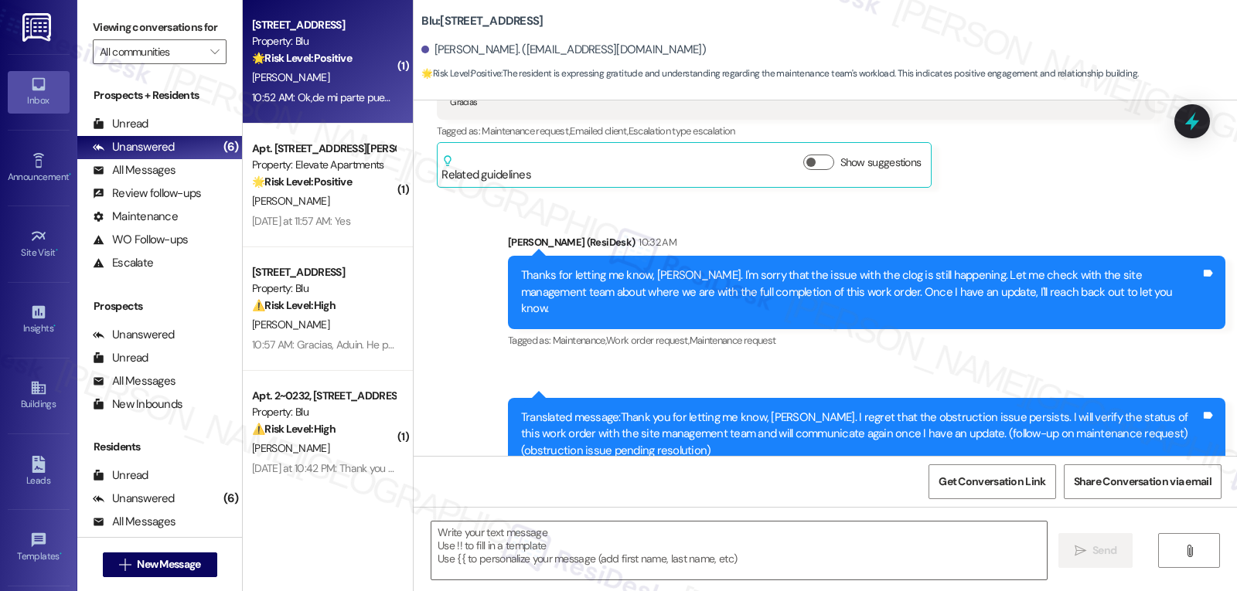
type textarea "Fetching suggested responses. Please feel free to read through the conversation…"
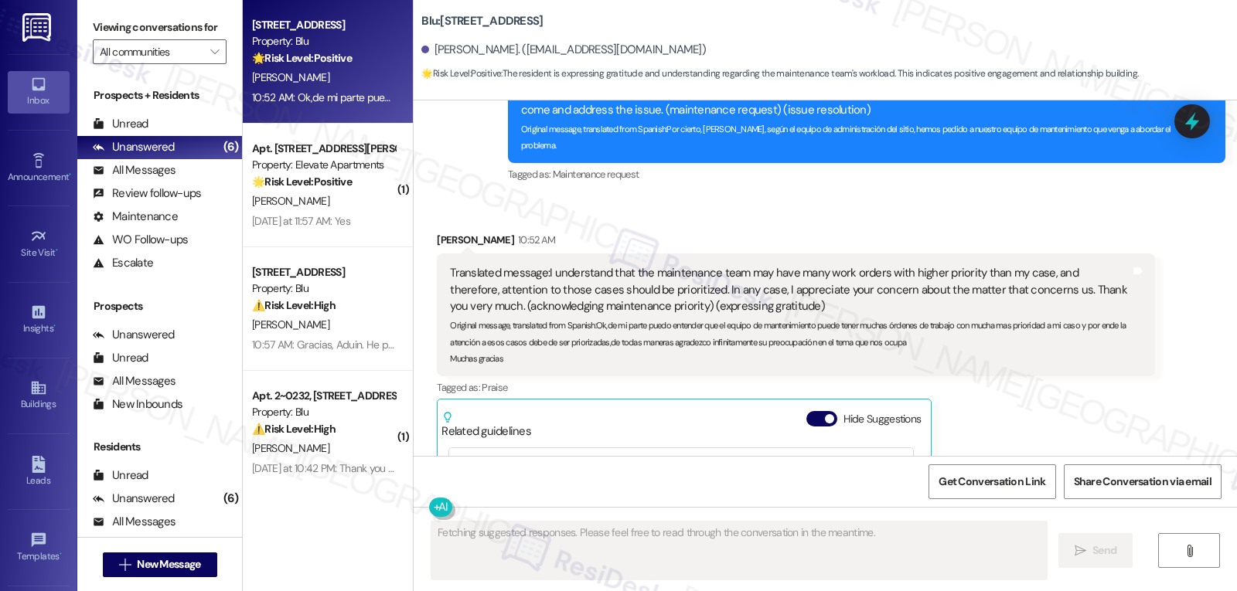
scroll to position [2544, 0]
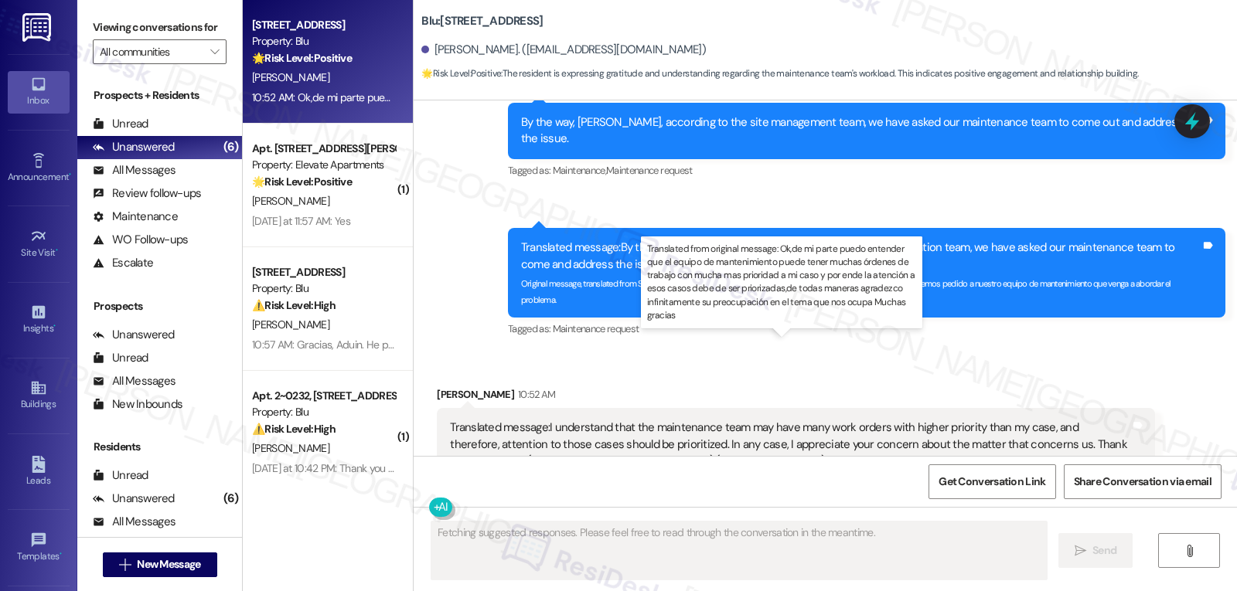
drag, startPoint x: 589, startPoint y: 399, endPoint x: 632, endPoint y: 432, distance: 54.0
click at [632, 470] on div "Original message, translated from Spanish : Ok,de mi parte puedo entender que e…" at bounding box center [790, 494] width 680 height 49
copy sub "Ok,de mi parte puedo entender que el equipo de mantenimiento puede tener muchas…"
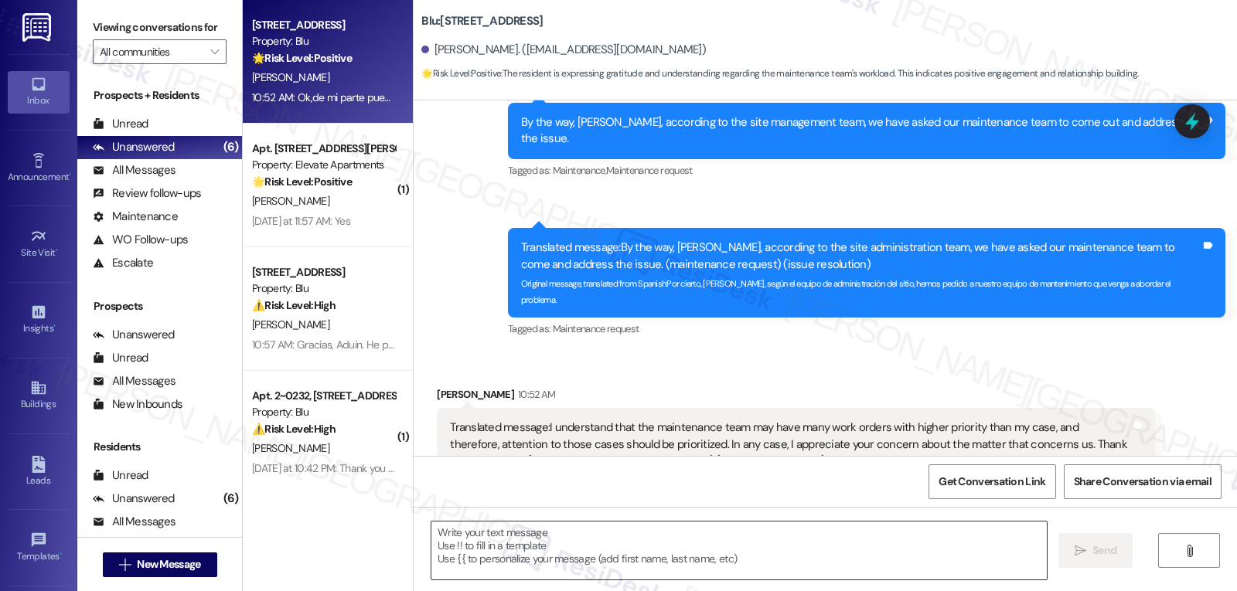
click at [613, 555] on textarea at bounding box center [738, 551] width 615 height 58
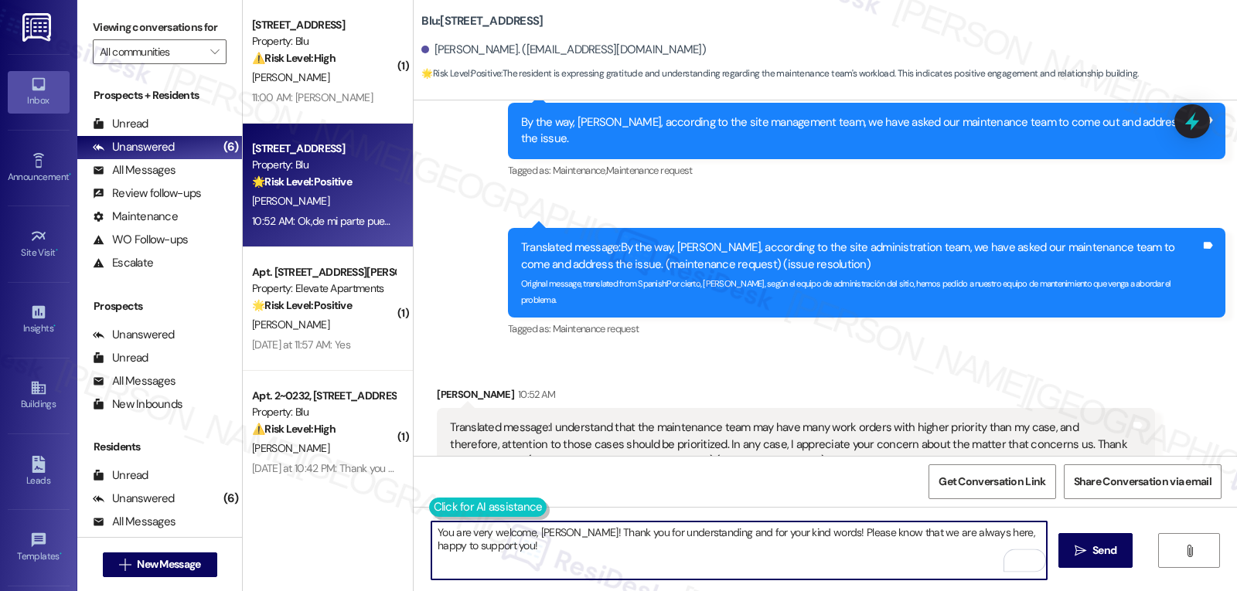
click at [429, 510] on button at bounding box center [488, 507] width 118 height 19
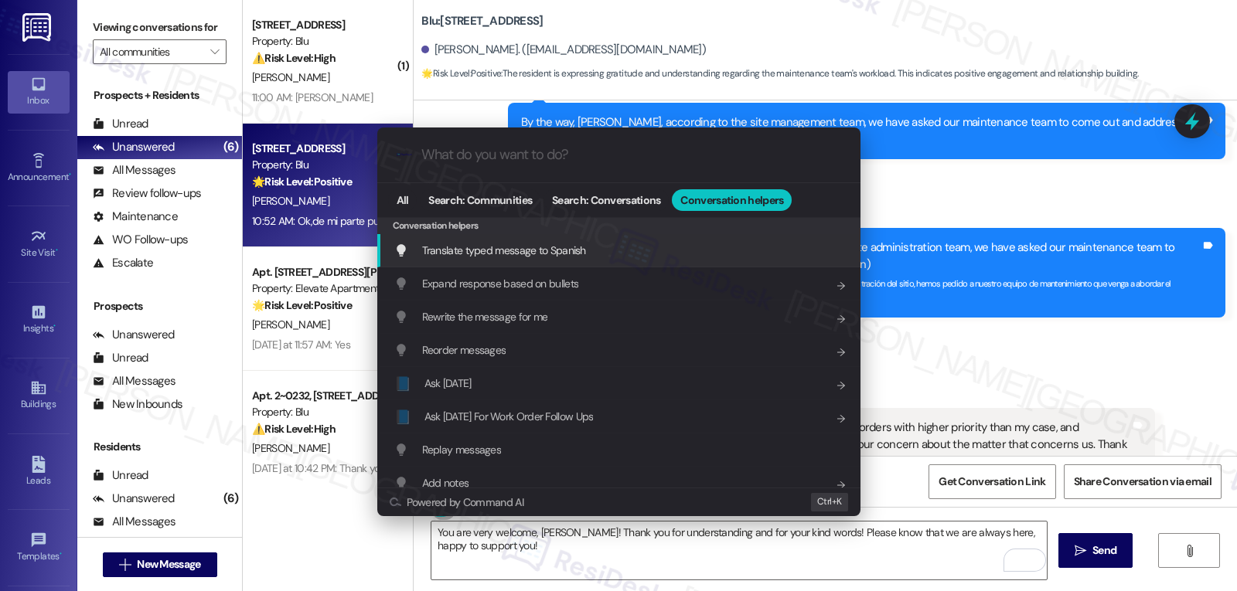
click at [535, 250] on span "Translate typed message to Spanish" at bounding box center [504, 251] width 164 height 14
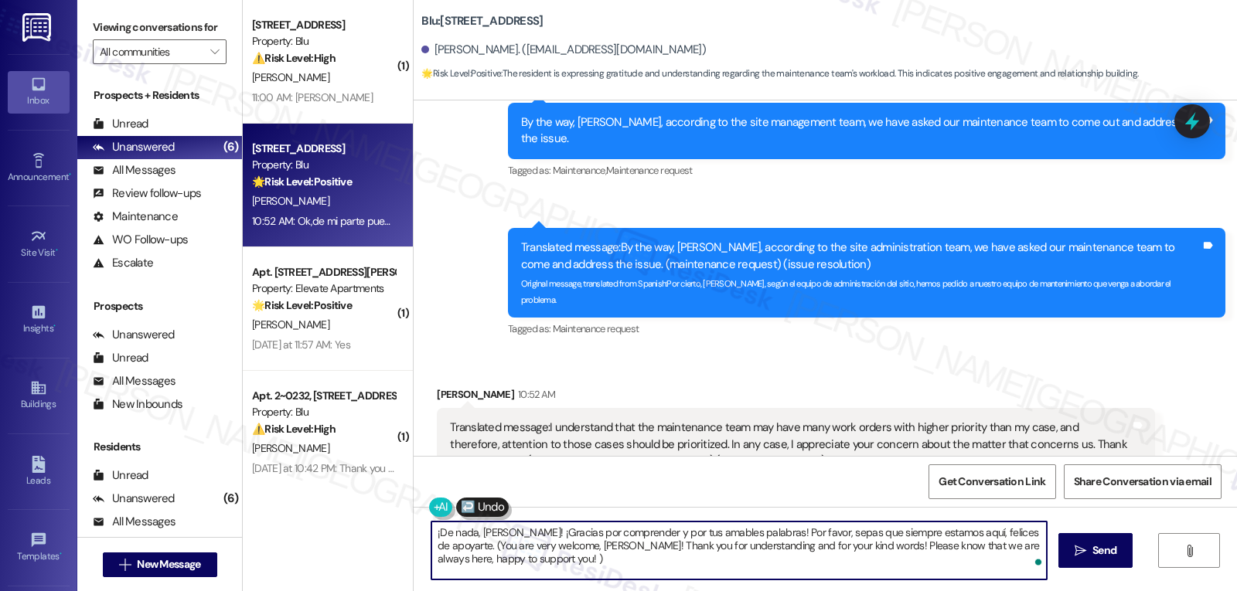
drag, startPoint x: 425, startPoint y: 549, endPoint x: 730, endPoint y: 628, distance: 314.7
click at [730, 591] on html "Inbox Go to Inbox Announcement • Send A Text Announcement Site Visit • Go to Si…" at bounding box center [618, 295] width 1237 height 591
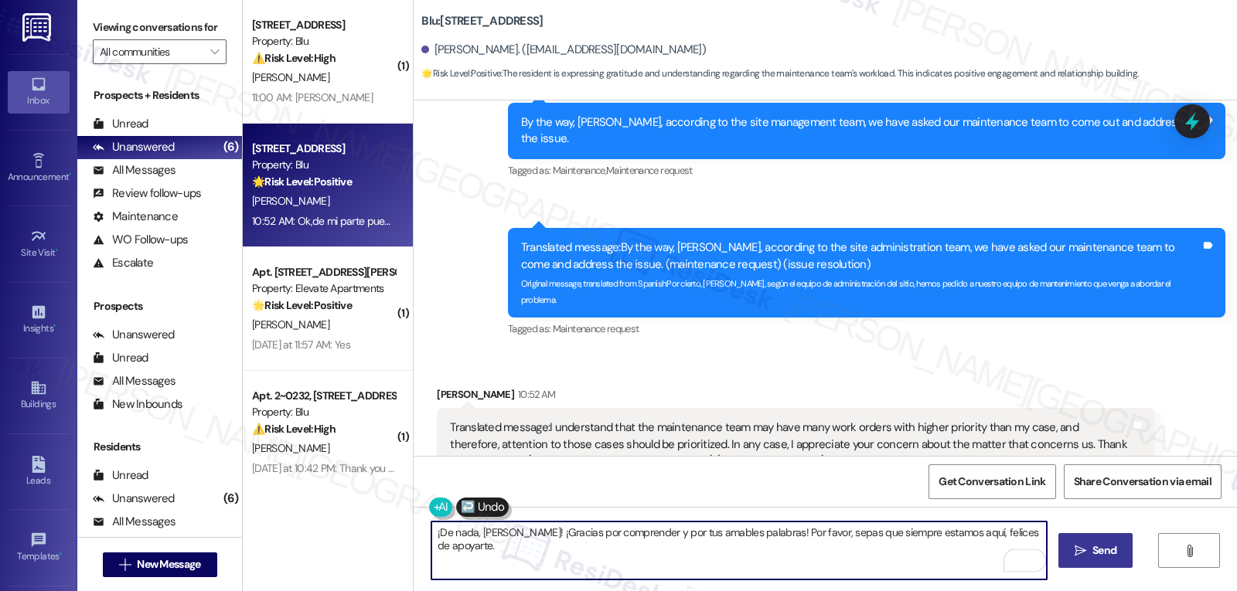
type textarea "¡De nada, Julio! ¡Gracias por comprender y por tus amables palabras! Por favor,…"
click at [1123, 558] on button " Send" at bounding box center [1095, 550] width 75 height 35
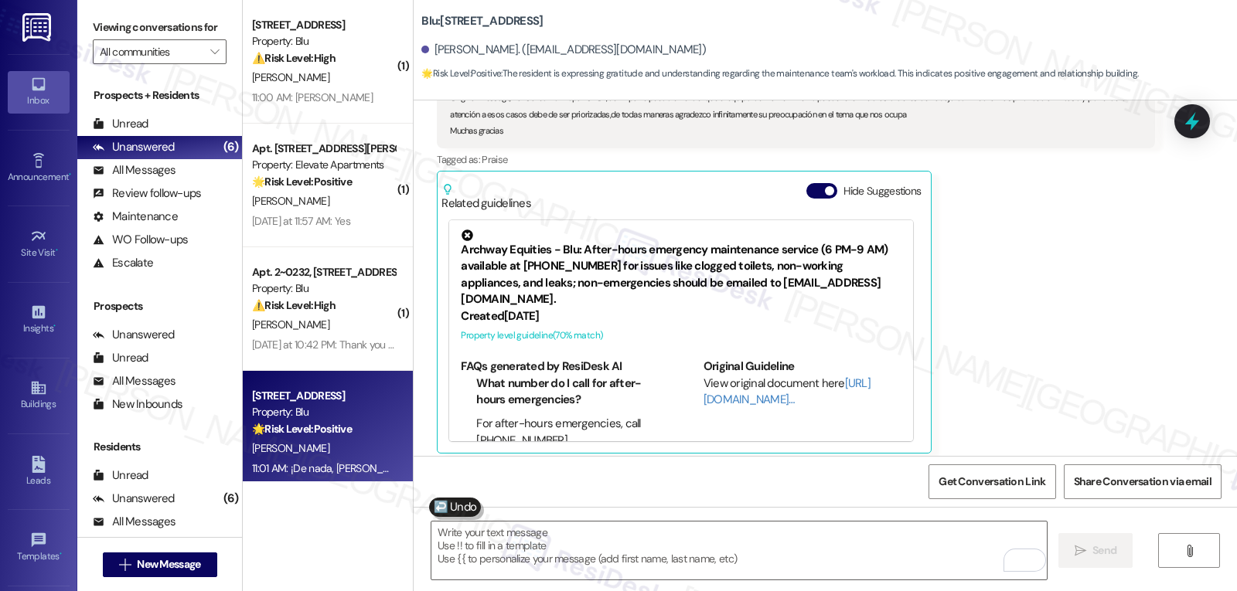
scroll to position [2961, 0]
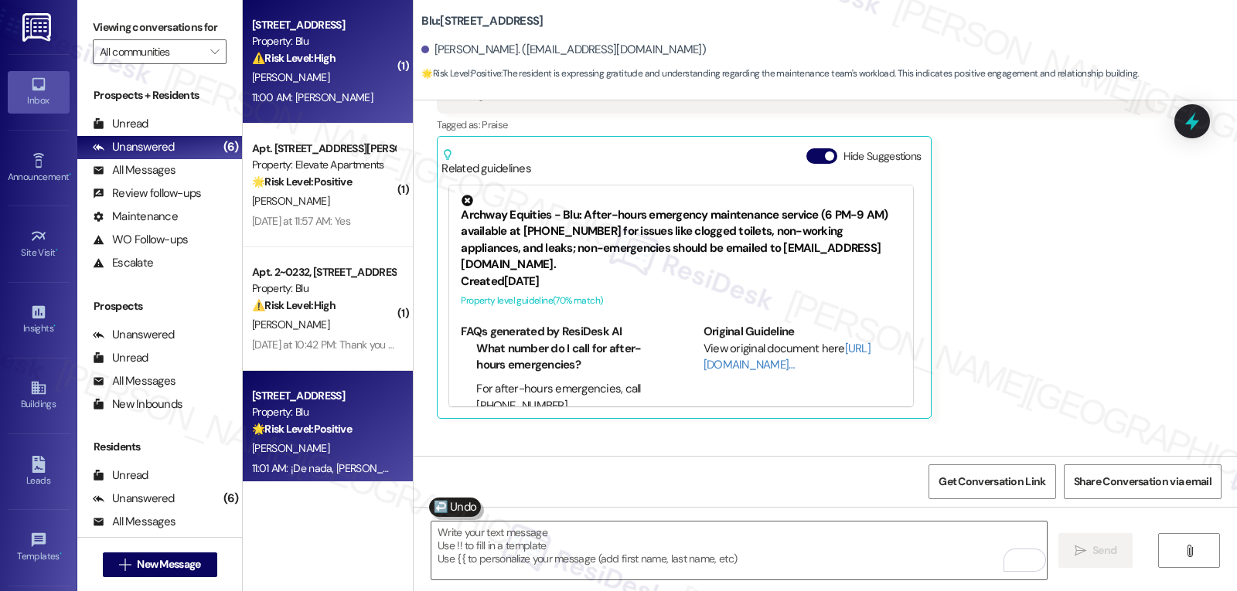
click at [318, 81] on div "[PERSON_NAME]" at bounding box center [323, 77] width 146 height 19
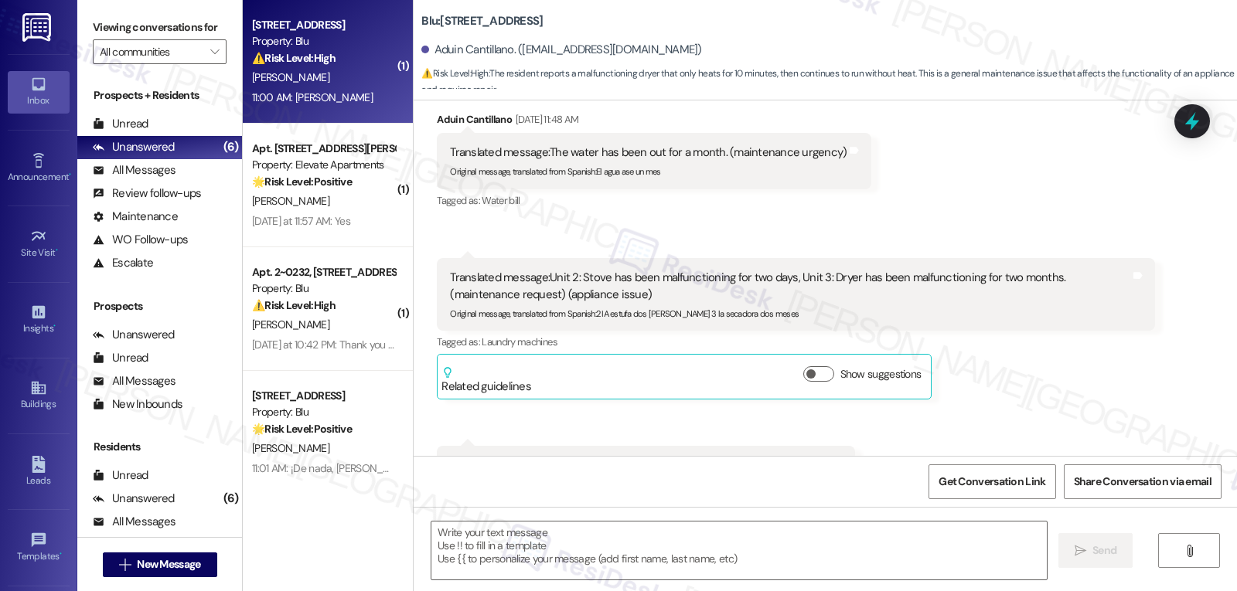
type textarea "Fetching suggested responses. Please feel free to read through the conversation…"
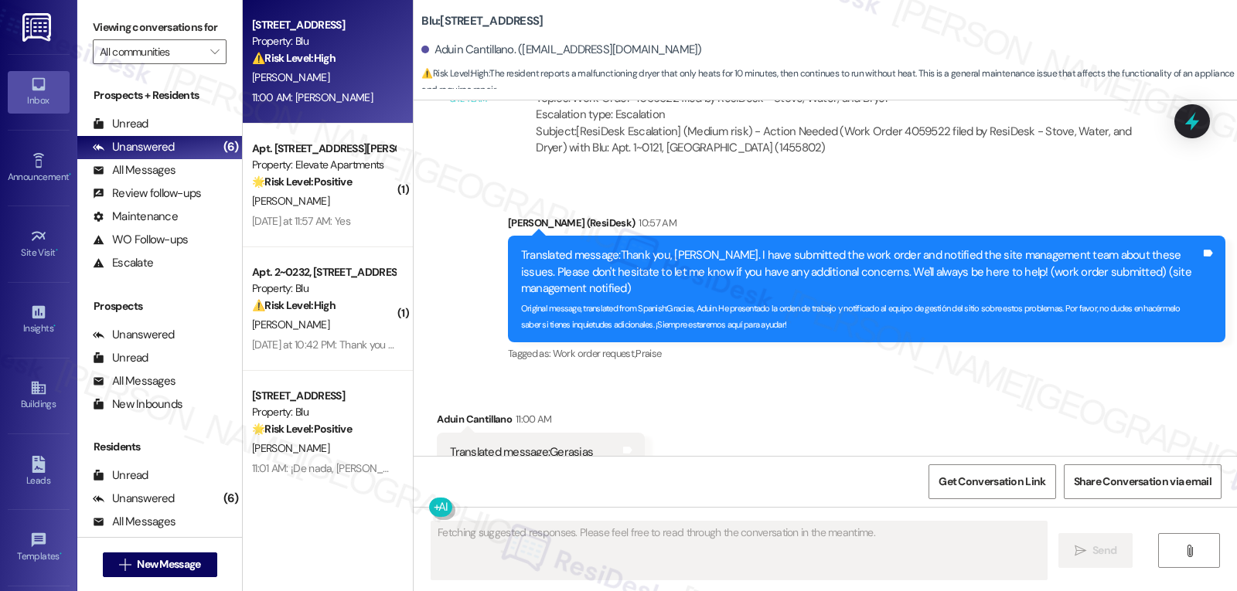
scroll to position [2671, 0]
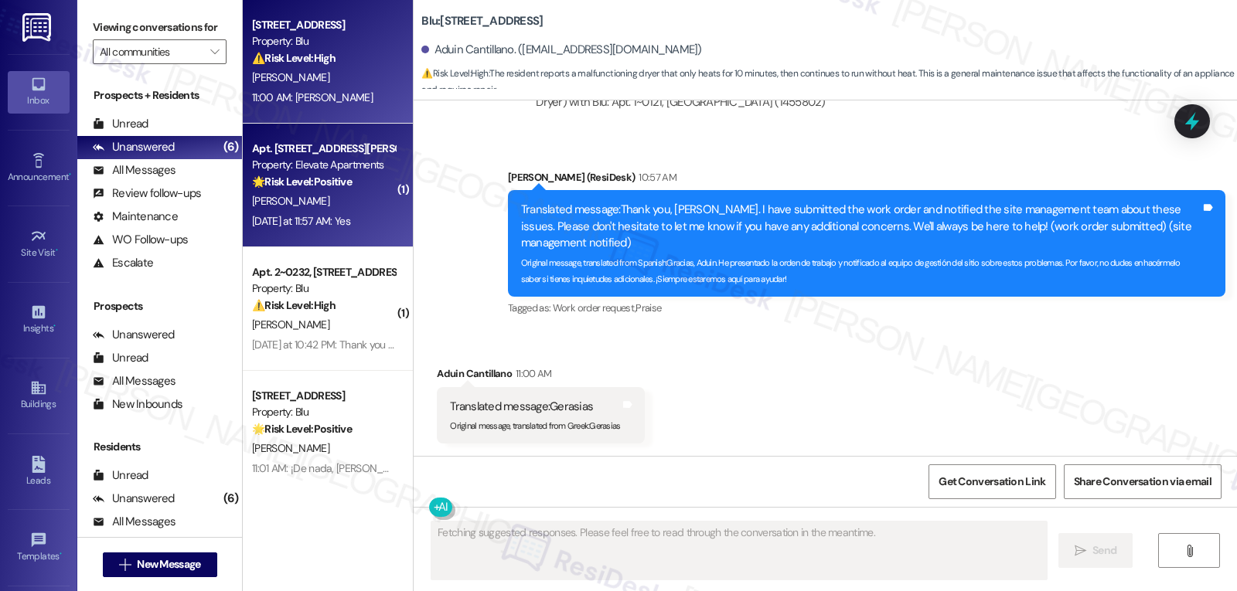
click at [322, 192] on div "[PERSON_NAME]" at bounding box center [323, 201] width 146 height 19
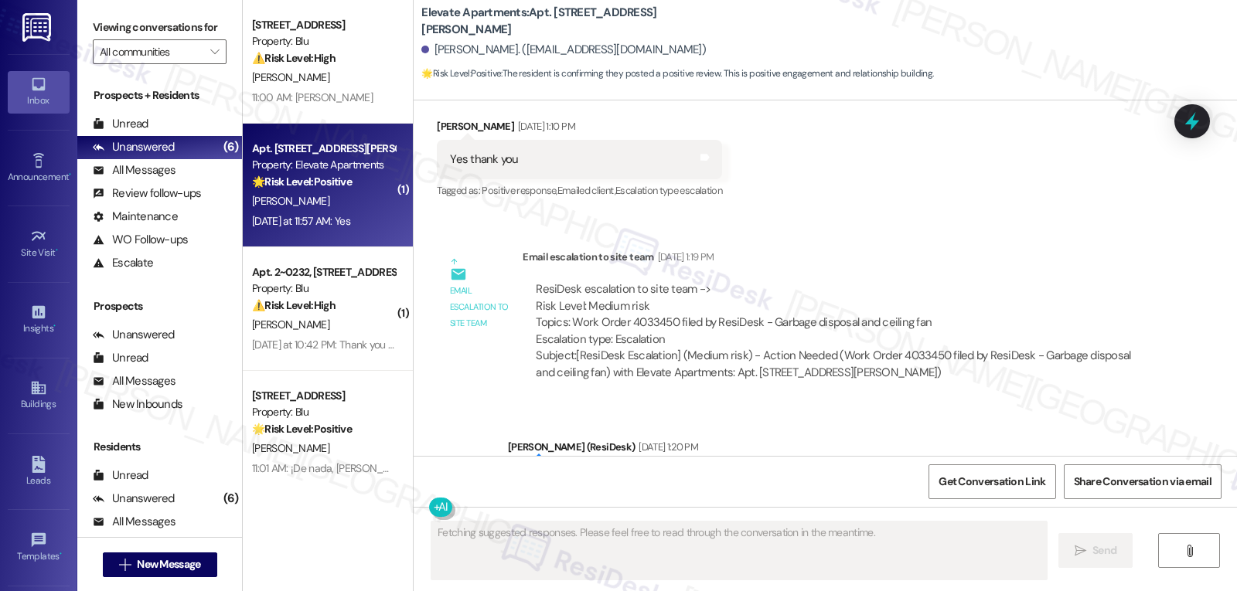
scroll to position [2192, 0]
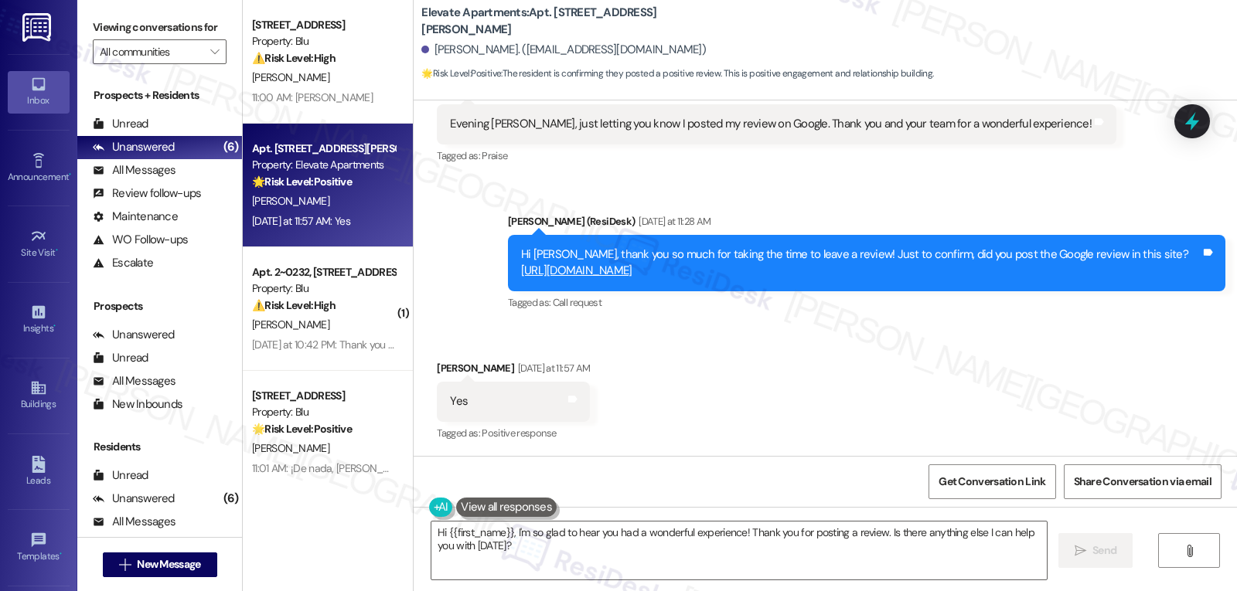
click at [632, 274] on link "https://www.theresidesk.com/links/review-iCwSR_PDy" at bounding box center [576, 270] width 111 height 15
click at [482, 557] on textarea "Hi {{first_name}}, I'm so glad to hear you had a wonderful experience! Thank yo…" at bounding box center [738, 551] width 615 height 58
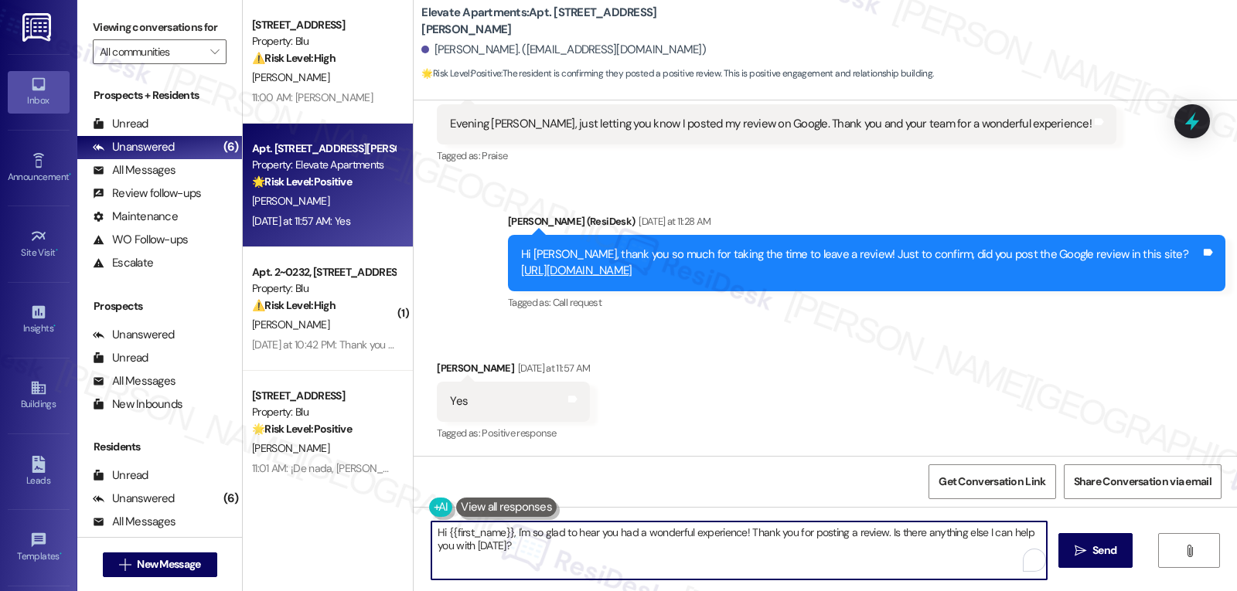
paste textarea "Wow—thank you so much for the kind words! 😊 We’re so glad to hear that the proc…"
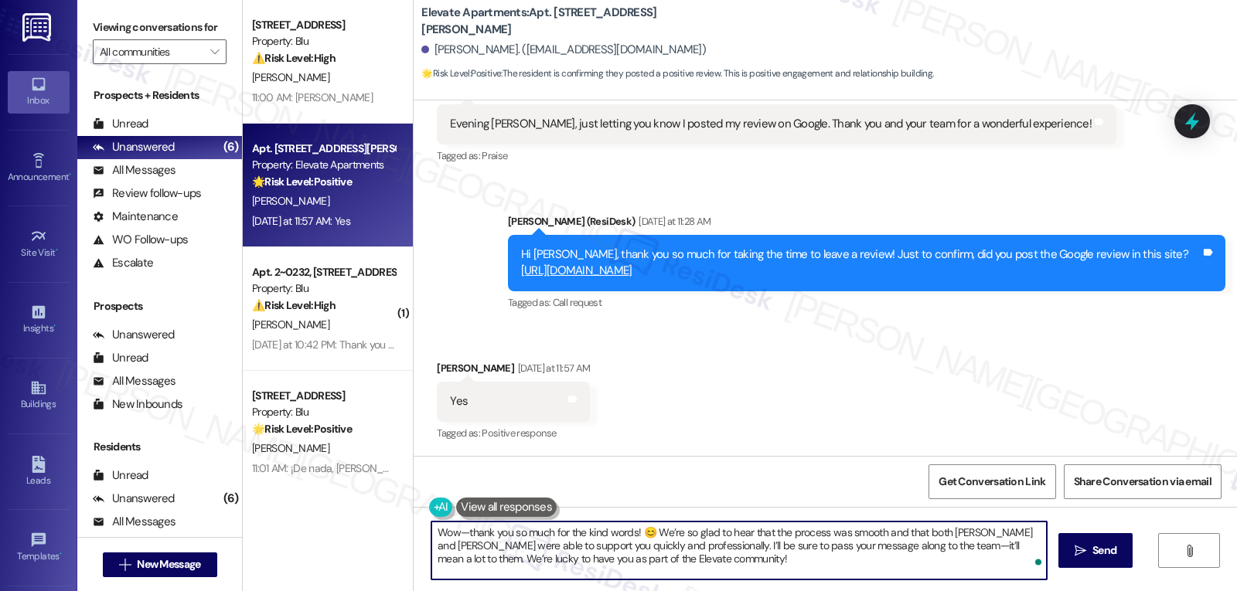
click at [626, 533] on textarea "Wow—thank you so much for the kind words! 😊 We’re so glad to hear that the proc…" at bounding box center [738, 551] width 615 height 58
click at [452, 537] on textarea "Wow—thank you so much for the kind words, Joshua! 😊 We’re so glad to hear that …" at bounding box center [738, 551] width 615 height 58
click at [745, 564] on textarea "Wow. Thank you so much for the kind words, Joshua! 😊 We’re so glad to hear that…" at bounding box center [738, 551] width 615 height 58
click at [909, 547] on textarea "Wow. Thank you so much for the kind words, Joshua! 😊 We’re so glad to hear that…" at bounding box center [738, 551] width 615 height 58
click at [985, 532] on textarea "Wow. Thank you so much for the kind words, Joshua! 😊 We’re so glad to hear that…" at bounding box center [738, 551] width 615 height 58
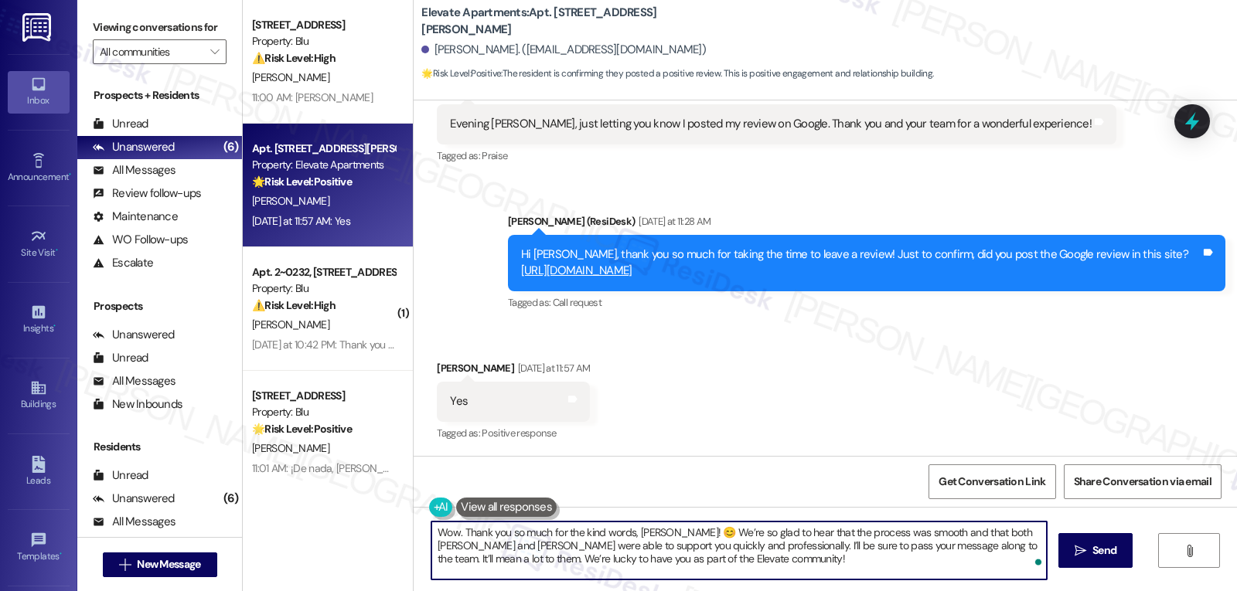
click at [985, 532] on textarea "Wow. Thank you so much for the kind words, Joshua! 😊 We’re so glad to hear that…" at bounding box center [738, 551] width 615 height 58
click at [980, 531] on textarea "Wow. Thank you so much for the kind words, Joshua! 😊 We’re so glad to hear that…" at bounding box center [738, 551] width 615 height 58
click at [847, 567] on textarea "Wow. Thank you so much for the kind words, Joshua! 😊 We’re so glad to hear that…" at bounding box center [738, 551] width 615 height 58
type textarea "Wow. Thank you so much for the kind words, Joshua! 😊 We’re so glad to hear that…"
click at [1089, 556] on span "Send" at bounding box center [1104, 551] width 30 height 16
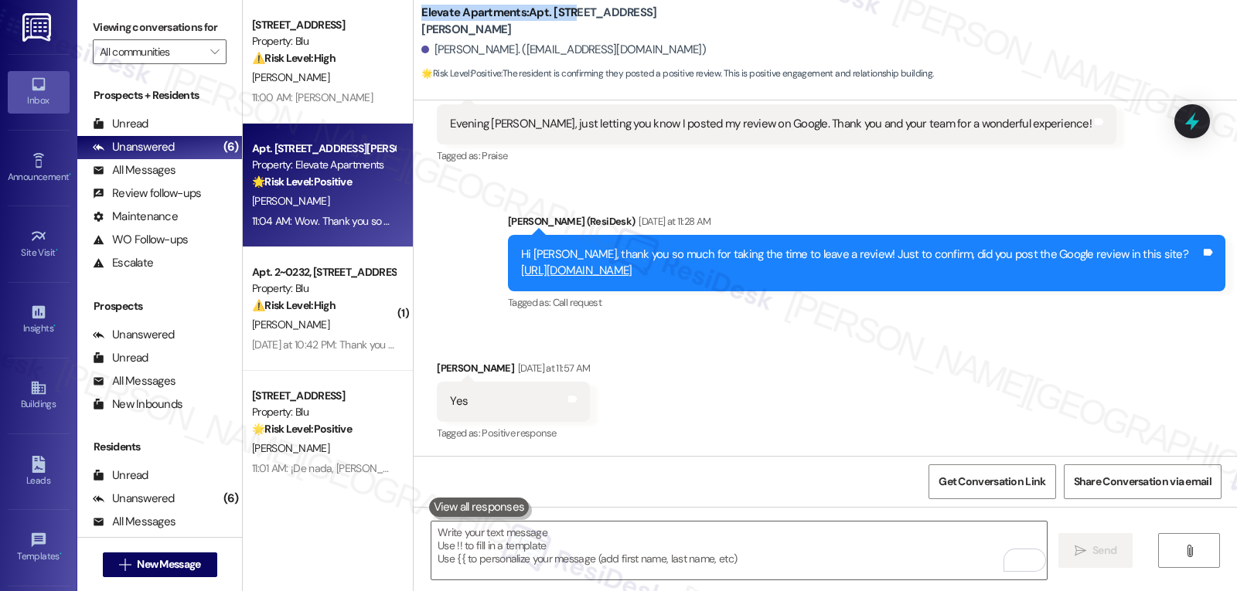
drag, startPoint x: 410, startPoint y: 21, endPoint x: 562, endPoint y: 19, distance: 152.3
click at [562, 19] on div "Elevate Apartments: Apt. 2103, 2111 N. Austin Ave Joshua Mcfadden. (sillylittle…" at bounding box center [825, 43] width 823 height 78
copy b "Elevate Apartments: Apt. 2103"
click at [1017, 489] on span "Get Conversation Link" at bounding box center [992, 482] width 107 height 16
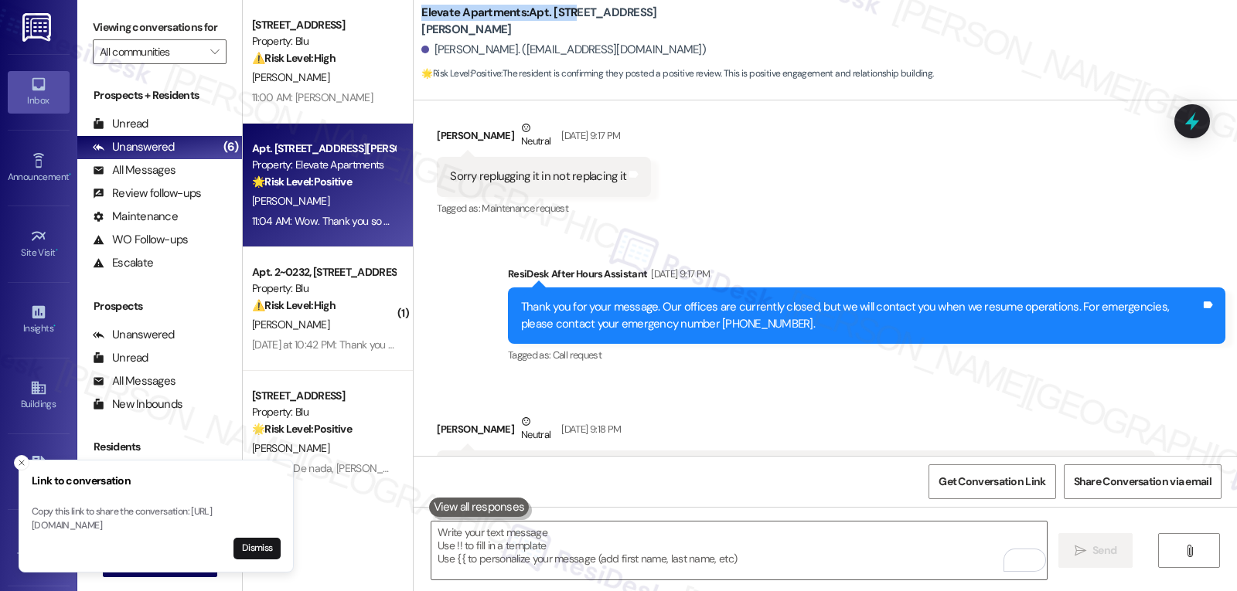
scroll to position [491, 0]
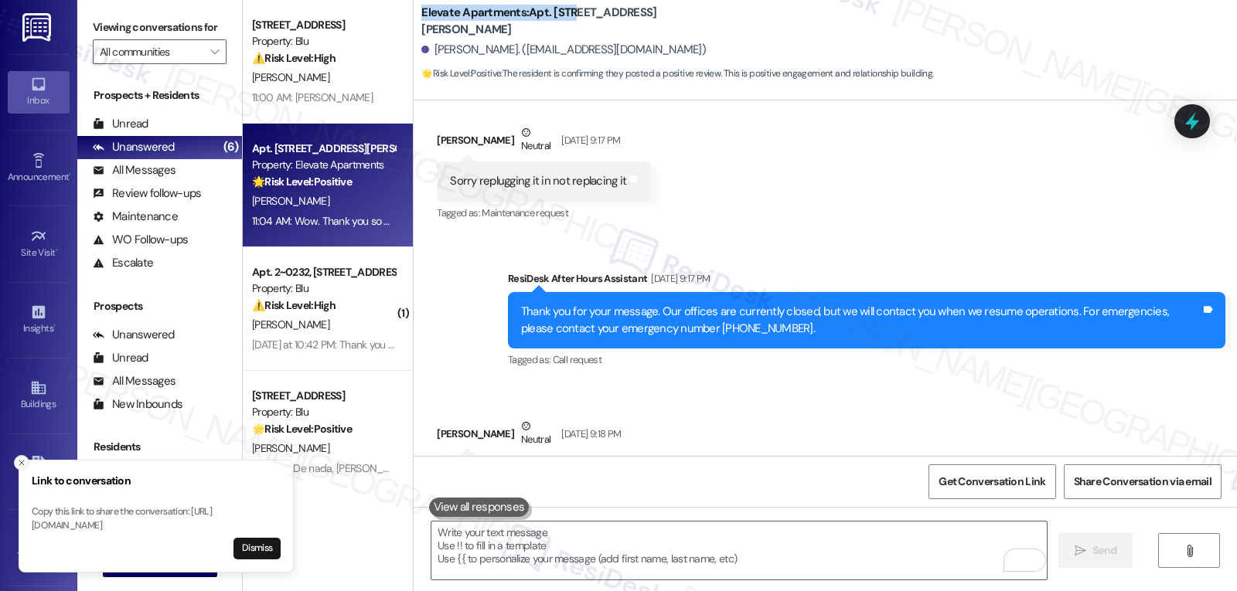
click at [16, 455] on button "Close toast" at bounding box center [21, 462] width 15 height 15
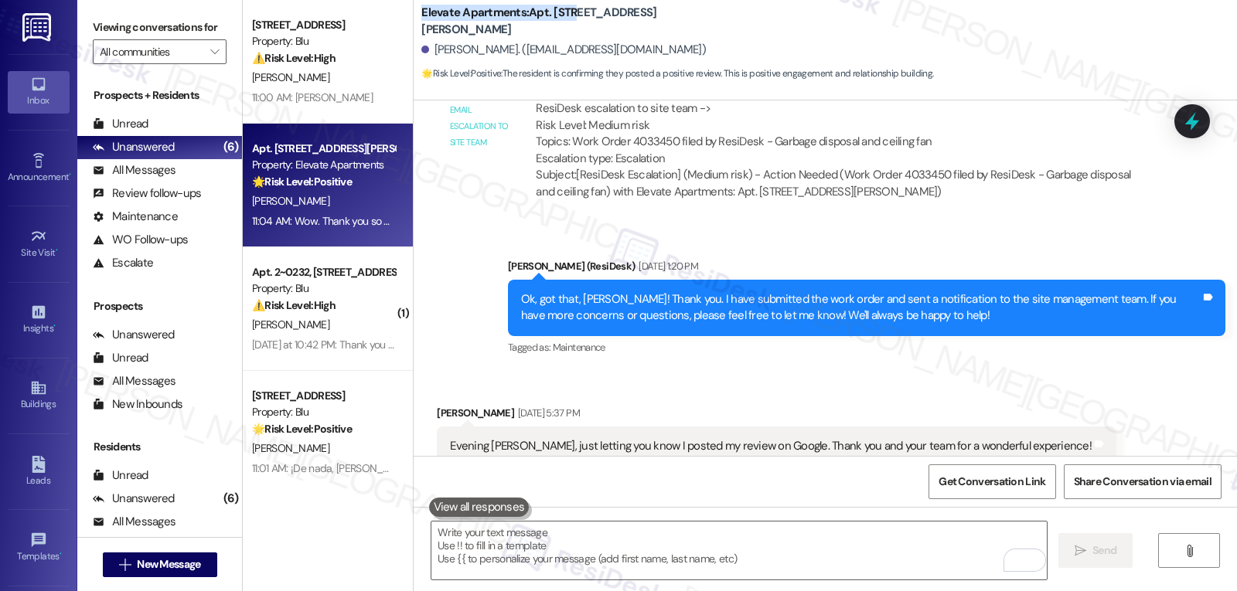
scroll to position [2333, 0]
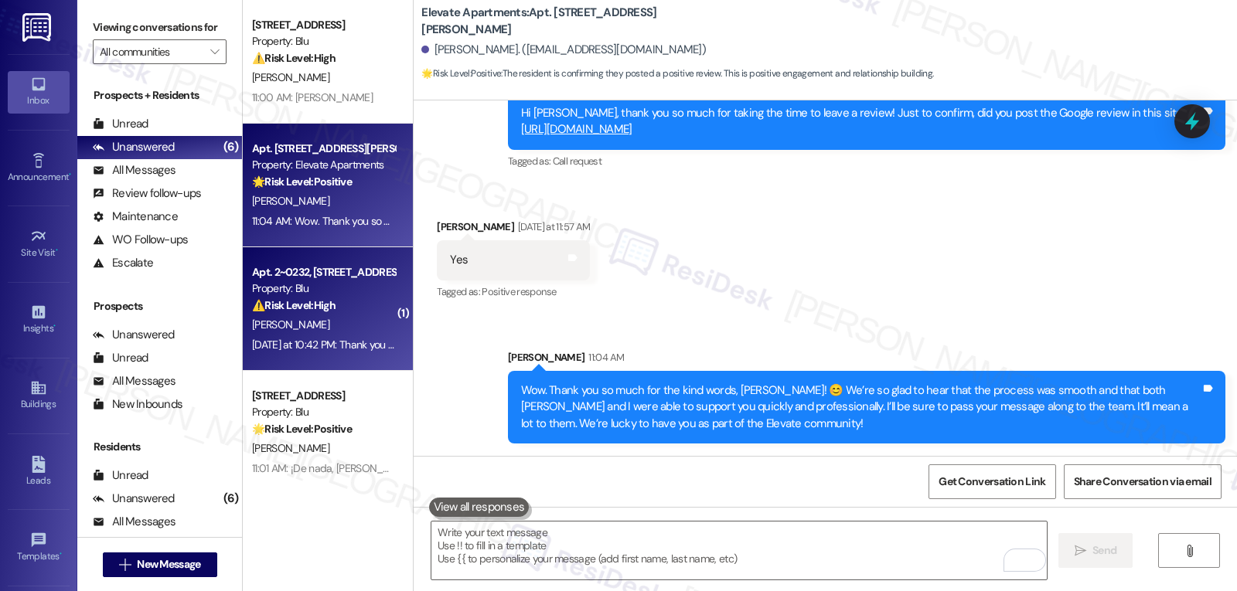
click at [302, 305] on strong "⚠️ Risk Level: High" at bounding box center [293, 305] width 83 height 14
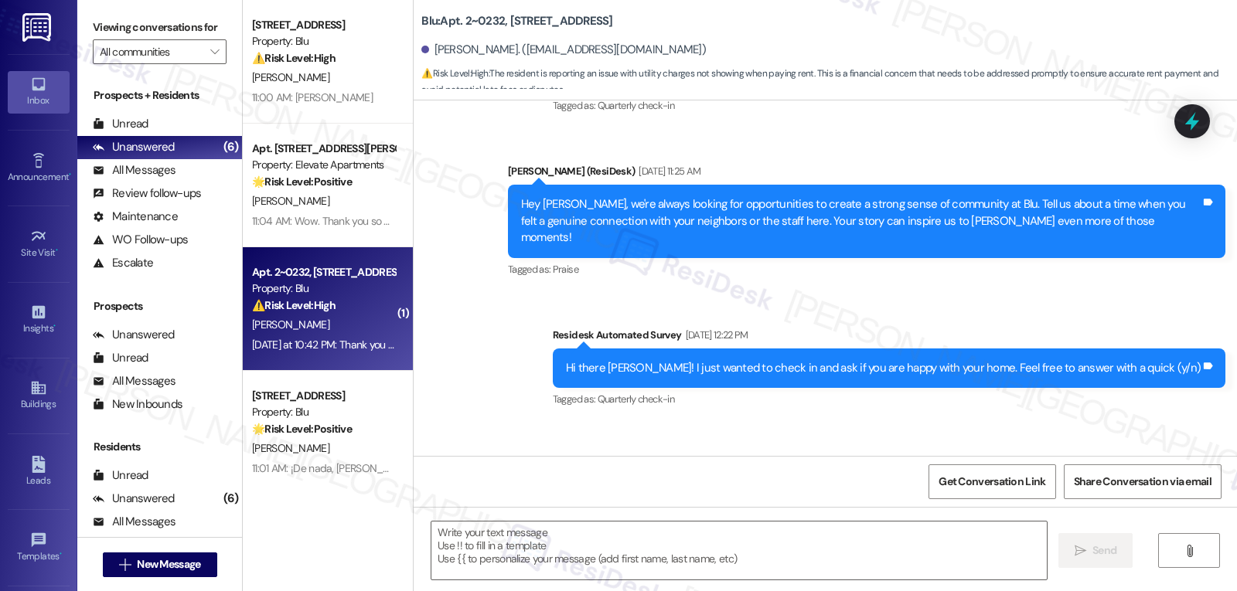
type textarea "Fetching suggested responses. Please feel free to read through the conversation…"
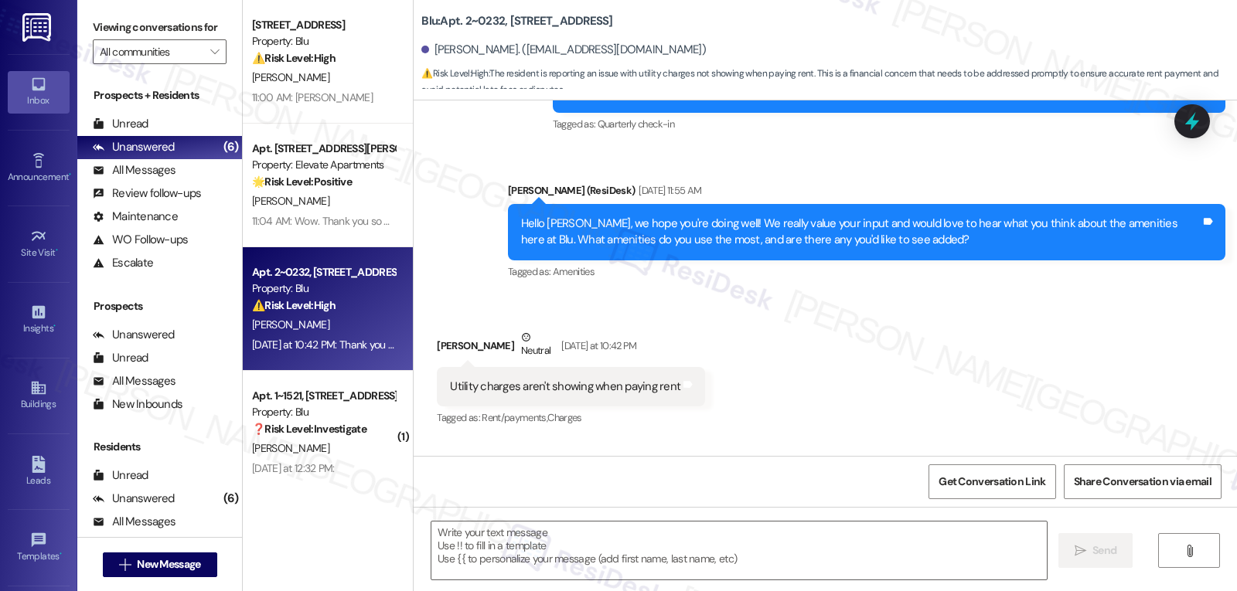
scroll to position [754, 0]
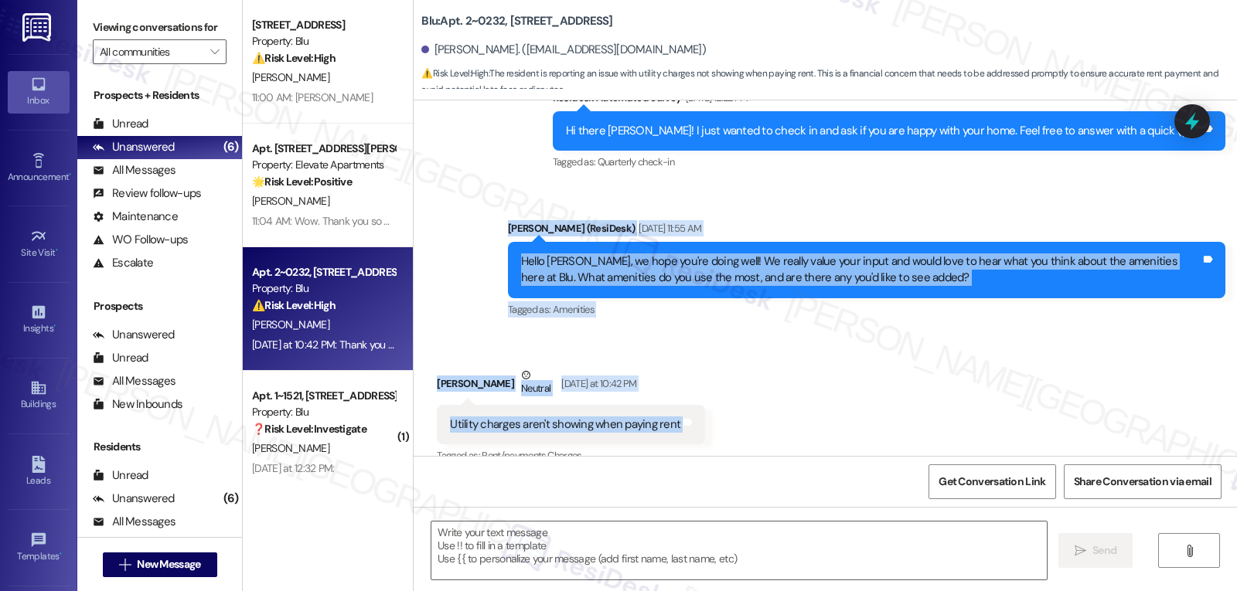
drag, startPoint x: 496, startPoint y: 217, endPoint x: 688, endPoint y: 406, distance: 269.0
click at [688, 406] on div "Lease started Dec 21, 2024 at 7:00 PM Survey, sent via SMS Residesk Automated S…" at bounding box center [825, 279] width 823 height 356
copy div "Sarah (ResiDesk) Jul 17, 2025 at 11:55 AM Hello Curtis, we hope you're doing we…"
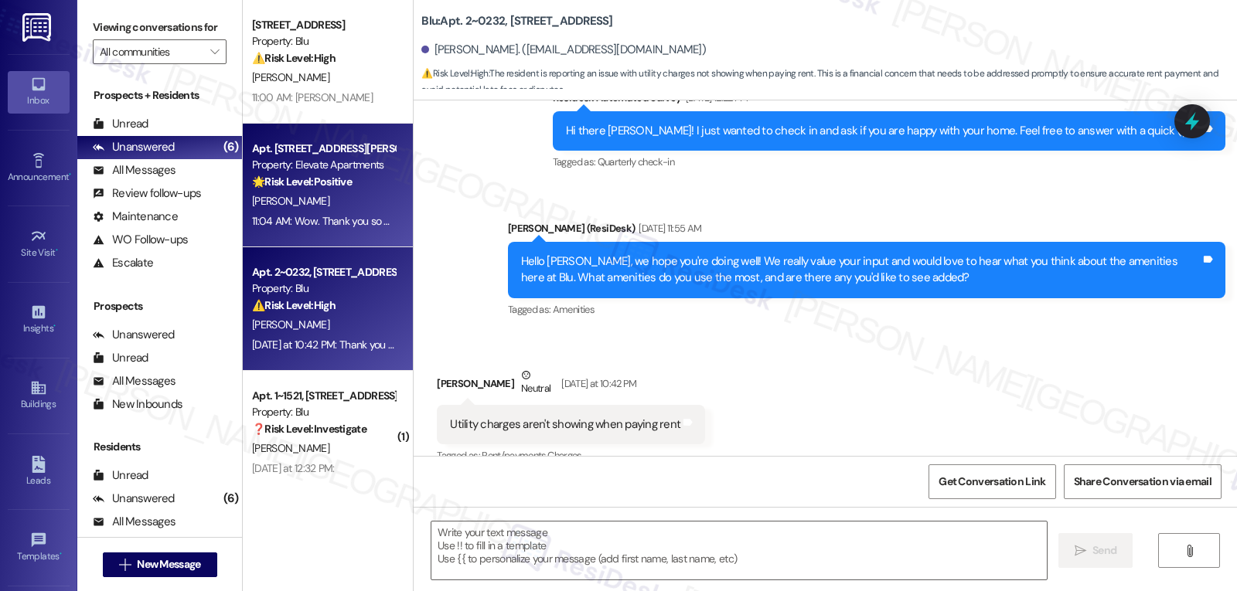
click at [359, 217] on div "11:04 AM: Wow. Thank you so much for the kind words, Joshua! 😊 We’re so glad to…" at bounding box center [1038, 221] width 1573 height 14
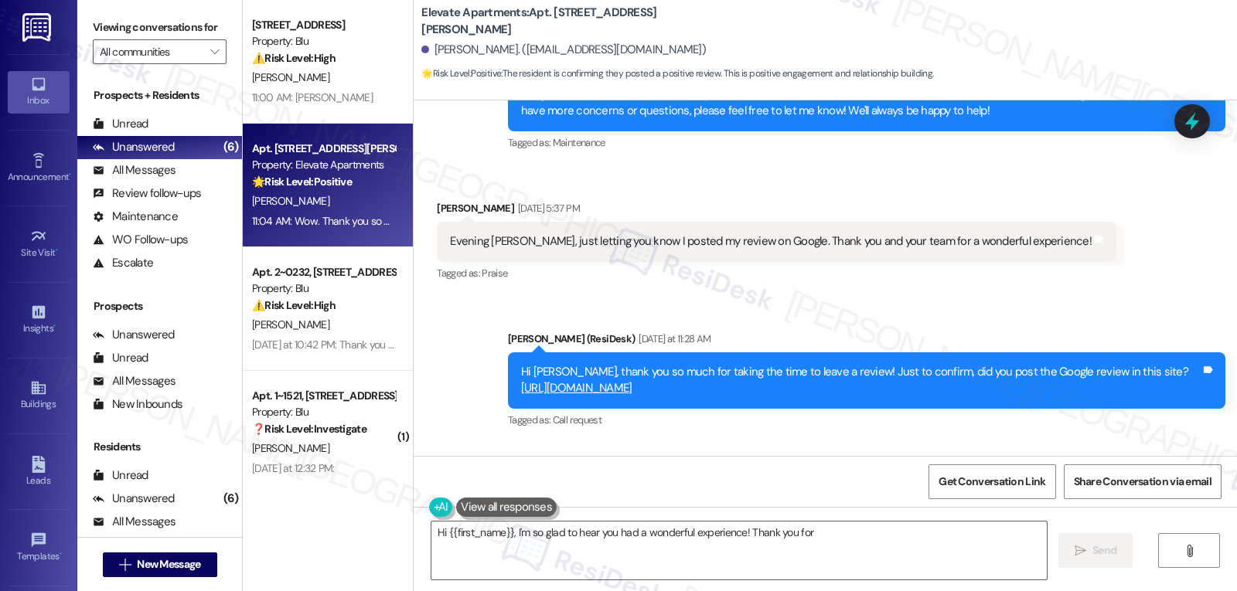
scroll to position [2037, 0]
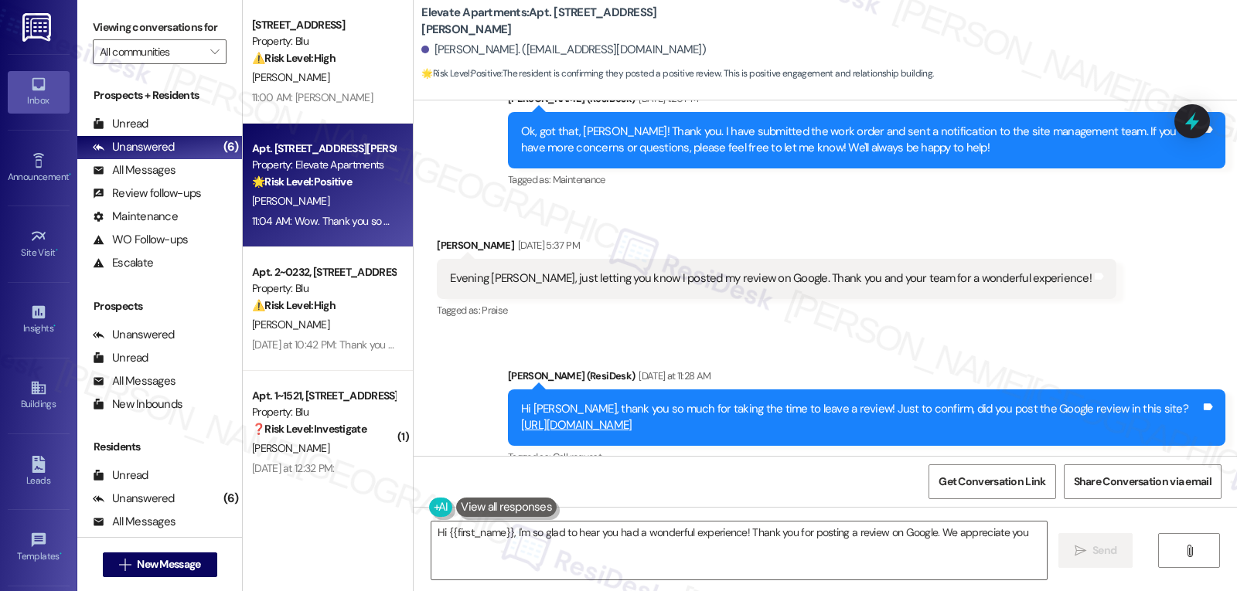
type textarea "Hi {{first_name}}, I'm so glad to hear you had a wonderful experience! Thank yo…"
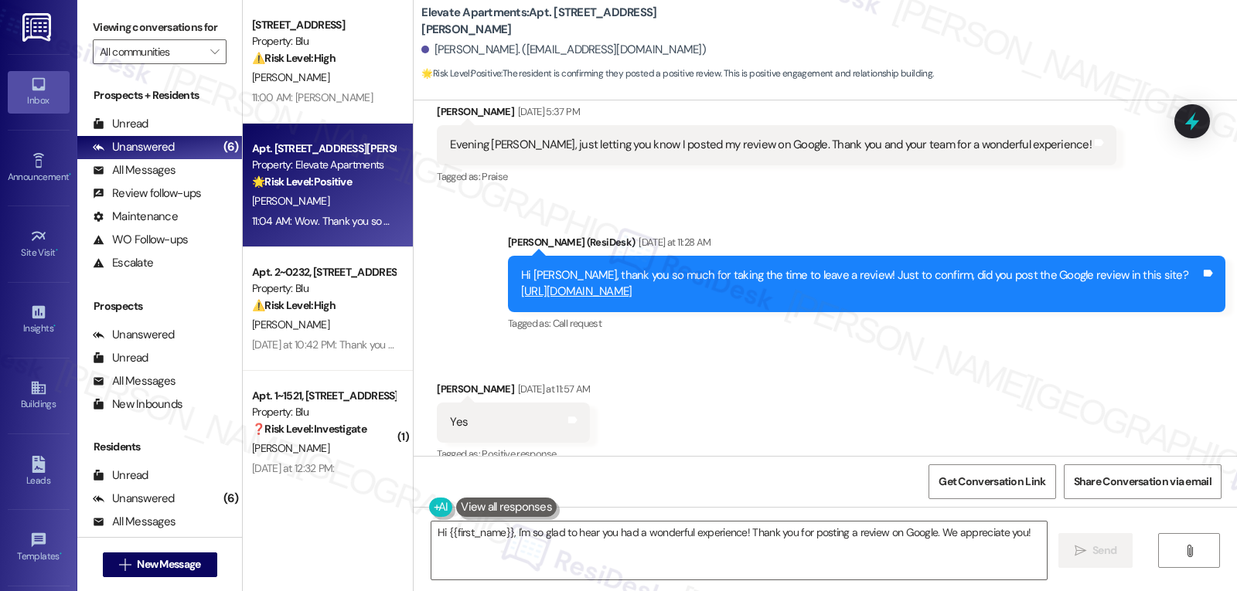
scroll to position [2356, 0]
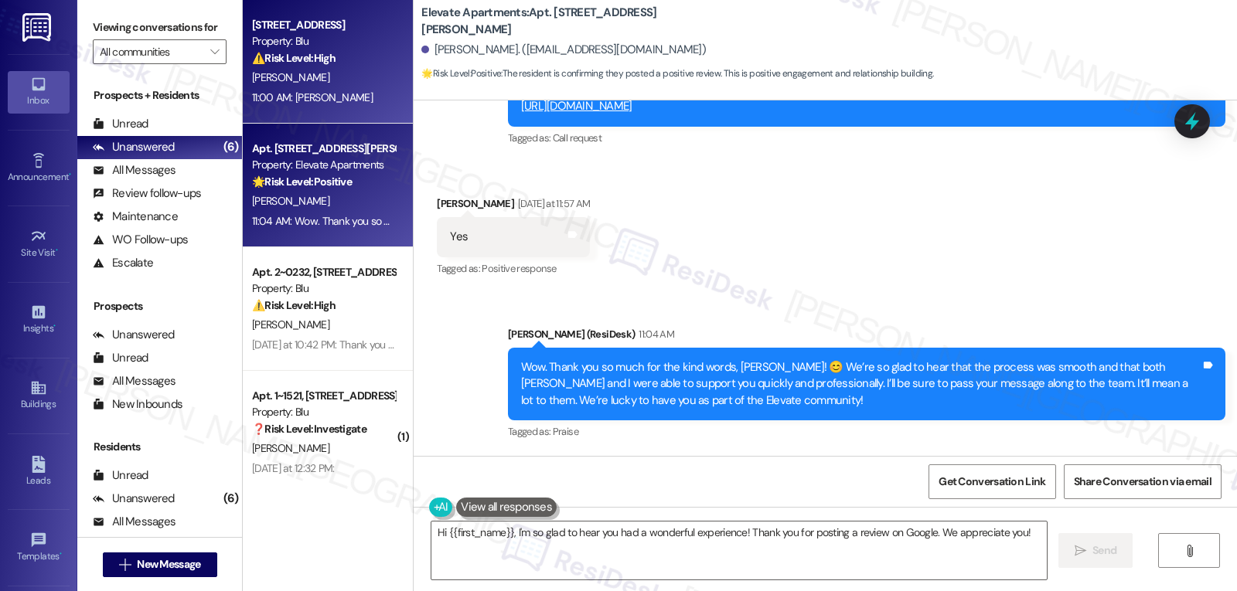
click at [317, 88] on div "11:00 AM: Gerasias 11:00 AM: Gerasias" at bounding box center [323, 97] width 146 height 19
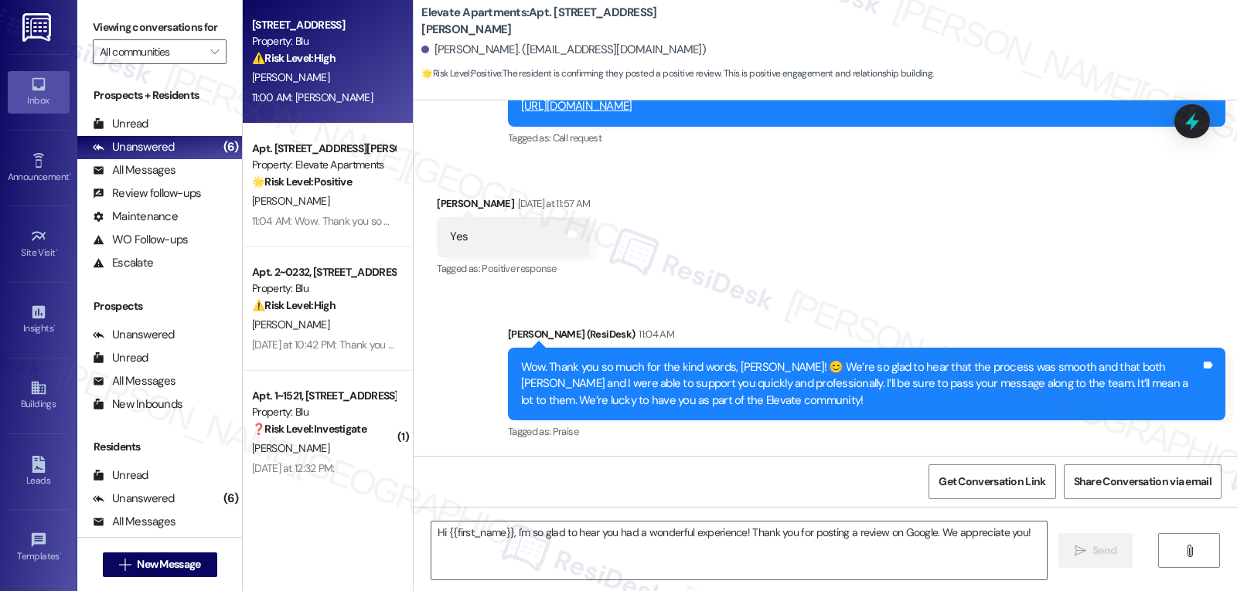
type textarea "Fetching suggested responses. Please feel free to read through the conversation…"
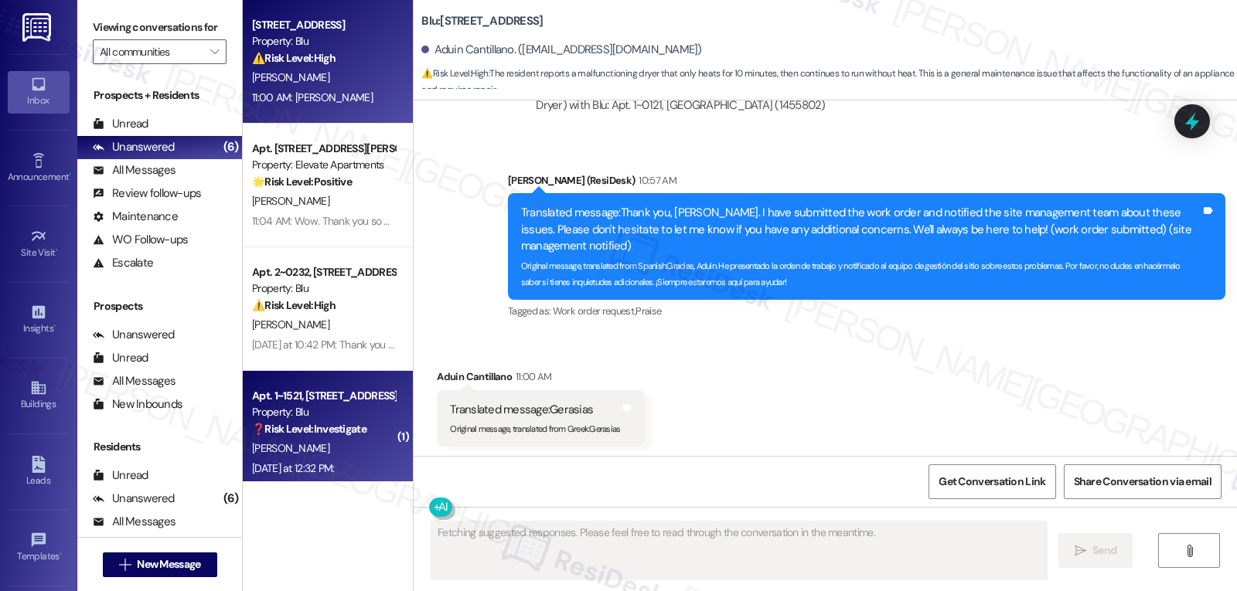
scroll to position [2670, 0]
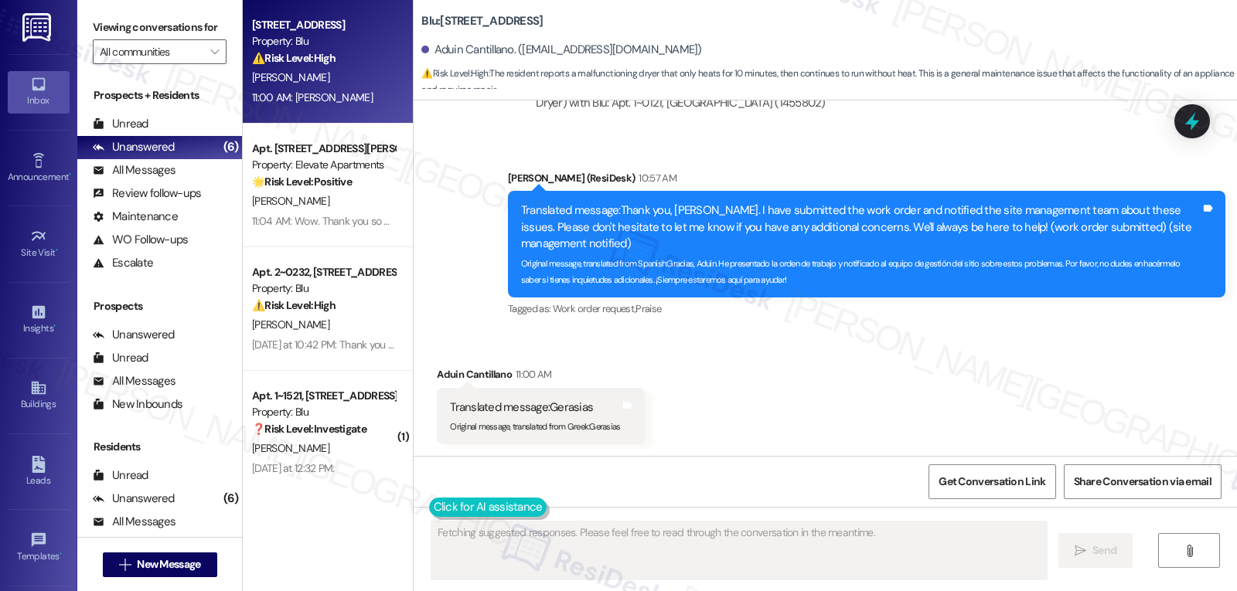
click at [431, 509] on button at bounding box center [488, 507] width 118 height 19
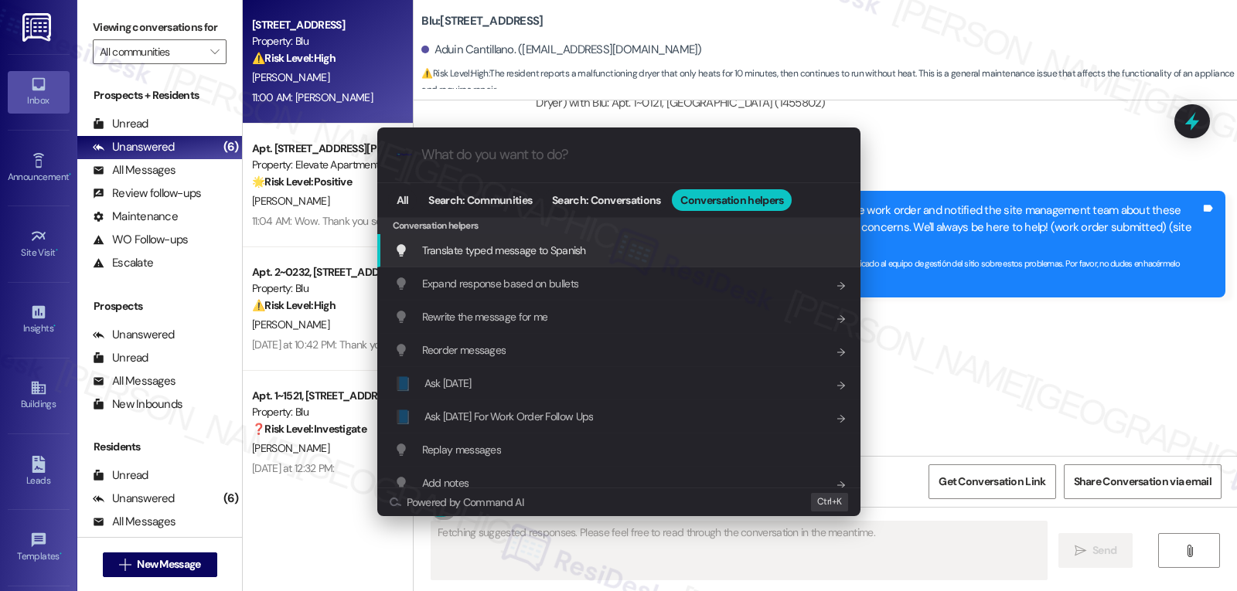
click at [533, 255] on span "Translate typed message to Spanish" at bounding box center [504, 251] width 164 height 14
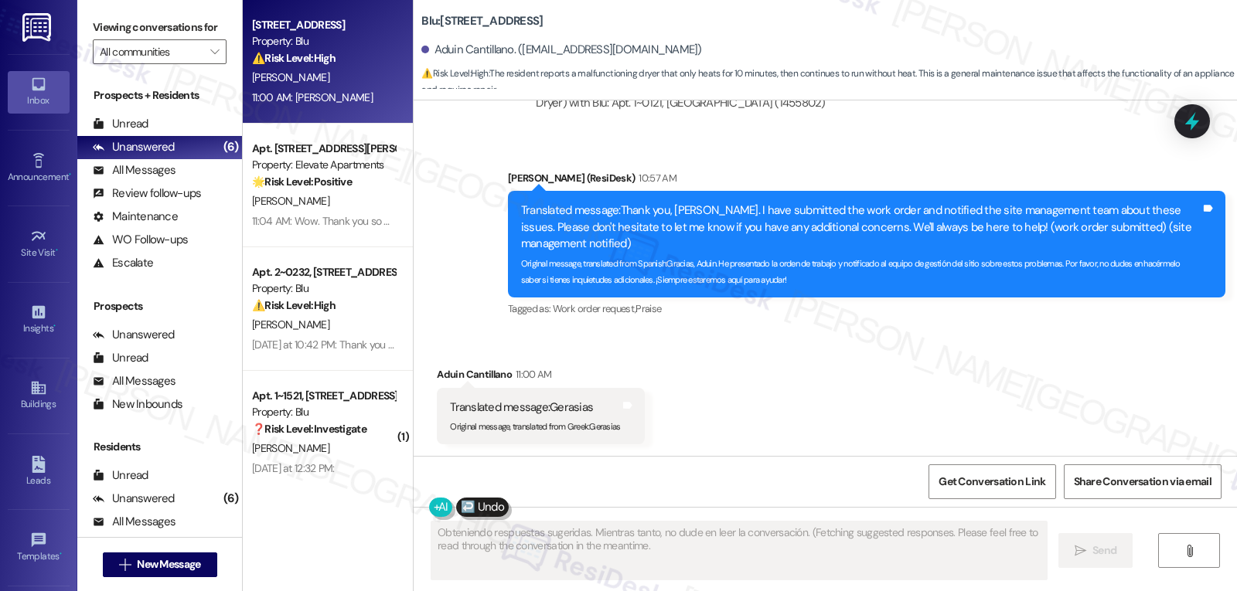
type textarea "Obteniendo respuestas sugeridas. Mientras tanto, no dude en leer la conversació…"
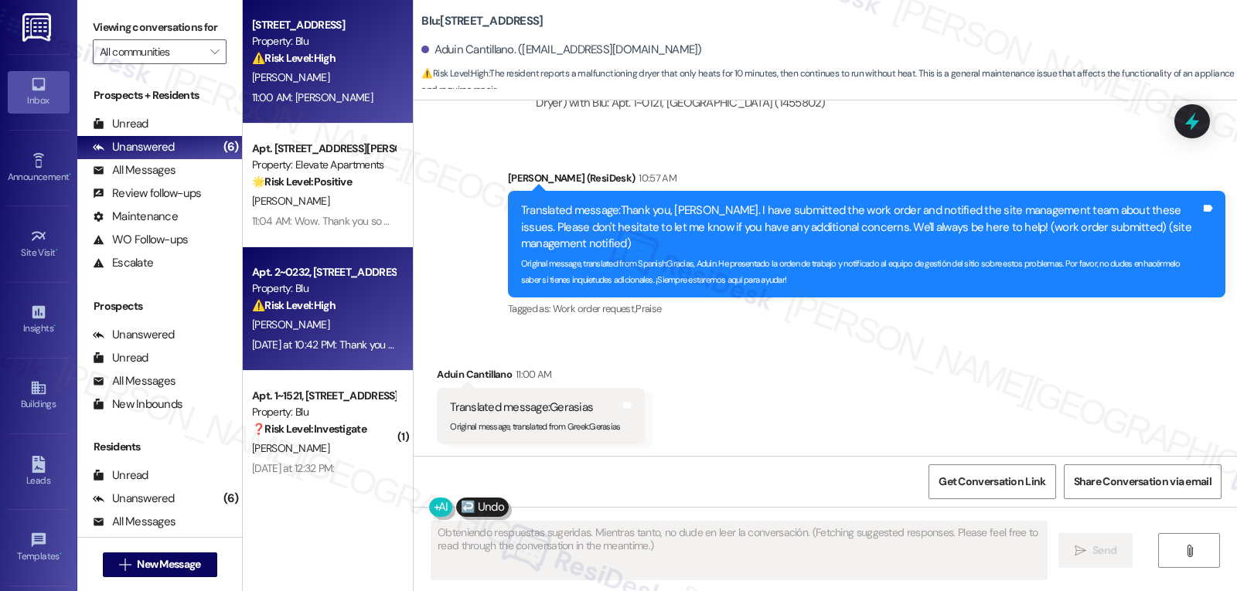
click at [328, 357] on div "Apt. 2~0232, 9500 Dessau Rd Property: Blu ⚠️ Risk Level: High The resident is r…" at bounding box center [328, 309] width 170 height 124
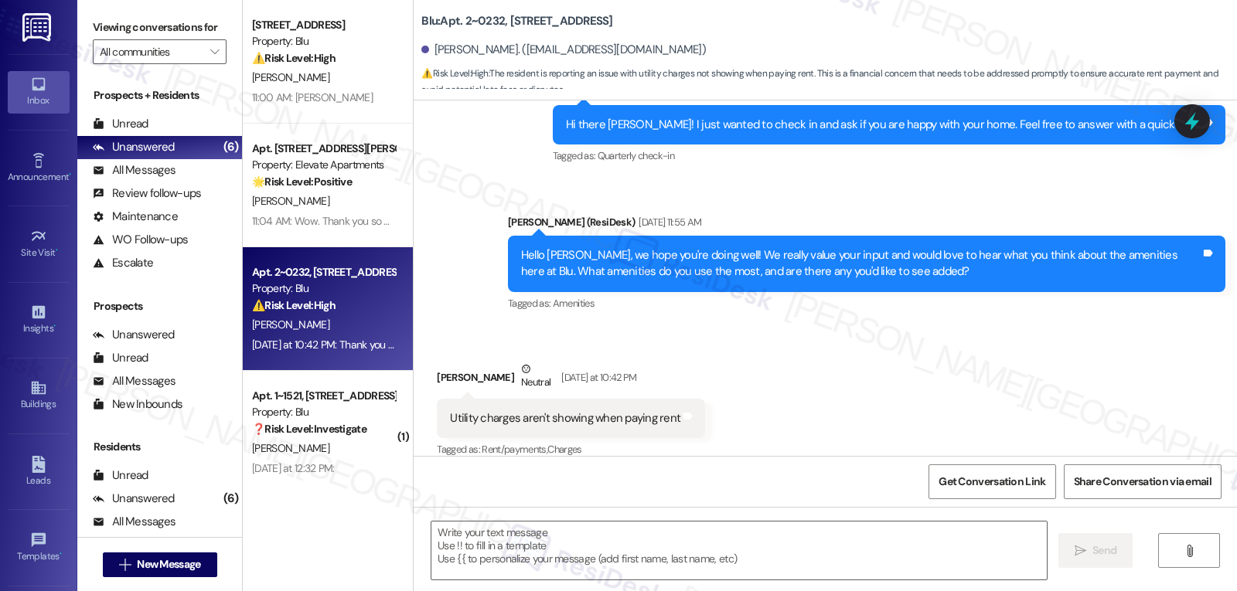
type textarea "Fetching suggested responses. Please feel free to read through the conversation…"
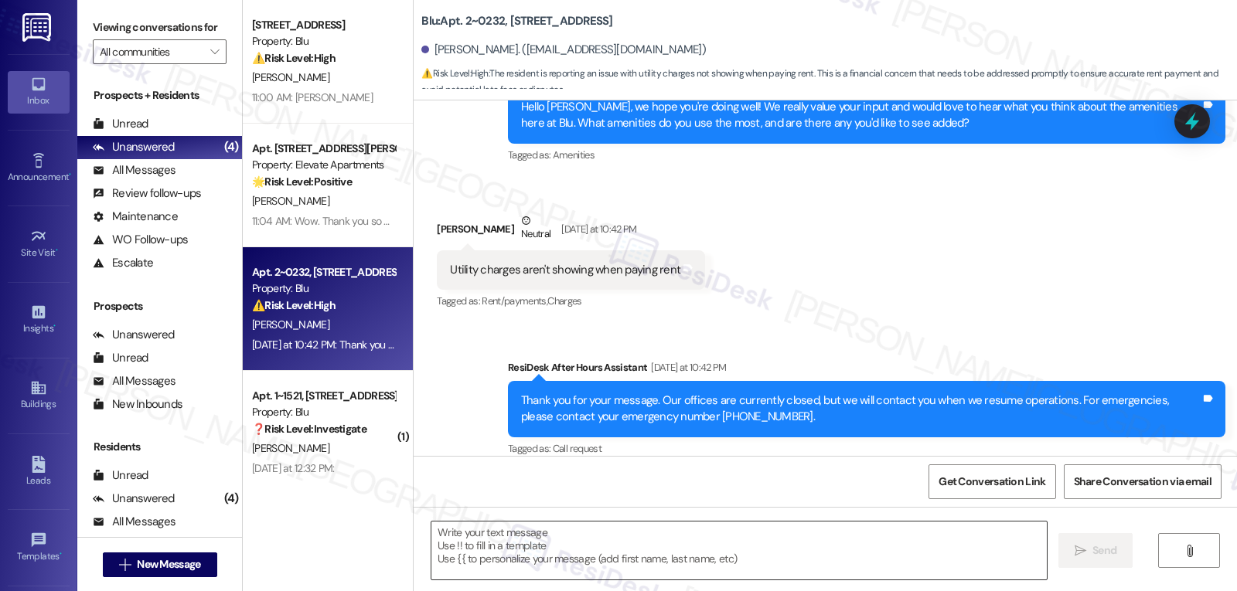
click at [582, 550] on textarea at bounding box center [738, 551] width 615 height 58
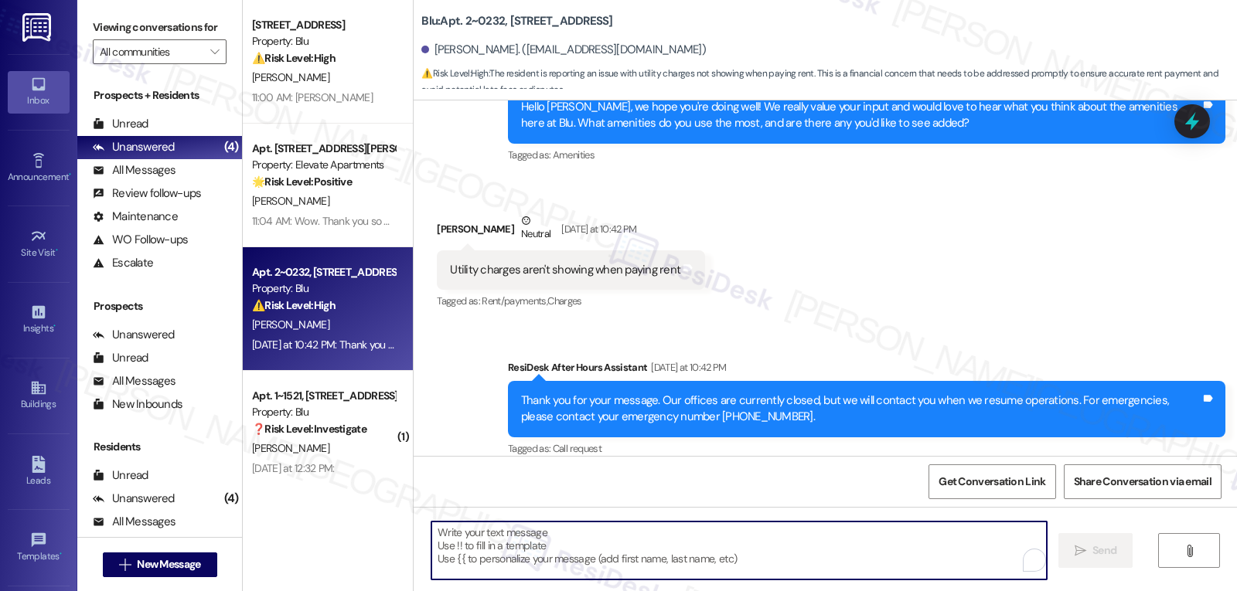
paste textarea "Hi Curtis, thanks for letting us know! I’m sorry for the confusion with the uti…"
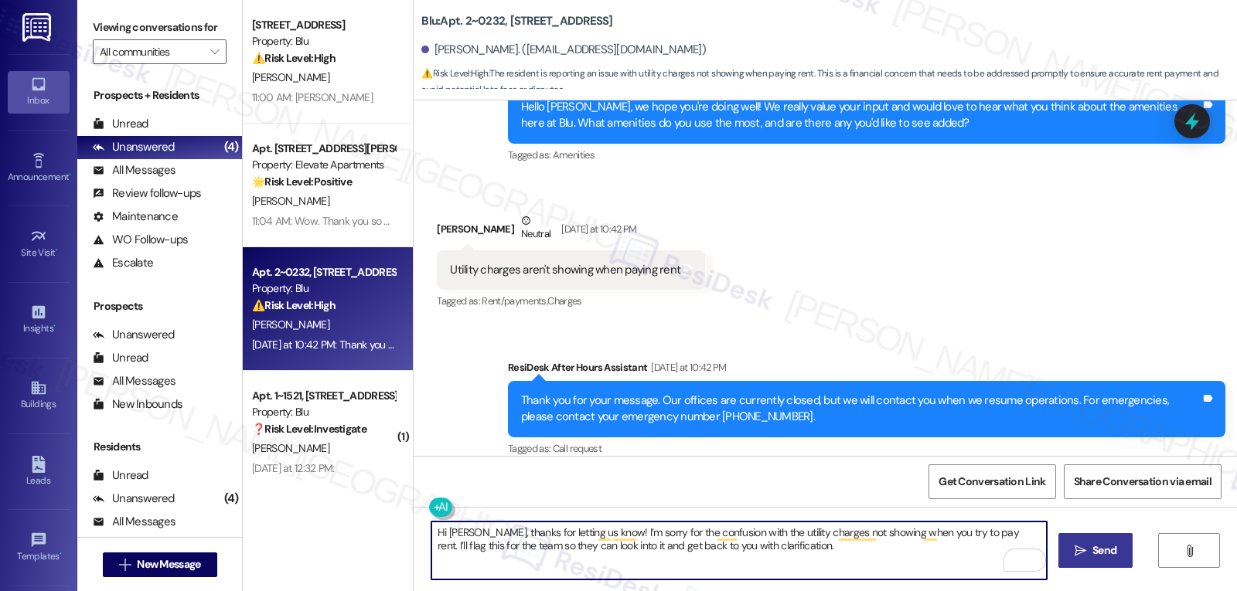
type textarea "Hi Curtis, thanks for letting us know! I’m sorry for the confusion with the uti…"
click at [1108, 556] on span "Send" at bounding box center [1104, 551] width 24 height 16
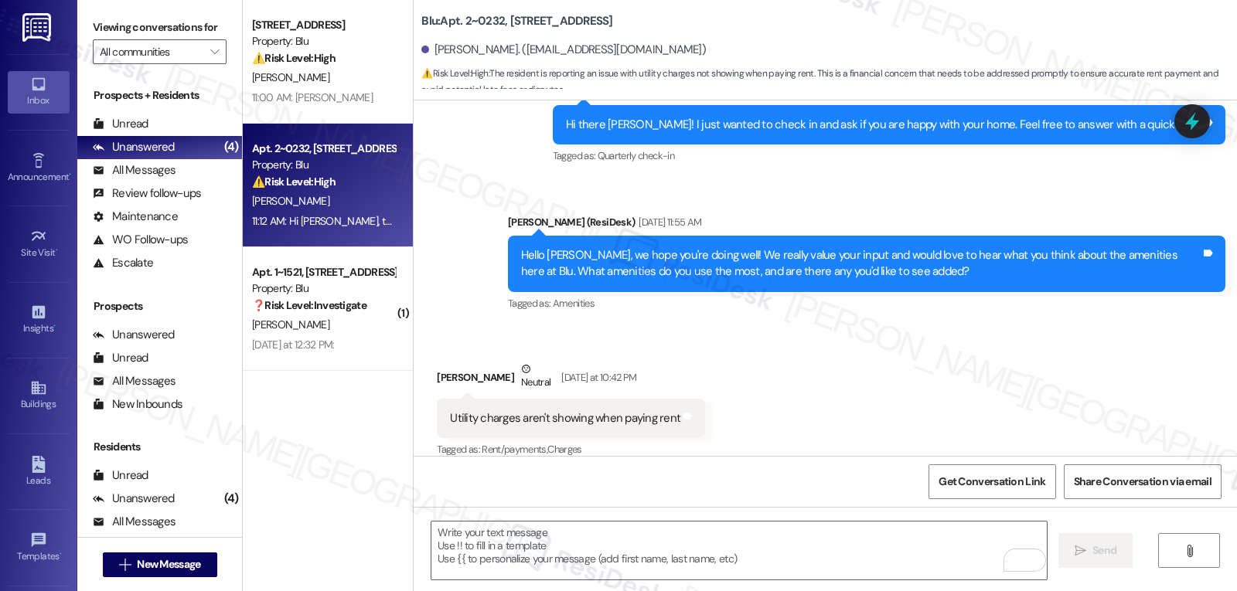
scroll to position [1032, 0]
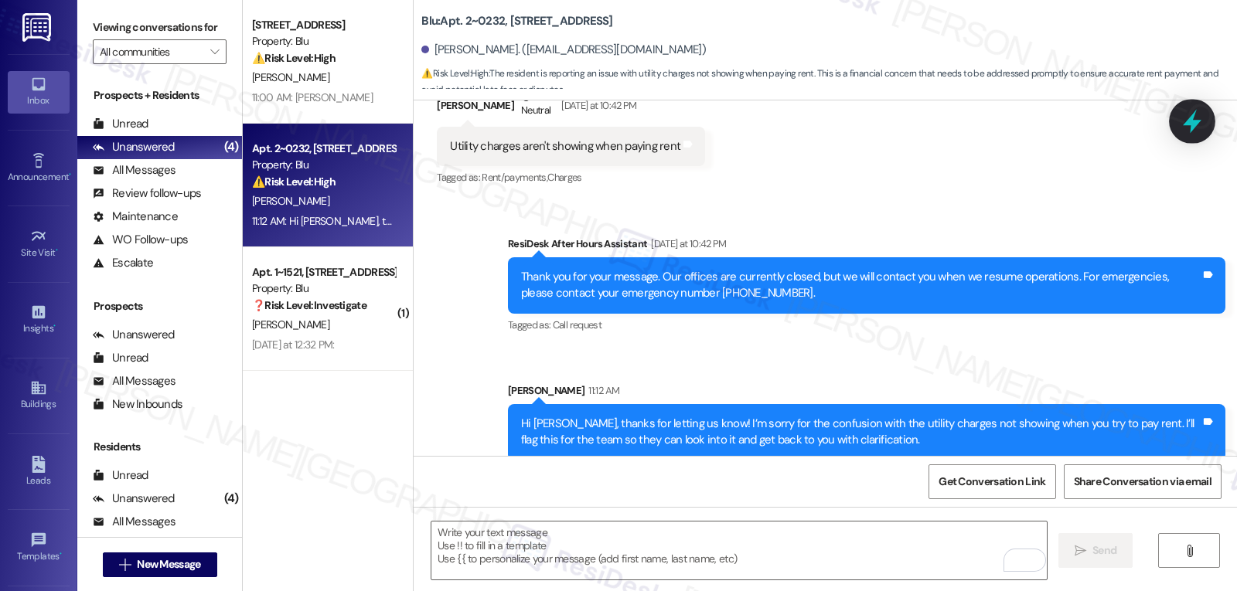
click at [1181, 116] on icon at bounding box center [1192, 121] width 26 height 26
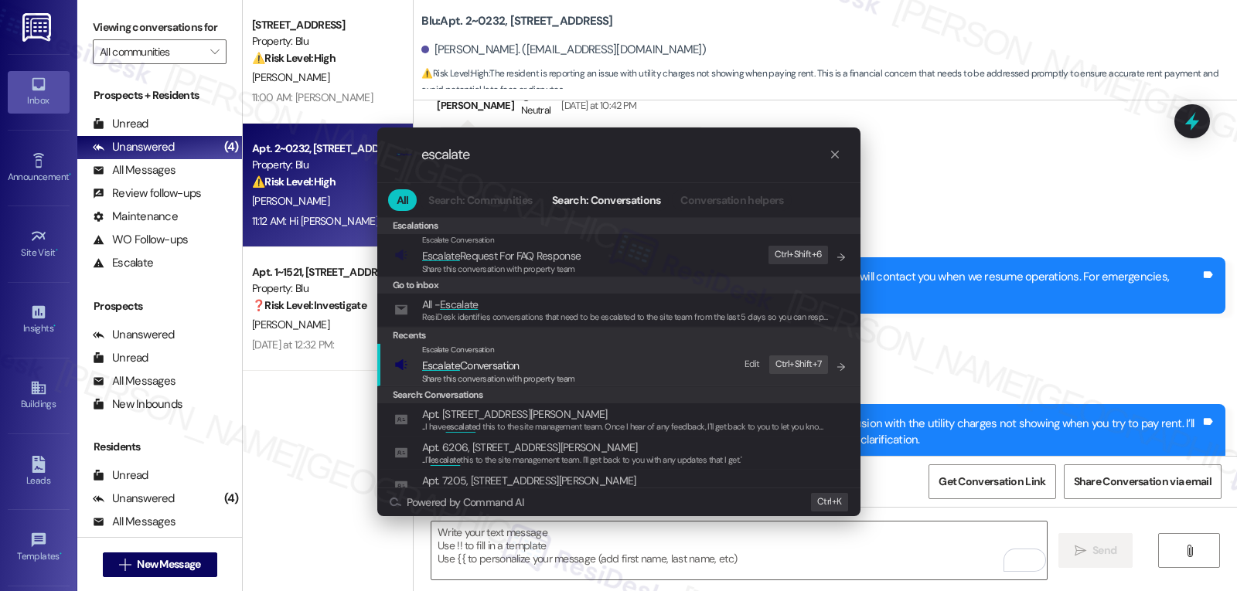
type input "escalate"
click at [503, 362] on span "Escalate Conversation" at bounding box center [470, 366] width 97 height 14
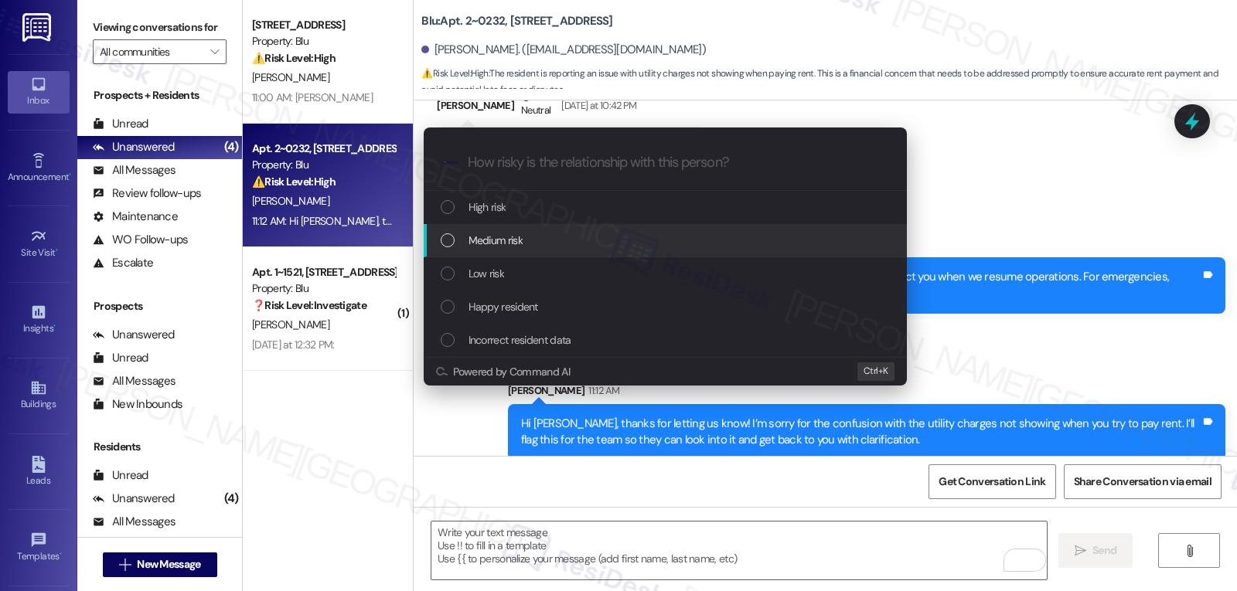
click at [565, 244] on div "Medium risk" at bounding box center [667, 240] width 452 height 17
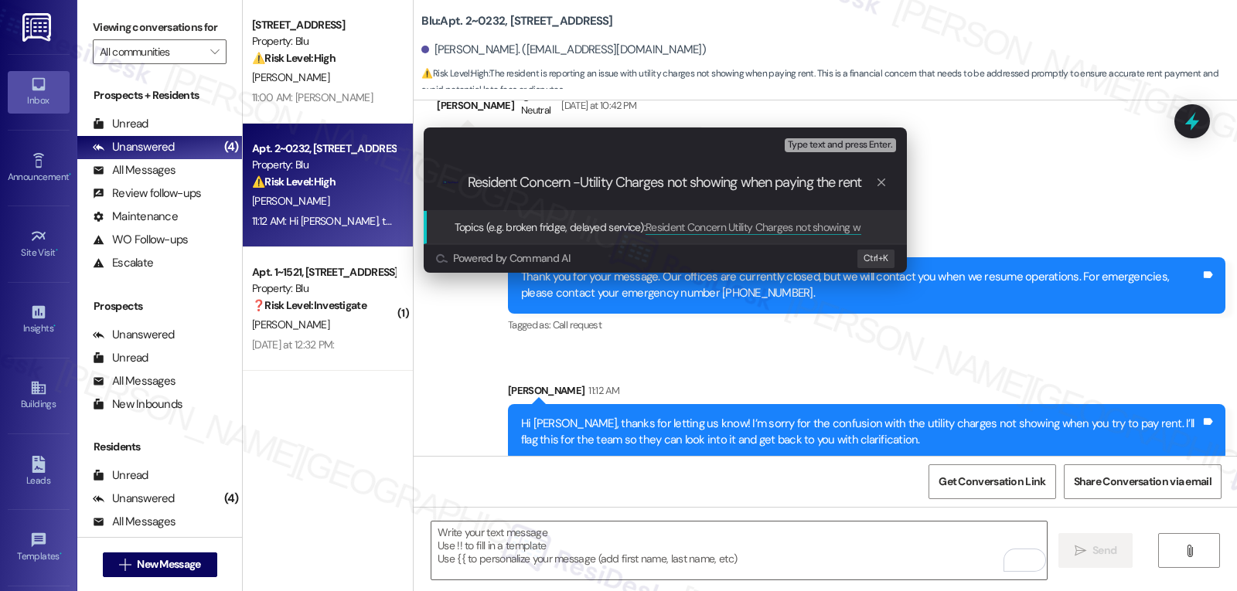
type input "Resident Concern - Utility Charges not showing when paying the rent"
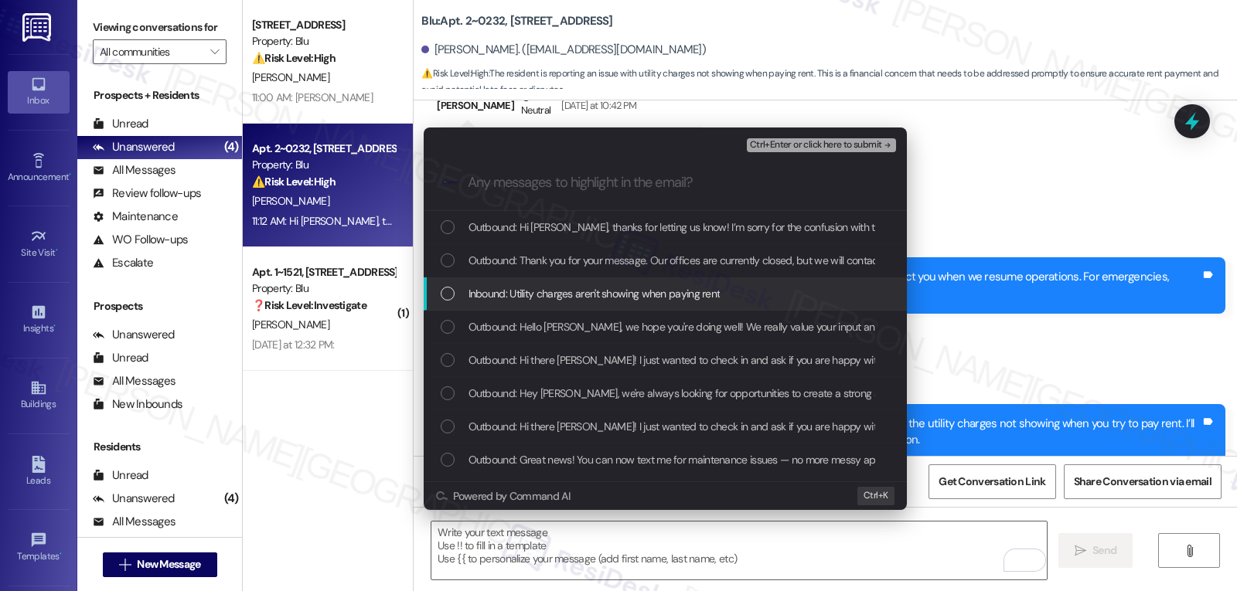
click at [555, 295] on span "Inbound: Utility charges aren't showing when paying rent" at bounding box center [595, 293] width 252 height 17
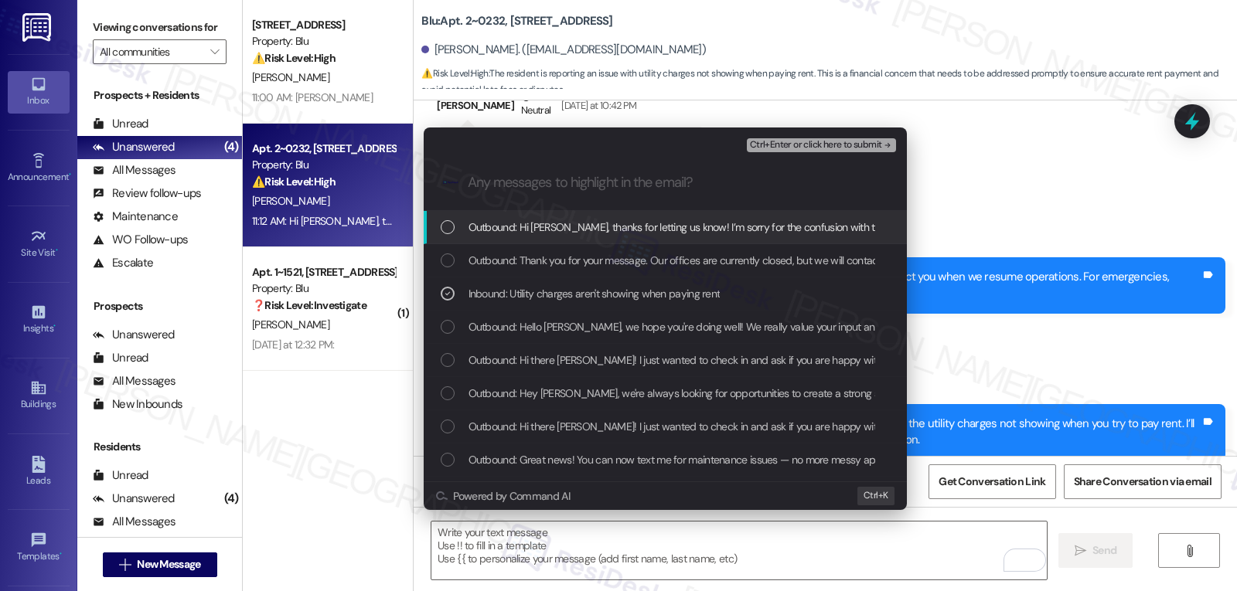
click at [842, 148] on span "Ctrl+Enter or click here to submit" at bounding box center [816, 145] width 132 height 11
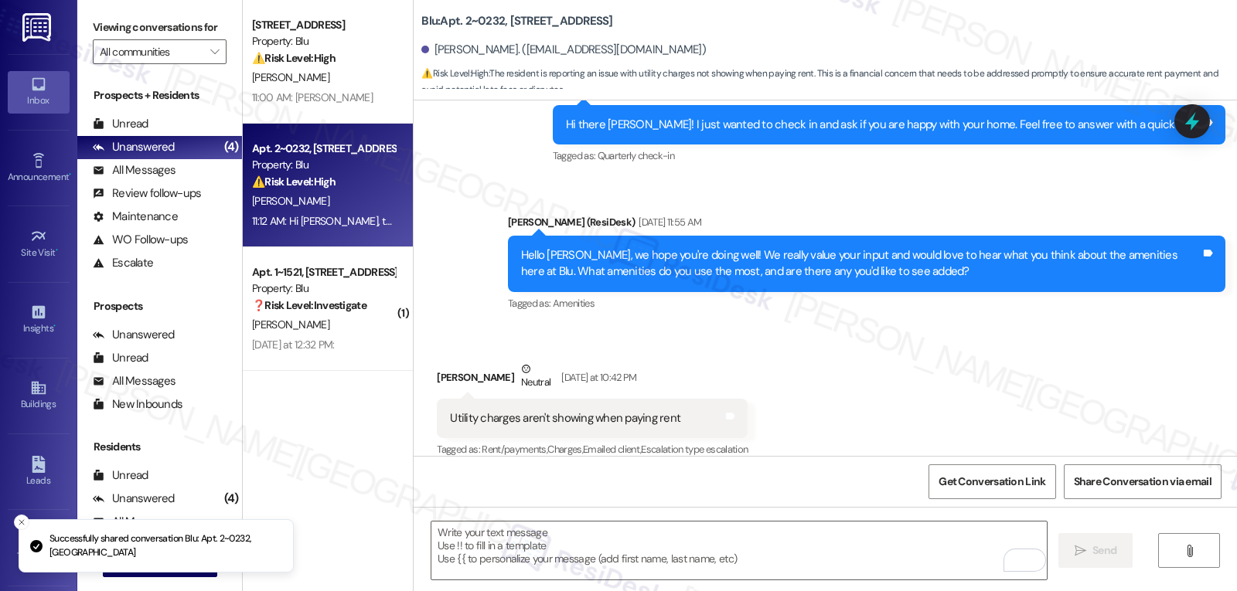
scroll to position [1055, 0]
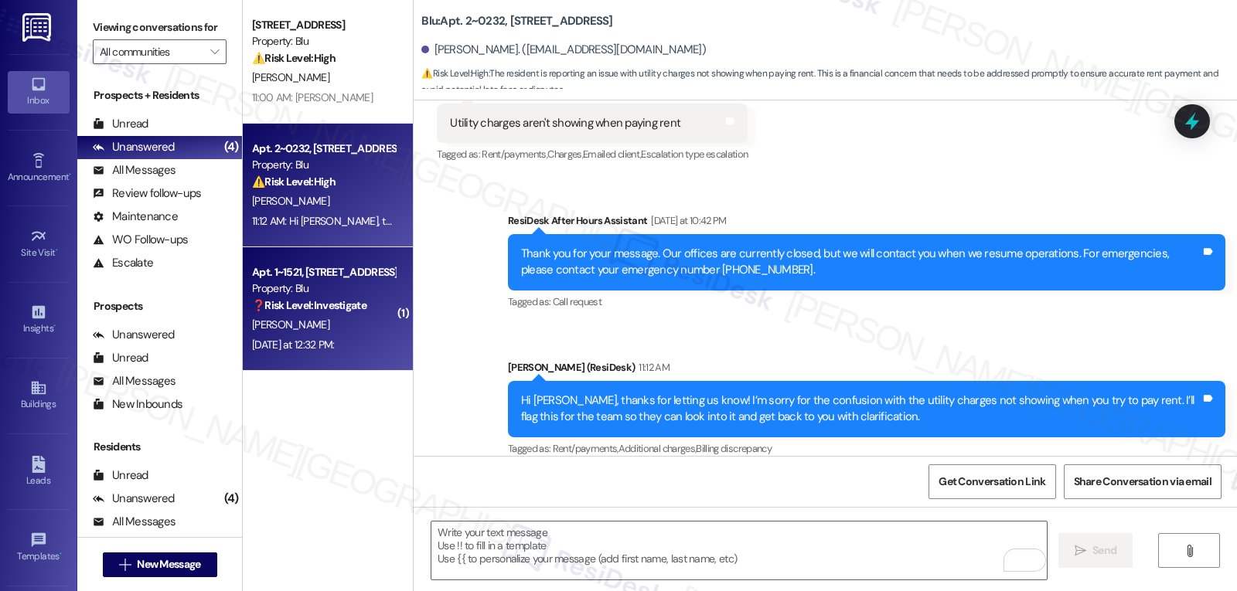
click at [312, 356] on div "Apt. 1~1521, 9500 Dessau Rd Property: Blu ❓ Risk Level: Investigate No message …" at bounding box center [328, 309] width 170 height 124
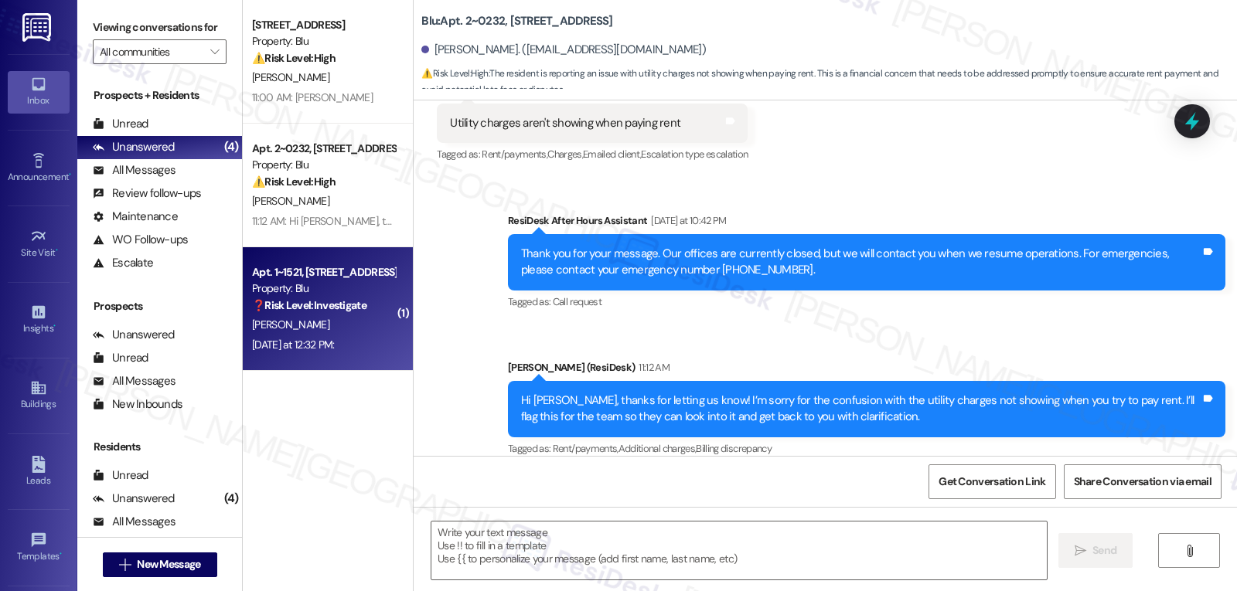
type textarea "Fetching suggested responses. Please feel free to read through the conversation…"
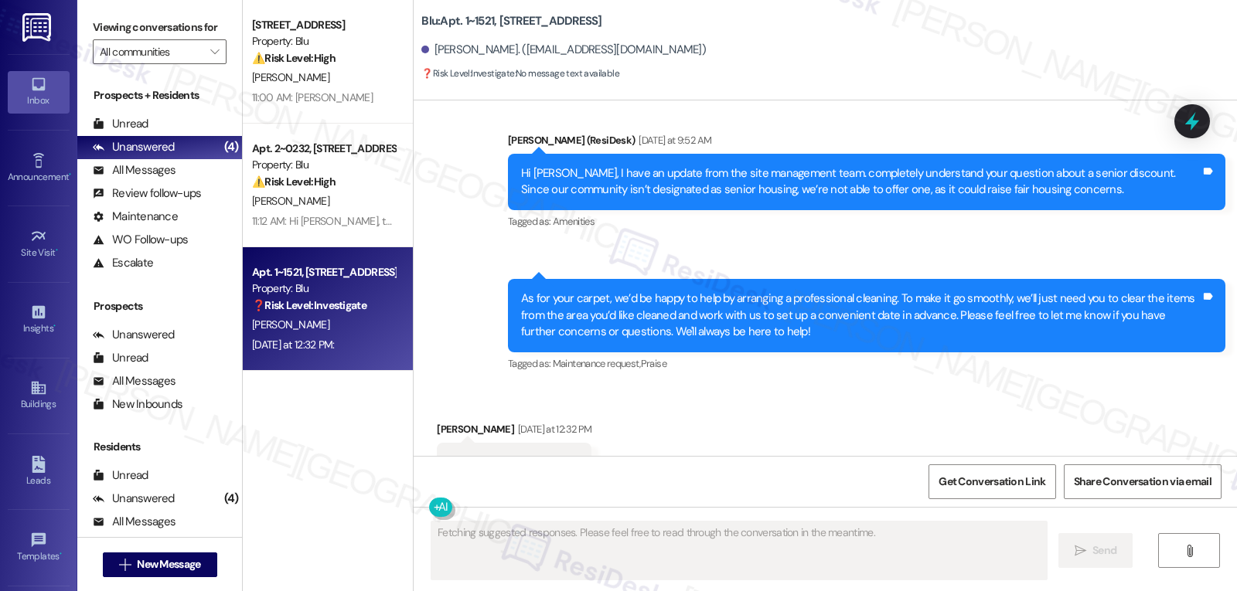
scroll to position [5401, 0]
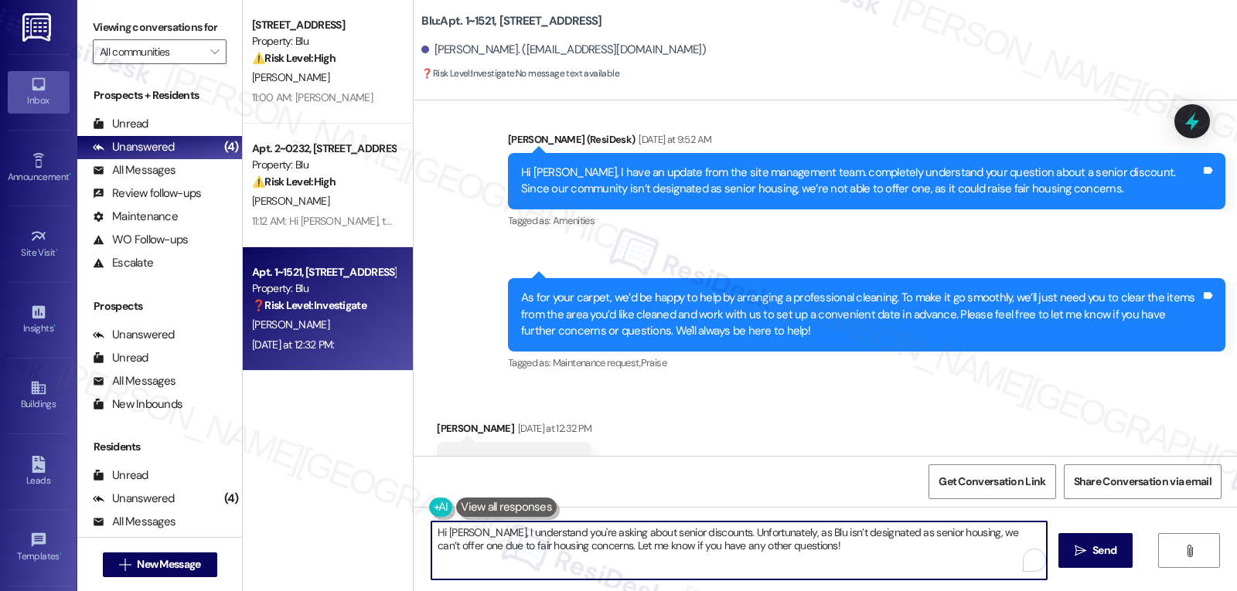
drag, startPoint x: 791, startPoint y: 549, endPoint x: 397, endPoint y: 524, distance: 395.1
click at [397, 524] on div "Apt. 1~0121, 9500 Dessau Rd Property: Blu ⚠️ Risk Level: High The resident repo…" at bounding box center [740, 295] width 994 height 591
click at [1021, 530] on textarea "Hi Victor, I see you sent us a response yesterday; however, it appears blank on…" at bounding box center [738, 551] width 615 height 58
type textarea "Hi Victor, I see you sent us a response yesterday; however, it appears blank on…"
click at [1109, 548] on span "Send" at bounding box center [1104, 551] width 24 height 16
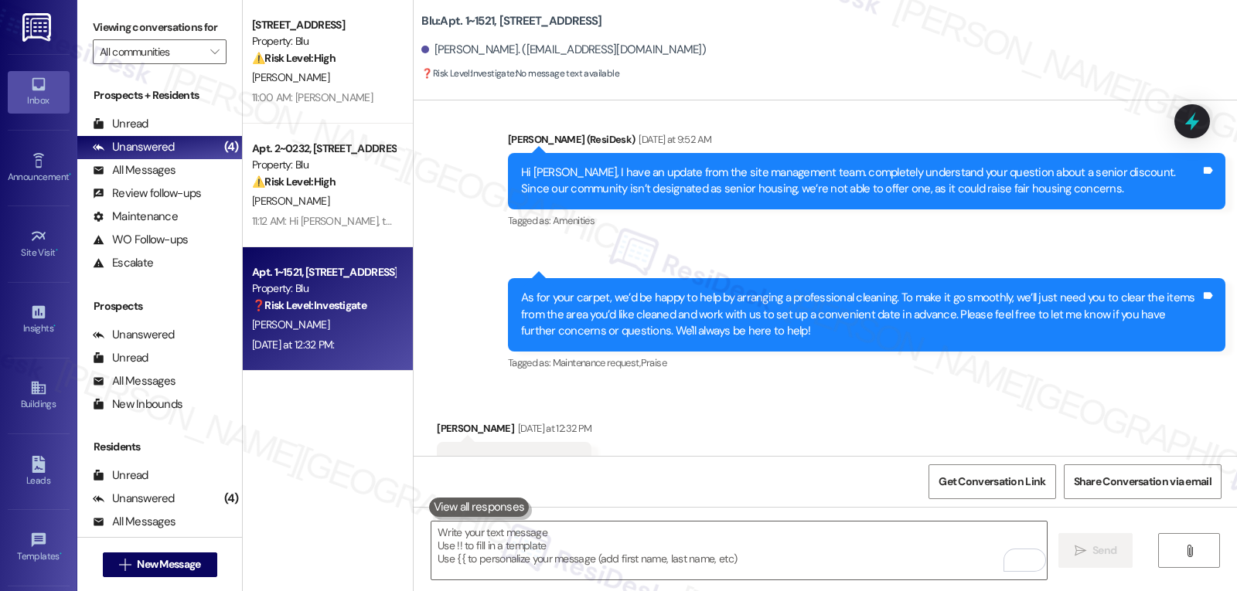
scroll to position [5400, 0]
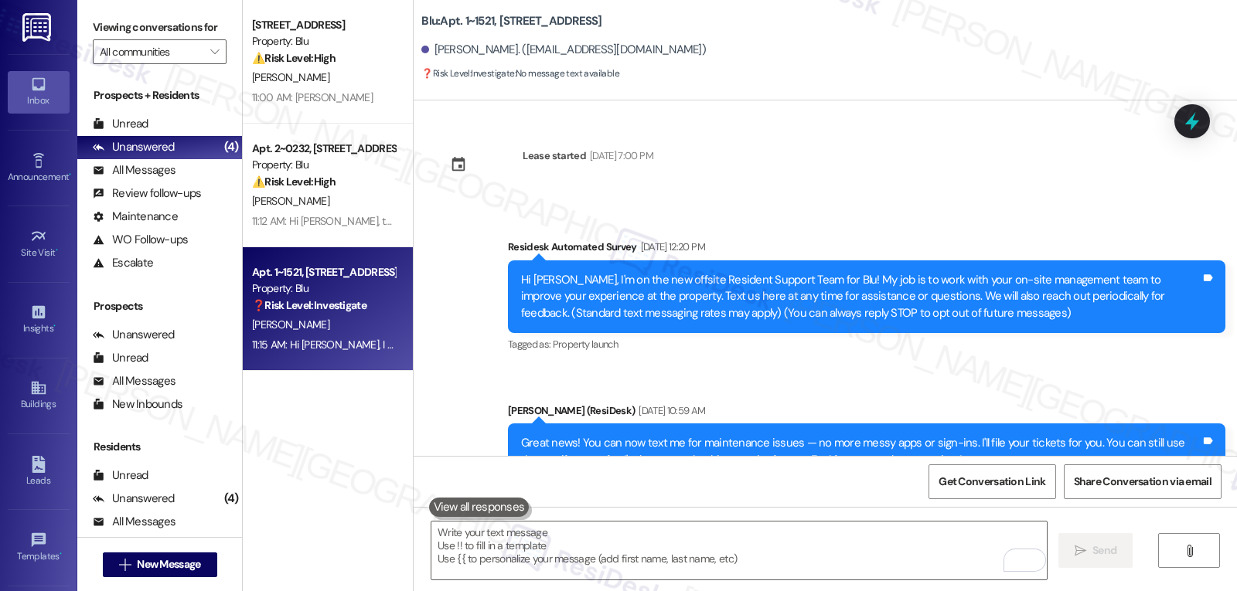
scroll to position [5400, 0]
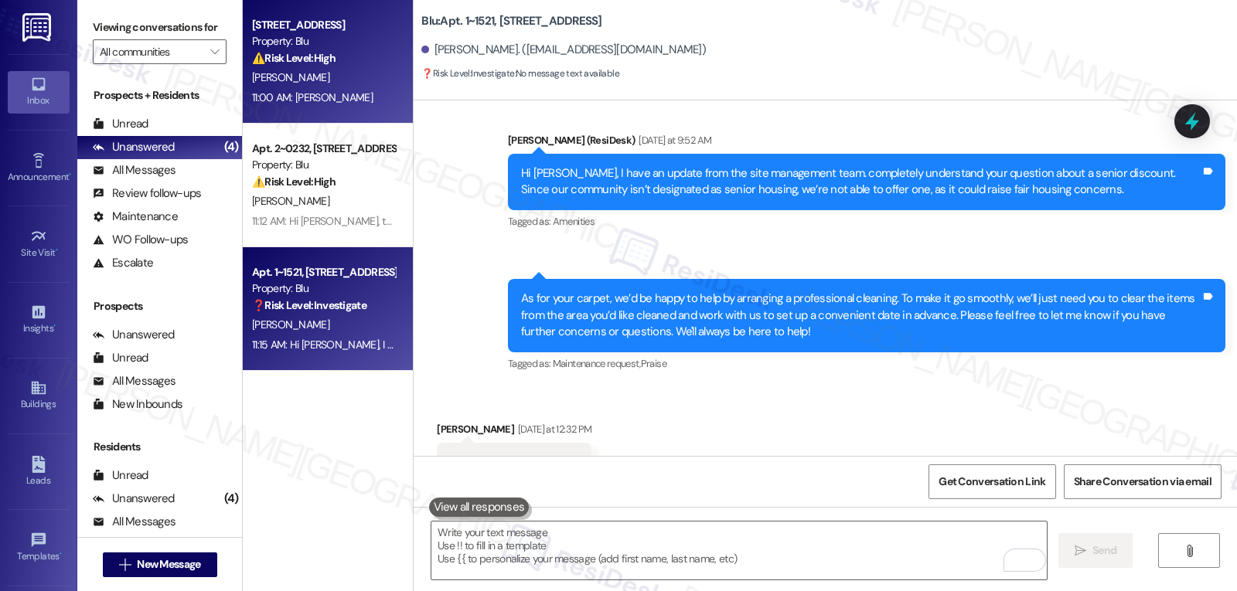
click at [360, 101] on div "11:00 AM: Gerasias 11:00 AM: Gerasias" at bounding box center [323, 97] width 146 height 19
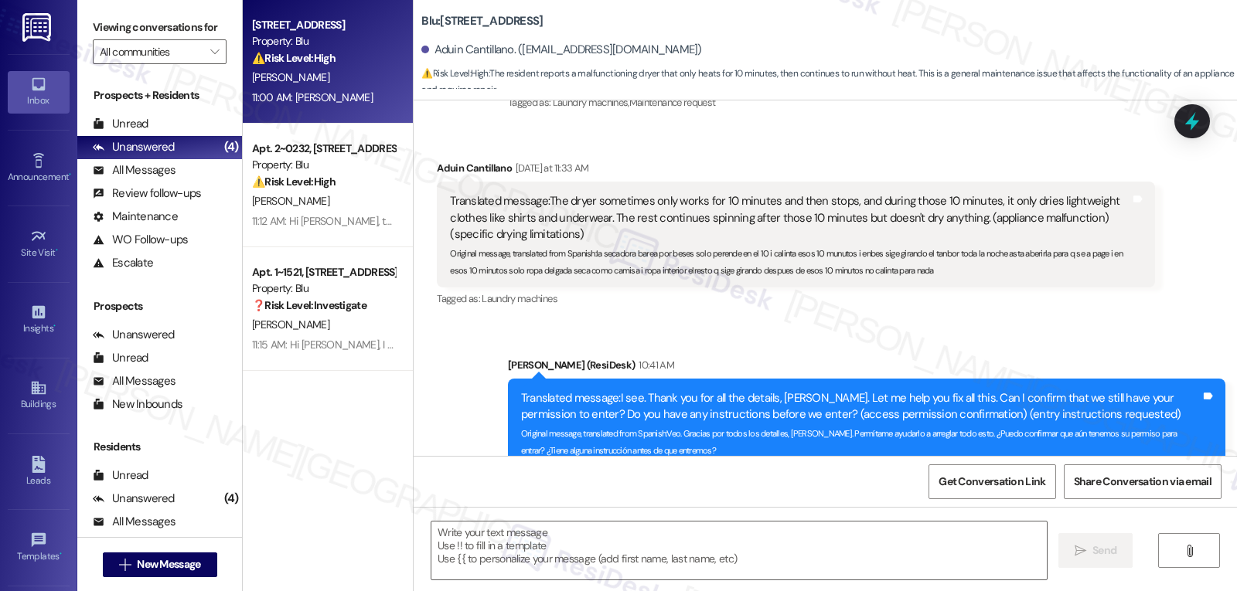
type textarea "Fetching suggested responses. Please feel free to read through the conversation…"
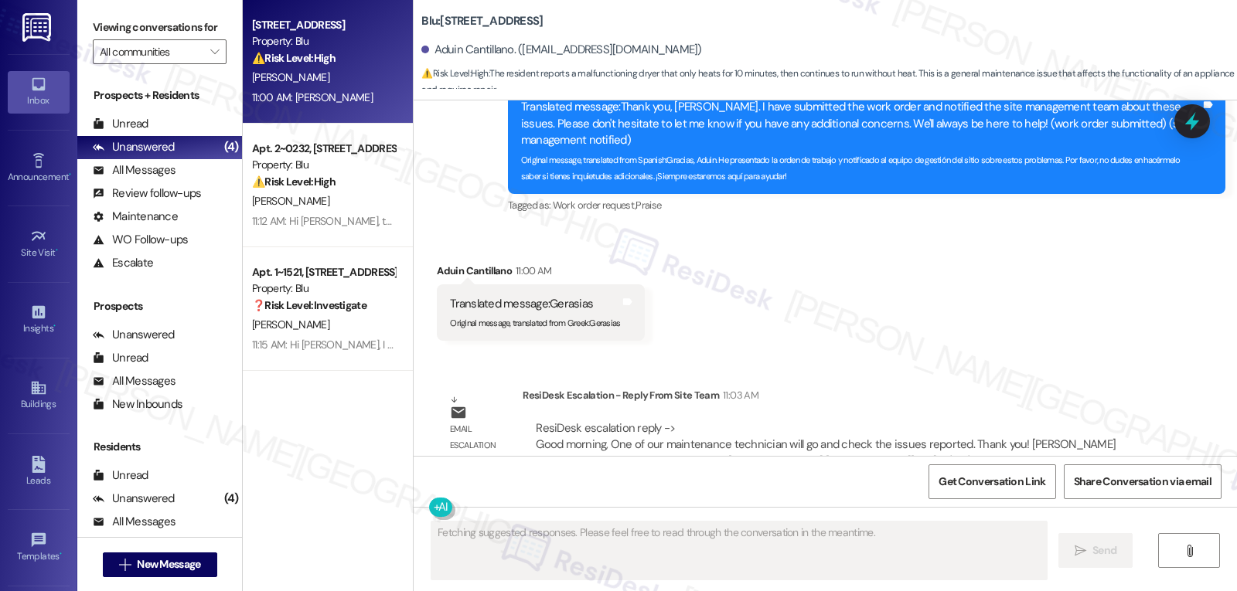
scroll to position [2812, 0]
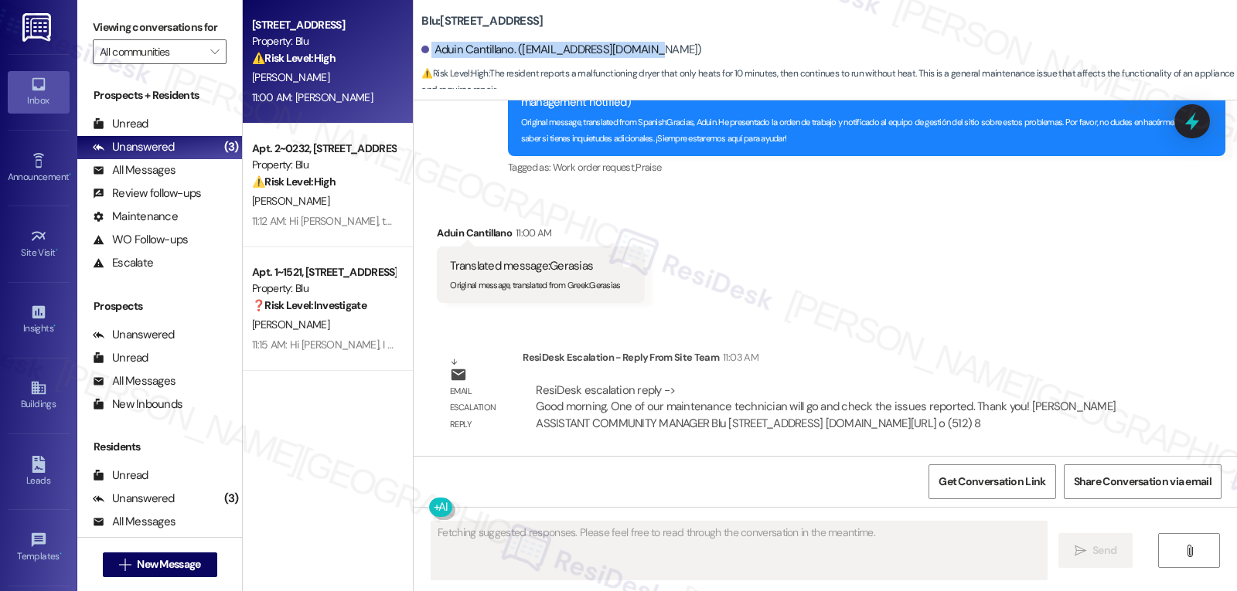
drag, startPoint x: 421, startPoint y: 52, endPoint x: 693, endPoint y: 38, distance: 272.5
click at [693, 38] on div "Aduin Cantillano. ([EMAIL_ADDRESS][DOMAIN_NAME])" at bounding box center [829, 50] width 816 height 31
copy div "Aduin Cantillano. ([EMAIL_ADDRESS][DOMAIN_NAME])"
click at [119, 570] on icon "" at bounding box center [125, 565] width 12 height 12
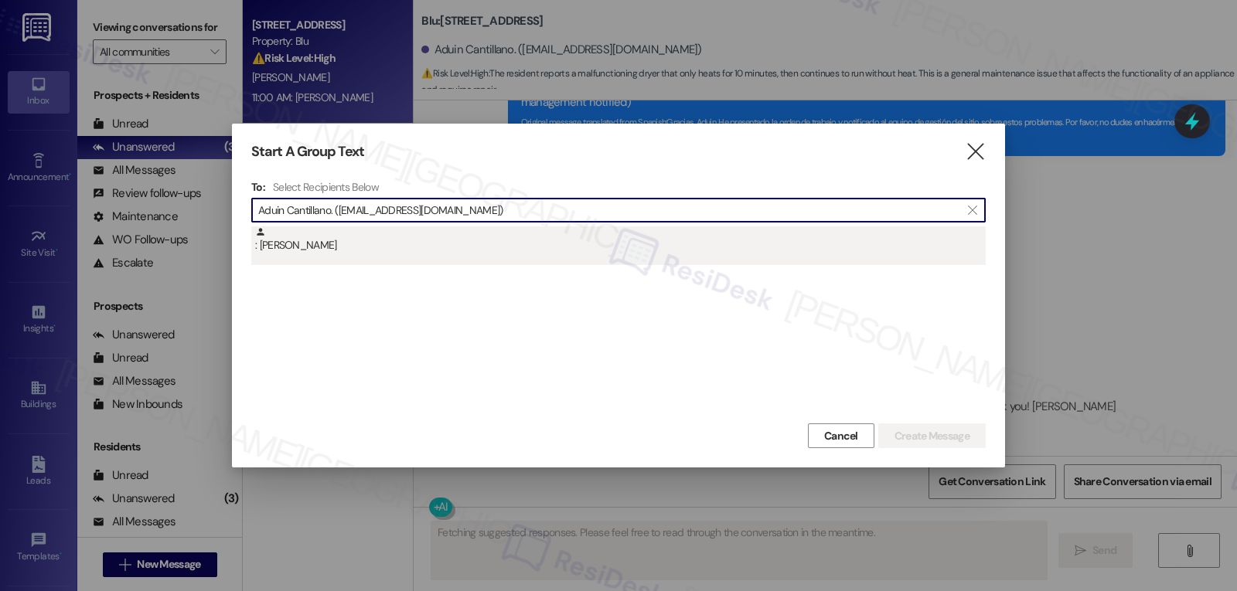
type input "Aduin Cantillano. ([EMAIL_ADDRESS][DOMAIN_NAME])"
click at [339, 239] on div ": Aduin Cantillano" at bounding box center [620, 240] width 731 height 27
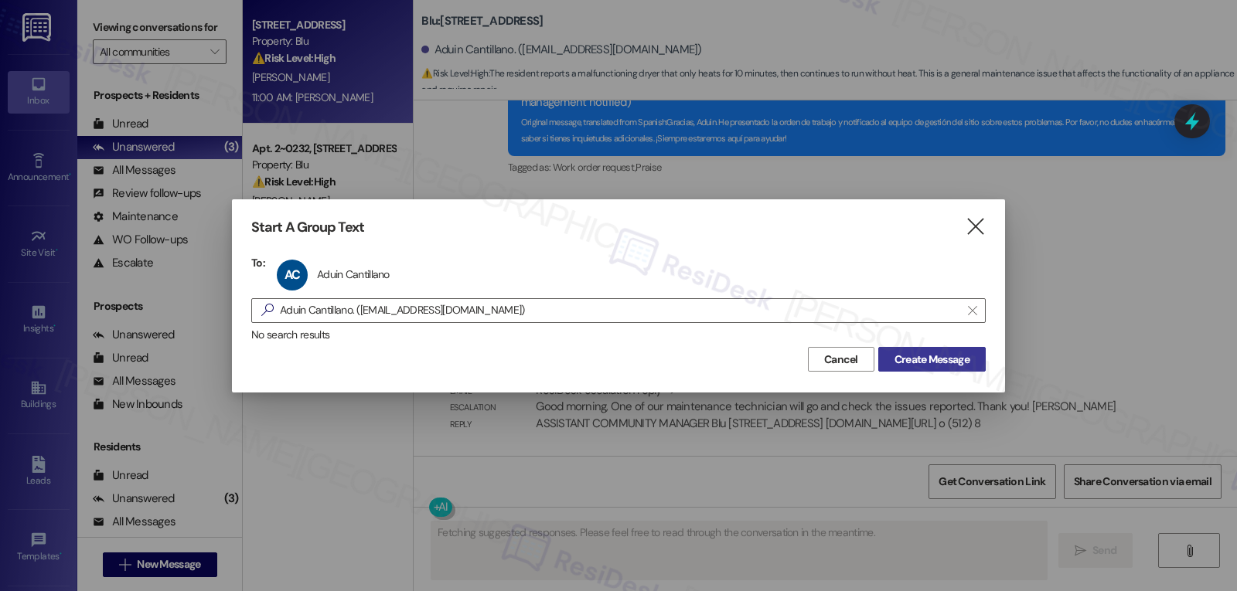
click at [952, 347] on button "Create Message" at bounding box center [931, 359] width 107 height 25
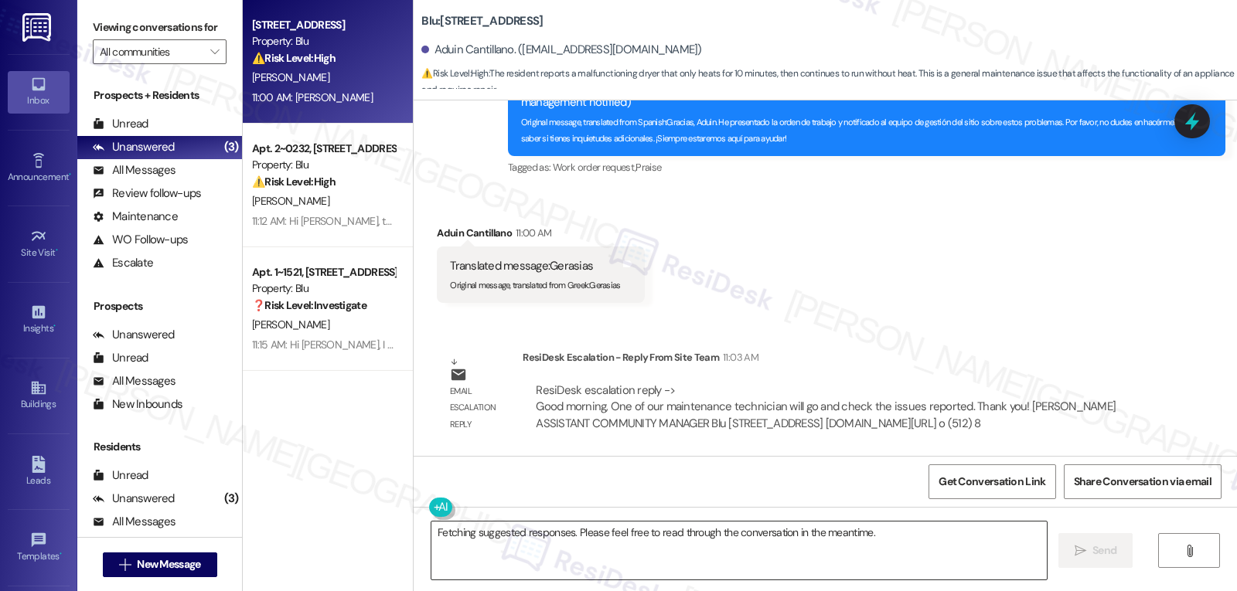
click at [706, 554] on textarea "Fetching suggested responses. Please feel free to read through the conversation…" at bounding box center [738, 551] width 615 height 58
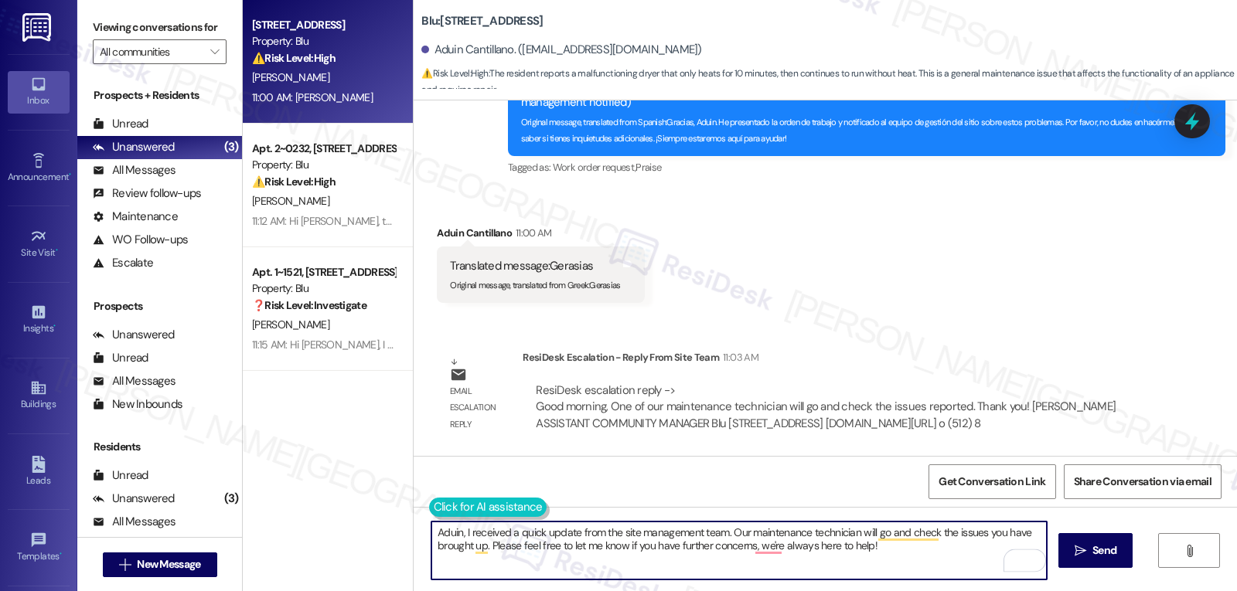
click at [434, 506] on button at bounding box center [488, 507] width 118 height 19
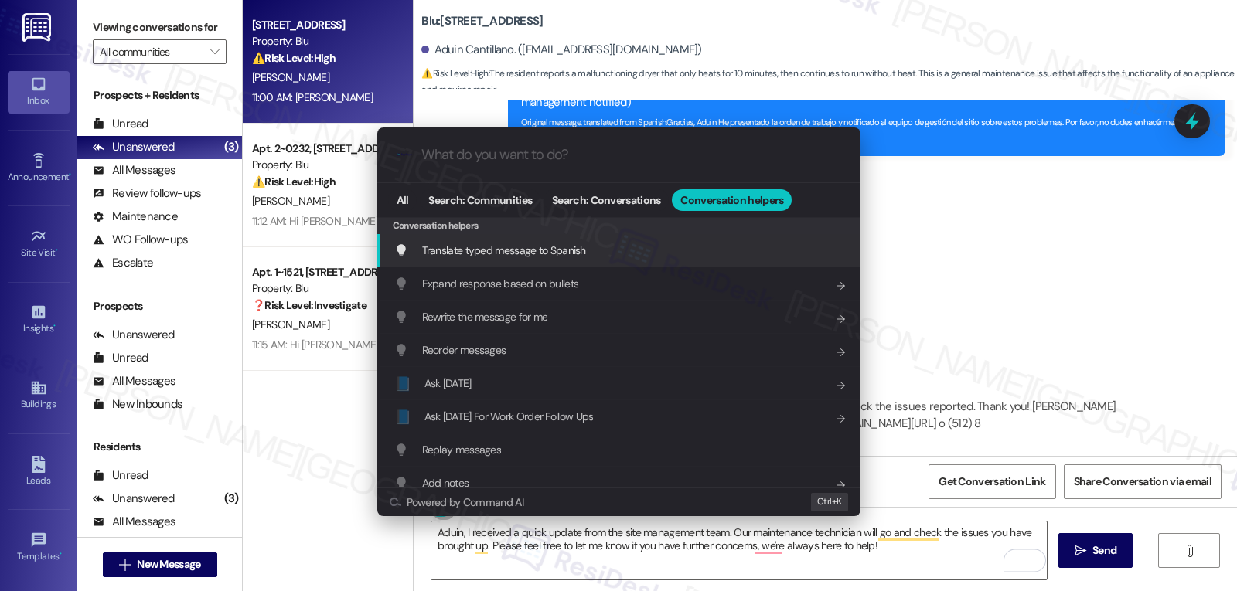
click at [554, 245] on span "Translate typed message to Spanish" at bounding box center [504, 251] width 164 height 14
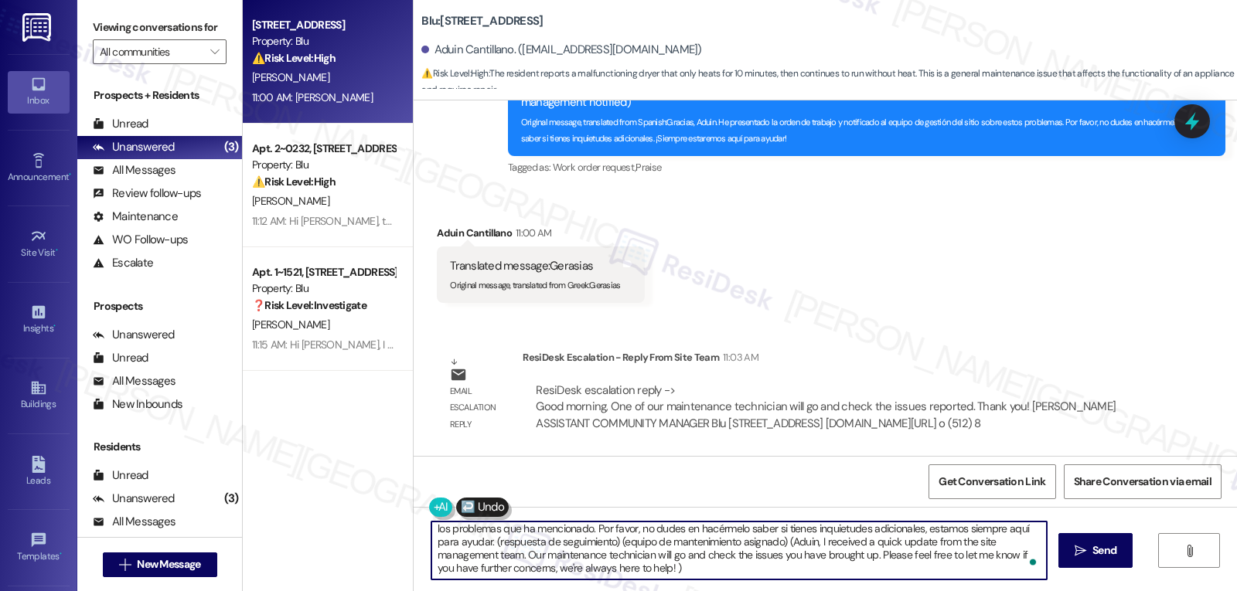
scroll to position [17, 0]
drag, startPoint x: 425, startPoint y: 547, endPoint x: 1221, endPoint y: 628, distance: 799.7
click at [1221, 591] on html "Inbox Go to Inbox Announcement • Send A Text Announcement Site Visit • Go to Si…" at bounding box center [618, 295] width 1237 height 591
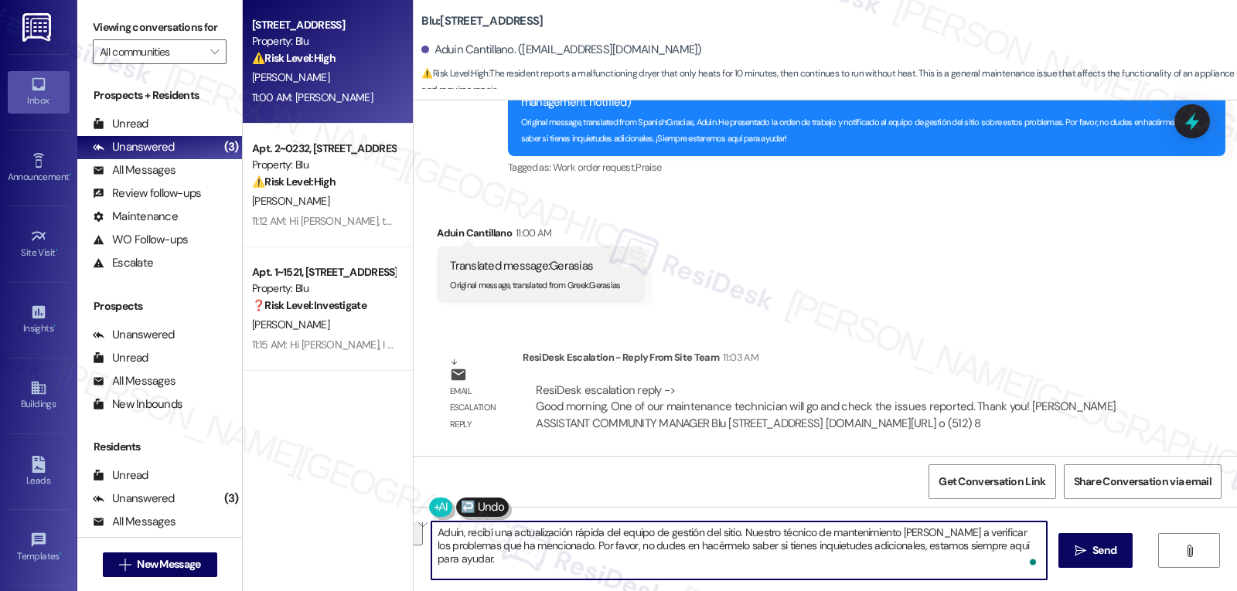
scroll to position [0, 0]
type textarea "Aduin, recibí una actualización rápida del equipo de gestión del sitio. Nuestro…"
click at [1089, 543] on span "Send" at bounding box center [1104, 551] width 30 height 16
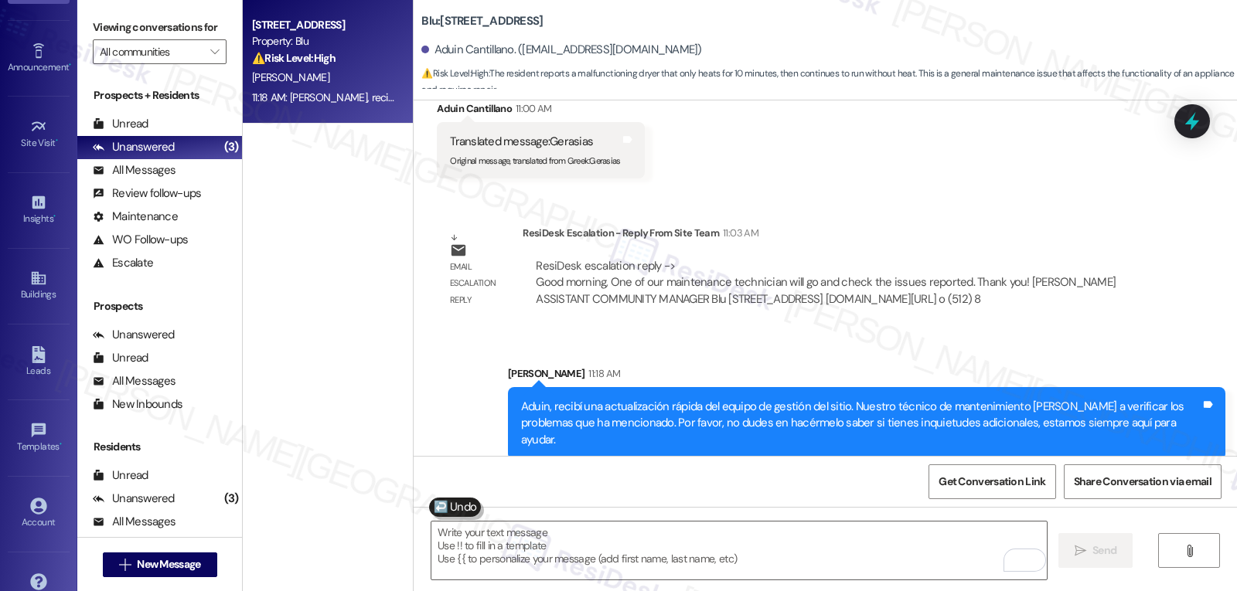
scroll to position [146, 0]
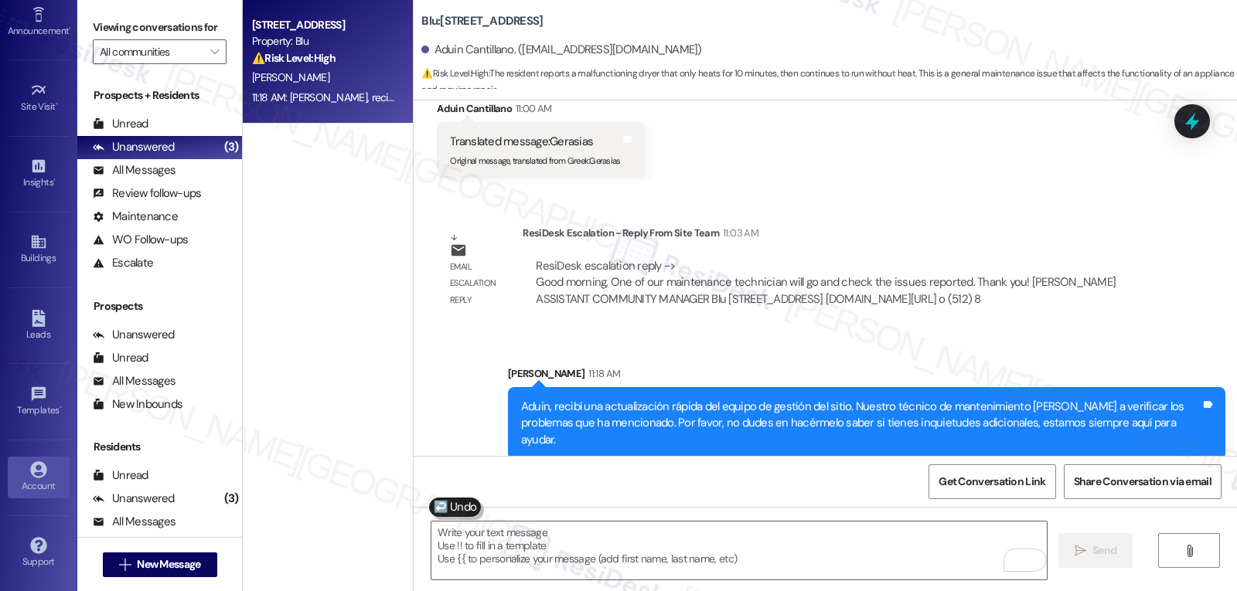
click at [30, 474] on icon at bounding box center [38, 470] width 16 height 16
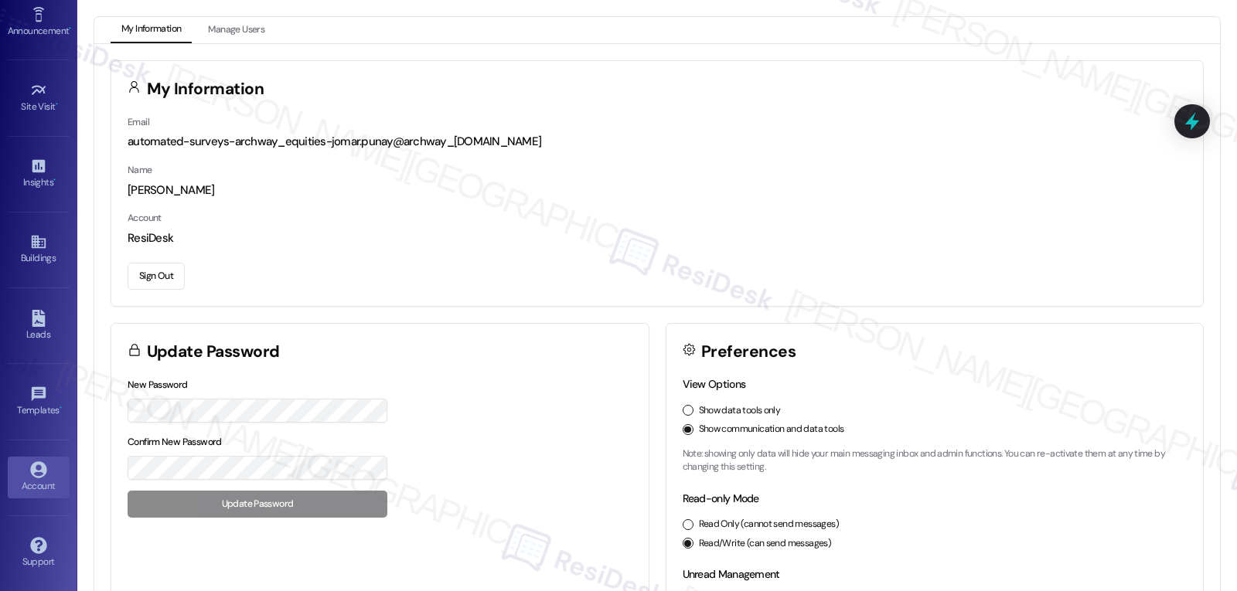
click at [154, 257] on div "Email automated-surveys-archway_equities-jomar.punay@archway_equities.com Name …" at bounding box center [657, 210] width 1092 height 193
click at [165, 272] on button "Sign Out" at bounding box center [156, 276] width 57 height 27
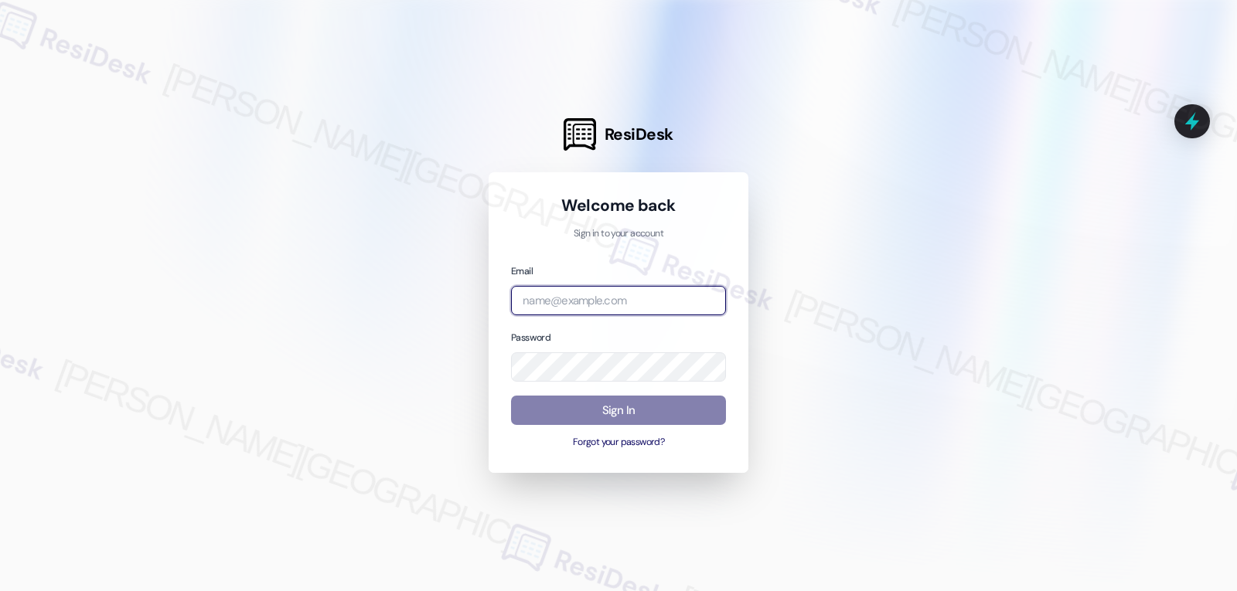
click at [627, 301] on input "email" at bounding box center [618, 301] width 215 height 30
paste input "automated-surveys-gsa-jomar.punay@gsa.com"
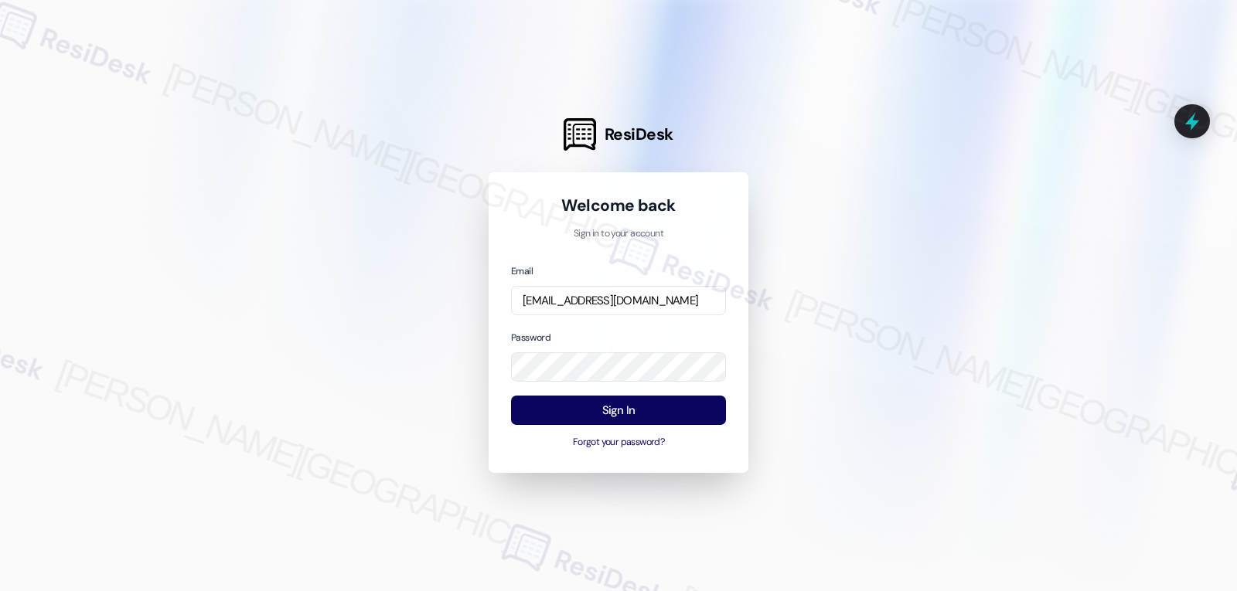
click at [840, 346] on div at bounding box center [618, 295] width 1237 height 591
click at [675, 307] on input "automated-surveys-gsa-jomar.punay@gsa.com" at bounding box center [618, 301] width 215 height 30
click at [608, 305] on input "automated-surveys-gsa-jomar.punay@gsa.com" at bounding box center [618, 301] width 215 height 30
paste input "archway_equities-jomar.punay@archway_equities"
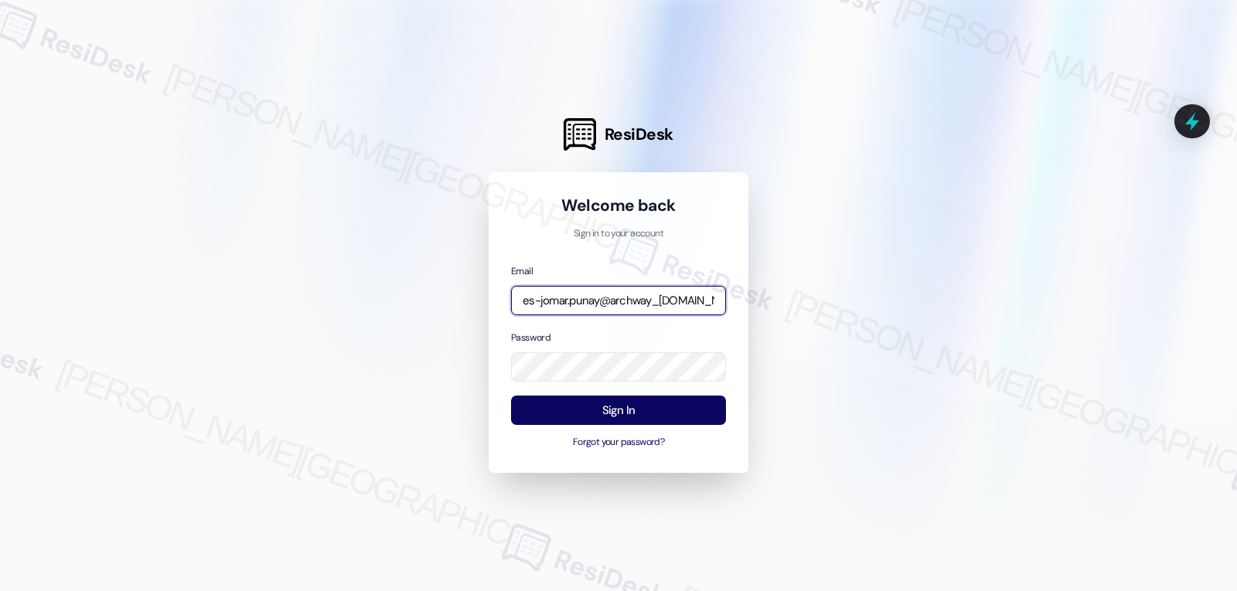
type input "automated-surveys-archway_equities-jomar.punay@archway_[DOMAIN_NAME]"
click at [926, 394] on div at bounding box center [618, 295] width 1237 height 591
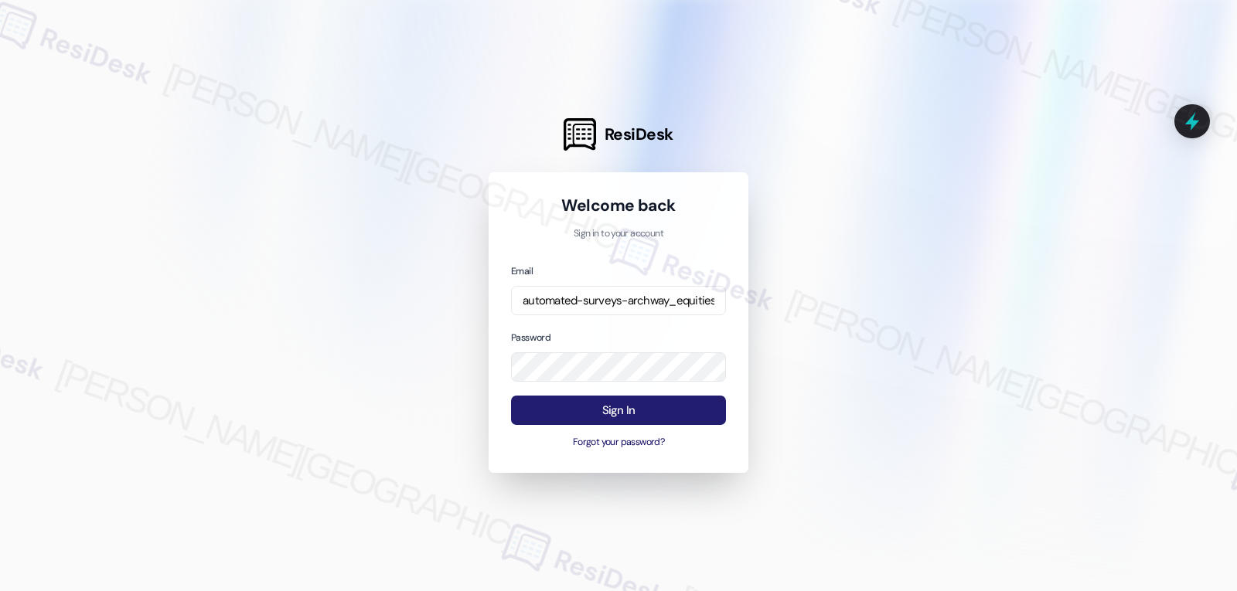
click at [655, 409] on button "Sign In" at bounding box center [618, 411] width 215 height 30
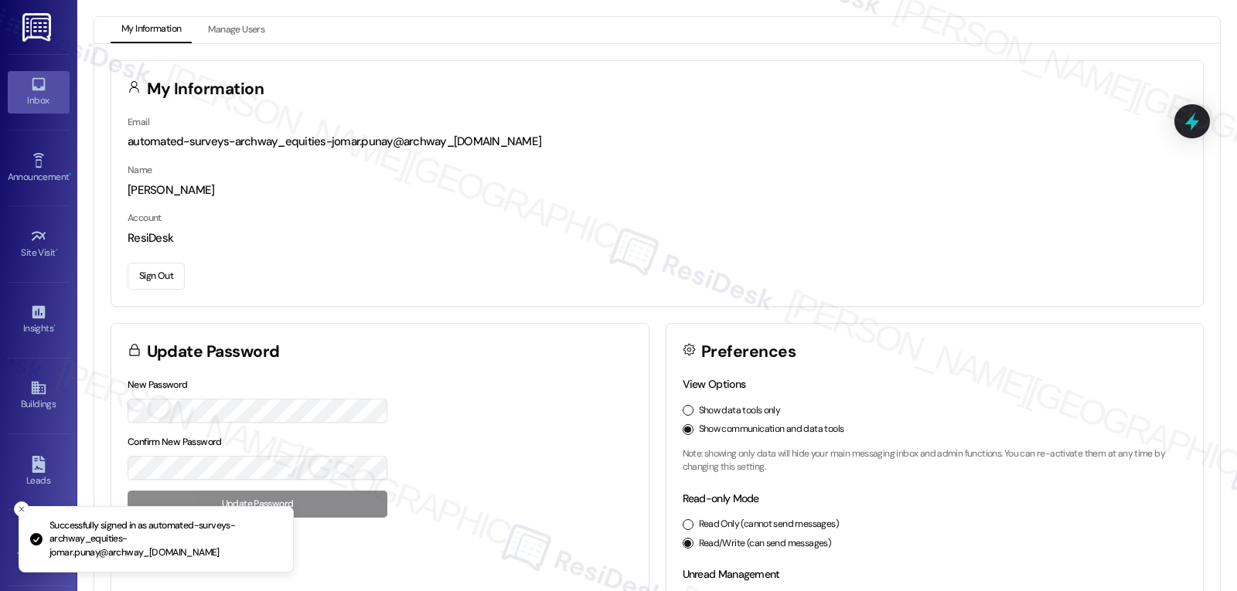
click at [32, 91] on icon at bounding box center [38, 84] width 17 height 17
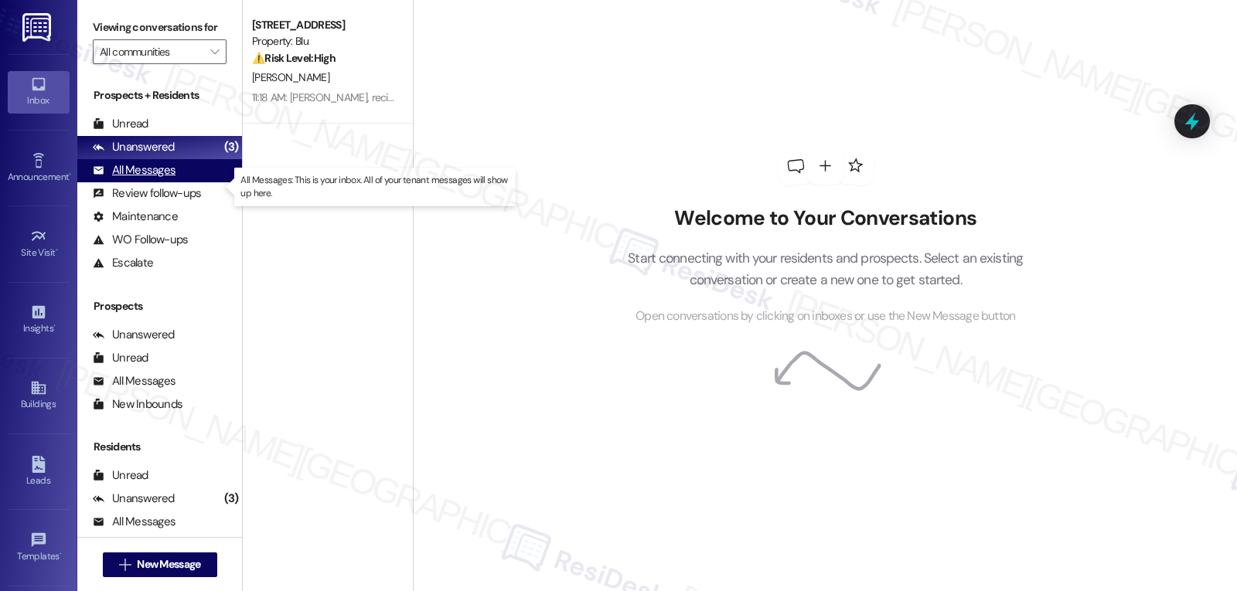
click at [173, 179] on div "All Messages" at bounding box center [134, 170] width 83 height 16
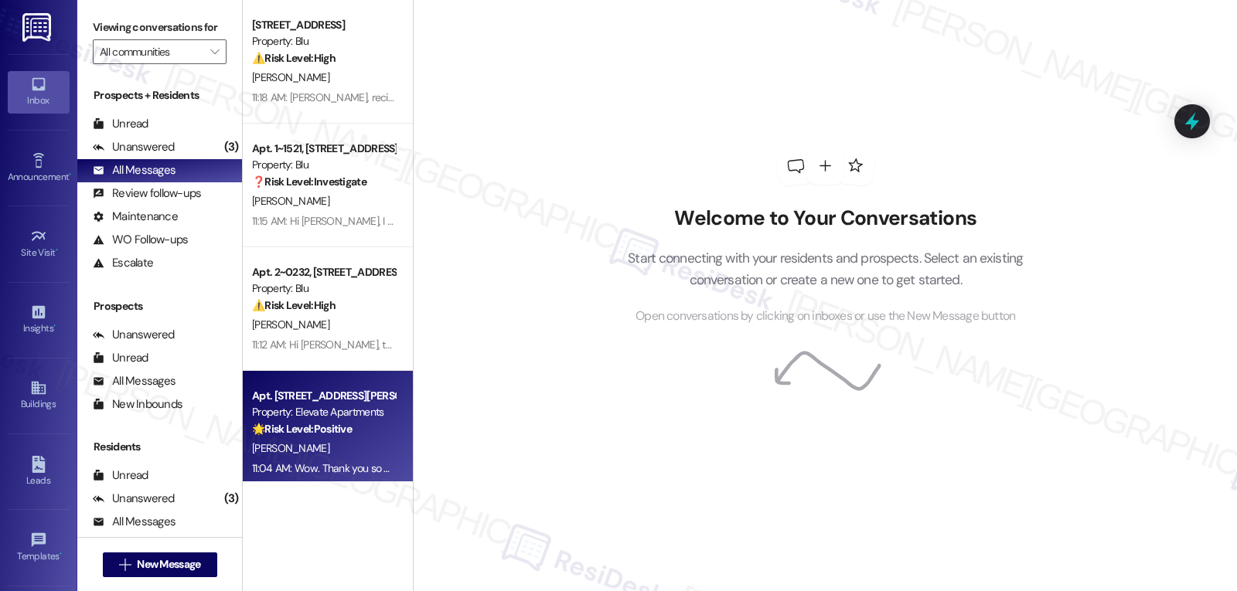
click at [329, 437] on div "🌟 Risk Level: Positive The resident is confirming they posted a positive review…" at bounding box center [323, 429] width 143 height 16
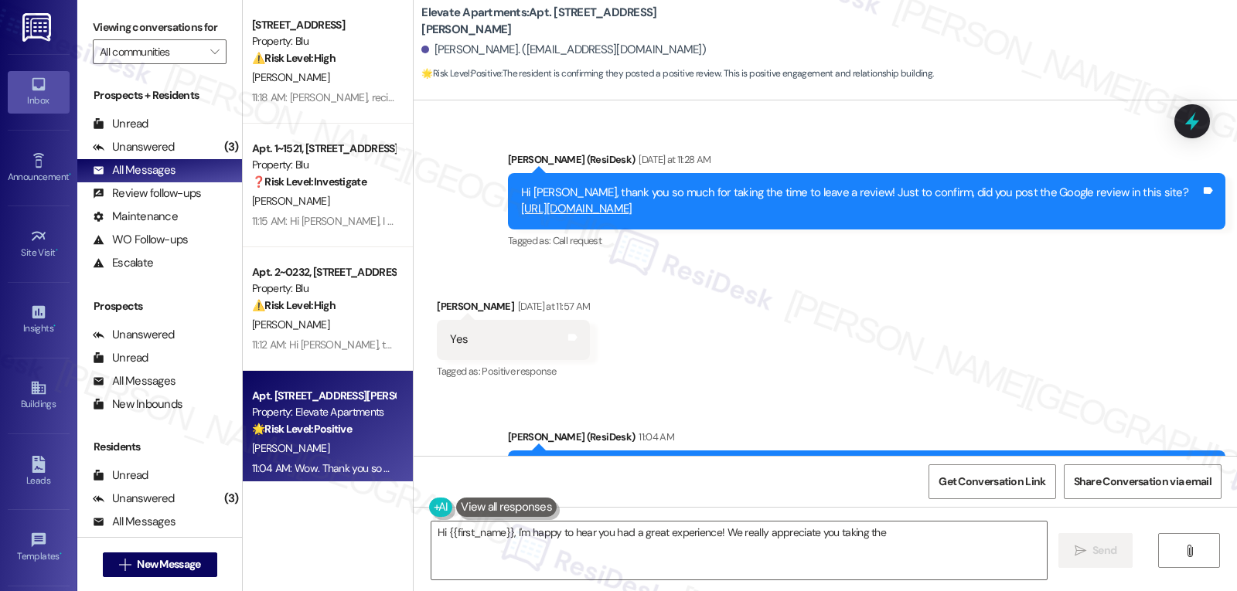
scroll to position [2202, 0]
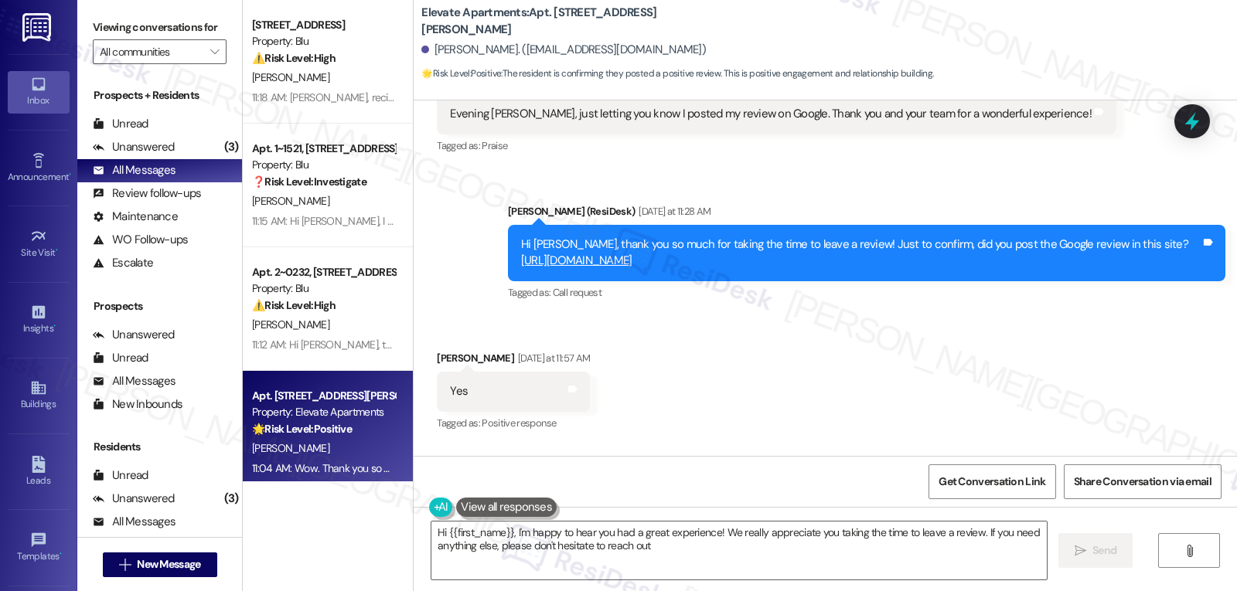
type textarea "Hi {{first_name}}, I'm happy to hear you had a great experience! We really appr…"
click at [1189, 131] on icon at bounding box center [1192, 121] width 26 height 26
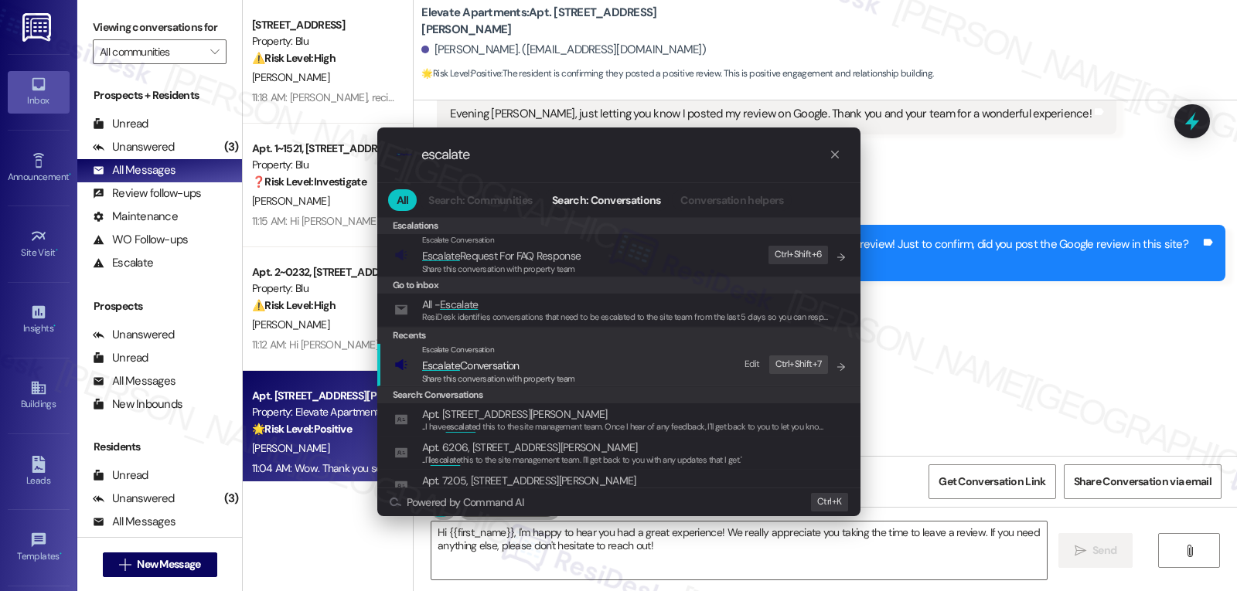
type input "escalate"
click at [498, 366] on span "Escalate Conversation" at bounding box center [470, 366] width 97 height 14
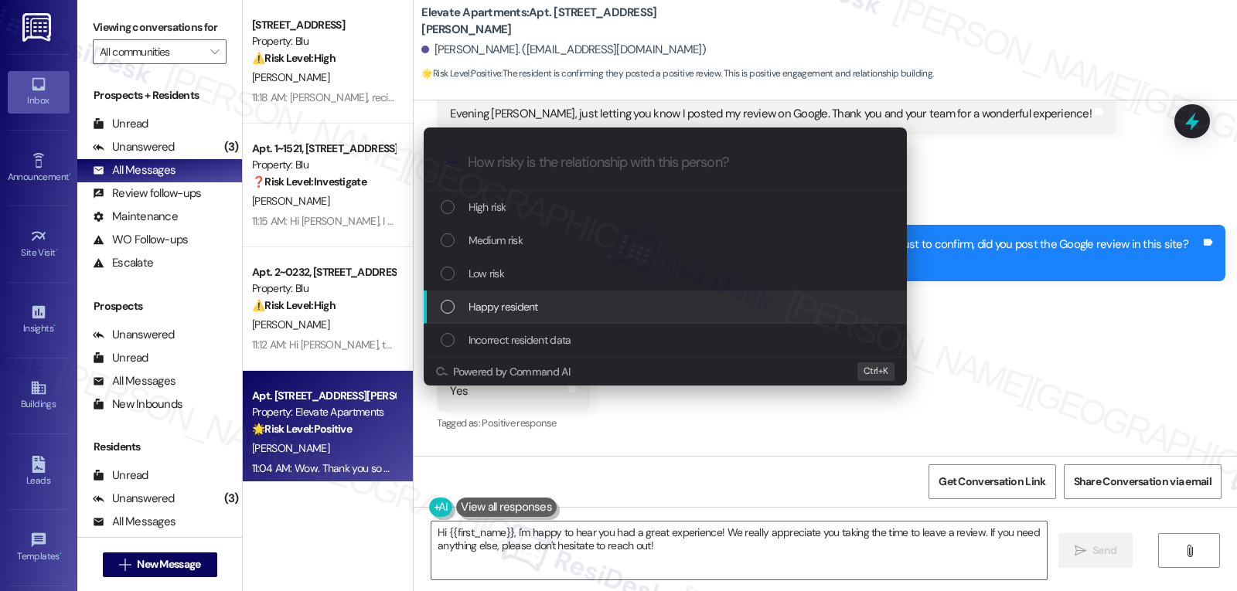
click at [544, 319] on div "Happy resident" at bounding box center [665, 307] width 483 height 33
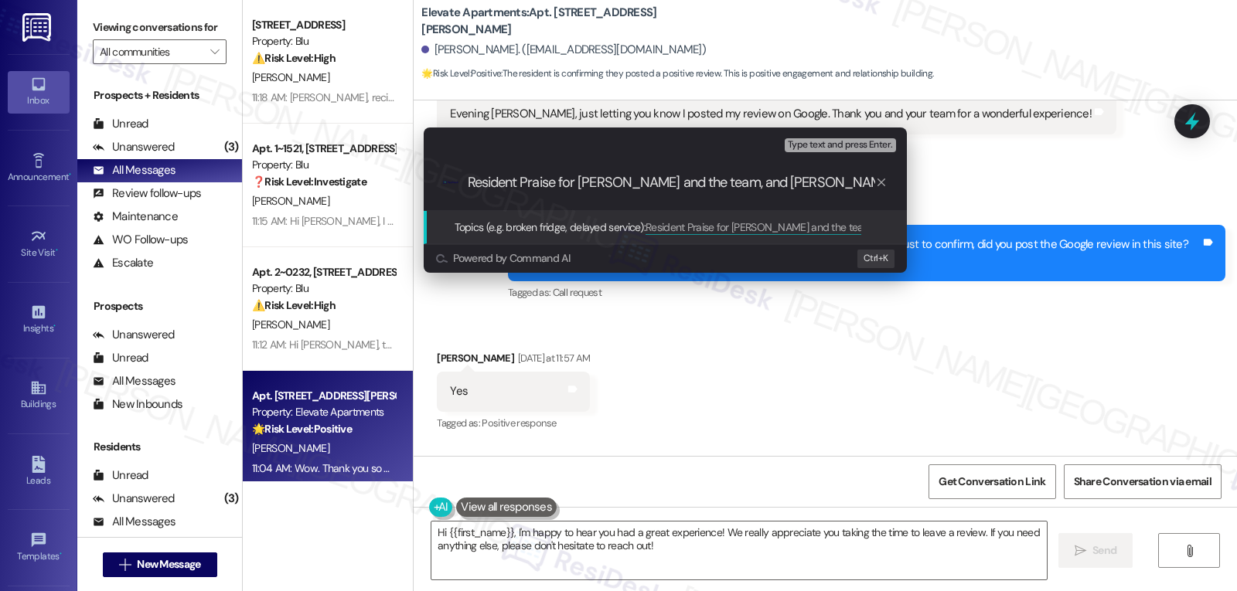
type input "Resident Praise for Mike and the team, and Sarah"
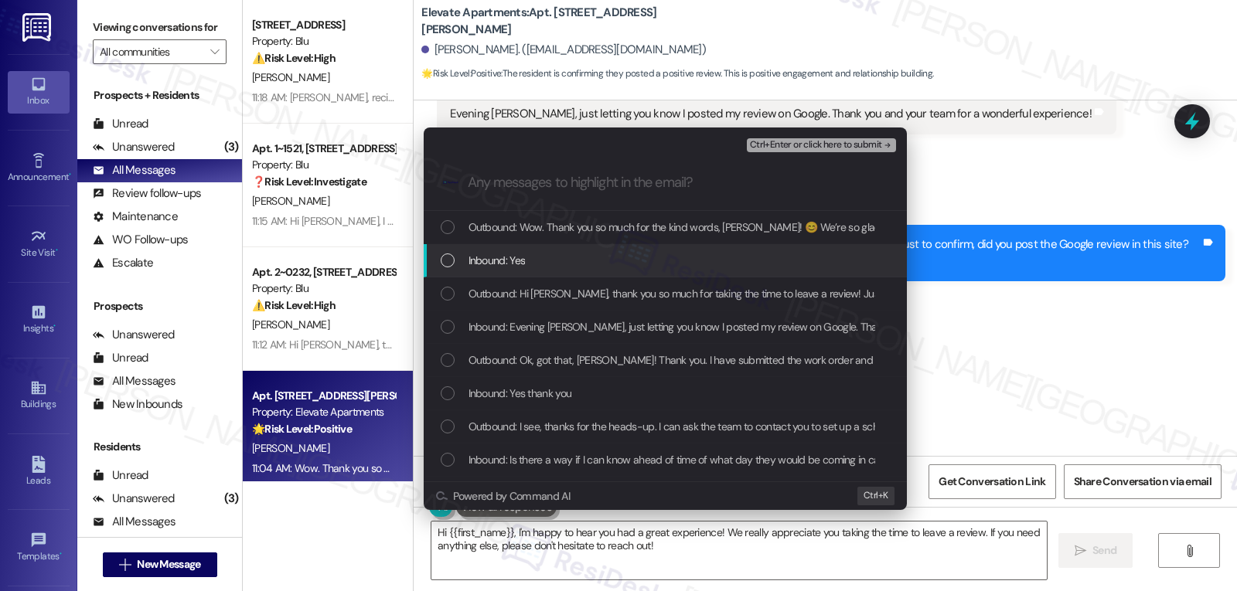
click at [573, 265] on div "Inbound: Yes" at bounding box center [667, 260] width 452 height 17
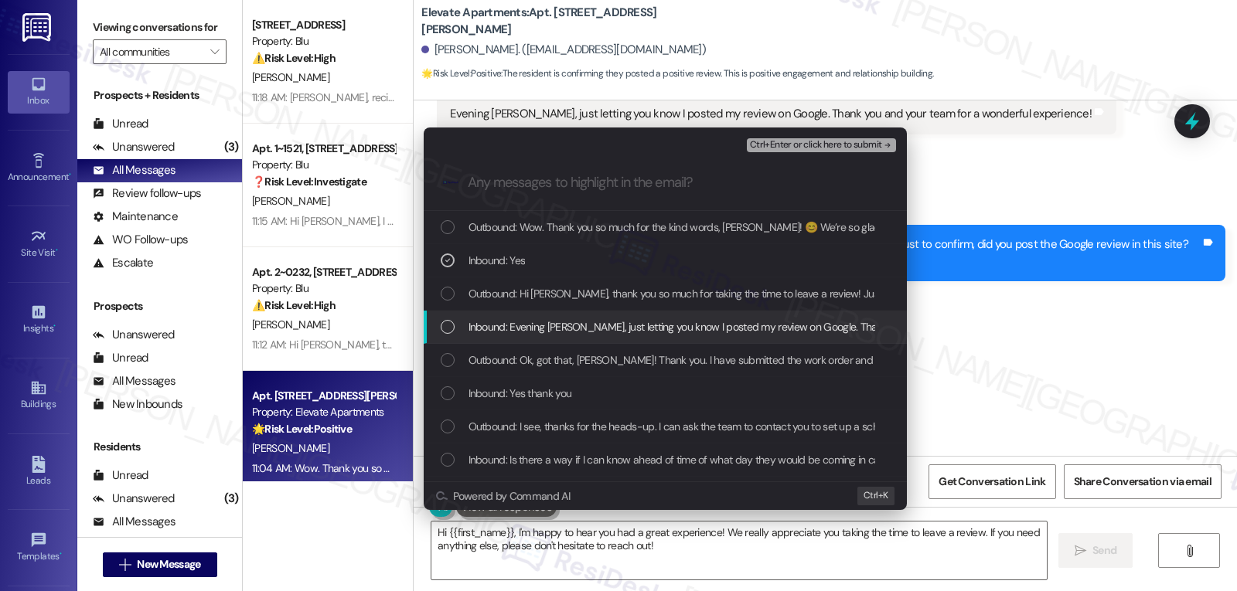
click at [545, 325] on span "Inbound: Evening Sarah, just letting you know I posted my review on Google. Tha…" at bounding box center [785, 327] width 633 height 17
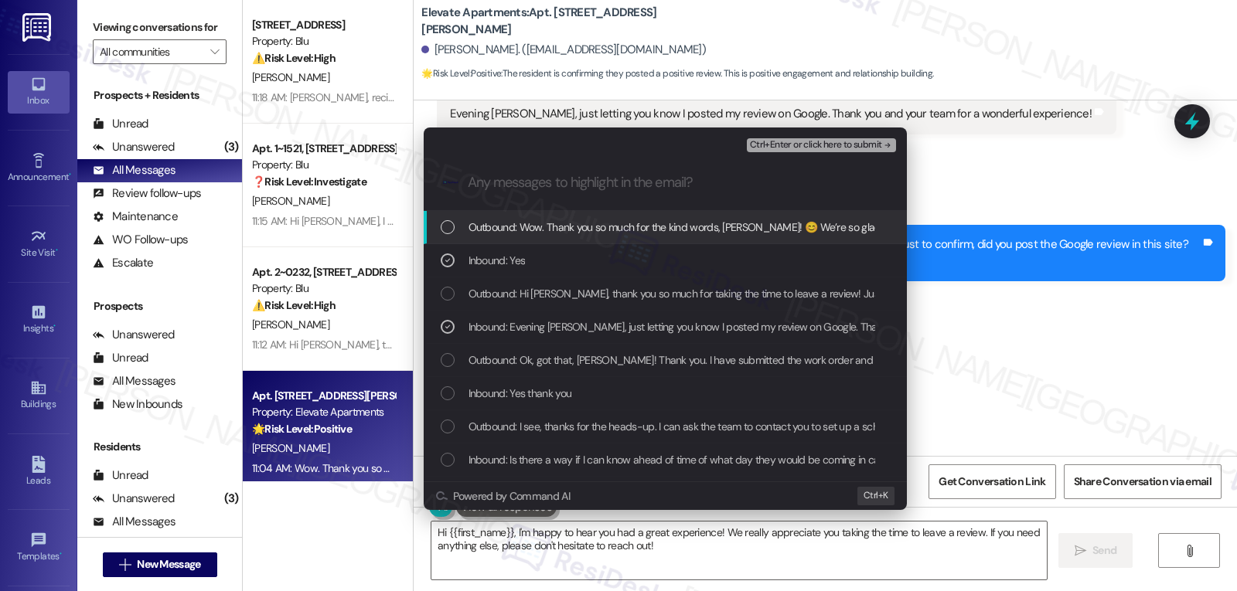
click at [445, 231] on div "List of options" at bounding box center [448, 227] width 14 height 14
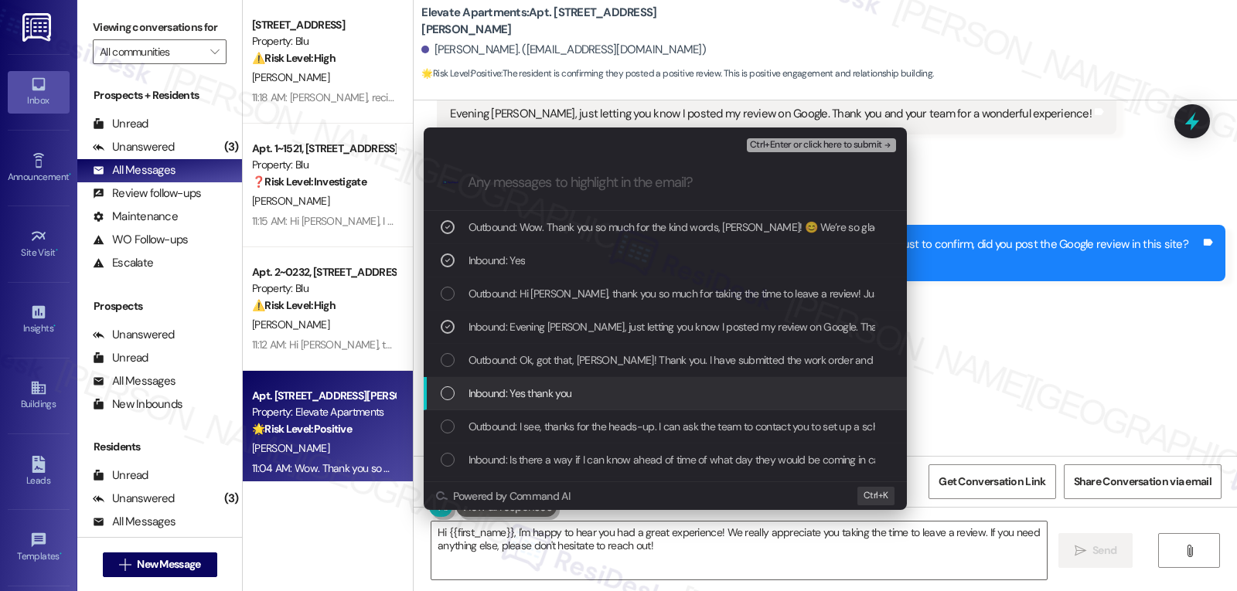
click at [450, 387] on div "List of options" at bounding box center [448, 394] width 14 height 14
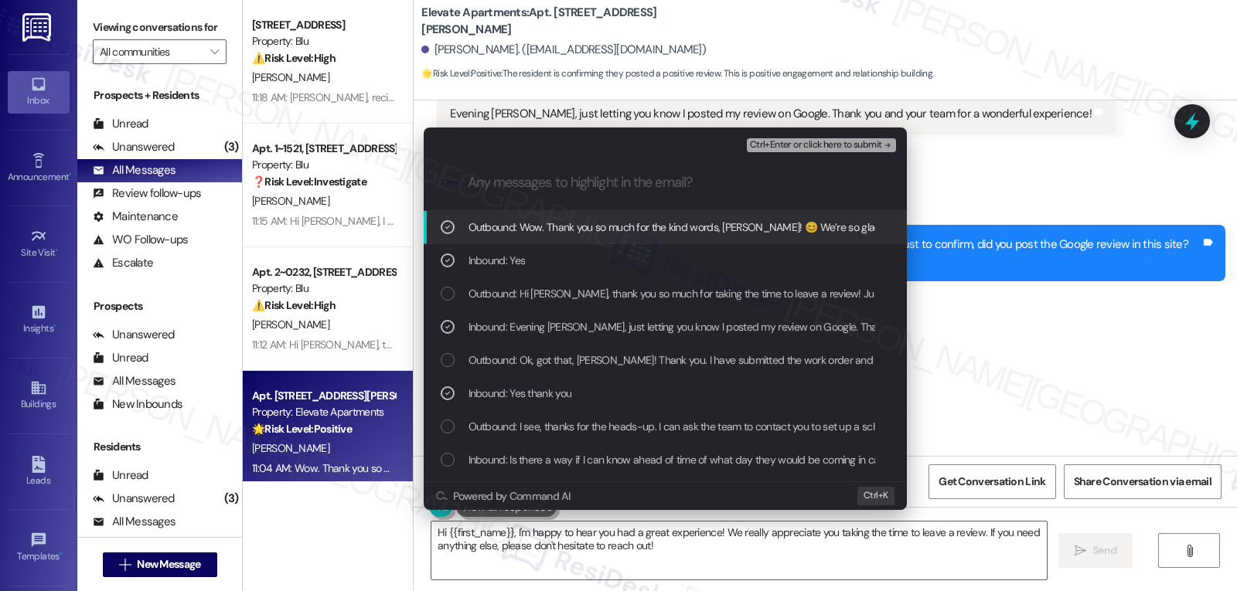
click at [863, 146] on span "Ctrl+Enter or click here to submit" at bounding box center [816, 145] width 132 height 11
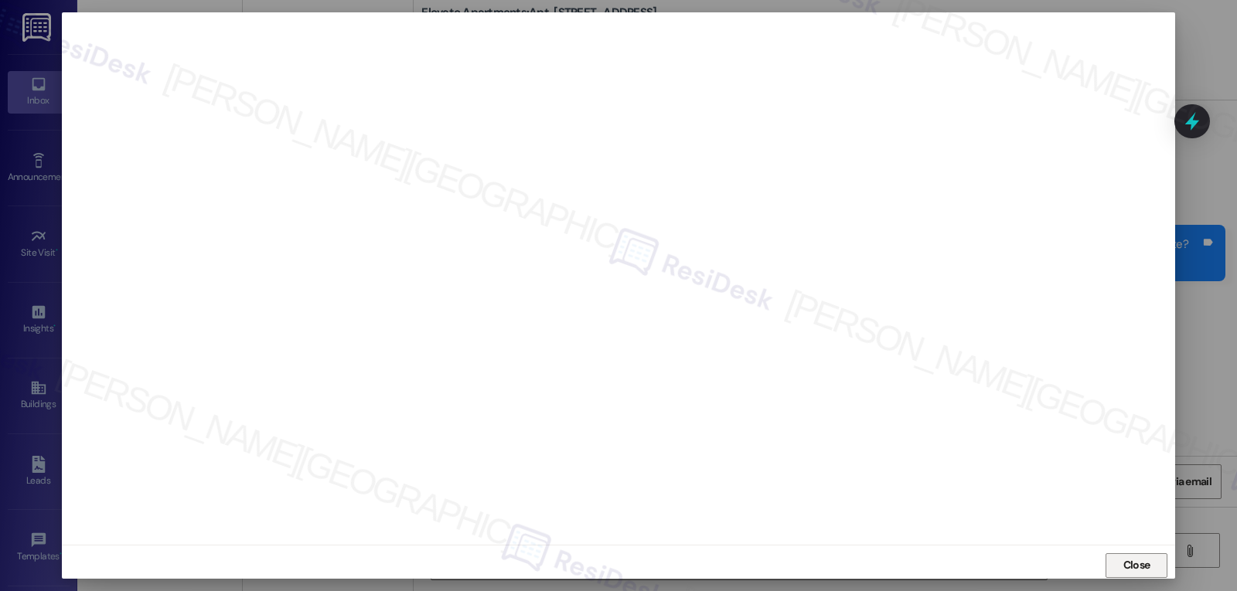
click at [1130, 568] on span "Close" at bounding box center [1136, 565] width 27 height 16
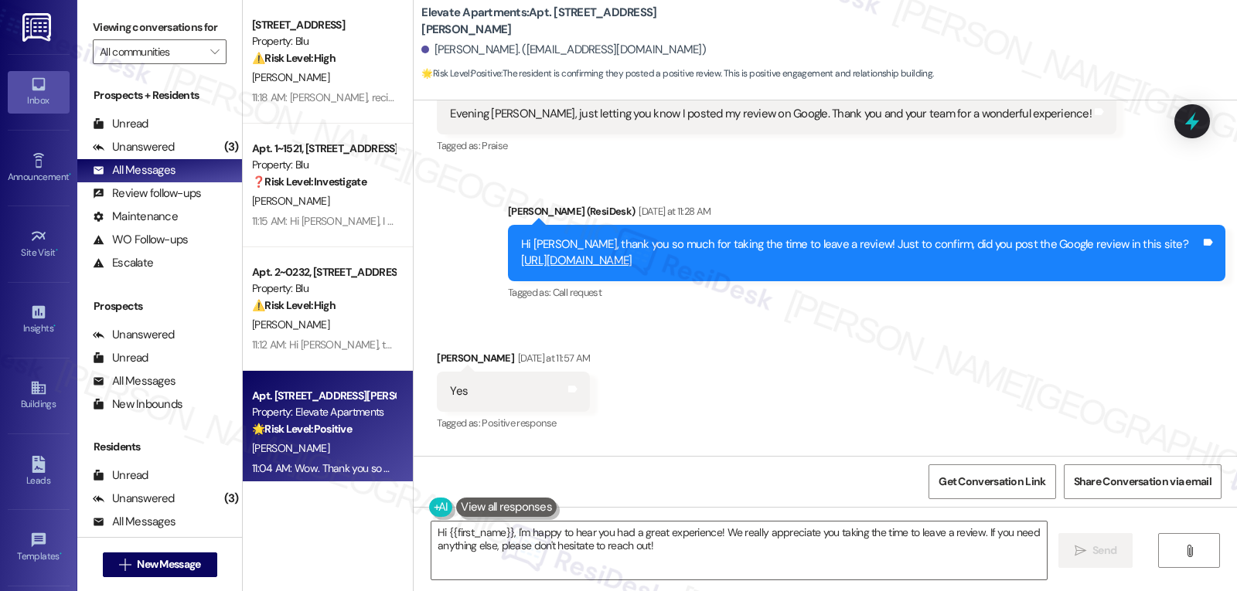
click at [1189, 131] on icon at bounding box center [1192, 121] width 20 height 20
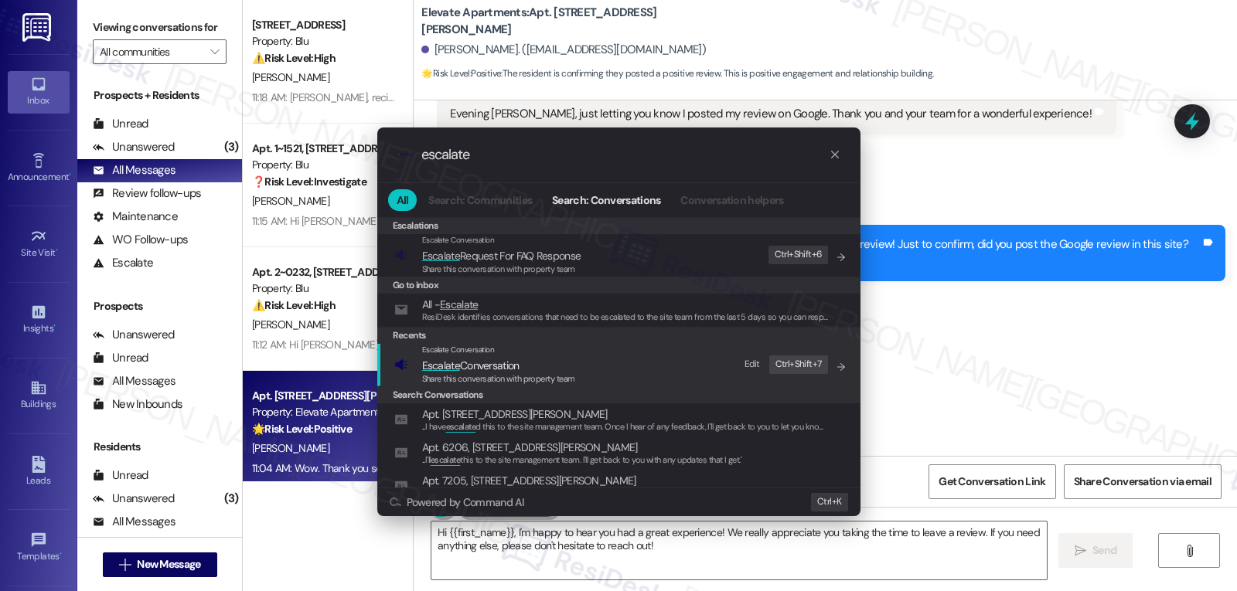
type input "escalate"
click at [533, 374] on span "Share this conversation with property team" at bounding box center [498, 378] width 153 height 11
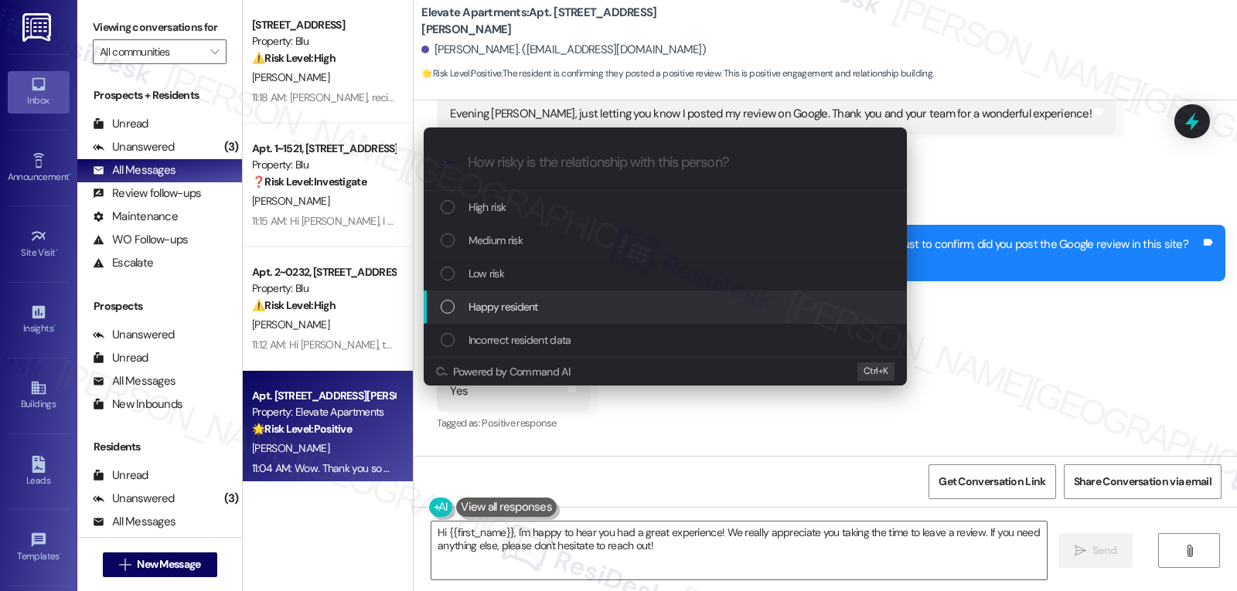
click at [533, 309] on span "Happy resident" at bounding box center [504, 306] width 70 height 17
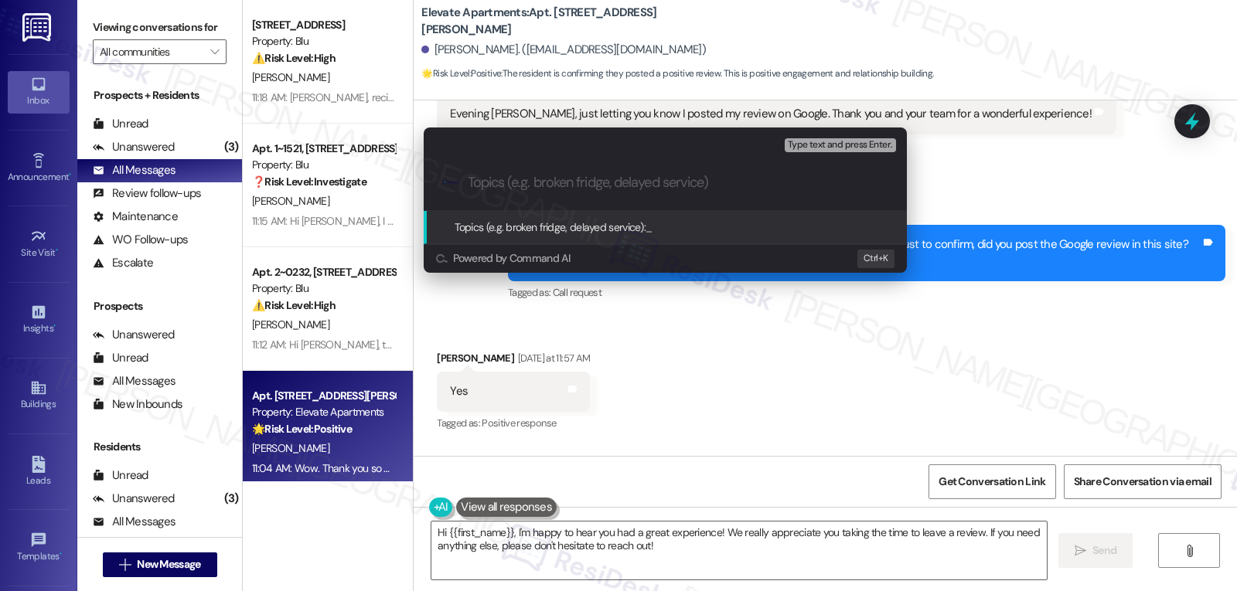
paste input "Resident Praise for Mike and the team, and Sarah"
type input "Resident Praise for Mike and the team, and Sarah"
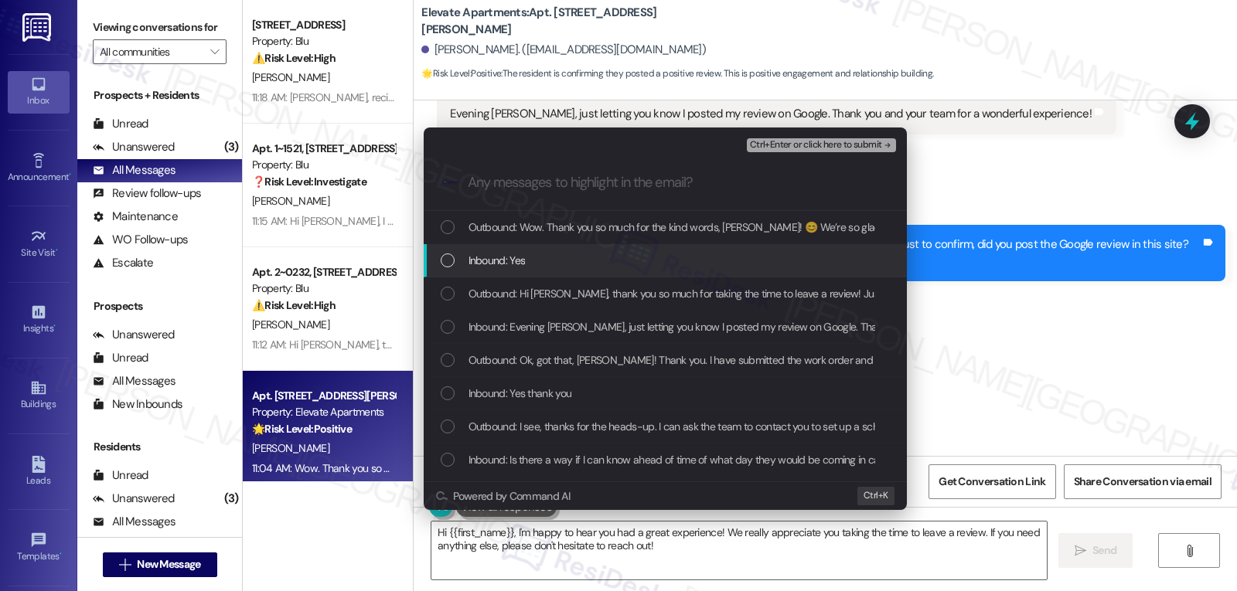
click at [552, 267] on div "Inbound: Yes" at bounding box center [667, 260] width 452 height 17
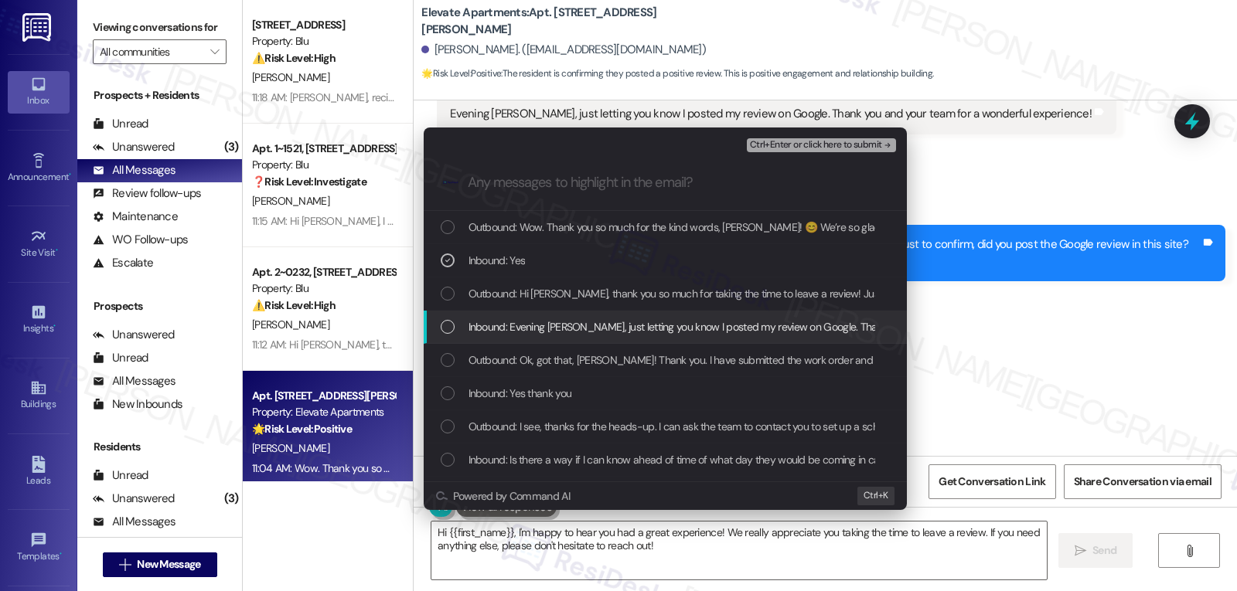
click at [535, 338] on div "Inbound: Evening Sarah, just letting you know I posted my review on Google. Tha…" at bounding box center [665, 327] width 483 height 33
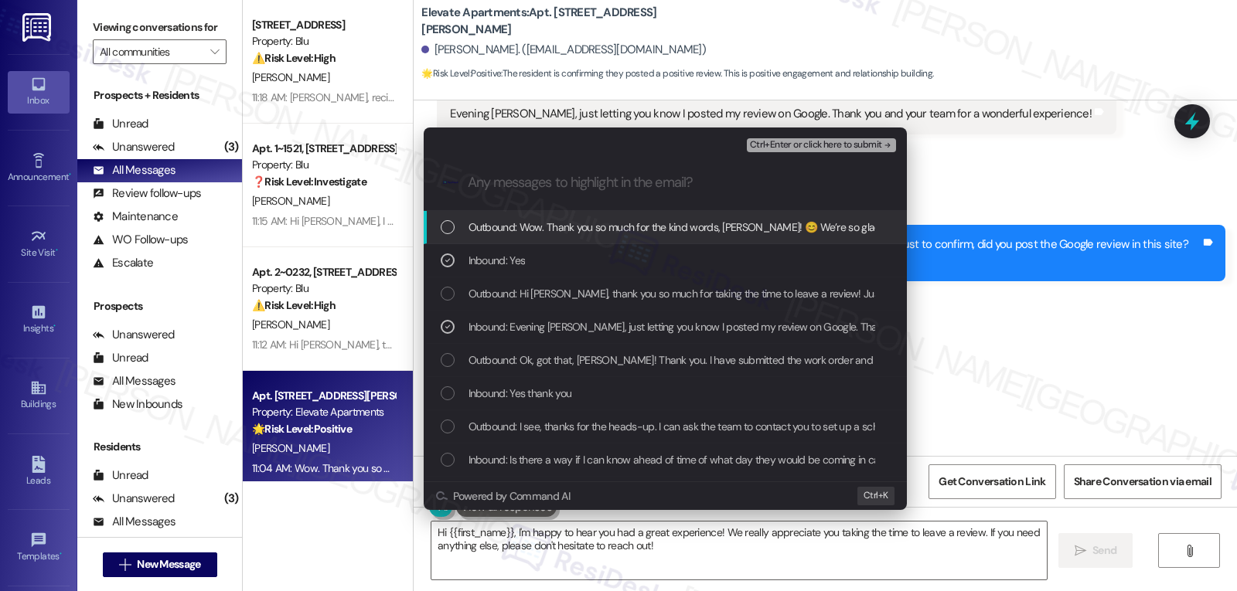
click at [522, 229] on span "Outbound: Wow. Thank you so much for the kind words, Joshua! 😊 We’re so glad to…" at bounding box center [1260, 227] width 1582 height 17
click at [836, 143] on span "Ctrl+Enter or click here to submit" at bounding box center [816, 145] width 132 height 11
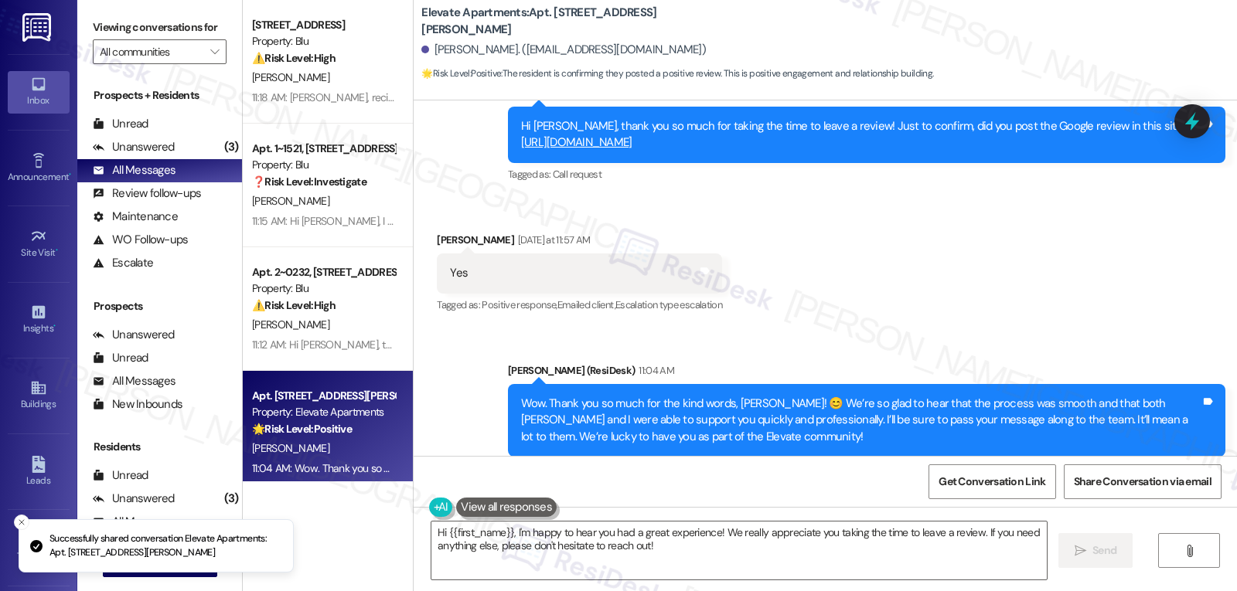
scroll to position [2356, 0]
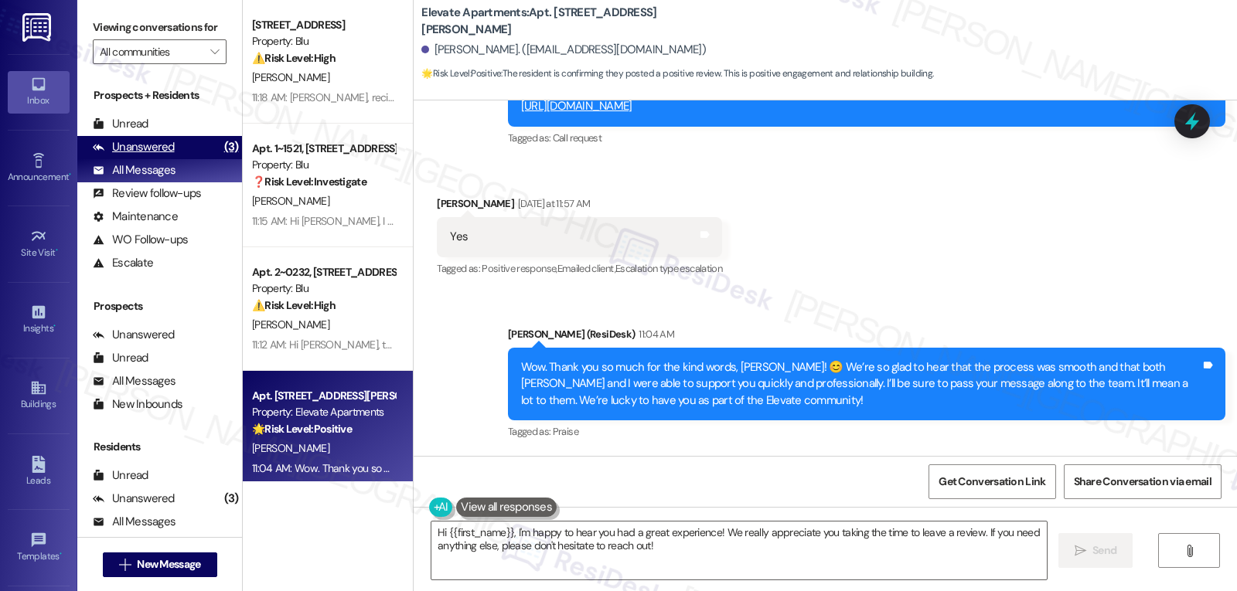
click at [138, 155] on div "Unanswered" at bounding box center [134, 147] width 82 height 16
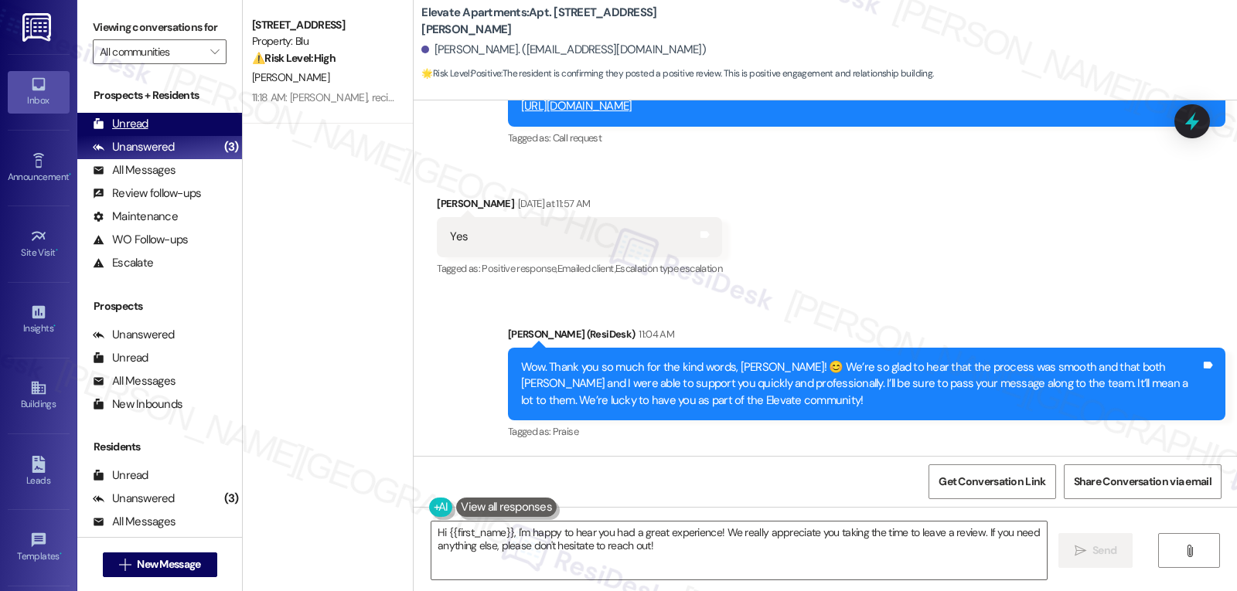
click at [126, 132] on div "Unread" at bounding box center [121, 124] width 56 height 16
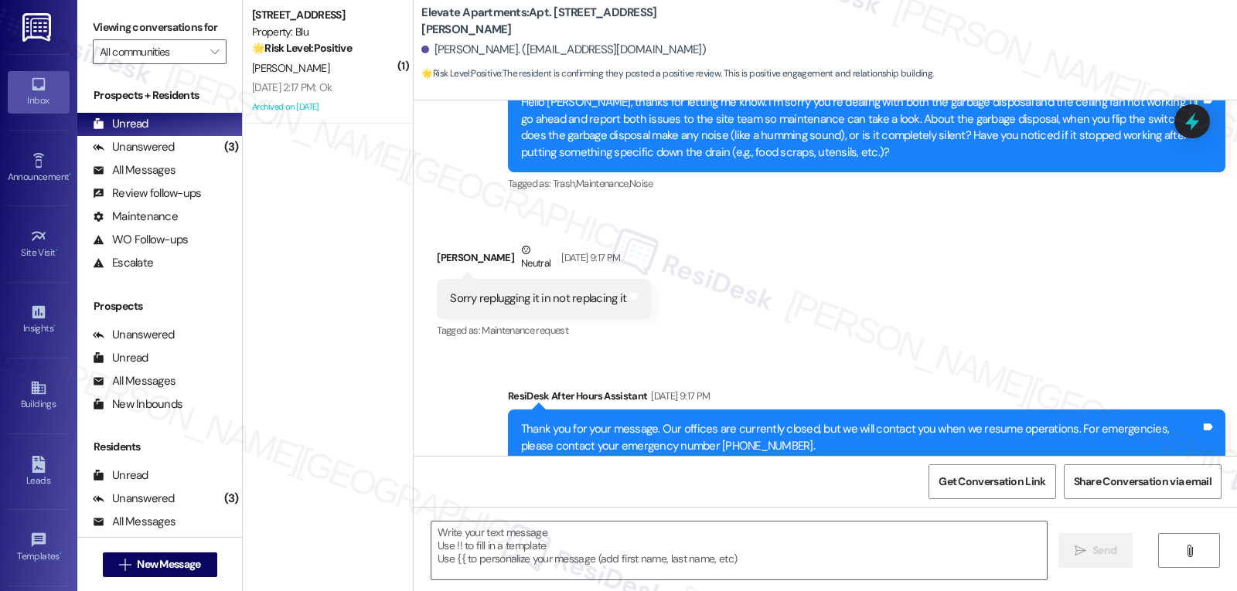
type textarea "Fetching suggested responses. Please feel free to read through the conversation…"
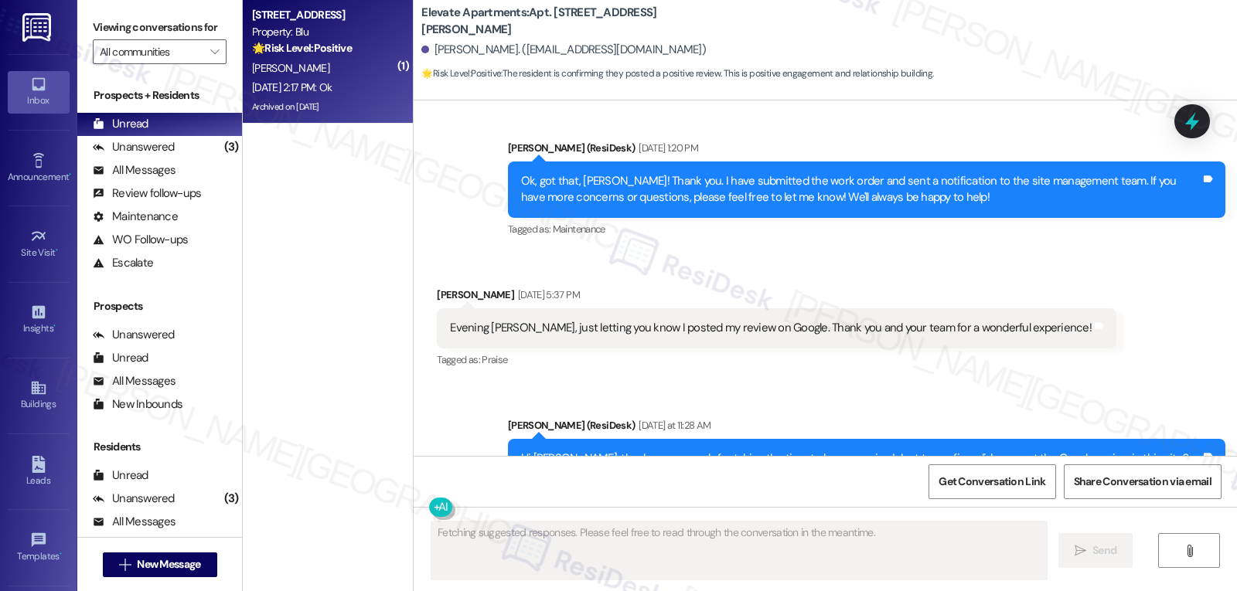
click at [320, 68] on div "J. Alridge" at bounding box center [323, 68] width 146 height 19
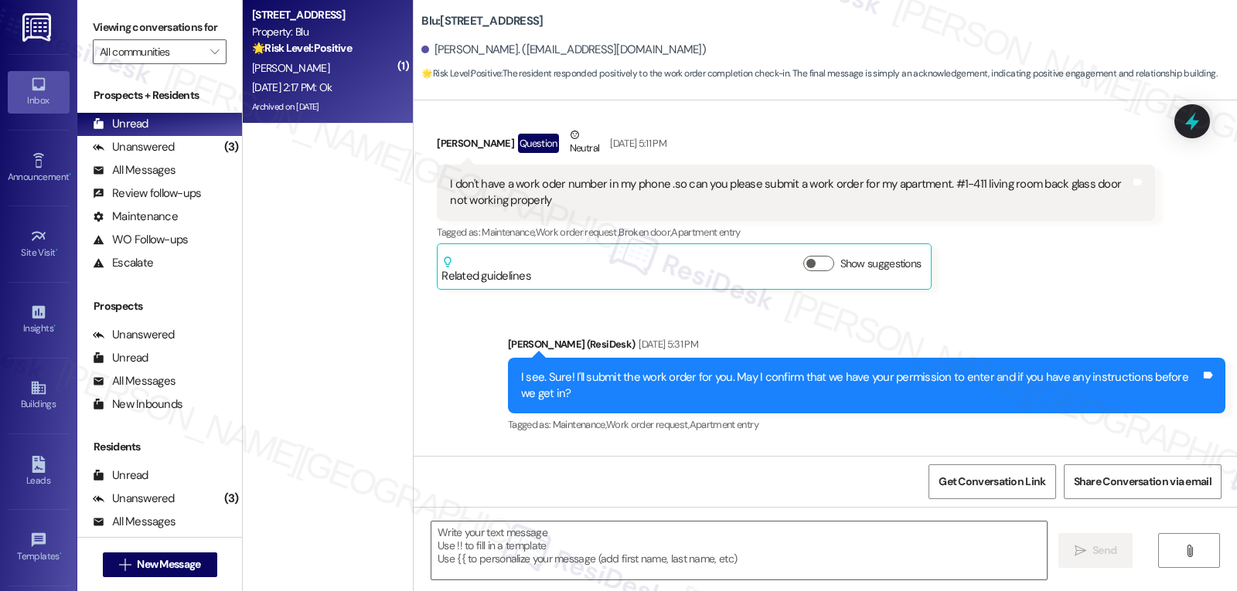
type textarea "Fetching suggested responses. Please feel free to read through the conversation…"
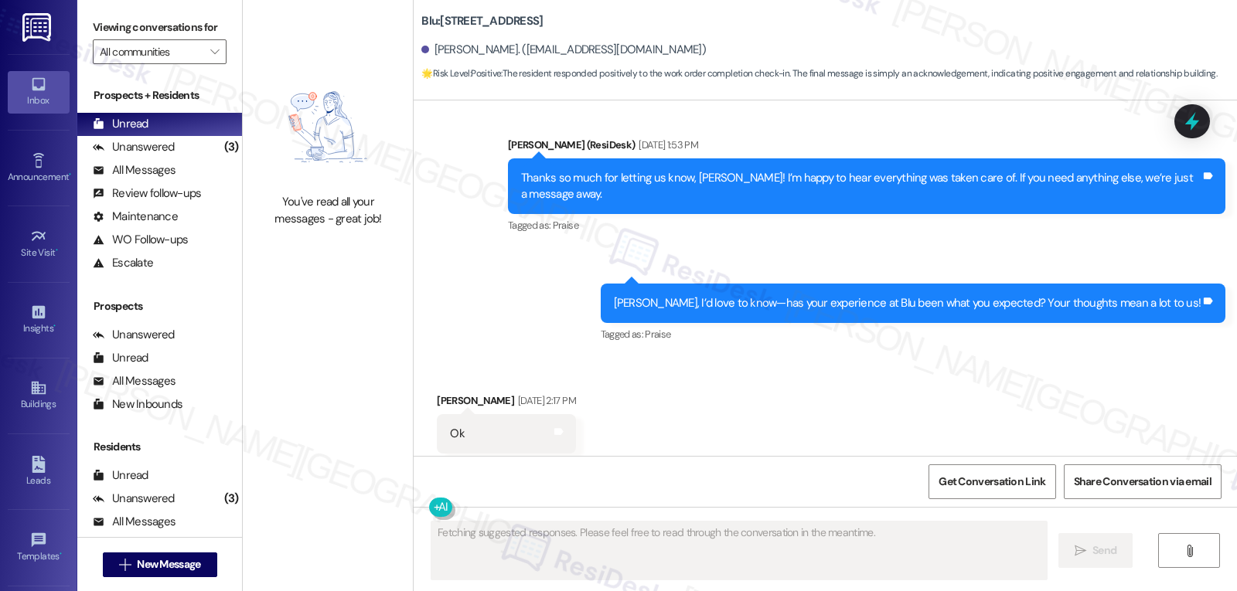
scroll to position [146, 0]
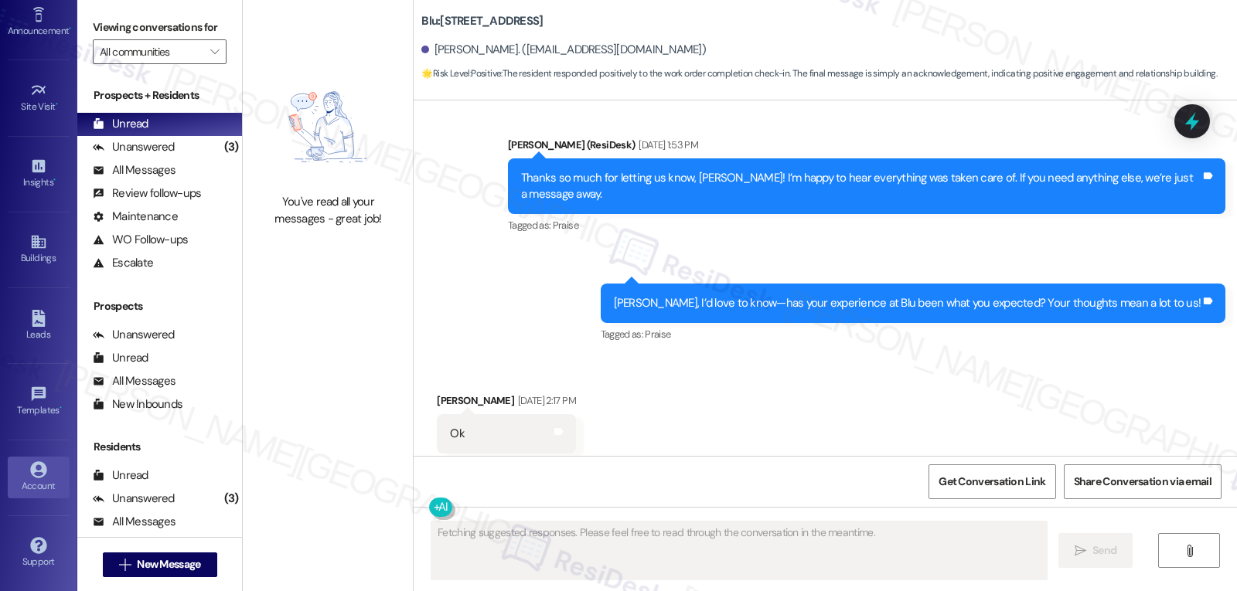
click at [26, 486] on div "Account" at bounding box center [38, 486] width 77 height 15
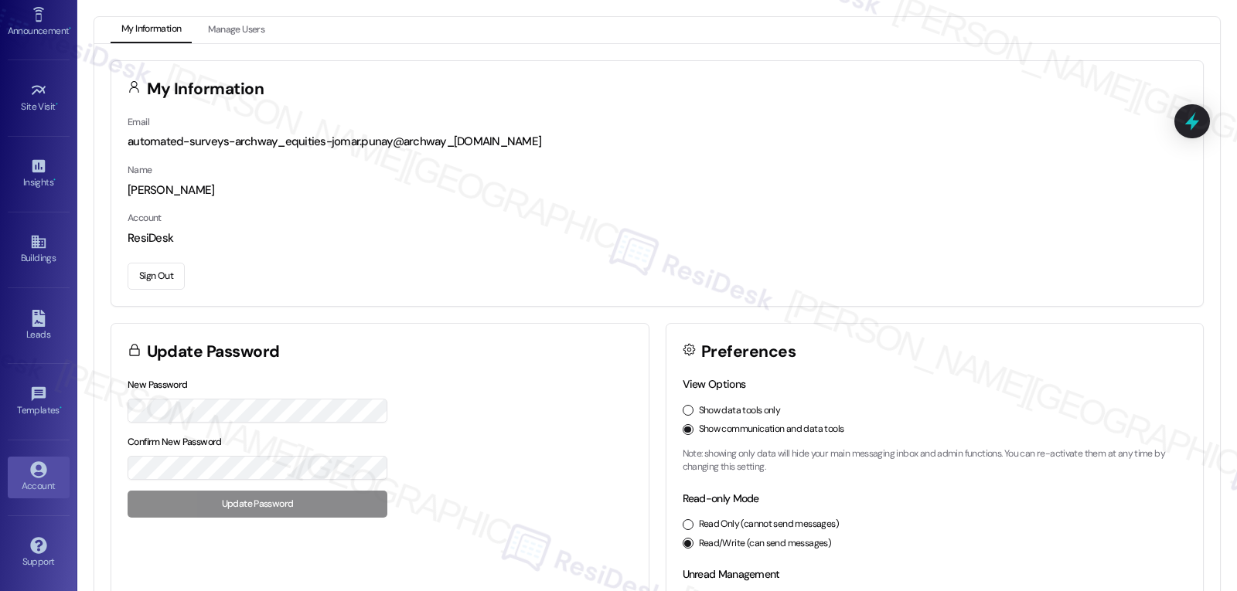
click at [171, 280] on button "Sign Out" at bounding box center [156, 276] width 57 height 27
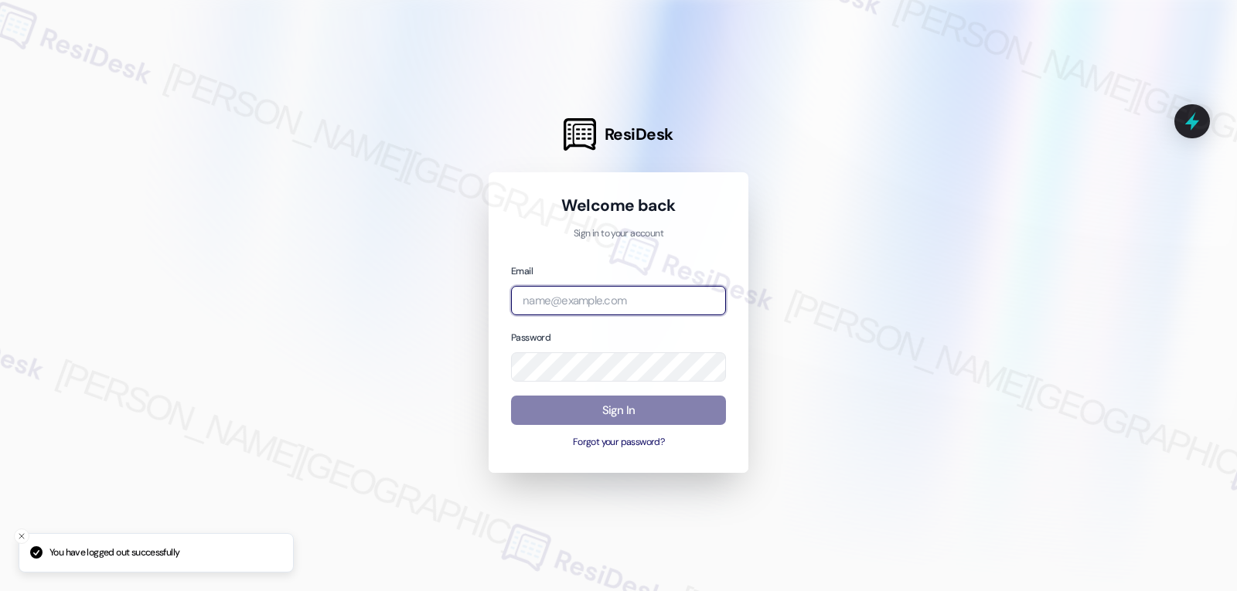
click at [557, 298] on input "email" at bounding box center [618, 301] width 215 height 30
click at [659, 291] on input "email" at bounding box center [618, 301] width 215 height 30
paste input "automated-surveys-gsa-jomar.punay@gsa.com"
type input "automated-surveys-gsa-jomar.punay@gsa.com"
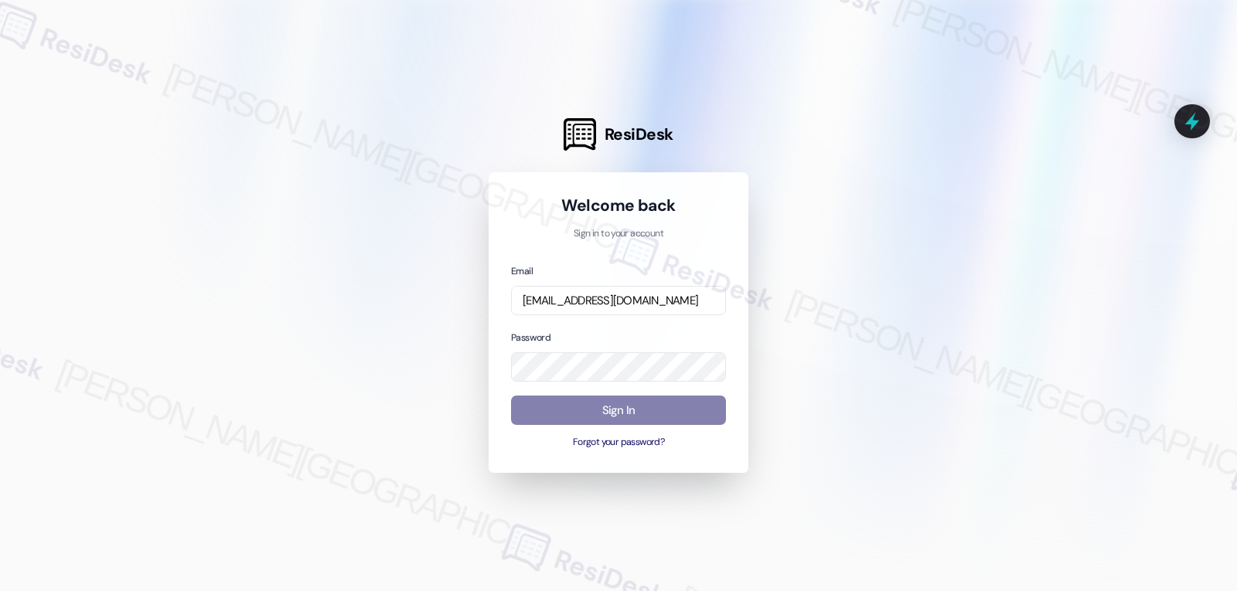
scroll to position [0, 0]
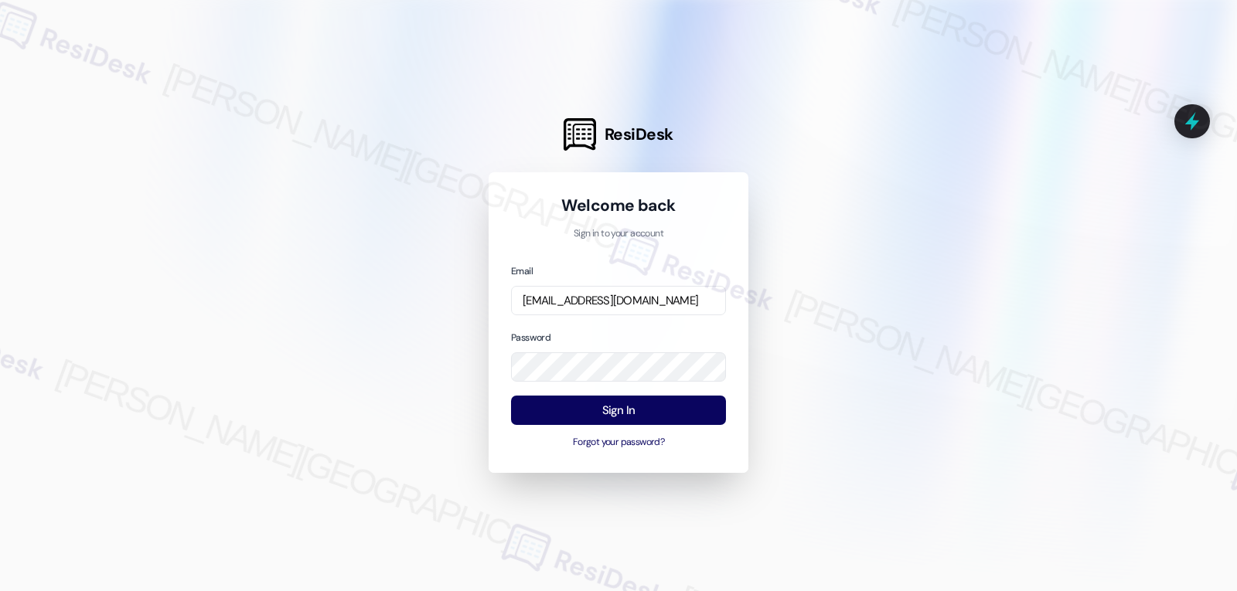
click at [364, 327] on div at bounding box center [618, 295] width 1237 height 591
click at [671, 404] on button "Sign In" at bounding box center [618, 411] width 215 height 30
